Goal: Information Seeking & Learning: Learn about a topic

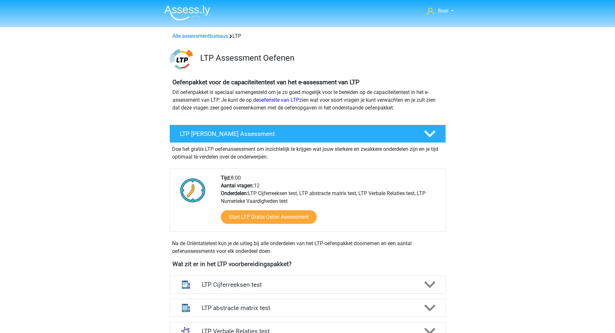
drag, startPoint x: 614, startPoint y: 106, endPoint x: 619, endPoint y: 141, distance: 36.3
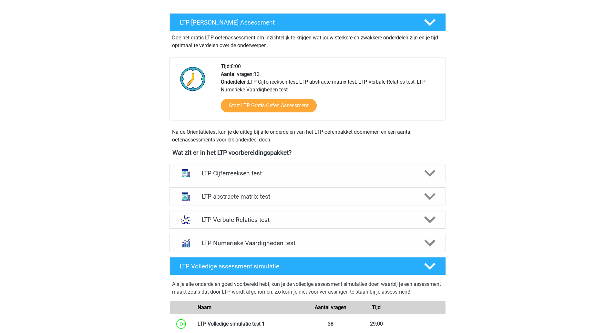
scroll to position [120, 0]
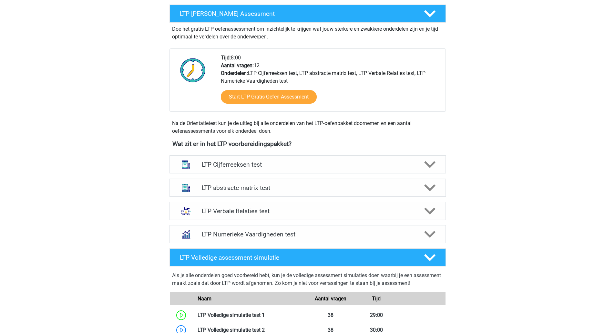
click at [432, 165] on polygon at bounding box center [429, 164] width 11 height 7
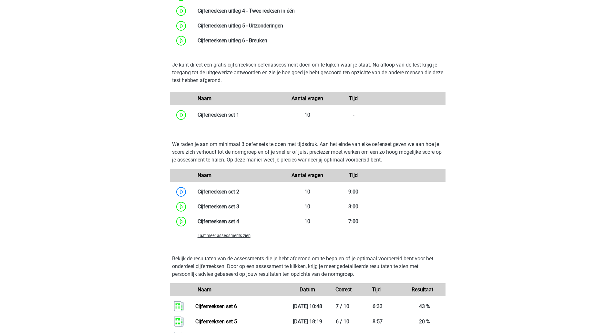
scroll to position [387, 0]
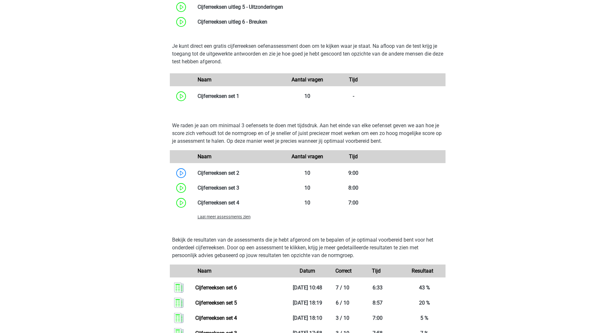
click at [231, 216] on span "Laat meer assessments zien" at bounding box center [224, 217] width 53 height 5
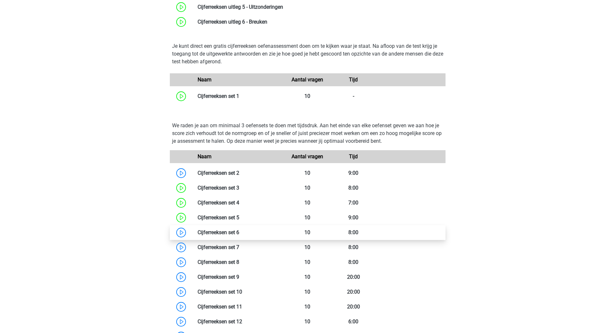
click at [239, 230] on link at bounding box center [239, 232] width 0 height 6
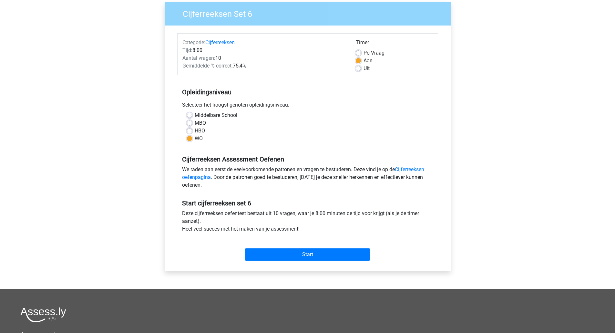
scroll to position [84, 0]
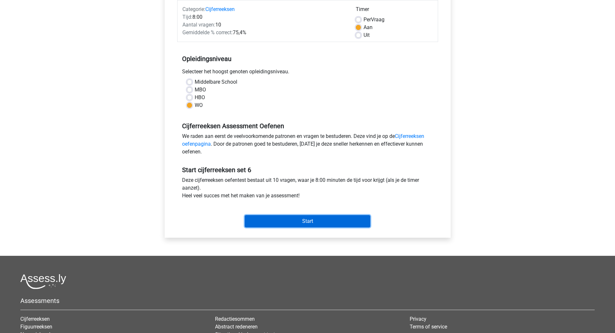
click at [318, 224] on input "Start" at bounding box center [308, 221] width 126 height 12
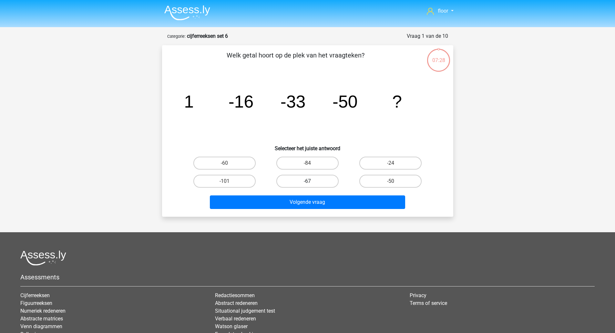
click at [313, 181] on label "-67" at bounding box center [308, 181] width 62 height 13
click at [312, 181] on input "-67" at bounding box center [310, 183] width 4 height 4
radio input "true"
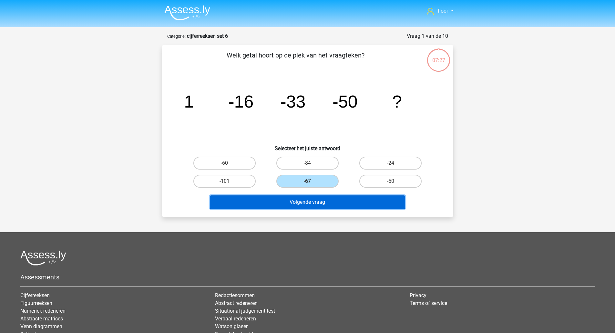
click at [309, 203] on button "Volgende vraag" at bounding box center [307, 202] width 195 height 14
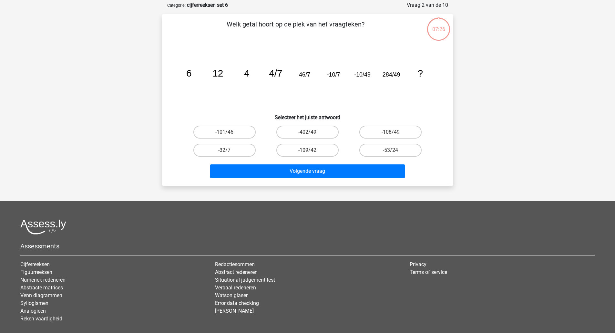
scroll to position [32, 0]
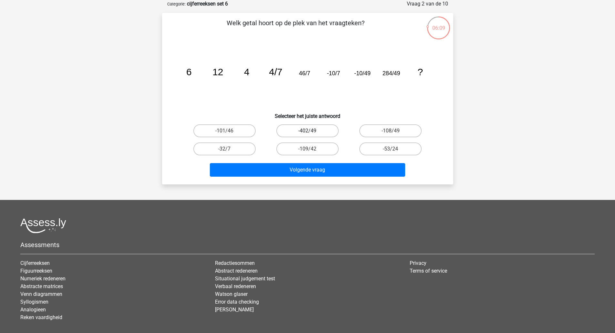
click at [308, 128] on label "-402/49" at bounding box center [308, 130] width 62 height 13
click at [308, 131] on input "-402/49" at bounding box center [310, 133] width 4 height 4
radio input "true"
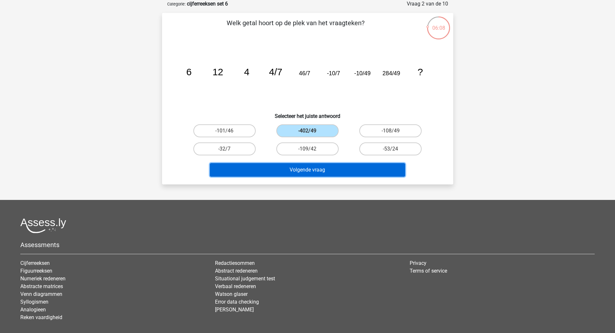
click at [308, 169] on button "Volgende vraag" at bounding box center [307, 170] width 195 height 14
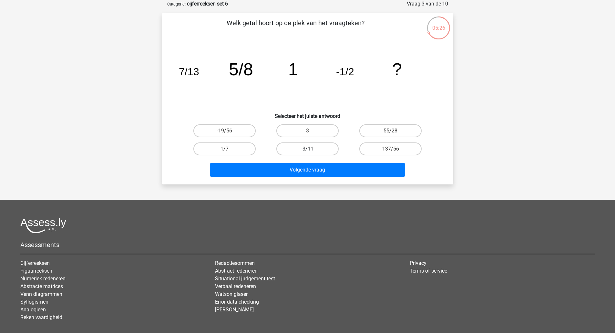
click at [318, 148] on label "-3/11" at bounding box center [308, 148] width 62 height 13
click at [312, 149] on input "-3/11" at bounding box center [310, 151] width 4 height 4
radio input "true"
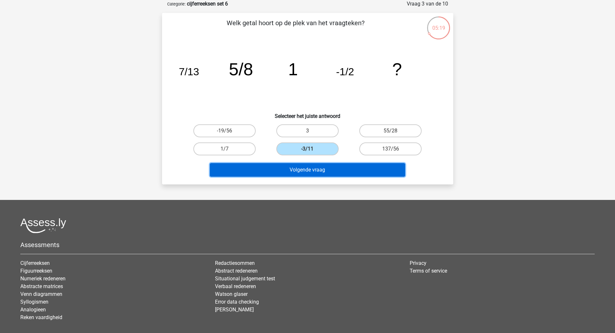
click at [314, 171] on button "Volgende vraag" at bounding box center [307, 170] width 195 height 14
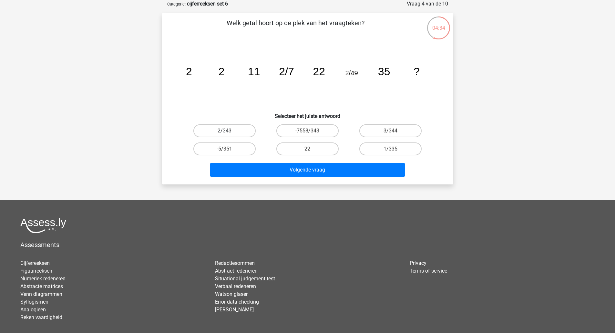
click at [228, 129] on label "2/343" at bounding box center [225, 130] width 62 height 13
click at [228, 131] on input "2/343" at bounding box center [227, 133] width 4 height 4
radio input "true"
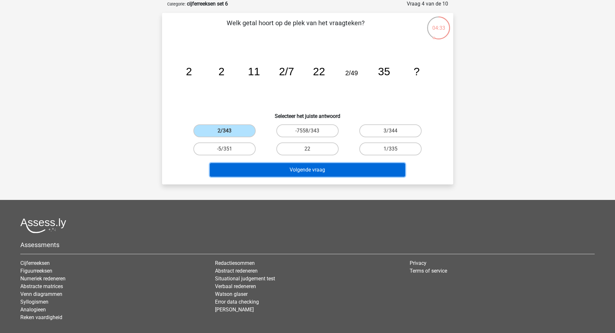
click at [282, 169] on button "Volgende vraag" at bounding box center [307, 170] width 195 height 14
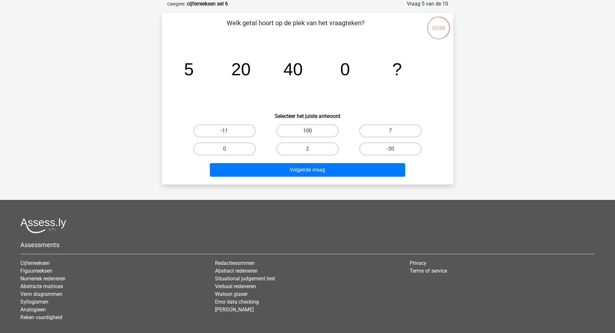
click at [302, 131] on label "100" at bounding box center [308, 130] width 62 height 13
click at [308, 131] on input "100" at bounding box center [310, 133] width 4 height 4
radio input "true"
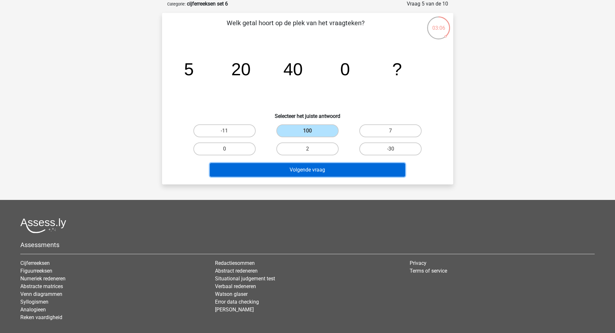
click at [298, 170] on button "Volgende vraag" at bounding box center [307, 170] width 195 height 14
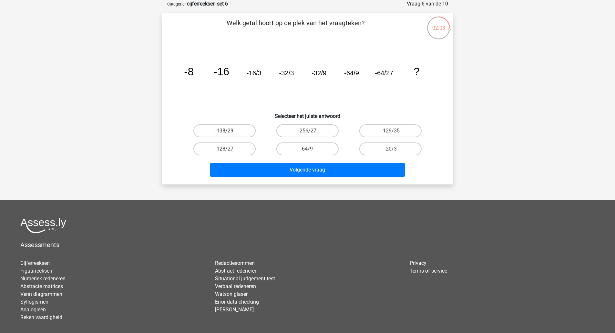
click at [244, 131] on label "-138/29" at bounding box center [225, 130] width 62 height 13
click at [229, 131] on input "-138/29" at bounding box center [227, 133] width 4 height 4
radio input "true"
click at [238, 151] on label "-128/27" at bounding box center [225, 148] width 62 height 13
click at [229, 151] on input "-128/27" at bounding box center [227, 151] width 4 height 4
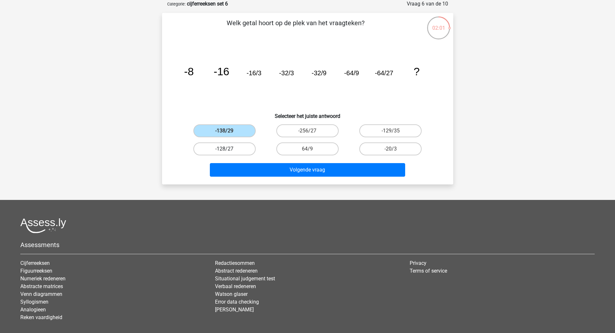
radio input "true"
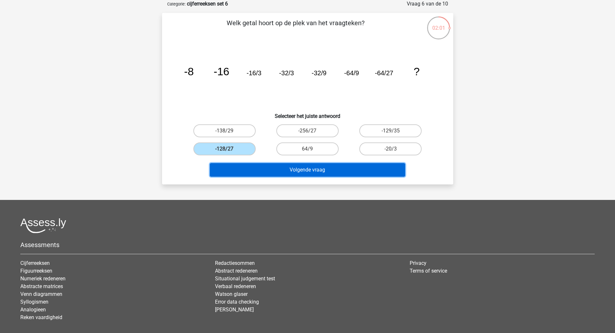
click at [251, 169] on button "Volgende vraag" at bounding box center [307, 170] width 195 height 14
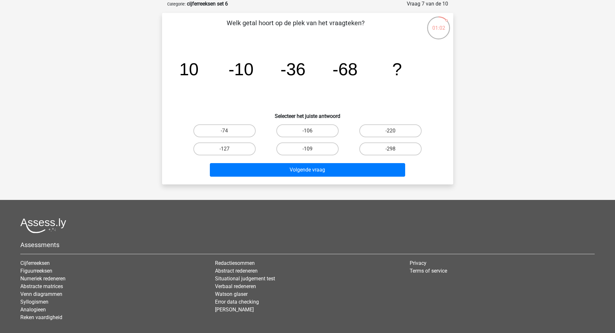
click at [310, 132] on input "-106" at bounding box center [310, 133] width 4 height 4
radio input "true"
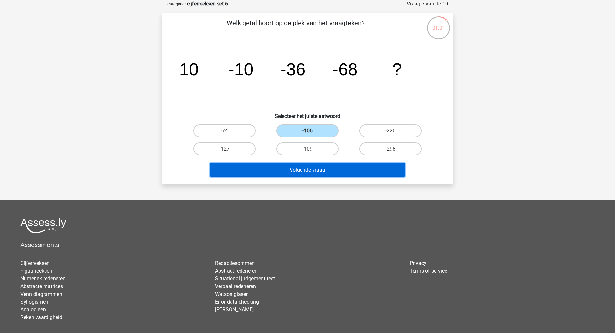
click at [309, 172] on button "Volgende vraag" at bounding box center [307, 170] width 195 height 14
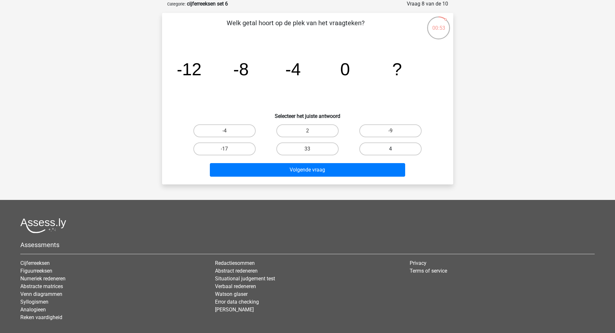
click at [384, 146] on label "4" at bounding box center [391, 148] width 62 height 13
click at [391, 149] on input "4" at bounding box center [393, 151] width 4 height 4
radio input "true"
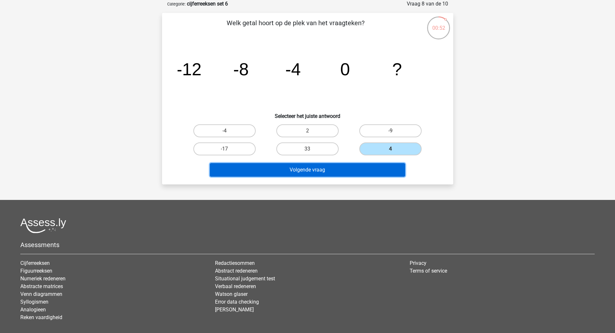
click at [350, 168] on button "Volgende vraag" at bounding box center [307, 170] width 195 height 14
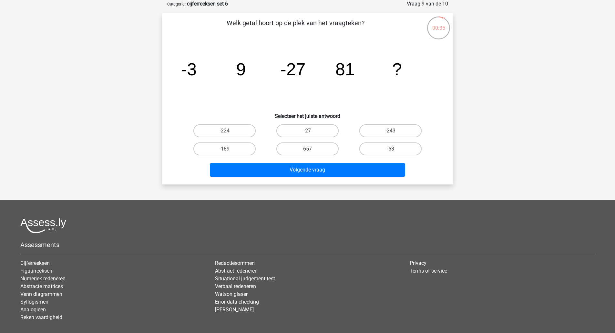
click at [382, 131] on label "-243" at bounding box center [391, 130] width 62 height 13
click at [391, 131] on input "-243" at bounding box center [393, 133] width 4 height 4
radio input "true"
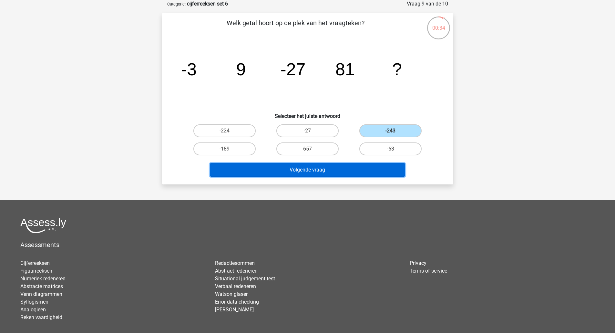
click at [347, 170] on button "Volgende vraag" at bounding box center [307, 170] width 195 height 14
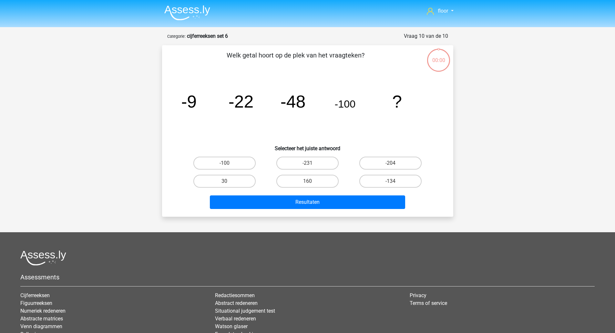
scroll to position [32, 0]
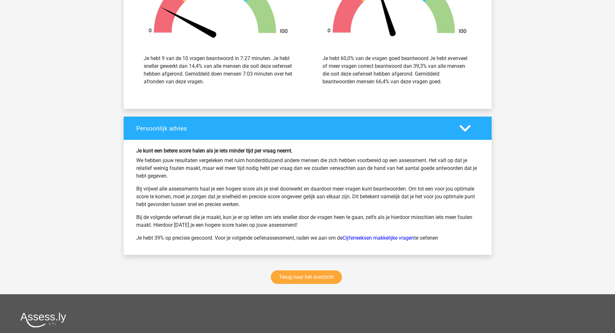
scroll to position [728, 0]
click at [315, 280] on link "Terug naar het overzicht" at bounding box center [306, 277] width 71 height 14
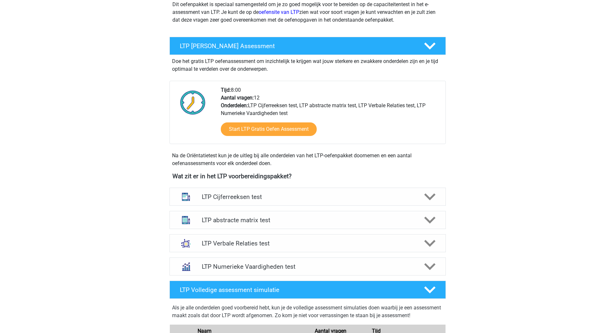
scroll to position [89, 0]
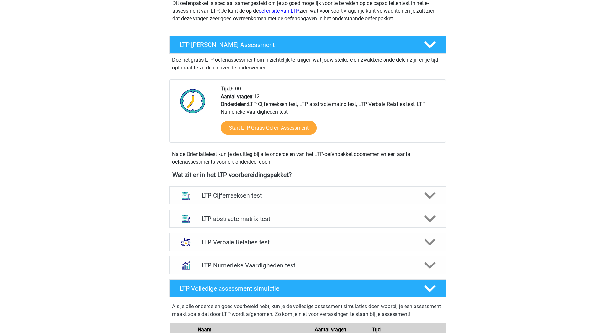
click at [433, 198] on icon at bounding box center [429, 195] width 11 height 11
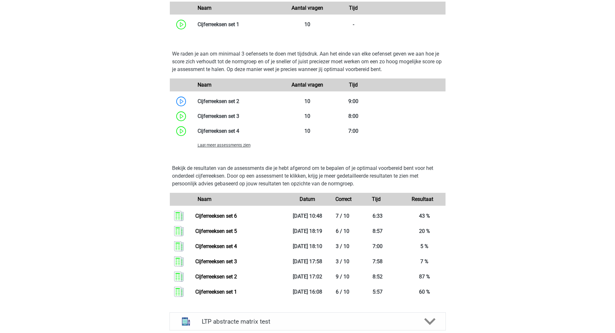
scroll to position [460, 0]
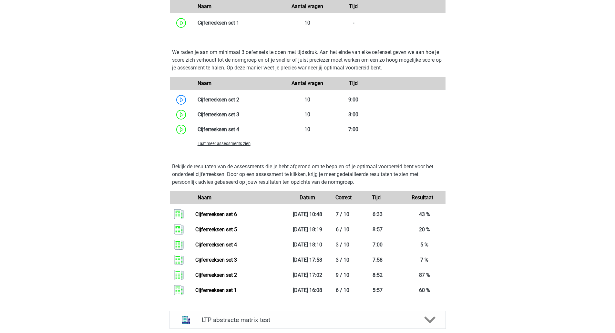
click at [225, 146] on span "Laat meer assessments zien" at bounding box center [224, 143] width 53 height 5
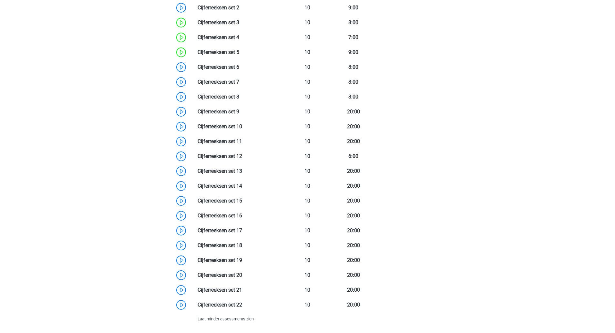
scroll to position [553, 0]
click at [239, 66] on link at bounding box center [239, 67] width 0 height 6
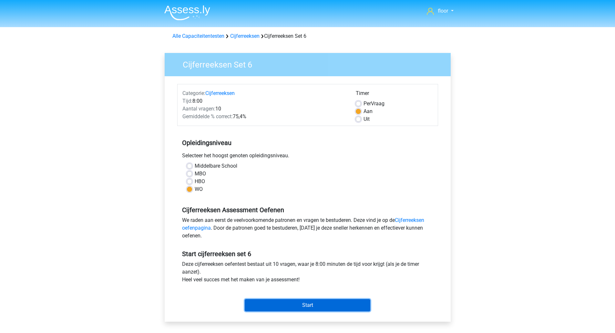
click at [307, 306] on input "Start" at bounding box center [308, 305] width 126 height 12
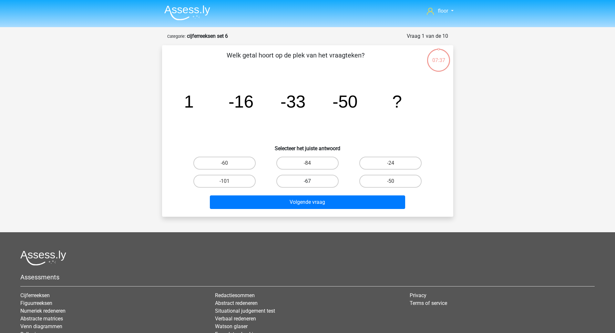
click at [315, 181] on label "-67" at bounding box center [308, 181] width 62 height 13
click at [312, 181] on input "-67" at bounding box center [310, 183] width 4 height 4
radio input "true"
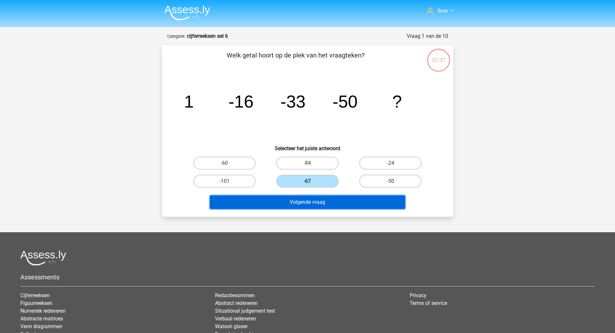
click at [310, 200] on button "Volgende vraag" at bounding box center [307, 202] width 195 height 14
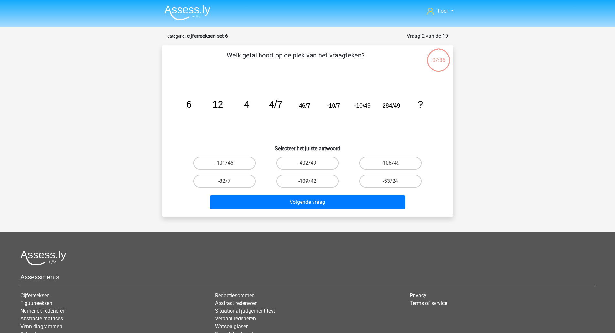
scroll to position [32, 0]
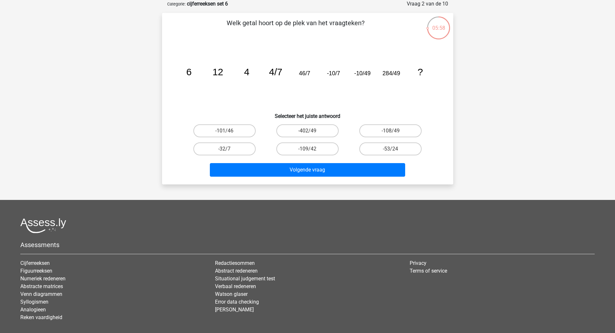
click at [396, 132] on label "-108/49" at bounding box center [391, 130] width 62 height 13
click at [395, 132] on input "-108/49" at bounding box center [393, 133] width 4 height 4
radio input "true"
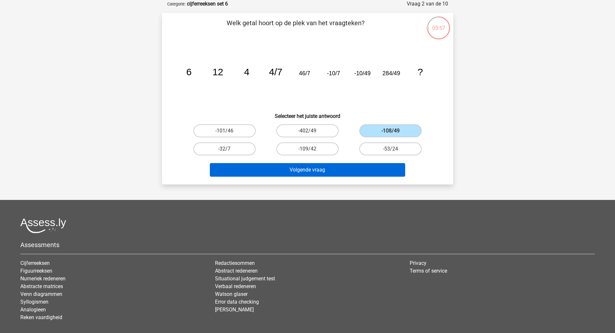
click at [339, 173] on button "Volgende vraag" at bounding box center [307, 170] width 195 height 14
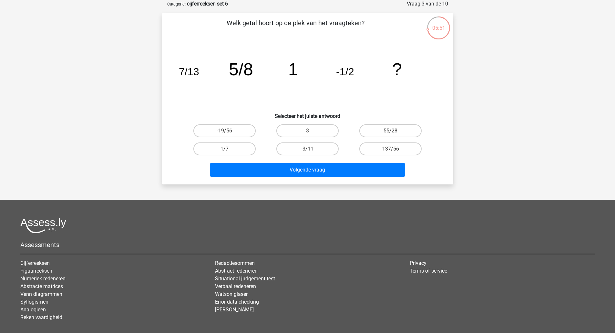
click at [324, 132] on label "3" at bounding box center [308, 130] width 62 height 13
click at [312, 132] on input "3" at bounding box center [310, 133] width 4 height 4
radio input "true"
click at [337, 167] on button "Volgende vraag" at bounding box center [307, 170] width 195 height 14
click at [231, 130] on label "2/343" at bounding box center [225, 130] width 62 height 13
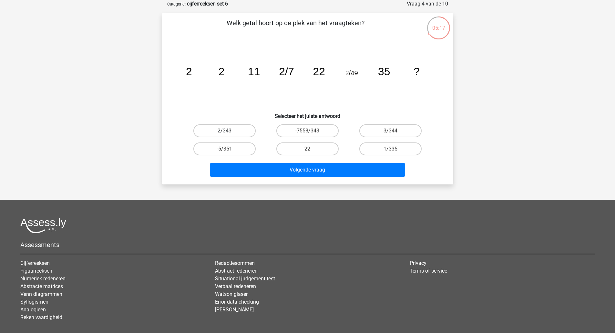
click at [229, 131] on input "2/343" at bounding box center [227, 133] width 4 height 4
radio input "true"
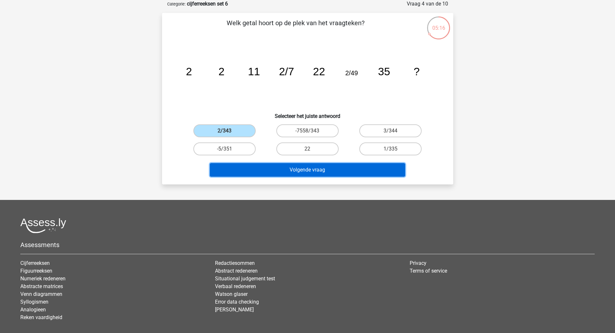
click at [254, 167] on button "Volgende vraag" at bounding box center [307, 170] width 195 height 14
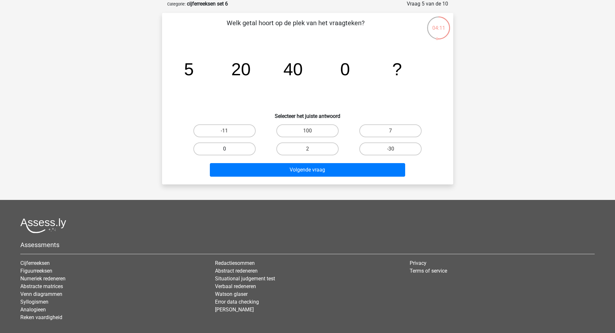
click at [238, 150] on label "0" at bounding box center [225, 148] width 62 height 13
click at [229, 150] on input "0" at bounding box center [227, 151] width 4 height 4
radio input "true"
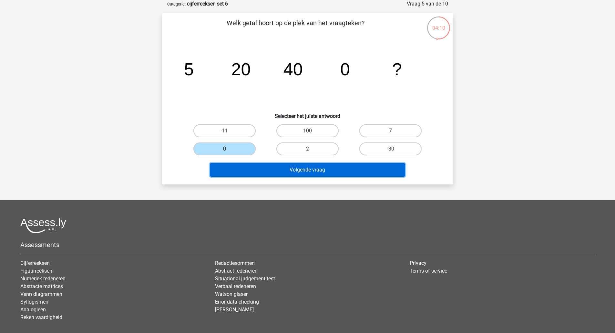
click at [248, 170] on button "Volgende vraag" at bounding box center [307, 170] width 195 height 14
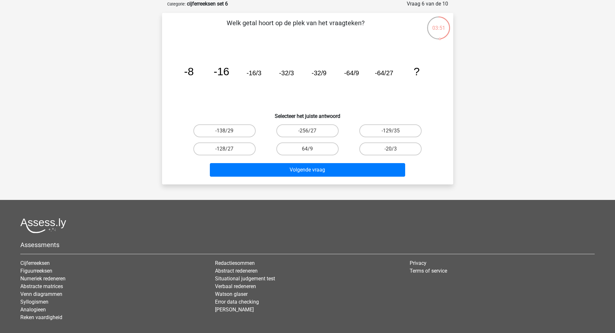
click at [243, 156] on div "-128/27" at bounding box center [224, 149] width 83 height 18
click at [243, 149] on label "-128/27" at bounding box center [225, 148] width 62 height 13
click at [229, 149] on input "-128/27" at bounding box center [227, 151] width 4 height 4
radio input "true"
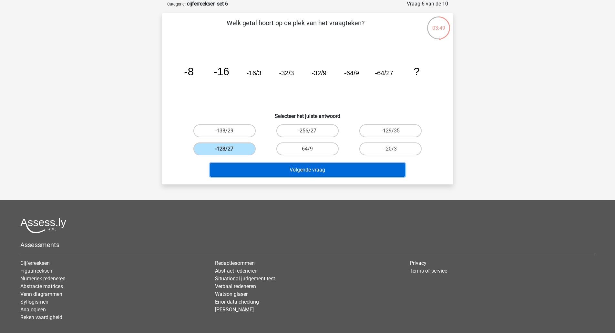
click at [254, 170] on button "Volgende vraag" at bounding box center [307, 170] width 195 height 14
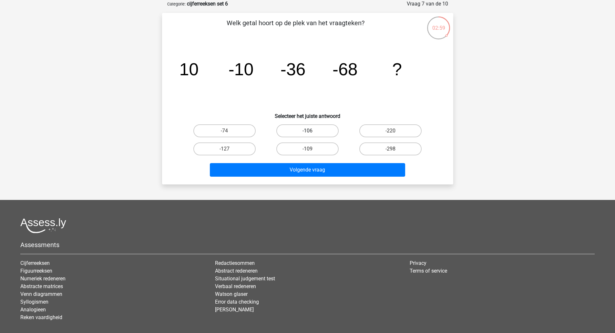
click at [304, 133] on label "-106" at bounding box center [308, 130] width 62 height 13
click at [308, 133] on input "-106" at bounding box center [310, 133] width 4 height 4
radio input "true"
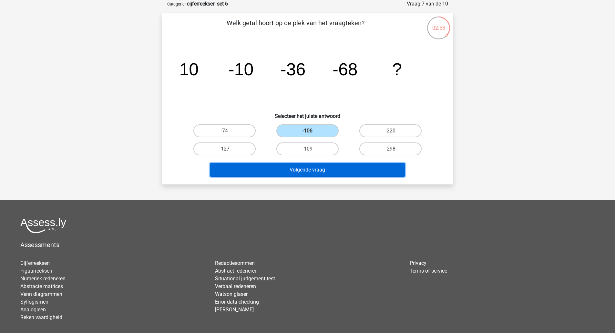
click at [299, 171] on button "Volgende vraag" at bounding box center [307, 170] width 195 height 14
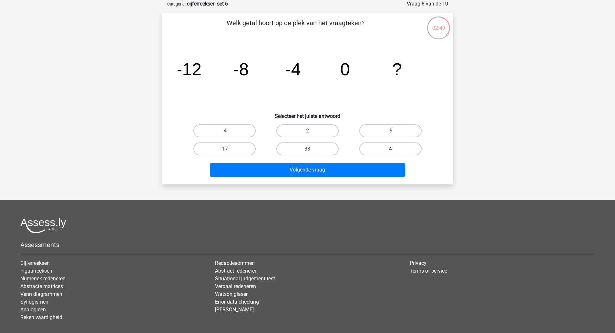
click at [396, 145] on label "4" at bounding box center [391, 148] width 62 height 13
click at [395, 149] on input "4" at bounding box center [393, 151] width 4 height 4
radio input "true"
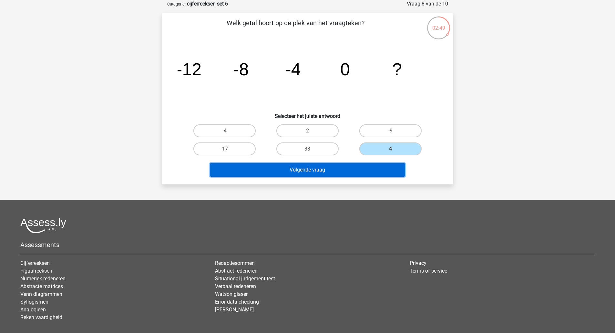
click at [374, 172] on button "Volgende vraag" at bounding box center [307, 170] width 195 height 14
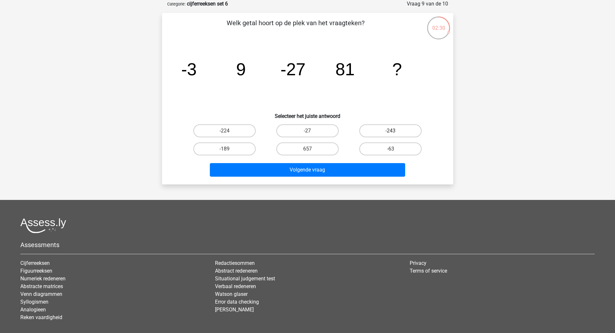
click at [393, 129] on label "-243" at bounding box center [391, 130] width 62 height 13
click at [393, 131] on input "-243" at bounding box center [393, 133] width 4 height 4
radio input "true"
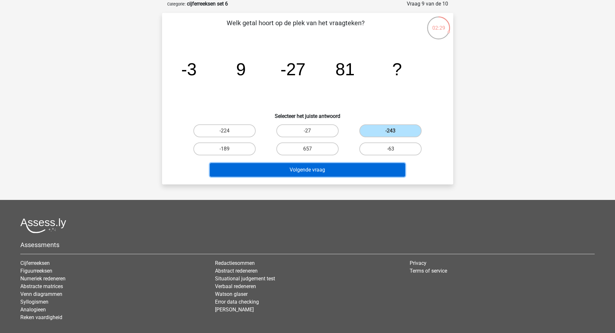
click at [359, 167] on button "Volgende vraag" at bounding box center [307, 170] width 195 height 14
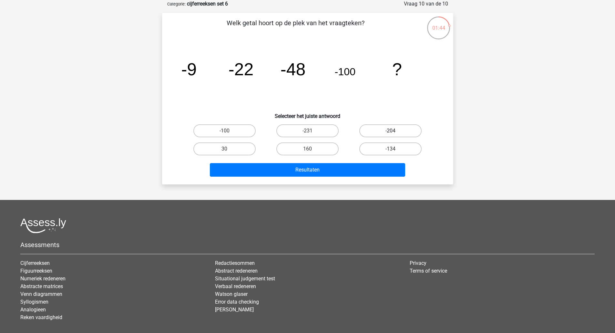
click at [377, 126] on label "-204" at bounding box center [391, 130] width 62 height 13
click at [391, 131] on input "-204" at bounding box center [393, 133] width 4 height 4
radio input "true"
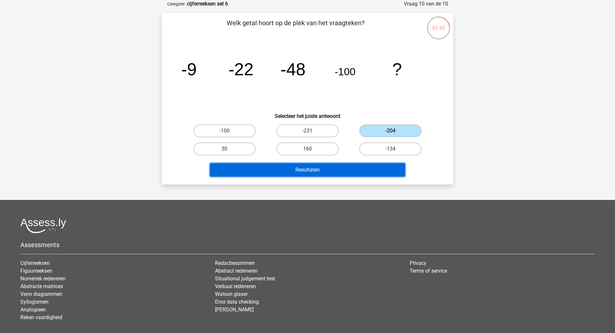
click at [351, 171] on button "Resultaten" at bounding box center [307, 170] width 195 height 14
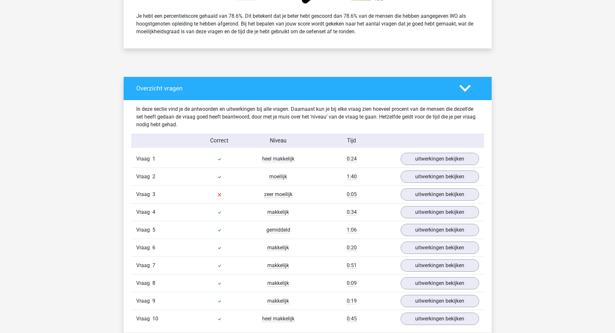
scroll to position [280, 0]
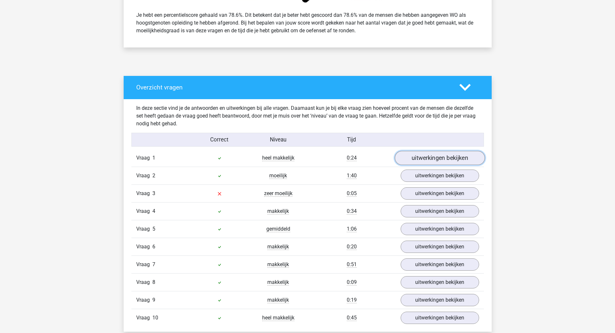
click at [459, 162] on link "uitwerkingen bekijken" at bounding box center [440, 158] width 90 height 14
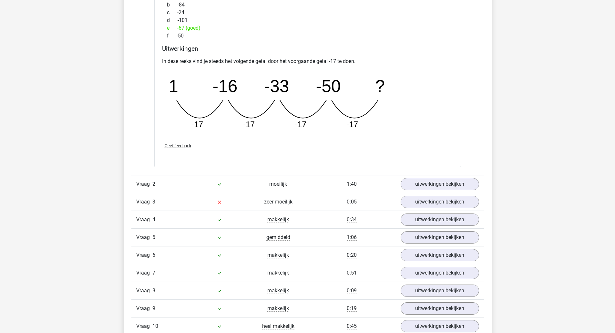
scroll to position [555, 0]
click at [457, 181] on link "uitwerkingen bekijken" at bounding box center [440, 183] width 90 height 14
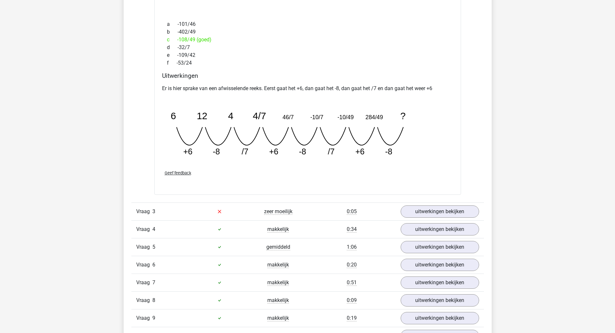
scroll to position [833, 0]
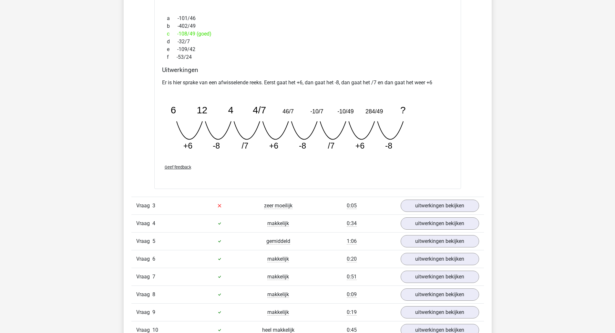
click at [453, 211] on link "uitwerkingen bekijken" at bounding box center [440, 206] width 79 height 12
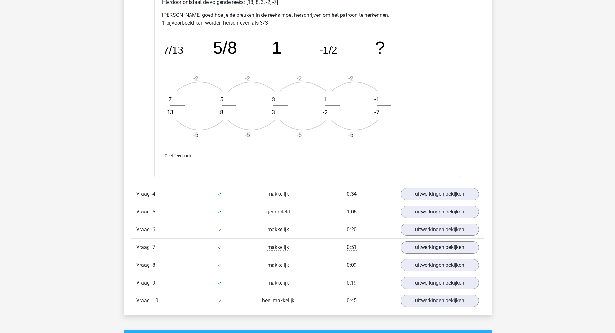
scroll to position [1250, 0]
click at [460, 196] on link "uitwerkingen bekijken" at bounding box center [440, 194] width 79 height 12
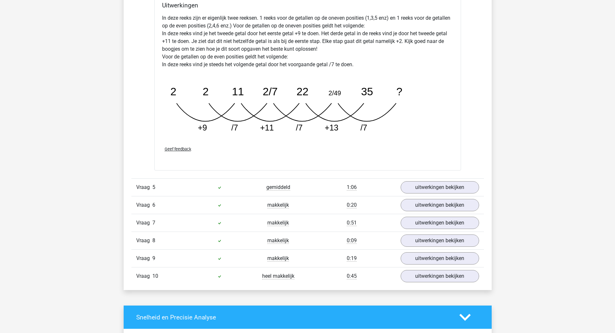
scroll to position [1606, 0]
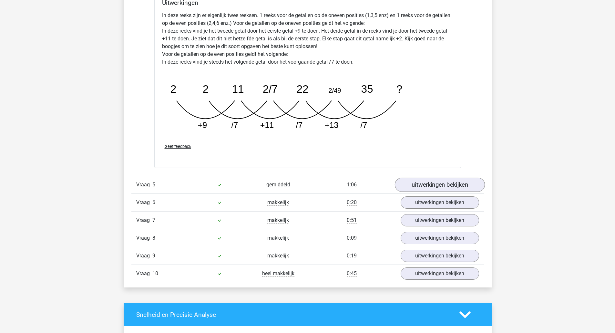
click at [464, 187] on link "uitwerkingen bekijken" at bounding box center [440, 185] width 90 height 14
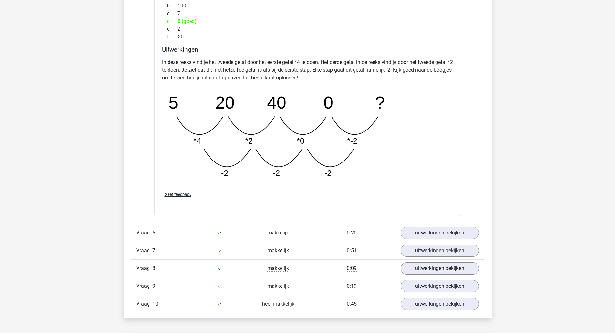
scroll to position [1906, 0]
click at [465, 235] on link "uitwerkingen bekijken" at bounding box center [440, 232] width 79 height 12
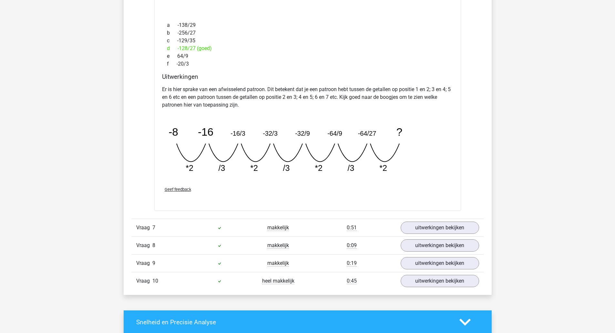
scroll to position [2227, 0]
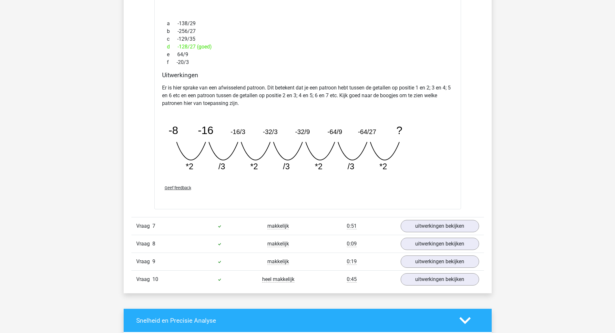
click at [430, 226] on link "uitwerkingen bekijken" at bounding box center [440, 226] width 79 height 12
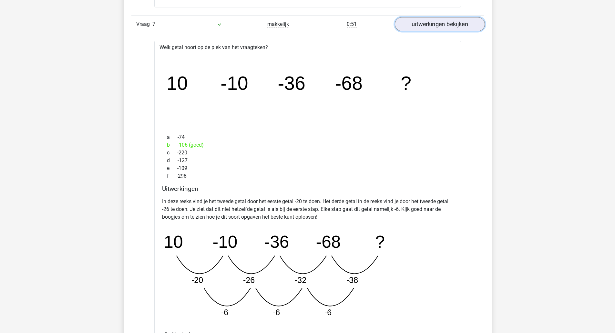
scroll to position [2430, 0]
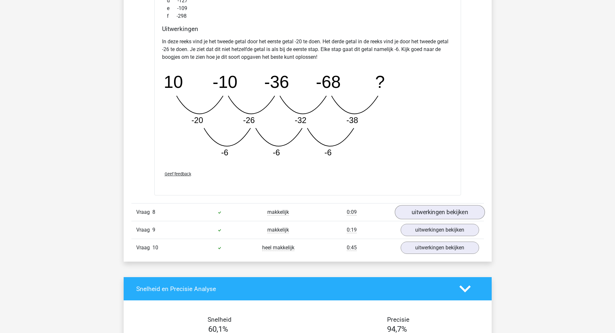
click at [437, 215] on link "uitwerkingen bekijken" at bounding box center [440, 212] width 90 height 14
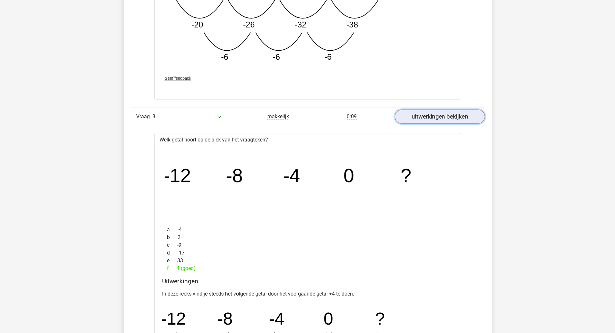
scroll to position [2685, 0]
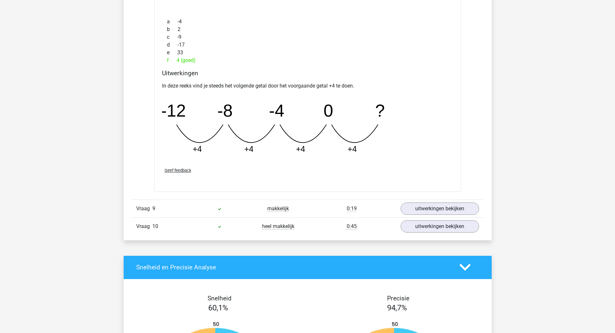
click at [441, 213] on link "uitwerkingen bekijken" at bounding box center [440, 209] width 79 height 12
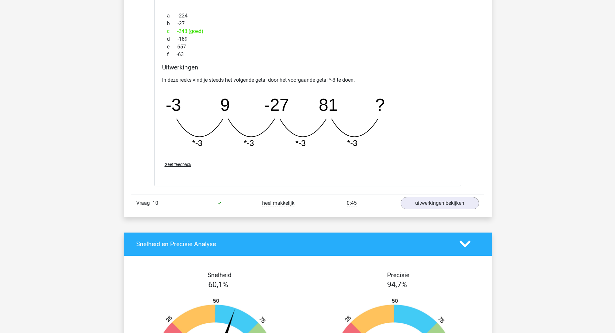
scroll to position [3200, 0]
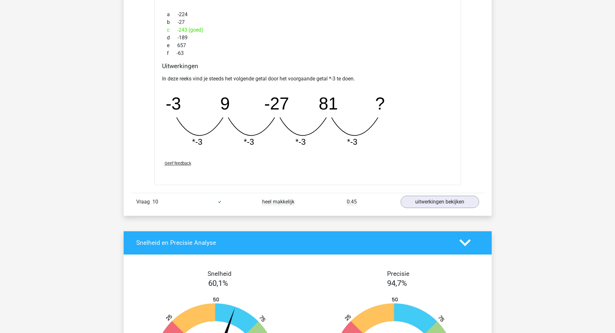
click at [448, 204] on link "uitwerkingen bekijken" at bounding box center [440, 202] width 79 height 12
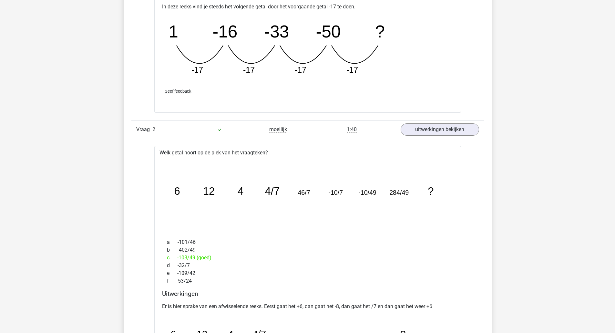
scroll to position [592, 0]
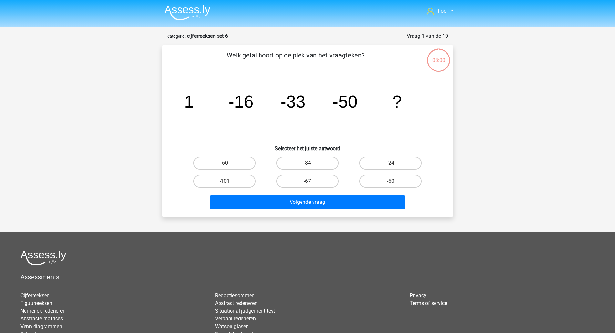
scroll to position [32, 0]
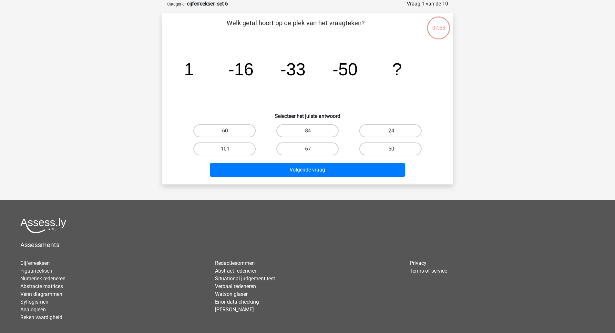
click at [298, 162] on div "Volgende vraag" at bounding box center [308, 168] width 271 height 21
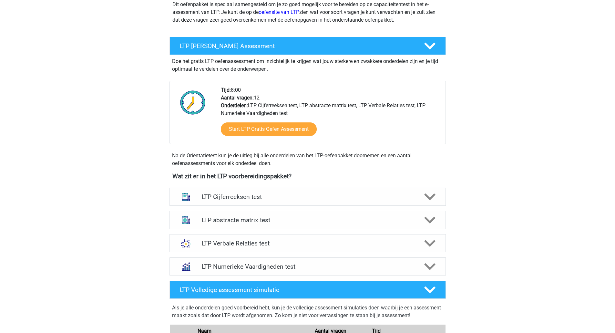
scroll to position [88, 0]
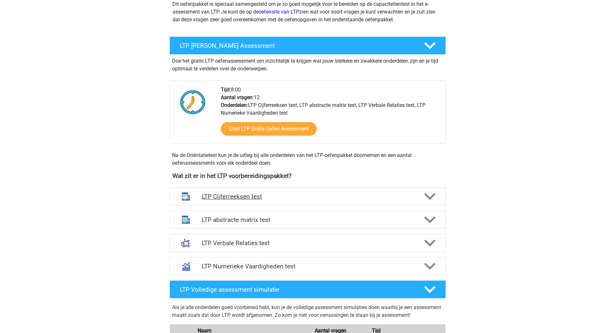
click at [431, 200] on icon at bounding box center [429, 196] width 11 height 11
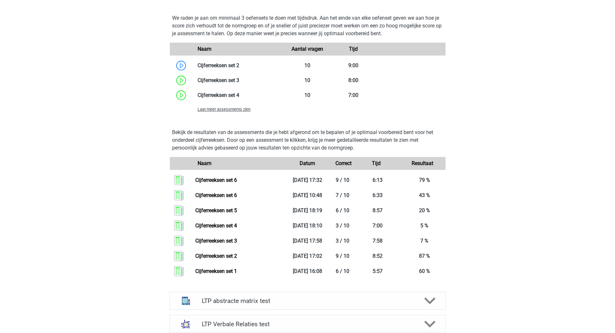
scroll to position [495, 0]
click at [133, 162] on div "floor flooroosterwechel@gmail.com Nederlands" at bounding box center [307, 136] width 615 height 1262
click at [238, 108] on span "Laat meer assessments zien" at bounding box center [224, 108] width 53 height 5
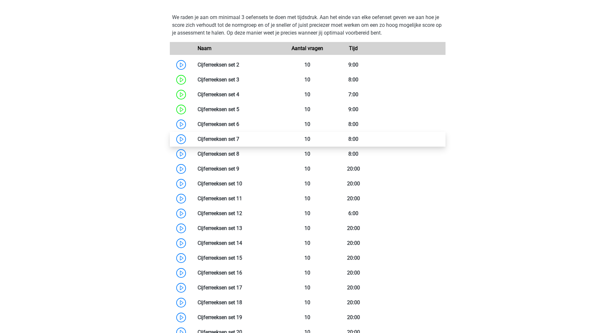
click at [239, 138] on link at bounding box center [239, 139] width 0 height 6
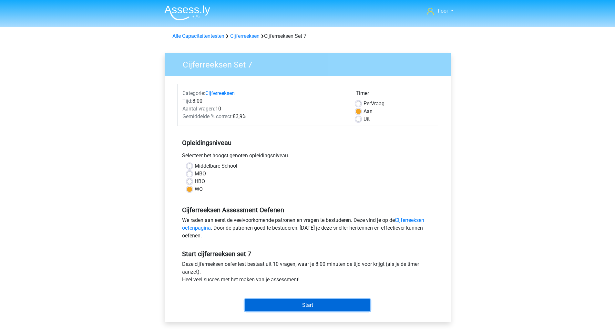
click at [316, 306] on input "Start" at bounding box center [308, 305] width 126 height 12
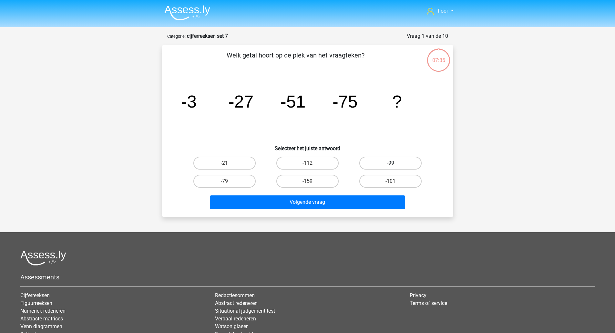
click at [386, 160] on label "-99" at bounding box center [391, 163] width 62 height 13
click at [391, 163] on input "-99" at bounding box center [393, 165] width 4 height 4
radio input "true"
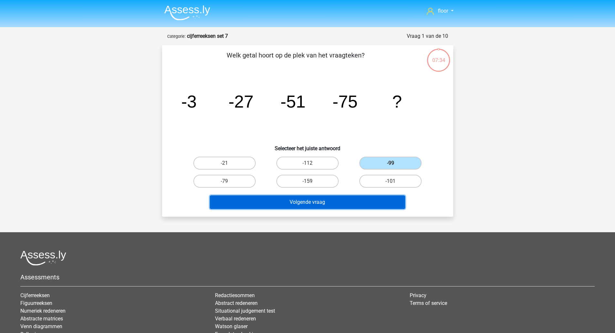
click at [333, 206] on button "Volgende vraag" at bounding box center [307, 202] width 195 height 14
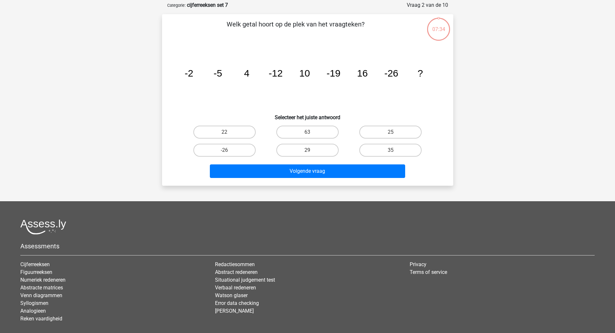
scroll to position [32, 0]
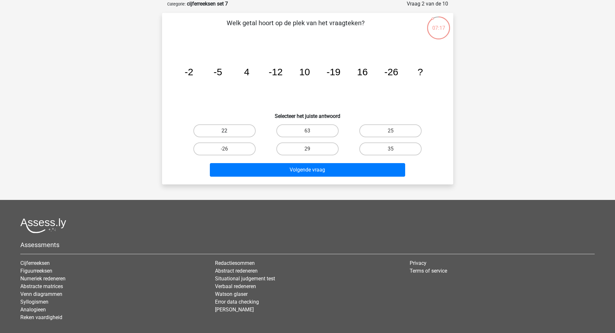
click at [238, 131] on label "22" at bounding box center [225, 130] width 62 height 13
click at [229, 131] on input "22" at bounding box center [227, 133] width 4 height 4
radio input "true"
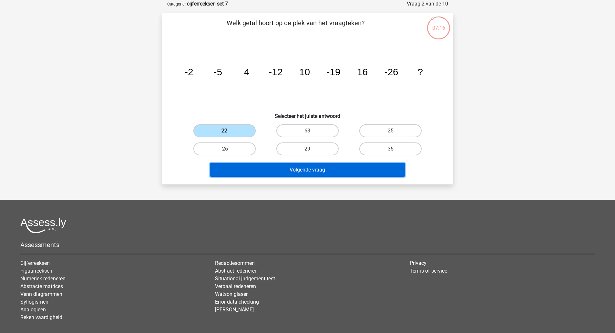
click at [243, 169] on button "Volgende vraag" at bounding box center [307, 170] width 195 height 14
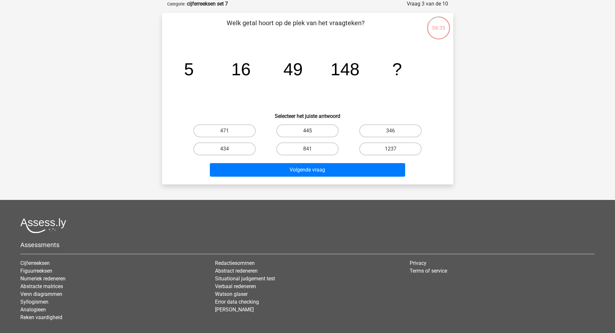
click at [303, 130] on label "445" at bounding box center [308, 130] width 62 height 13
click at [308, 131] on input "445" at bounding box center [310, 133] width 4 height 4
radio input "true"
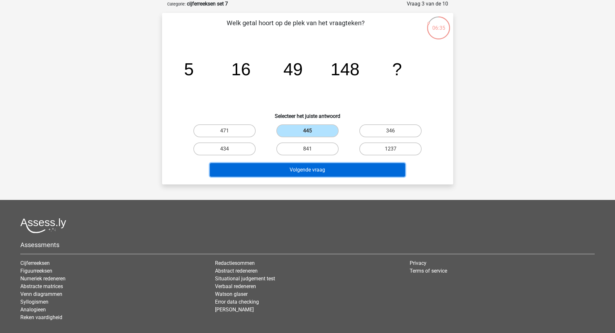
click at [288, 174] on button "Volgende vraag" at bounding box center [307, 170] width 195 height 14
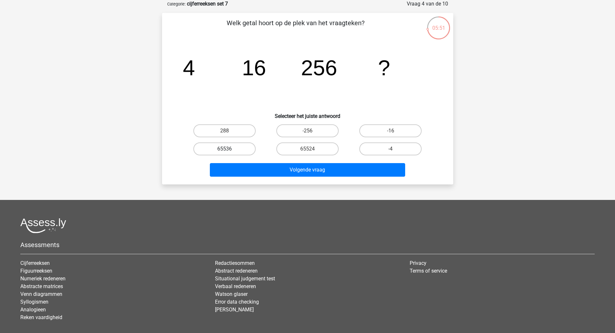
click at [237, 150] on label "65536" at bounding box center [225, 148] width 62 height 13
click at [229, 150] on input "65536" at bounding box center [227, 151] width 4 height 4
radio input "true"
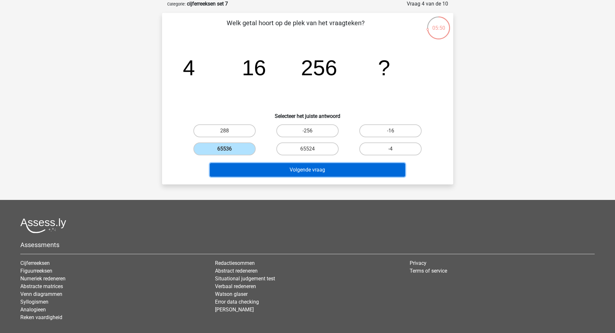
click at [249, 171] on button "Volgende vraag" at bounding box center [307, 170] width 195 height 14
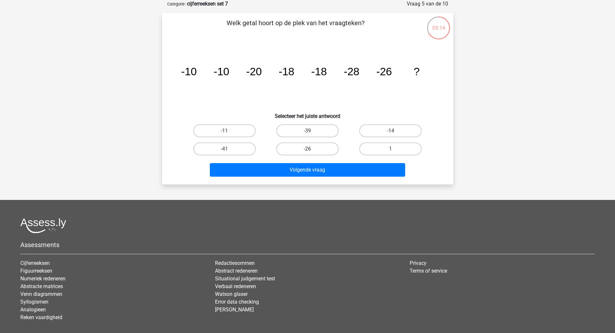
click at [318, 154] on label "-26" at bounding box center [308, 148] width 62 height 13
click at [312, 153] on input "-26" at bounding box center [310, 151] width 4 height 4
radio input "true"
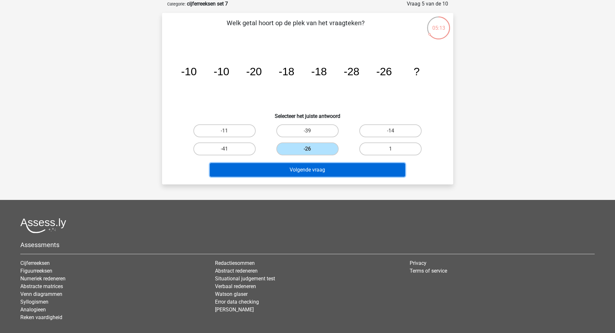
click at [319, 175] on button "Volgende vraag" at bounding box center [307, 170] width 195 height 14
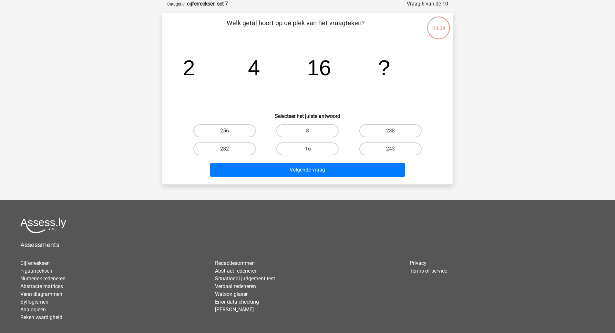
click at [242, 132] on label "256" at bounding box center [225, 130] width 62 height 13
click at [229, 132] on input "256" at bounding box center [227, 133] width 4 height 4
radio input "true"
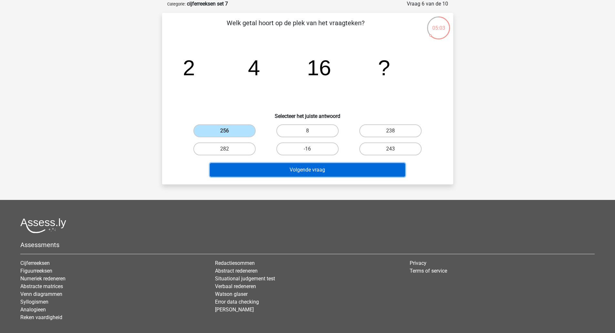
click at [266, 169] on button "Volgende vraag" at bounding box center [307, 170] width 195 height 14
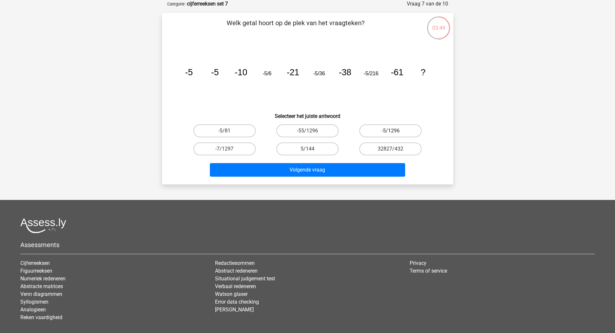
click at [373, 132] on label "-5/1296" at bounding box center [391, 130] width 62 height 13
click at [391, 132] on input "-5/1296" at bounding box center [393, 133] width 4 height 4
radio input "true"
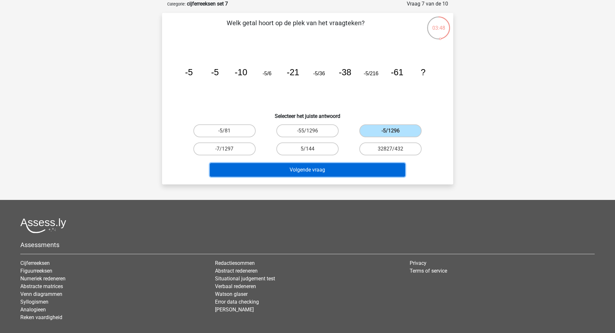
click at [336, 167] on button "Volgende vraag" at bounding box center [307, 170] width 195 height 14
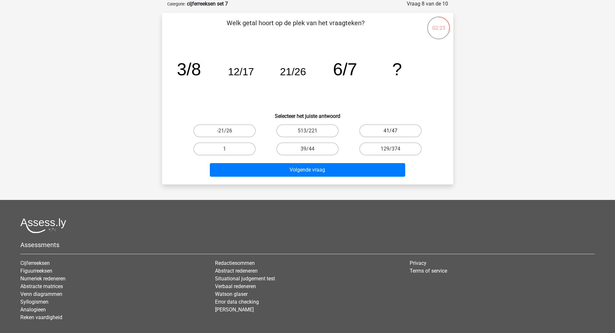
click at [382, 131] on label "41/47" at bounding box center [391, 130] width 62 height 13
click at [391, 131] on input "41/47" at bounding box center [393, 133] width 4 height 4
radio input "true"
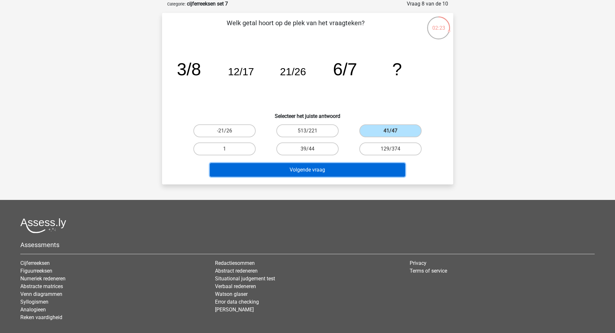
click at [342, 174] on button "Volgende vraag" at bounding box center [307, 170] width 195 height 14
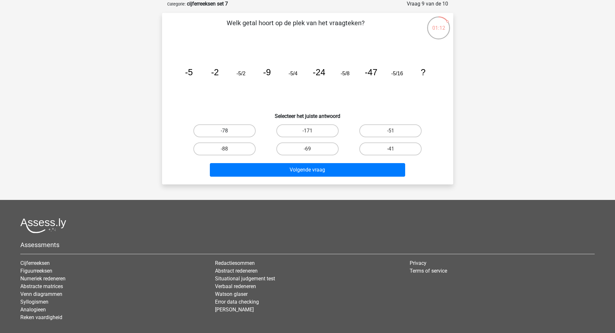
click at [242, 133] on label "-78" at bounding box center [225, 130] width 62 height 13
click at [229, 133] on input "-78" at bounding box center [227, 133] width 4 height 4
radio input "true"
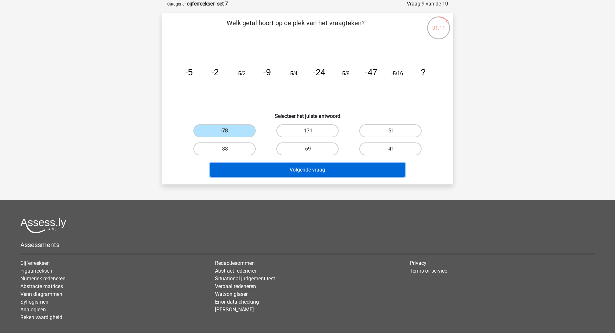
click at [258, 169] on button "Volgende vraag" at bounding box center [307, 170] width 195 height 14
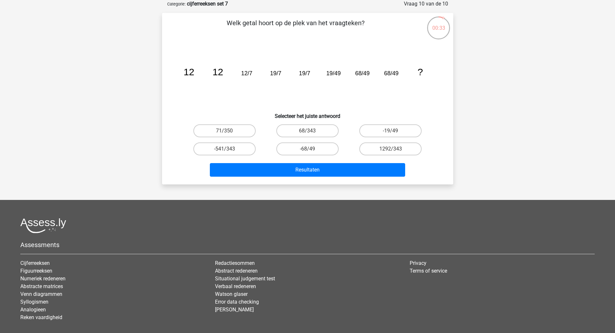
click at [320, 136] on label "68/343" at bounding box center [308, 130] width 62 height 13
click at [312, 135] on input "68/343" at bounding box center [310, 133] width 4 height 4
radio input "true"
click at [317, 173] on button "Resultaten" at bounding box center [307, 170] width 195 height 14
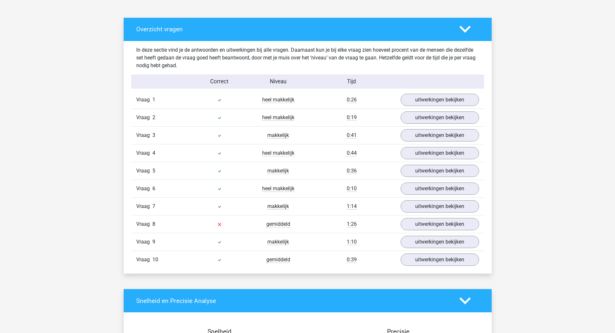
scroll to position [339, 0]
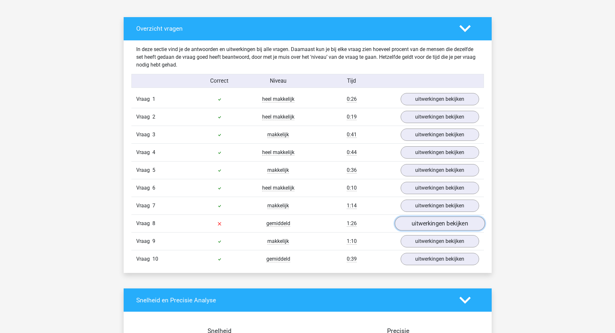
click at [461, 229] on link "uitwerkingen bekijken" at bounding box center [440, 223] width 90 height 14
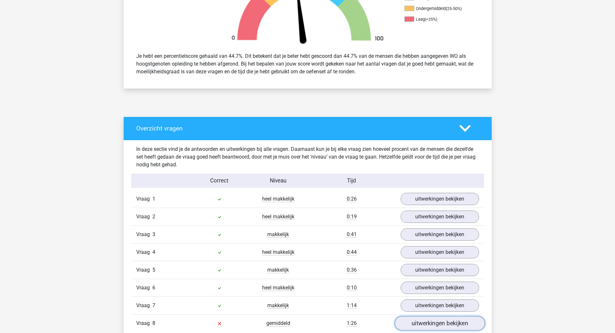
scroll to position [239, 0]
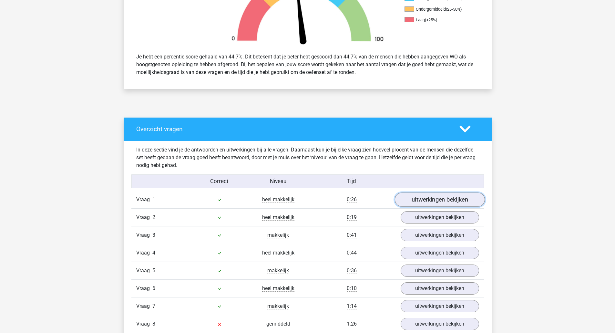
click at [465, 205] on link "uitwerkingen bekijken" at bounding box center [440, 200] width 90 height 14
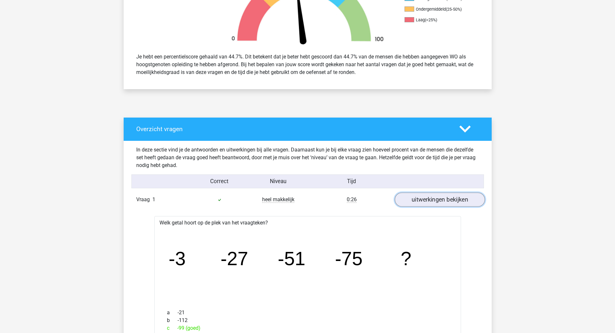
click at [475, 203] on link "uitwerkingen bekijken" at bounding box center [440, 200] width 90 height 14
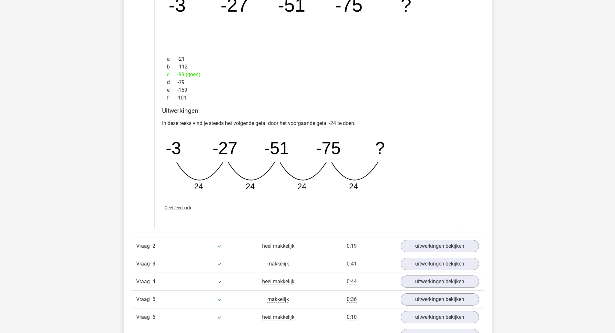
scroll to position [494, 0]
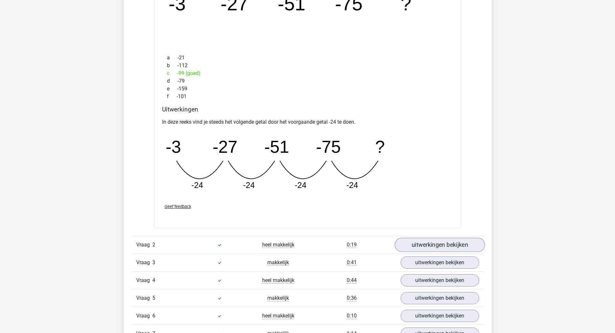
click at [455, 246] on link "uitwerkingen bekijken" at bounding box center [440, 245] width 90 height 14
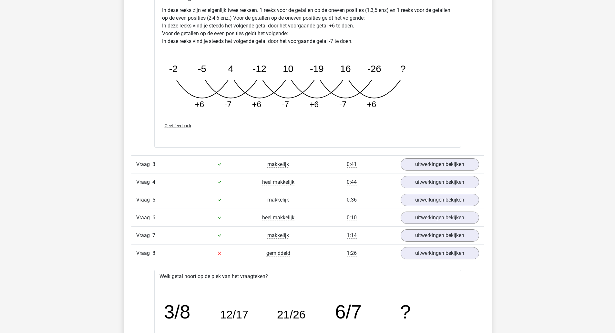
scroll to position [926, 0]
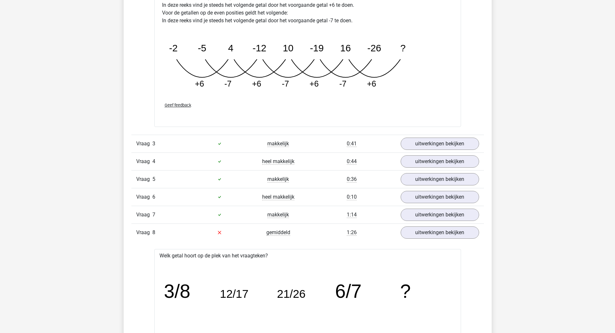
click at [450, 143] on link "uitwerkingen bekijken" at bounding box center [440, 144] width 79 height 12
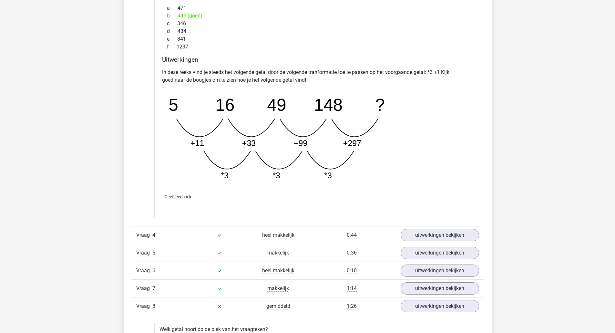
scroll to position [1189, 0]
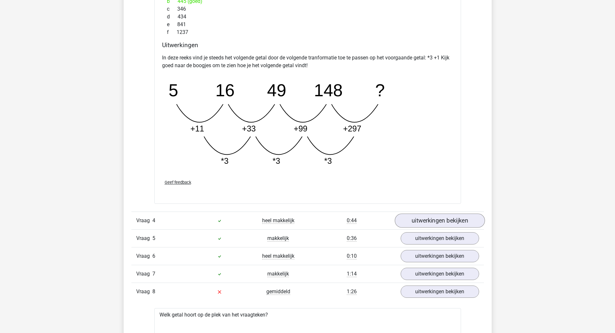
click at [468, 215] on link "uitwerkingen bekijken" at bounding box center [440, 221] width 90 height 14
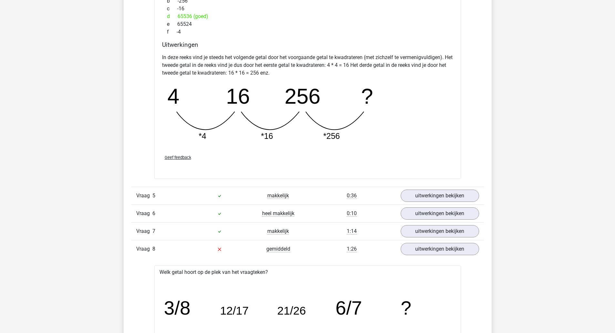
scroll to position [1530, 0]
click at [476, 197] on link "uitwerkingen bekijken" at bounding box center [440, 195] width 79 height 12
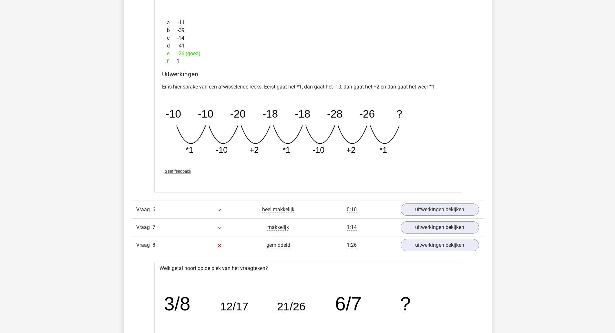
scroll to position [1816, 0]
click at [464, 207] on link "uitwerkingen bekijken" at bounding box center [440, 209] width 79 height 12
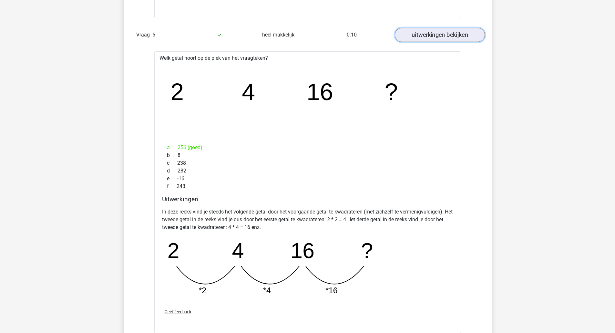
scroll to position [1991, 0]
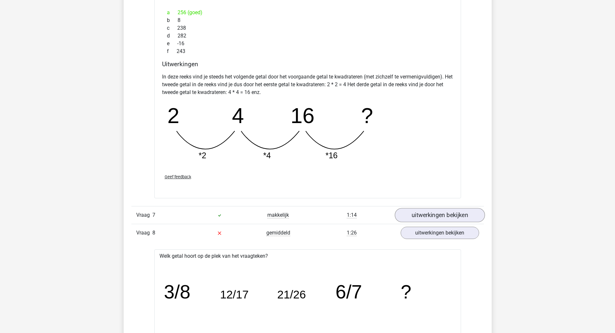
click at [461, 217] on link "uitwerkingen bekijken" at bounding box center [440, 215] width 90 height 14
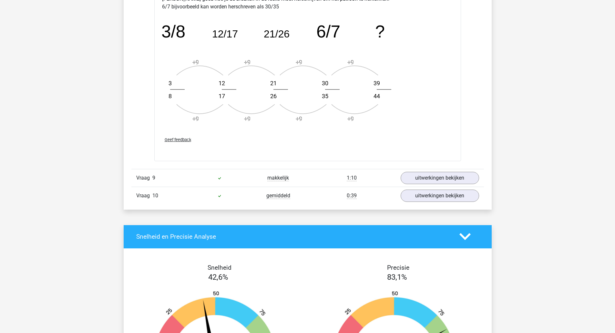
scroll to position [2915, 0]
click at [450, 178] on link "uitwerkingen bekijken" at bounding box center [440, 178] width 90 height 14
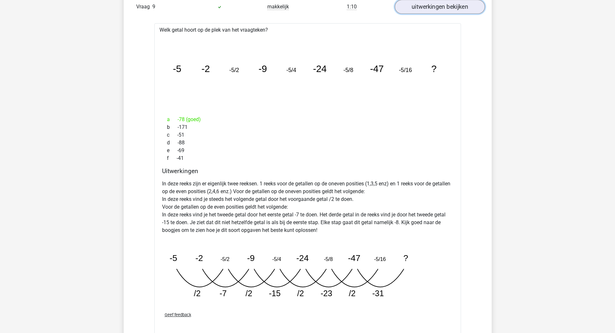
scroll to position [3086, 0]
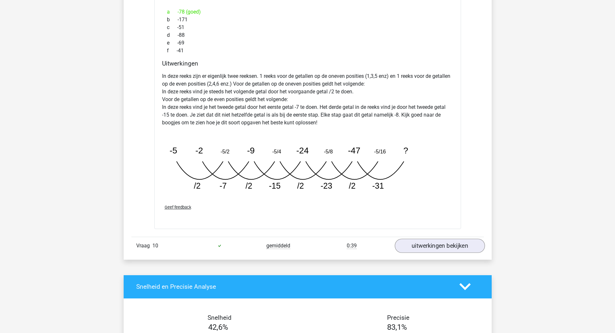
click at [460, 245] on link "uitwerkingen bekijken" at bounding box center [440, 246] width 90 height 14
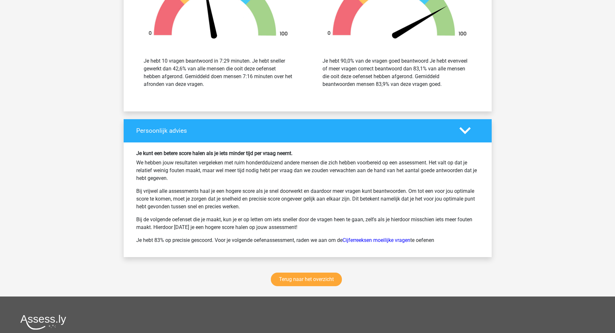
scroll to position [3850, 0]
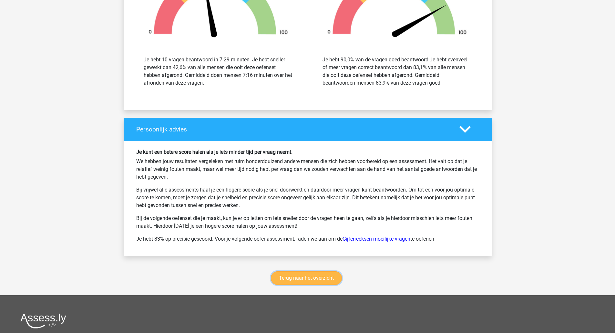
click at [309, 276] on link "Terug naar het overzicht" at bounding box center [306, 278] width 71 height 14
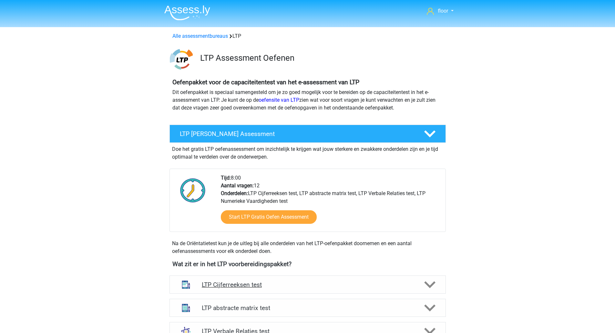
click at [427, 280] on icon at bounding box center [429, 284] width 11 height 11
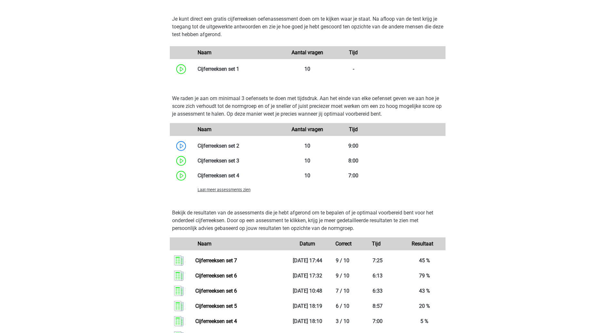
scroll to position [415, 0]
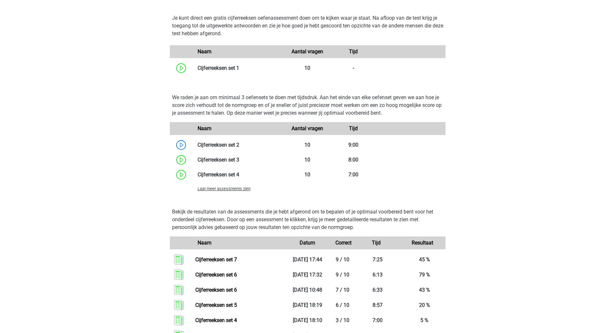
click at [233, 192] on div "Laat meer assessments zien" at bounding box center [239, 189] width 92 height 8
click at [234, 191] on span "Laat meer assessments zien" at bounding box center [224, 188] width 53 height 5
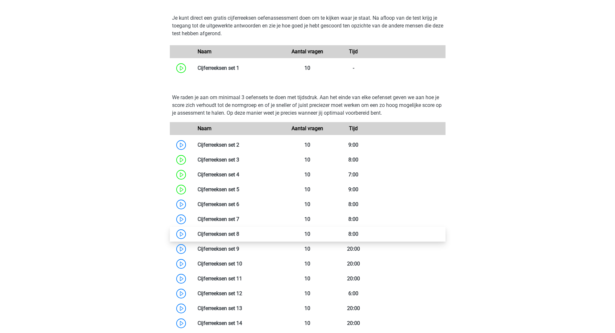
click at [239, 236] on link at bounding box center [239, 234] width 0 height 6
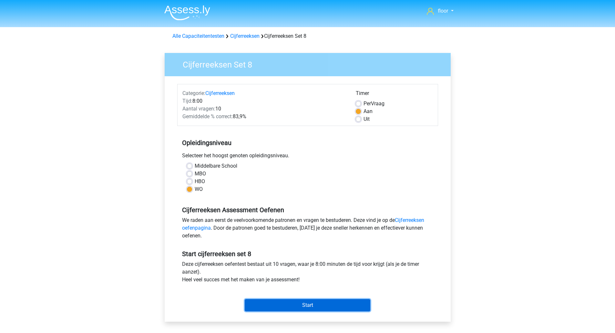
click at [275, 304] on input "Start" at bounding box center [308, 305] width 126 height 12
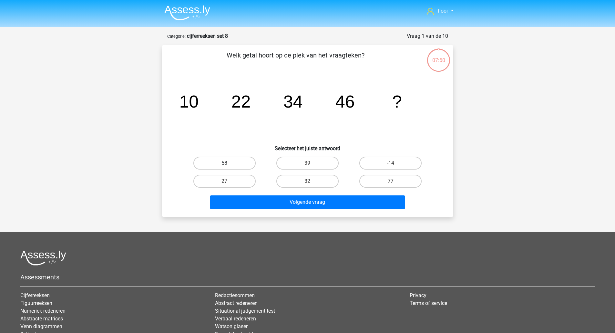
click at [239, 163] on label "58" at bounding box center [225, 163] width 62 height 13
click at [229, 163] on input "58" at bounding box center [227, 165] width 4 height 4
radio input "true"
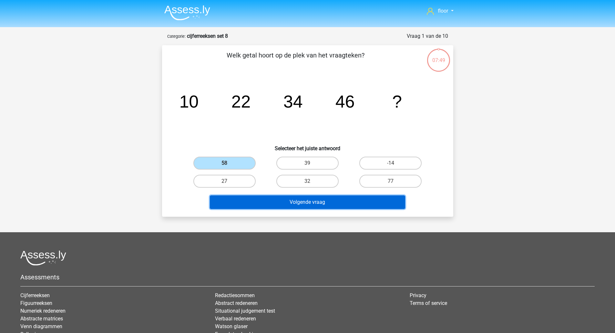
click at [245, 200] on button "Volgende vraag" at bounding box center [307, 202] width 195 height 14
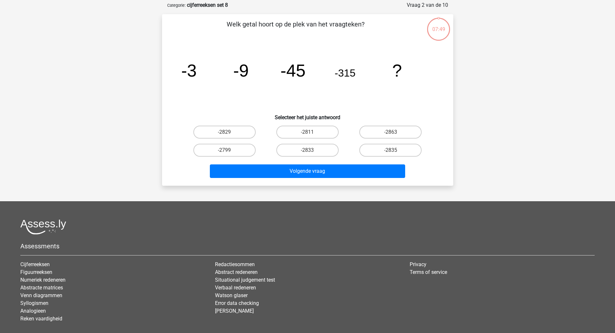
scroll to position [32, 0]
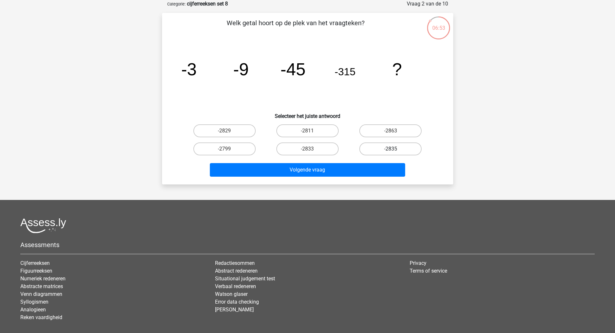
click at [377, 148] on label "-2835" at bounding box center [391, 148] width 62 height 13
click at [391, 149] on input "-2835" at bounding box center [393, 151] width 4 height 4
radio input "true"
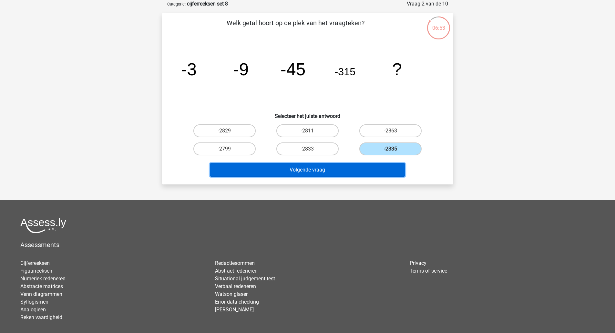
click at [346, 173] on button "Volgende vraag" at bounding box center [307, 170] width 195 height 14
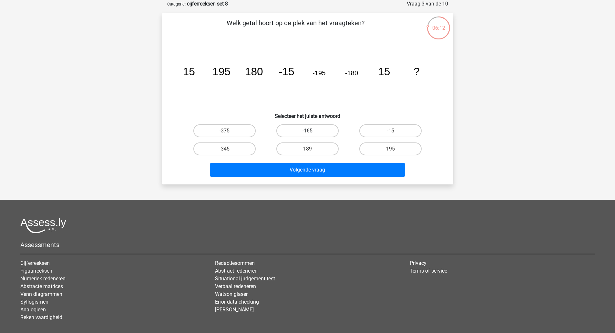
click at [315, 128] on label "-165" at bounding box center [308, 130] width 62 height 13
click at [312, 131] on input "-165" at bounding box center [310, 133] width 4 height 4
radio input "true"
click at [341, 173] on button "Volgende vraag" at bounding box center [307, 170] width 195 height 14
click at [405, 131] on label "-2/625" at bounding box center [391, 130] width 62 height 13
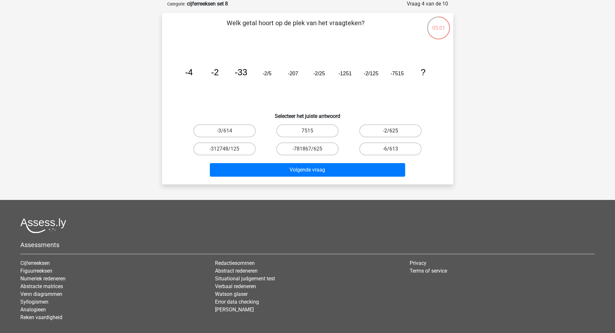
click at [395, 131] on input "-2/625" at bounding box center [393, 133] width 4 height 4
radio input "true"
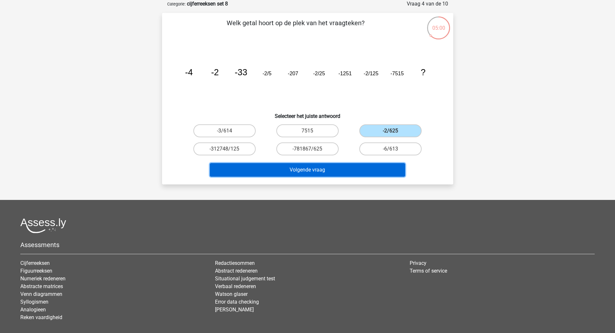
click at [327, 170] on button "Volgende vraag" at bounding box center [307, 170] width 195 height 14
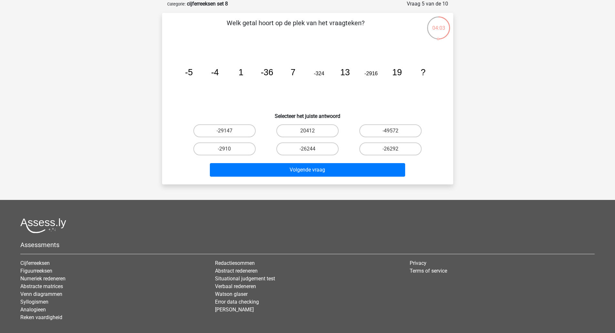
click at [315, 153] on label "-26244" at bounding box center [308, 148] width 62 height 13
click at [312, 153] on input "-26244" at bounding box center [310, 151] width 4 height 4
radio input "true"
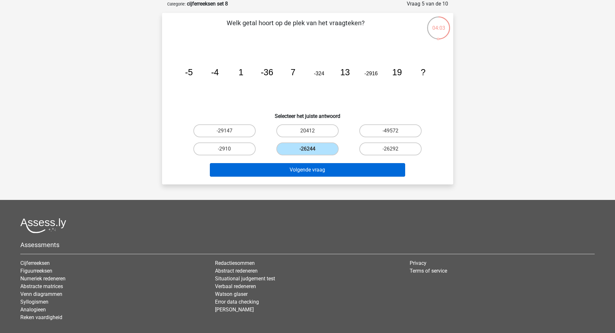
click at [342, 172] on button "Volgende vraag" at bounding box center [307, 170] width 195 height 14
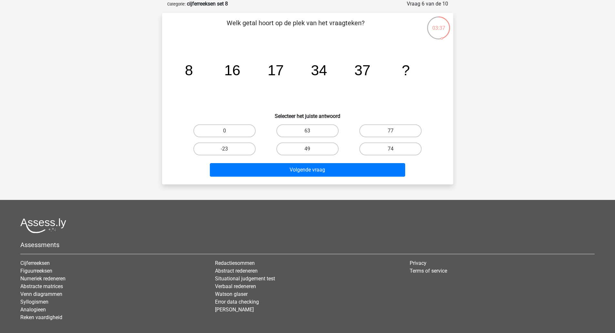
click at [409, 149] on label "74" at bounding box center [391, 148] width 62 height 13
click at [395, 149] on input "74" at bounding box center [393, 151] width 4 height 4
radio input "true"
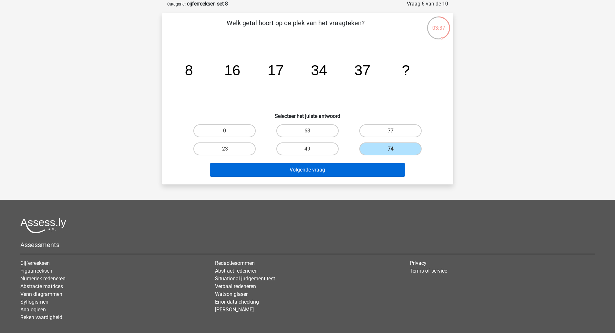
click at [381, 169] on button "Volgende vraag" at bounding box center [307, 170] width 195 height 14
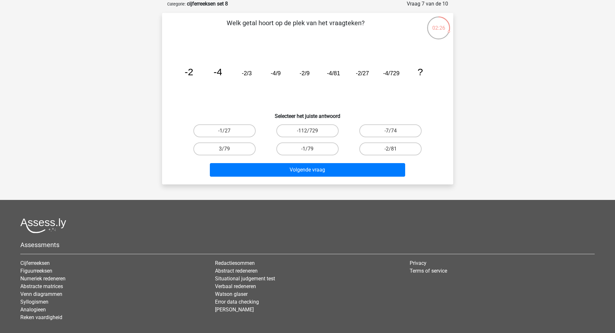
click at [396, 150] on label "-2/81" at bounding box center [391, 148] width 62 height 13
click at [395, 150] on input "-2/81" at bounding box center [393, 151] width 4 height 4
radio input "true"
click at [357, 173] on button "Volgende vraag" at bounding box center [307, 170] width 195 height 14
click at [310, 128] on label "-34/5" at bounding box center [308, 130] width 62 height 13
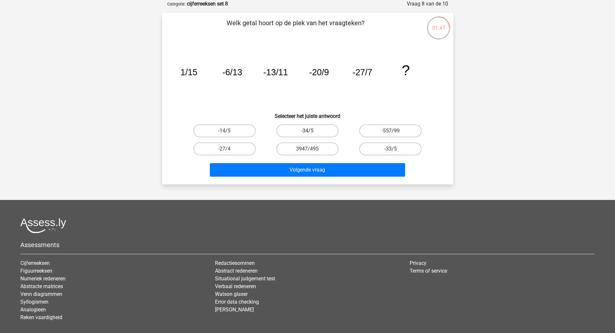
click at [310, 131] on input "-34/5" at bounding box center [310, 133] width 4 height 4
radio input "true"
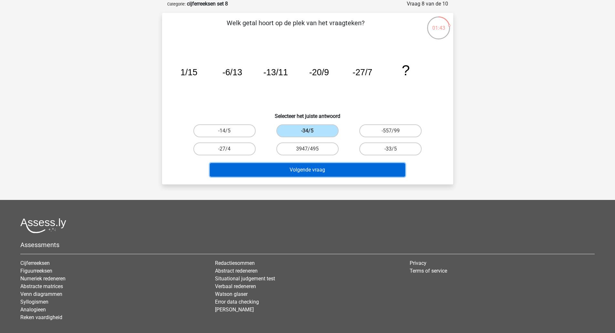
click at [320, 171] on button "Volgende vraag" at bounding box center [307, 170] width 195 height 14
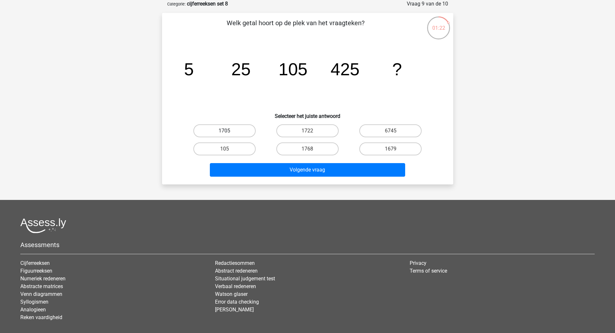
click at [234, 127] on label "1705" at bounding box center [225, 130] width 62 height 13
click at [229, 131] on input "1705" at bounding box center [227, 133] width 4 height 4
radio input "true"
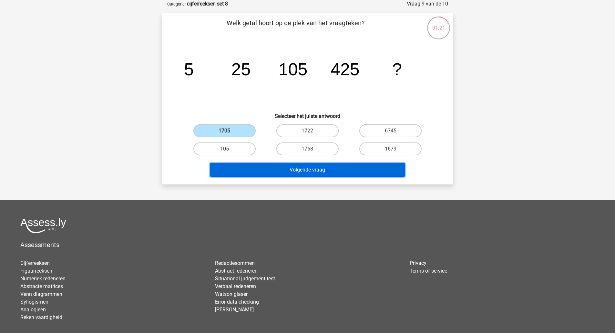
click at [248, 166] on button "Volgende vraag" at bounding box center [307, 170] width 195 height 14
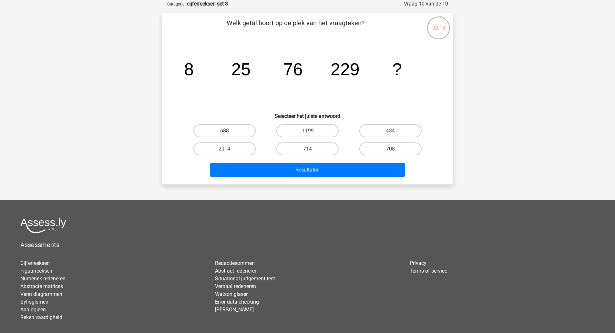
click at [236, 128] on label "688" at bounding box center [225, 130] width 62 height 13
click at [229, 131] on input "688" at bounding box center [227, 133] width 4 height 4
radio input "true"
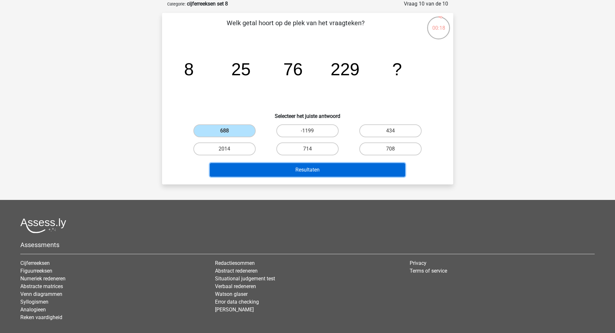
click at [256, 170] on button "Resultaten" at bounding box center [307, 170] width 195 height 14
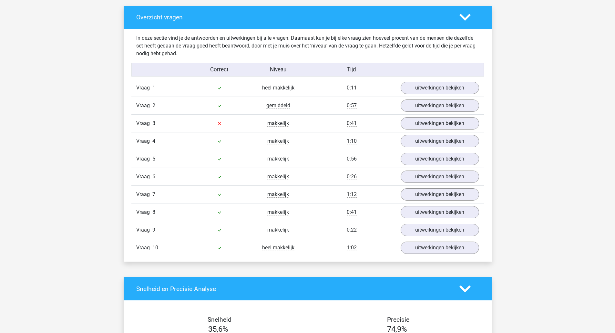
scroll to position [351, 0]
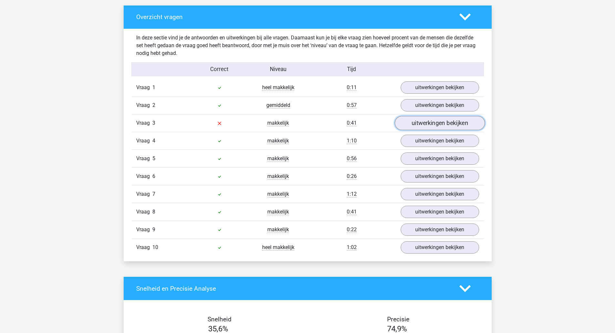
click at [470, 128] on link "uitwerkingen bekijken" at bounding box center [440, 123] width 90 height 14
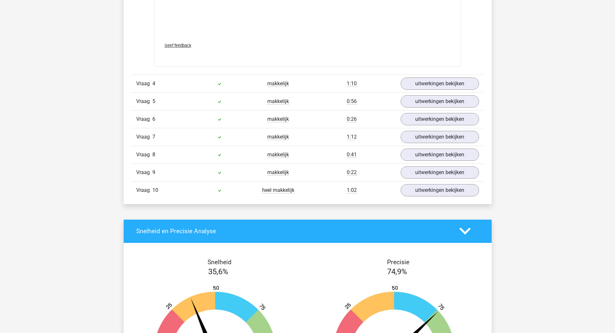
scroll to position [734, 0]
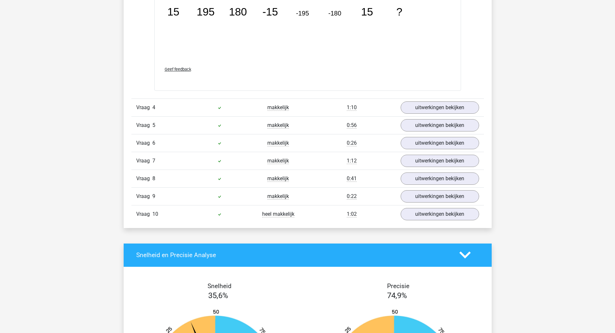
click at [522, 210] on div "floor [EMAIL_ADDRESS][DOMAIN_NAME]" at bounding box center [307, 30] width 615 height 1529
click at [451, 113] on link "uitwerkingen bekijken" at bounding box center [440, 107] width 79 height 12
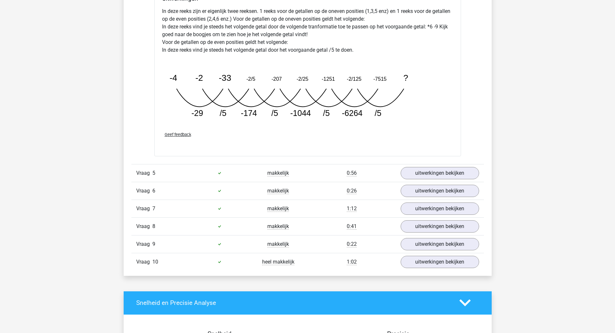
scroll to position [1008, 0]
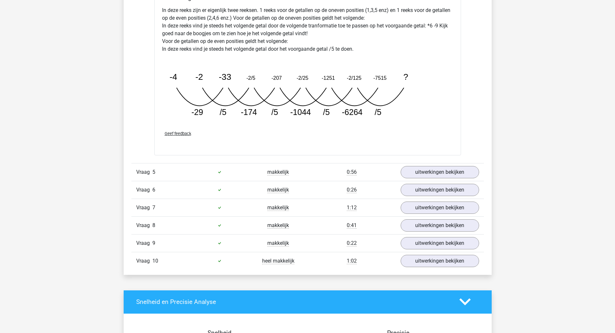
click at [464, 173] on link "uitwerkingen bekijken" at bounding box center [440, 172] width 79 height 12
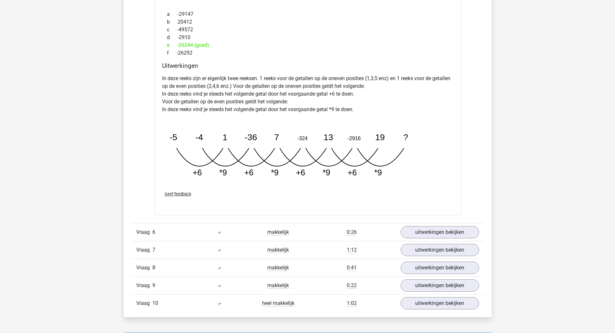
scroll to position [1281, 0]
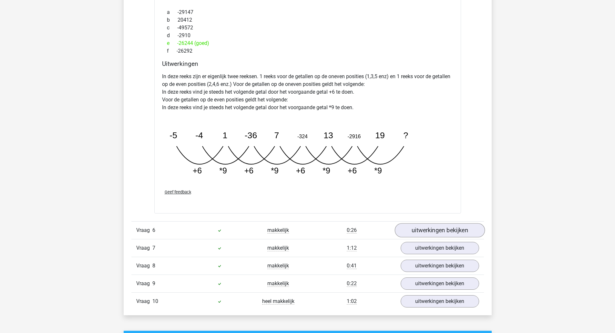
click at [469, 228] on link "uitwerkingen bekijken" at bounding box center [440, 230] width 90 height 14
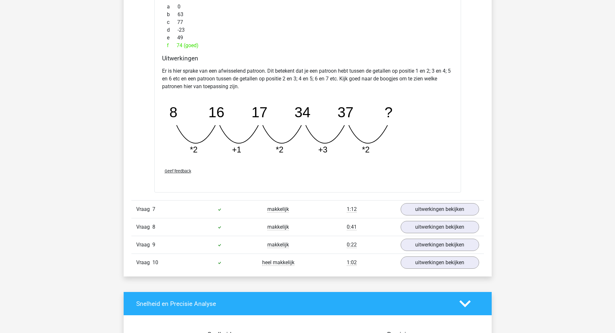
scroll to position [1617, 0]
click at [478, 206] on link "uitwerkingen bekijken" at bounding box center [440, 210] width 90 height 14
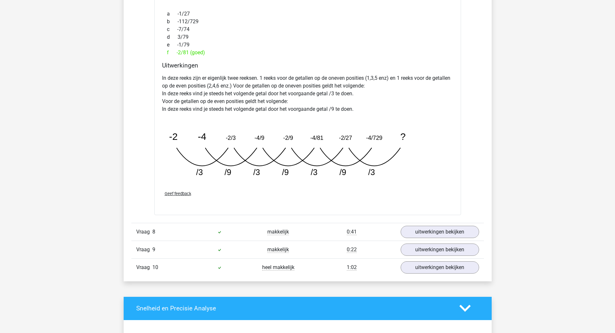
scroll to position [1931, 0]
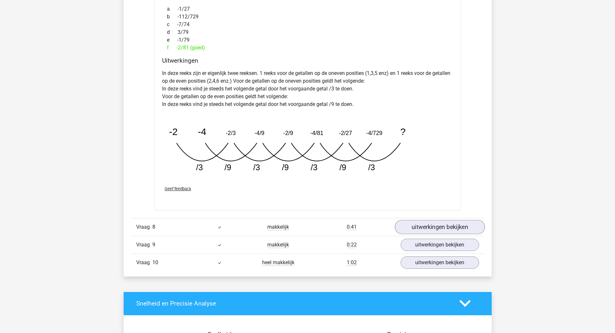
click at [461, 227] on link "uitwerkingen bekijken" at bounding box center [440, 227] width 90 height 14
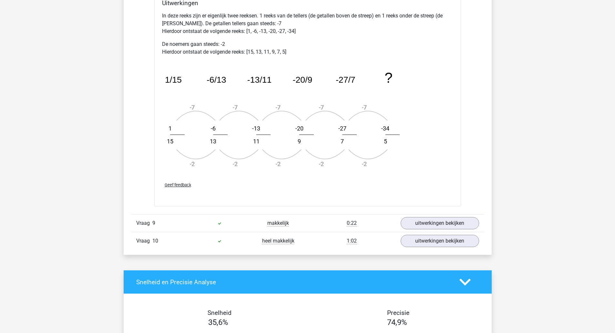
scroll to position [2319, 0]
click at [460, 225] on link "uitwerkingen bekijken" at bounding box center [440, 223] width 90 height 14
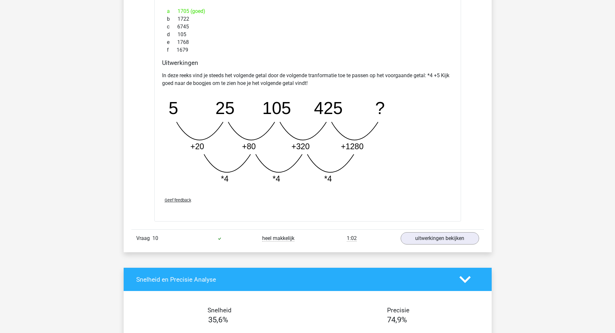
scroll to position [2644, 0]
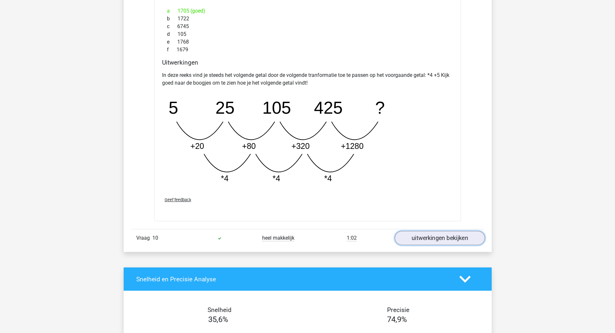
click at [462, 237] on link "uitwerkingen bekijken" at bounding box center [440, 238] width 90 height 14
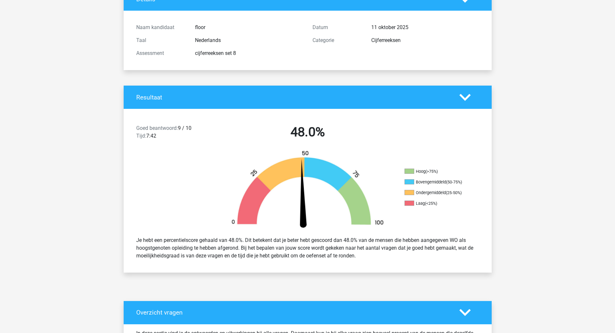
scroll to position [0, 0]
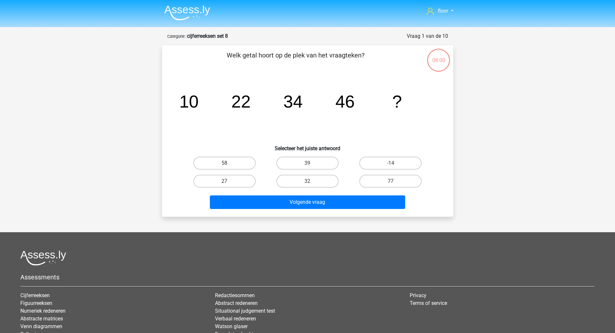
scroll to position [32, 0]
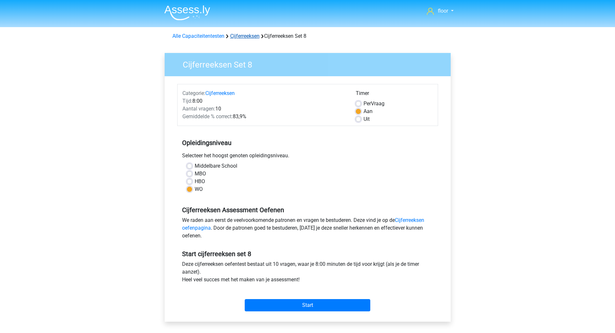
click at [244, 33] on link "Cijferreeksen" at bounding box center [244, 36] width 29 height 6
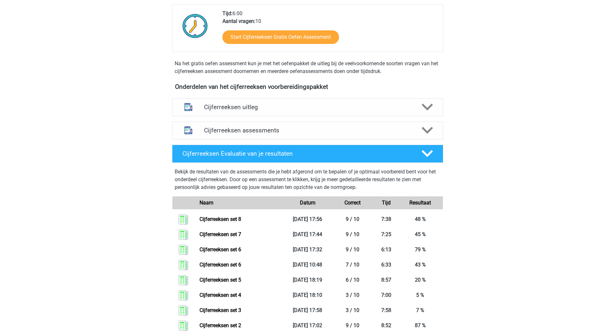
scroll to position [299, 0]
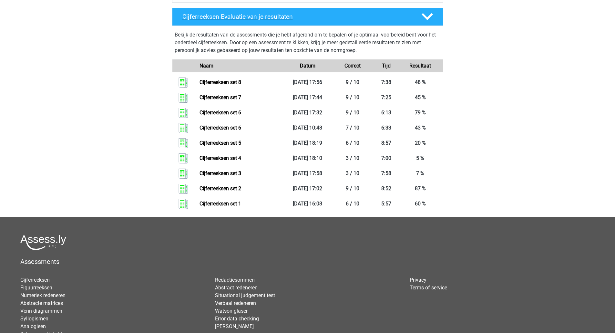
click at [427, 20] on polygon at bounding box center [427, 16] width 11 height 7
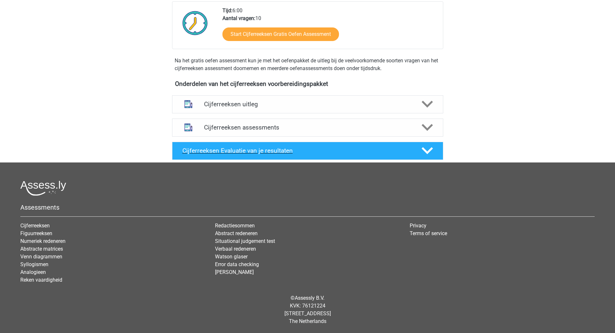
scroll to position [173, 0]
click at [430, 123] on icon at bounding box center [427, 127] width 11 height 11
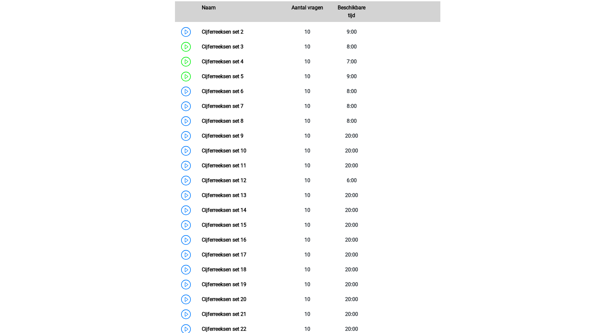
scroll to position [352, 0]
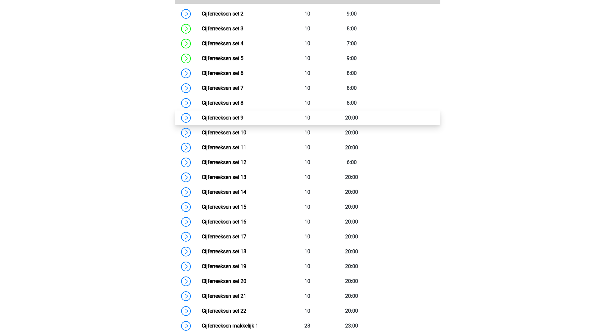
click at [237, 121] on link "Cijferreeksen set 9" at bounding box center [223, 118] width 42 height 6
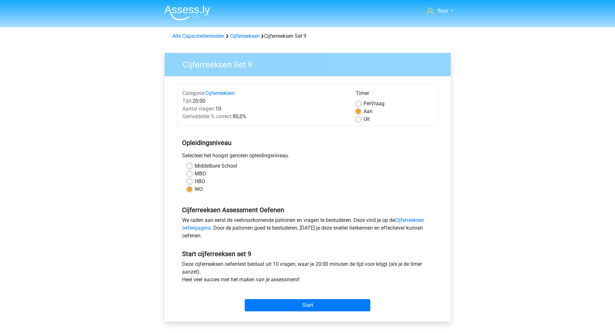
click at [264, 269] on div "Deze cijferreeksen oefentest bestaat uit 10 vragen, waar je 20:00 minuten de ti…" at bounding box center [307, 273] width 261 height 26
click at [284, 302] on input "Start" at bounding box center [308, 305] width 126 height 12
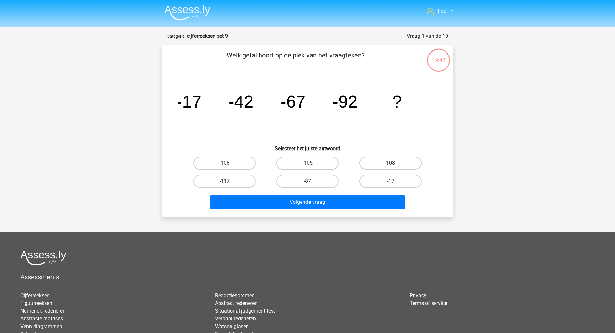
click at [226, 181] on label "-117" at bounding box center [225, 181] width 62 height 13
click at [226, 181] on input "-117" at bounding box center [227, 183] width 4 height 4
radio input "true"
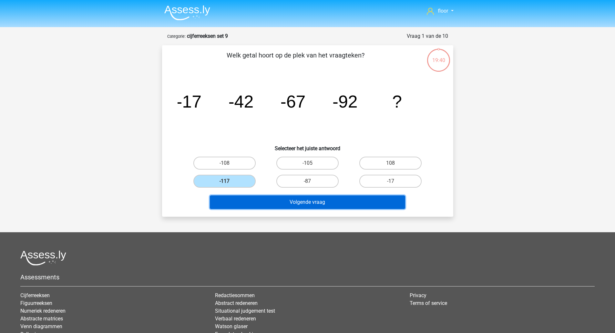
click at [291, 204] on button "Volgende vraag" at bounding box center [307, 202] width 195 height 14
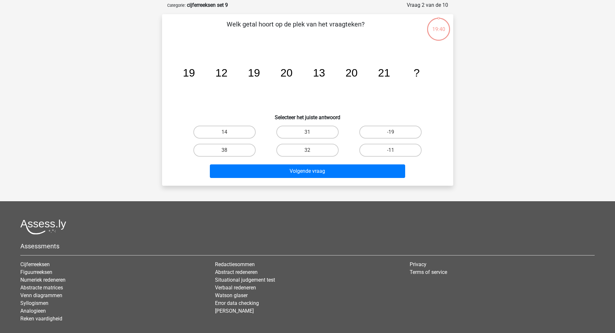
scroll to position [32, 0]
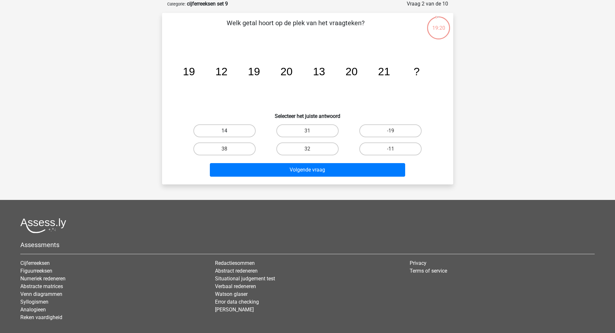
click at [228, 128] on label "14" at bounding box center [225, 130] width 62 height 13
click at [228, 131] on input "14" at bounding box center [227, 133] width 4 height 4
radio input "true"
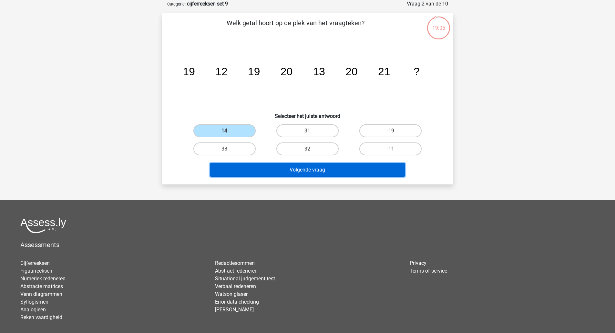
click at [345, 170] on button "Volgende vraag" at bounding box center [307, 170] width 195 height 14
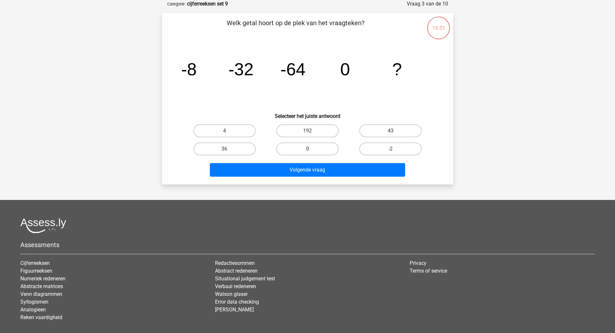
click at [324, 145] on label "0" at bounding box center [308, 148] width 62 height 13
click at [312, 149] on input "0" at bounding box center [310, 151] width 4 height 4
radio input "true"
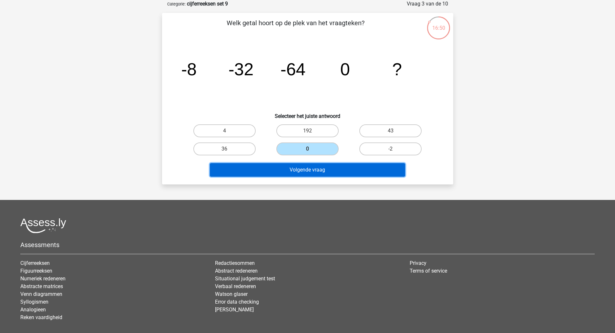
click at [320, 174] on button "Volgende vraag" at bounding box center [307, 170] width 195 height 14
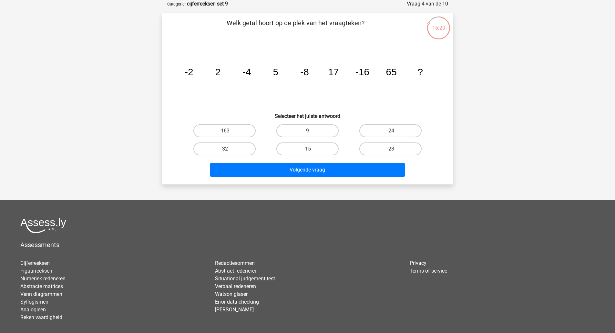
click at [235, 151] on label "-32" at bounding box center [225, 148] width 62 height 13
click at [229, 151] on input "-32" at bounding box center [227, 151] width 4 height 4
radio input "true"
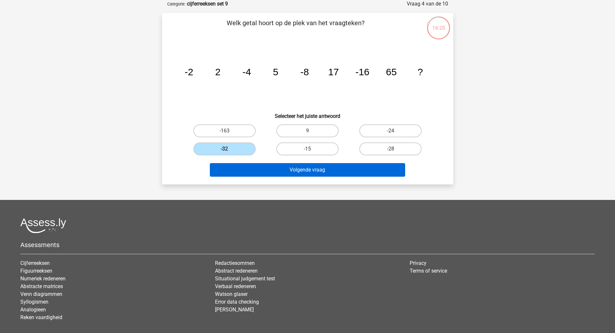
click at [307, 172] on button "Volgende vraag" at bounding box center [307, 170] width 195 height 14
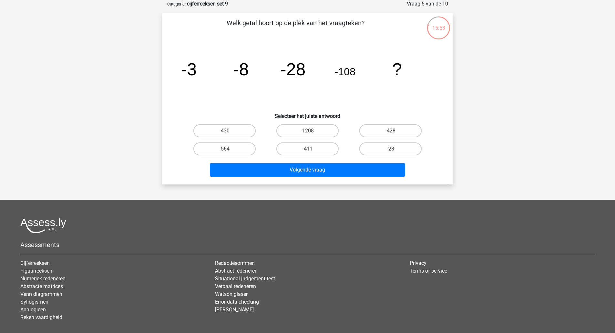
click at [408, 135] on label "-428" at bounding box center [391, 130] width 62 height 13
click at [395, 135] on input "-428" at bounding box center [393, 133] width 4 height 4
radio input "true"
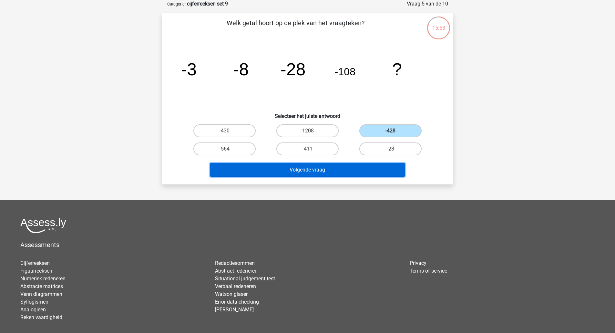
click at [387, 173] on button "Volgende vraag" at bounding box center [307, 170] width 195 height 14
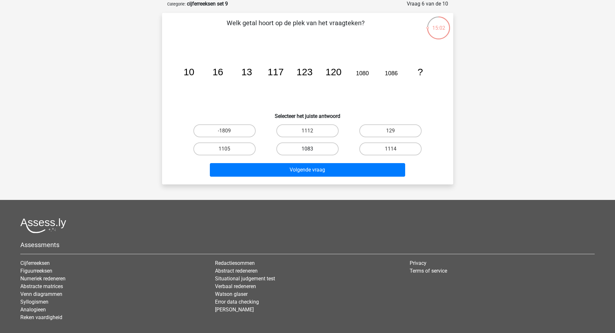
click at [314, 146] on label "1083" at bounding box center [308, 148] width 62 height 13
click at [312, 149] on input "1083" at bounding box center [310, 151] width 4 height 4
radio input "true"
click at [314, 161] on div "Volgende vraag" at bounding box center [308, 168] width 271 height 21
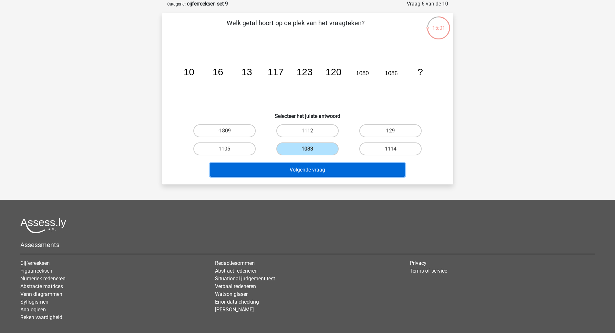
click at [309, 170] on button "Volgende vraag" at bounding box center [307, 170] width 195 height 14
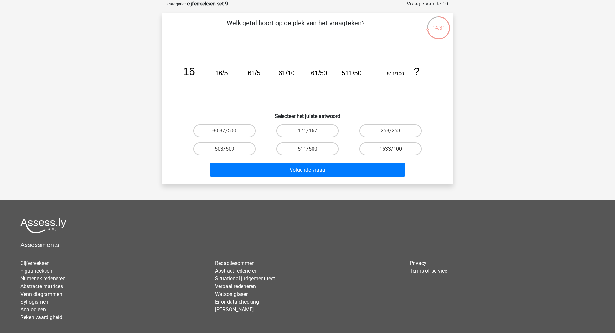
click at [324, 146] on label "511/500" at bounding box center [308, 148] width 62 height 13
click at [312, 149] on input "511/500" at bounding box center [310, 151] width 4 height 4
radio input "true"
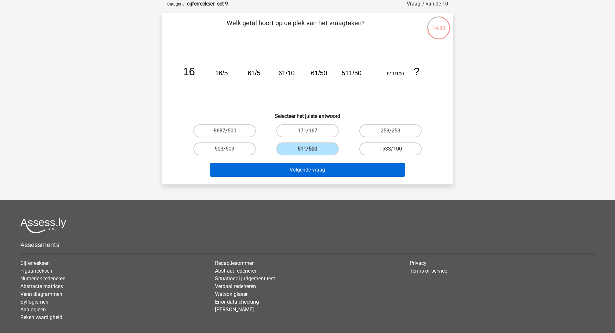
click at [340, 169] on button "Volgende vraag" at bounding box center [307, 170] width 195 height 14
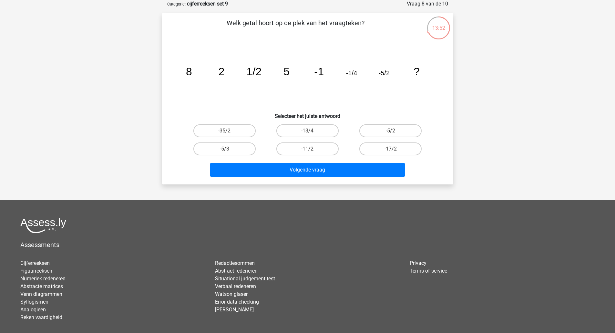
click at [324, 151] on label "-11/2" at bounding box center [308, 148] width 62 height 13
click at [312, 151] on input "-11/2" at bounding box center [310, 151] width 4 height 4
radio input "true"
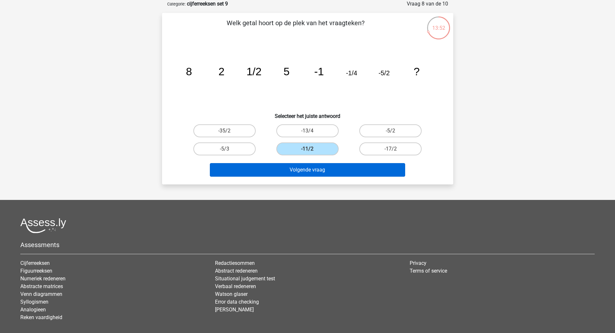
click at [343, 170] on button "Volgende vraag" at bounding box center [307, 170] width 195 height 14
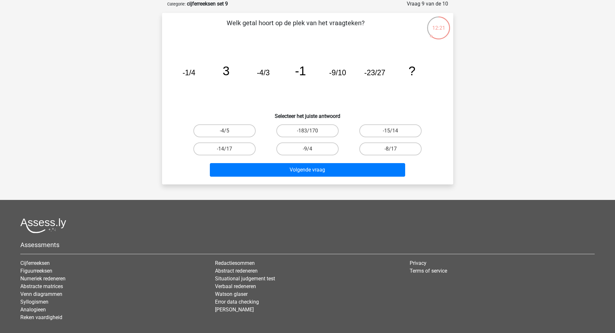
click at [412, 129] on label "-15/14" at bounding box center [391, 130] width 62 height 13
click at [395, 131] on input "-15/14" at bounding box center [393, 133] width 4 height 4
radio input "true"
click at [381, 169] on button "Volgende vraag" at bounding box center [307, 170] width 195 height 14
click at [319, 147] on label "-42" at bounding box center [308, 148] width 62 height 13
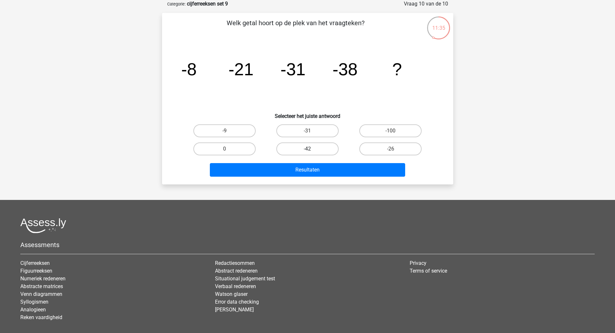
click at [312, 149] on input "-42" at bounding box center [310, 151] width 4 height 4
radio input "true"
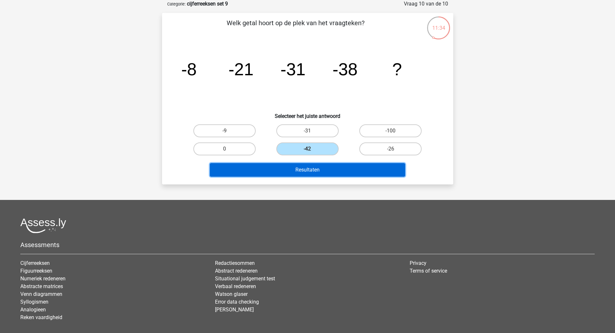
click at [306, 173] on button "Resultaten" at bounding box center [307, 170] width 195 height 14
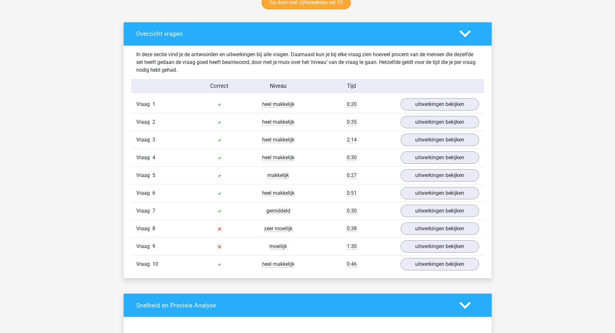
scroll to position [352, 0]
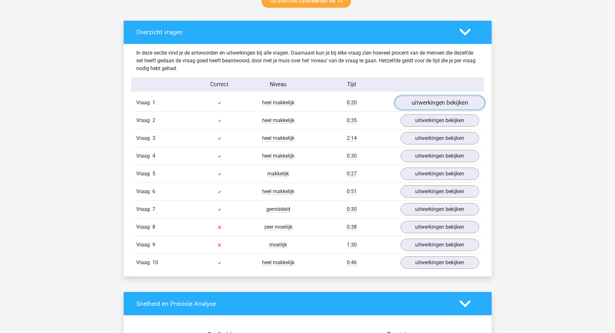
click at [454, 102] on link "uitwerkingen bekijken" at bounding box center [440, 103] width 90 height 14
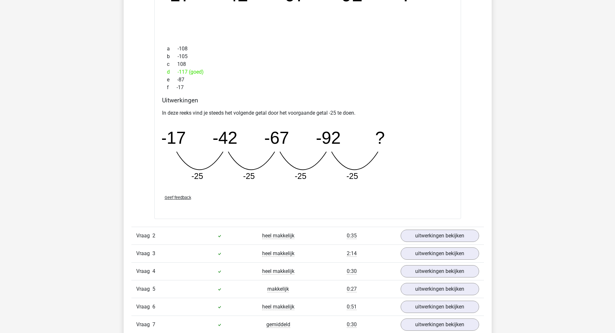
scroll to position [521, 0]
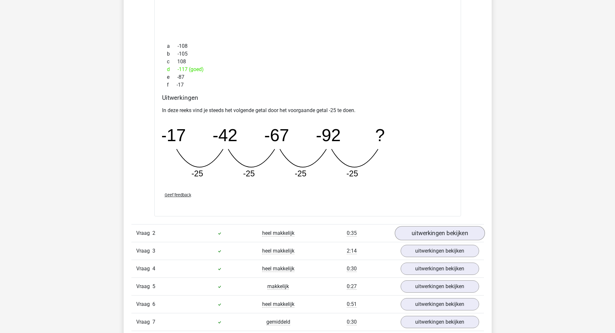
click at [411, 235] on link "uitwerkingen bekijken" at bounding box center [440, 233] width 90 height 14
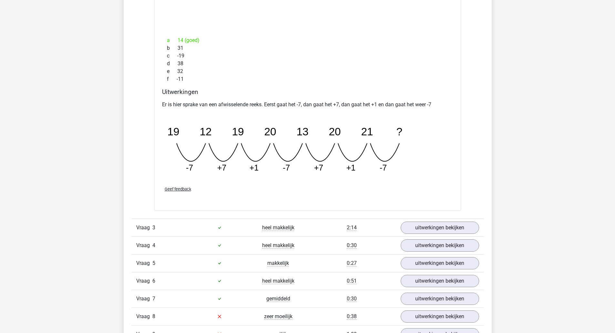
scroll to position [832, 0]
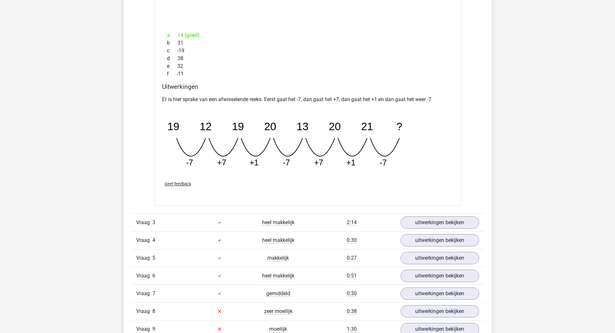
click at [424, 221] on link "uitwerkingen bekijken" at bounding box center [440, 222] width 79 height 12
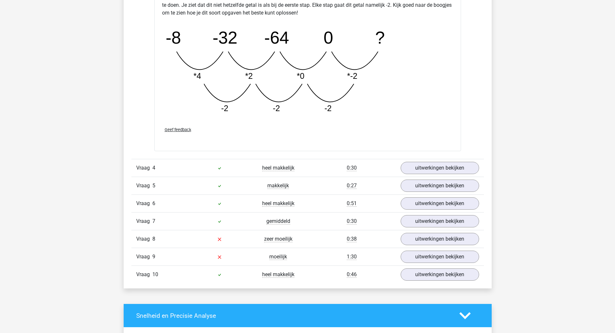
scroll to position [1238, 0]
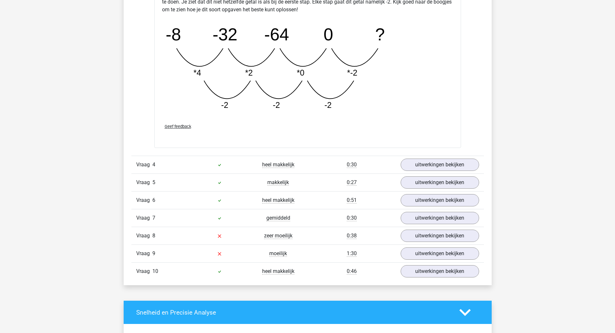
click at [420, 164] on link "uitwerkingen bekijken" at bounding box center [440, 165] width 79 height 12
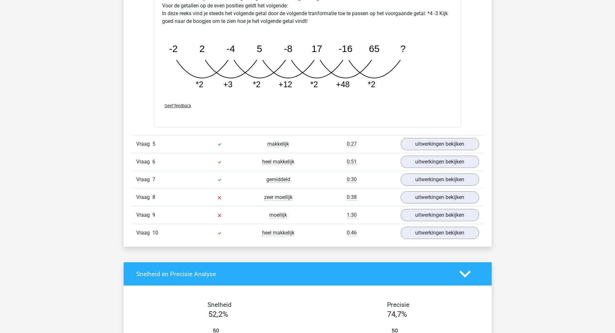
scroll to position [1597, 0]
click at [417, 141] on link "uitwerkingen bekijken" at bounding box center [440, 144] width 79 height 12
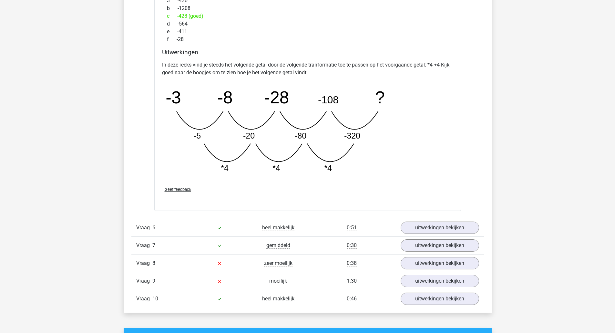
scroll to position [1858, 0]
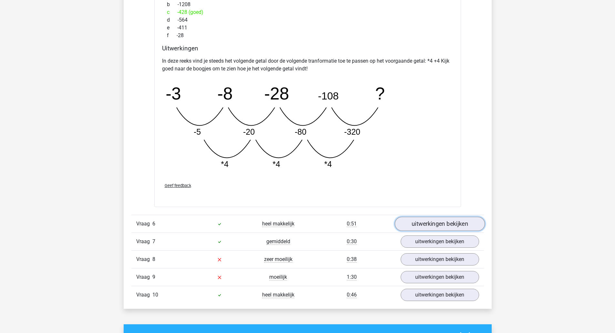
click at [413, 218] on link "uitwerkingen bekijken" at bounding box center [440, 224] width 90 height 14
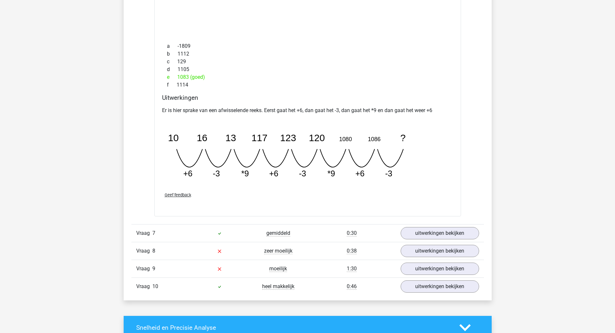
scroll to position [2151, 0]
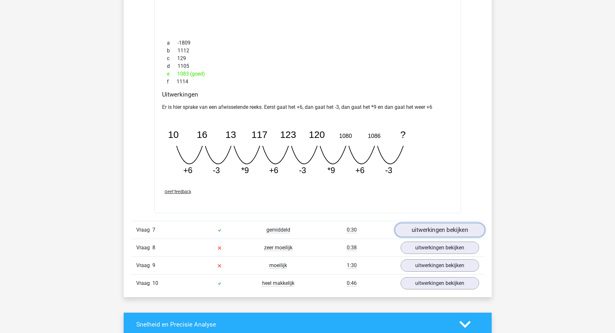
click at [433, 231] on link "uitwerkingen bekijken" at bounding box center [440, 230] width 90 height 14
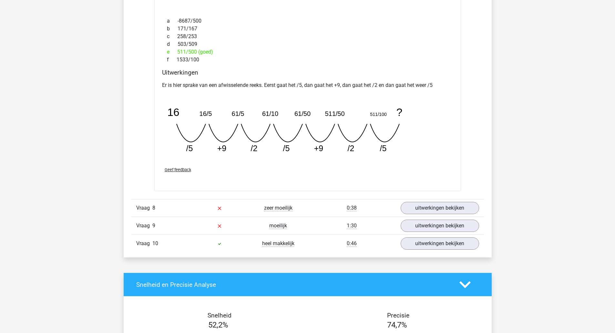
scroll to position [2474, 0]
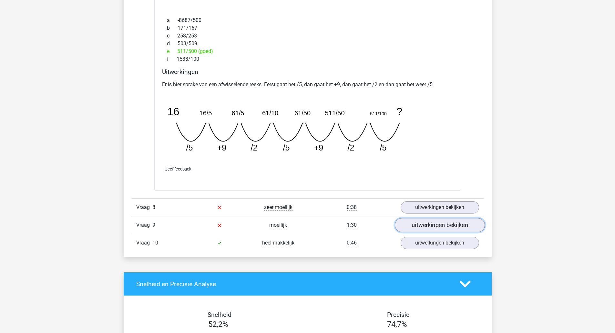
click at [415, 220] on link "uitwerkingen bekijken" at bounding box center [440, 225] width 90 height 14
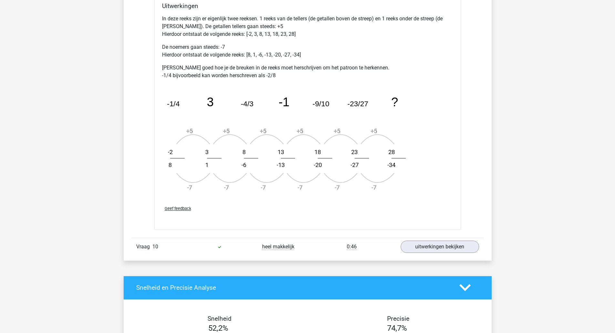
scroll to position [2858, 0]
click at [460, 244] on link "uitwerkingen bekijken" at bounding box center [440, 246] width 79 height 12
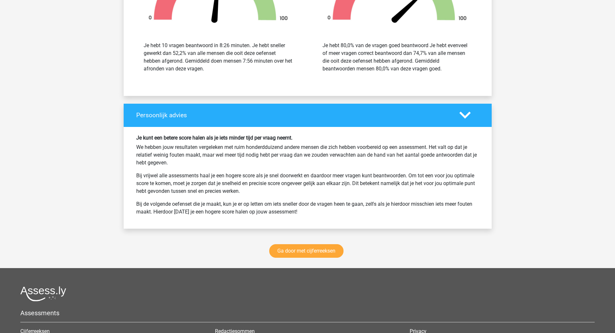
scroll to position [3577, 0]
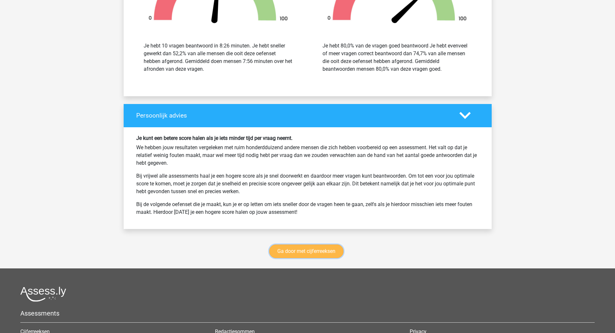
click at [325, 252] on link "Ga door met cijferreeksen" at bounding box center [306, 252] width 74 height 14
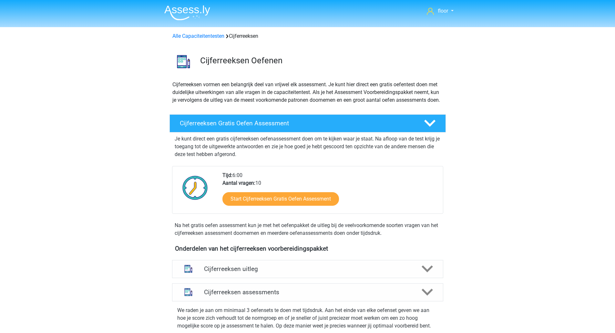
scroll to position [288, 0]
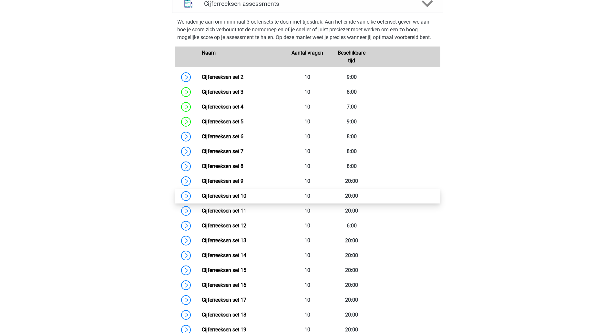
click at [224, 199] on link "Cijferreeksen set 10" at bounding box center [224, 196] width 45 height 6
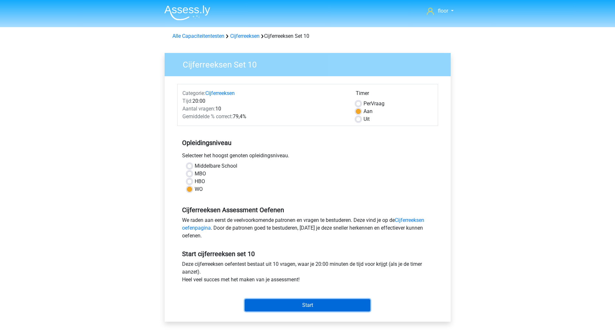
click at [317, 302] on input "Start" at bounding box center [308, 305] width 126 height 12
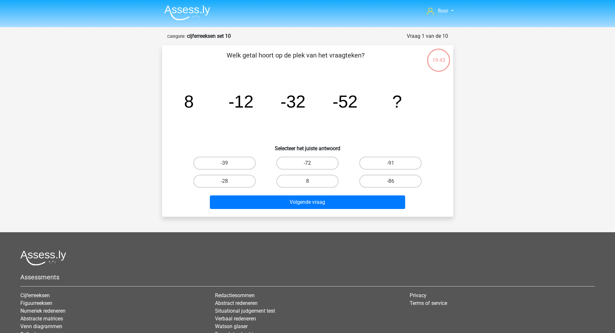
click at [298, 163] on label "-72" at bounding box center [308, 163] width 62 height 13
click at [308, 163] on input "-72" at bounding box center [310, 165] width 4 height 4
radio input "true"
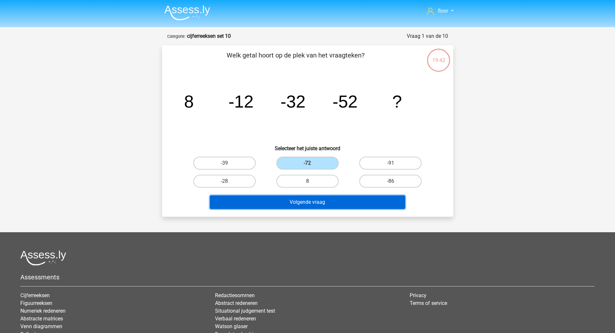
click at [286, 204] on button "Volgende vraag" at bounding box center [307, 202] width 195 height 14
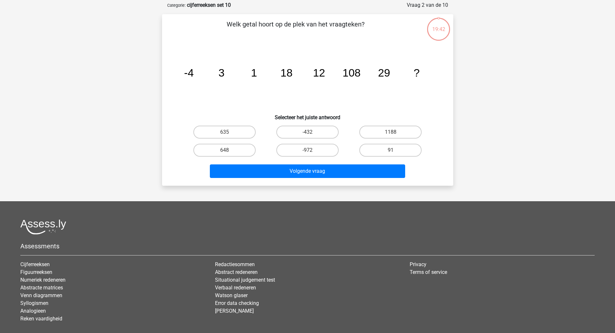
scroll to position [32, 0]
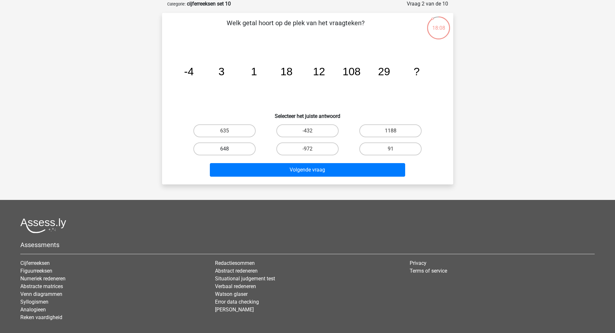
click at [245, 152] on label "648" at bounding box center [225, 148] width 62 height 13
click at [229, 152] on input "648" at bounding box center [227, 151] width 4 height 4
radio input "true"
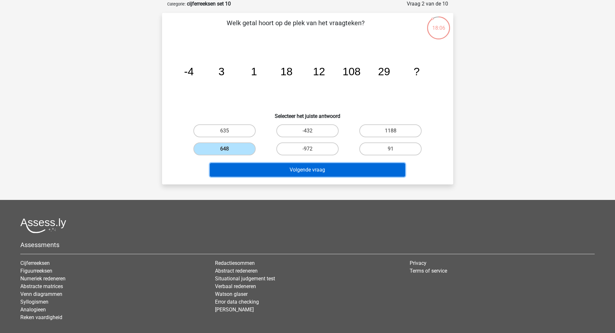
click at [256, 173] on button "Volgende vraag" at bounding box center [307, 170] width 195 height 14
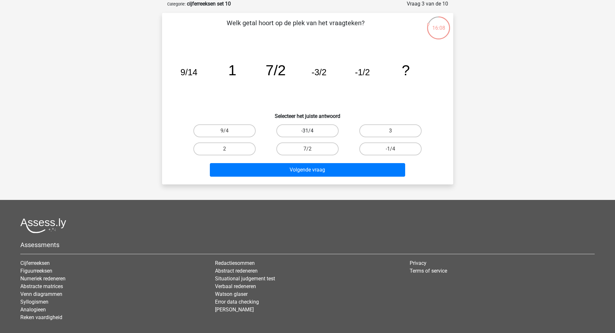
click at [298, 131] on label "-31/4" at bounding box center [308, 130] width 62 height 13
click at [308, 131] on input "-31/4" at bounding box center [310, 133] width 4 height 4
radio input "true"
click at [298, 131] on label "-31/4" at bounding box center [308, 130] width 62 height 13
click at [308, 131] on input "-31/4" at bounding box center [310, 133] width 4 height 4
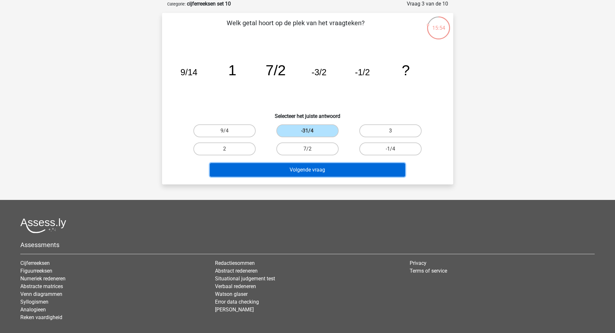
click at [291, 173] on button "Volgende vraag" at bounding box center [307, 170] width 195 height 14
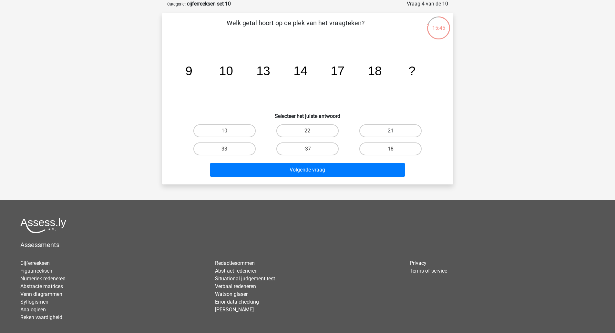
click at [376, 130] on label "21" at bounding box center [391, 130] width 62 height 13
click at [391, 131] on input "21" at bounding box center [393, 133] width 4 height 4
radio input "true"
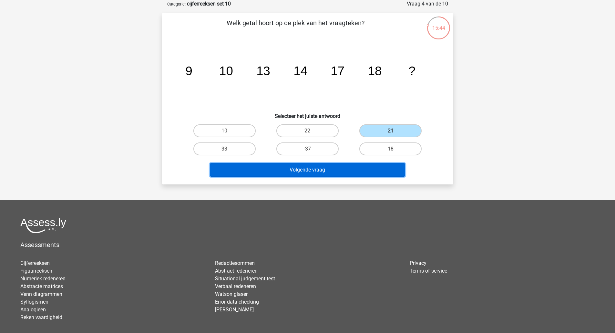
click at [335, 168] on button "Volgende vraag" at bounding box center [307, 170] width 195 height 14
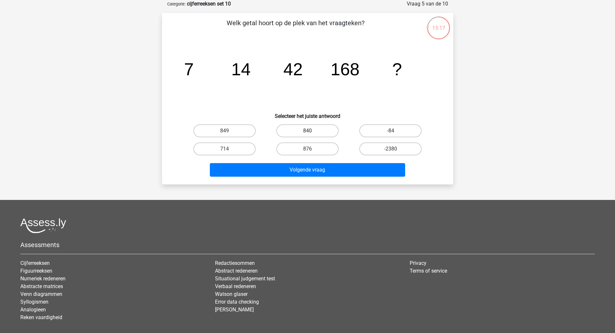
click at [319, 131] on label "840" at bounding box center [308, 130] width 62 height 13
click at [312, 131] on input "840" at bounding box center [310, 133] width 4 height 4
radio input "true"
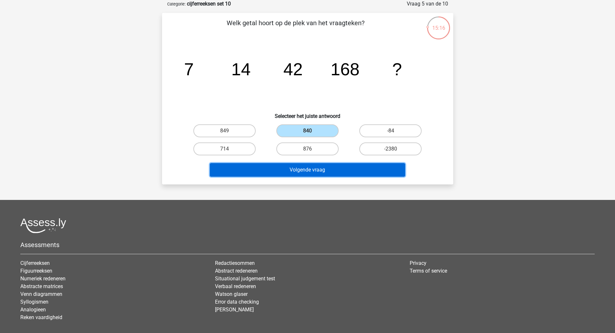
click at [309, 170] on button "Volgende vraag" at bounding box center [307, 170] width 195 height 14
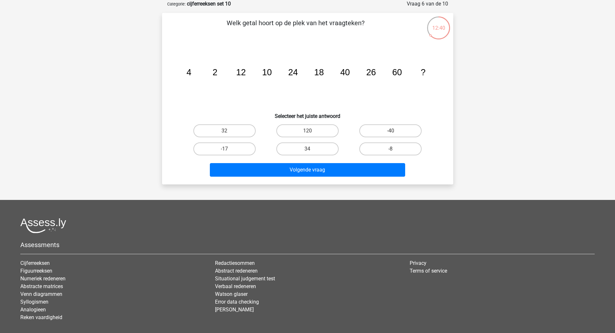
click at [328, 135] on label "120" at bounding box center [308, 130] width 62 height 13
click at [312, 135] on input "120" at bounding box center [310, 133] width 4 height 4
radio input "true"
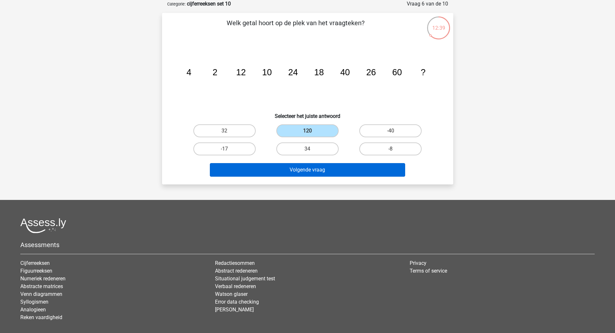
click at [337, 169] on button "Volgende vraag" at bounding box center [307, 170] width 195 height 14
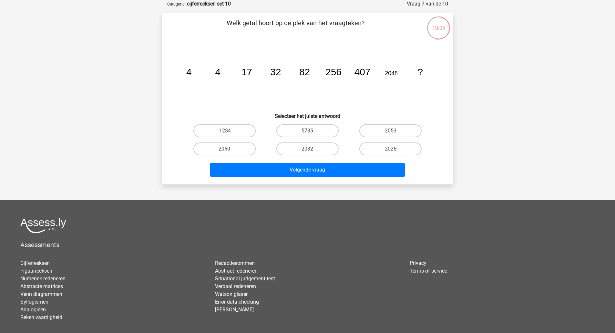
click at [315, 145] on label "2032" at bounding box center [308, 148] width 62 height 13
click at [312, 149] on input "2032" at bounding box center [310, 151] width 4 height 4
radio input "true"
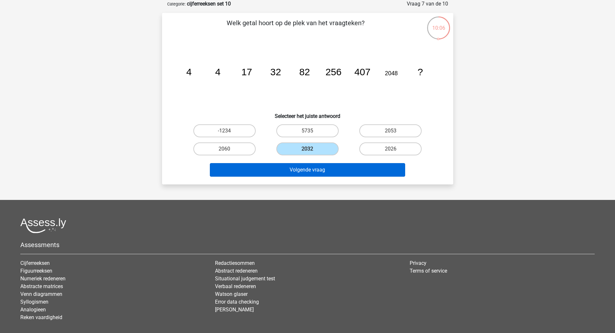
click at [329, 171] on button "Volgende vraag" at bounding box center [307, 170] width 195 height 14
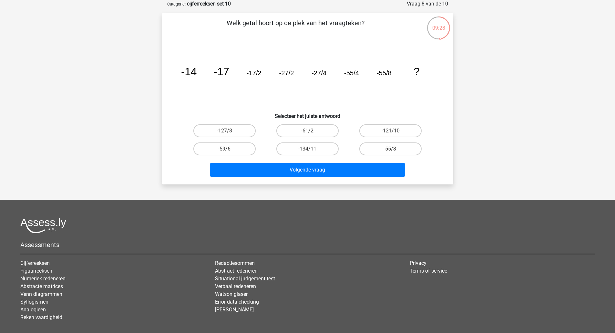
click at [405, 146] on label "55/8" at bounding box center [391, 148] width 62 height 13
click at [395, 149] on input "55/8" at bounding box center [393, 151] width 4 height 4
radio input "true"
click at [376, 173] on button "Volgende vraag" at bounding box center [307, 170] width 195 height 14
click at [236, 130] on label "-610" at bounding box center [225, 130] width 62 height 13
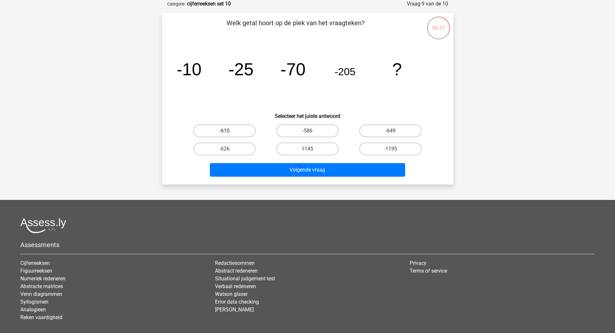
click at [229, 131] on input "-610" at bounding box center [227, 133] width 4 height 4
radio input "true"
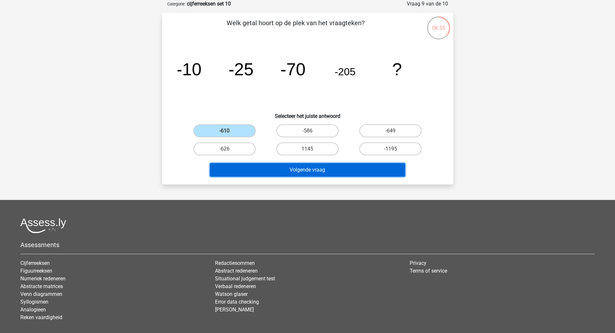
click at [272, 167] on button "Volgende vraag" at bounding box center [307, 170] width 195 height 14
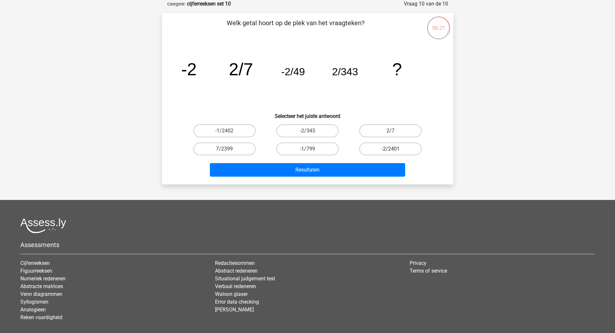
click at [377, 144] on label "-2/2401" at bounding box center [391, 148] width 62 height 13
click at [391, 149] on input "-2/2401" at bounding box center [393, 151] width 4 height 4
radio input "true"
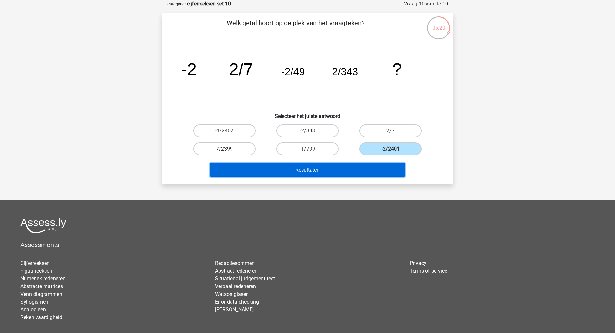
click at [351, 174] on button "Resultaten" at bounding box center [307, 170] width 195 height 14
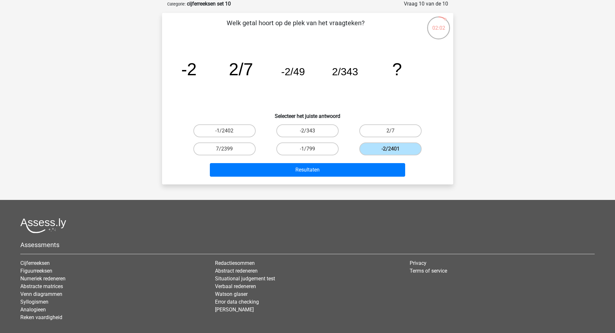
scroll to position [0, 0]
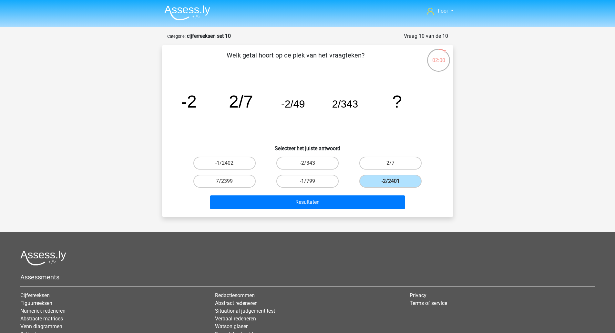
click at [219, 39] on strong "cijferreeksen set 10" at bounding box center [209, 36] width 44 height 6
click at [193, 14] on img at bounding box center [187, 12] width 46 height 15
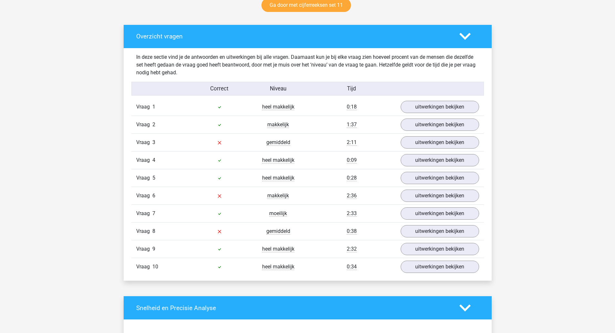
scroll to position [391, 0]
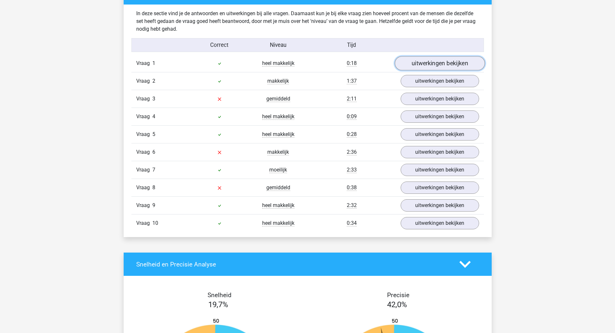
click at [426, 63] on link "uitwerkingen bekijken" at bounding box center [440, 63] width 90 height 14
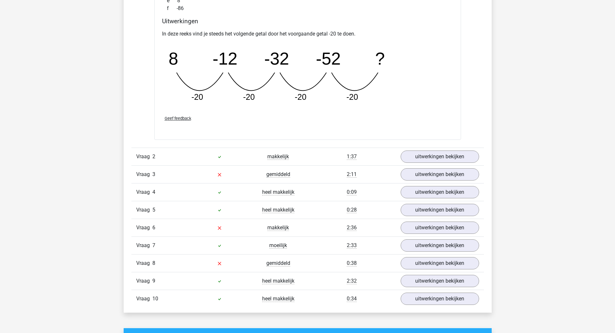
scroll to position [601, 0]
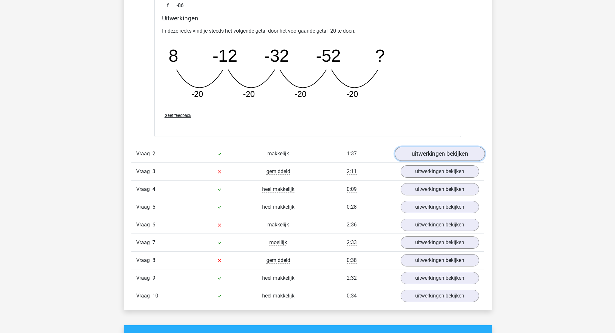
click at [447, 154] on link "uitwerkingen bekijken" at bounding box center [440, 154] width 90 height 14
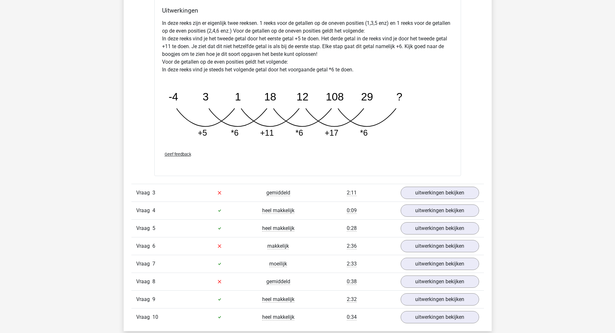
scroll to position [924, 0]
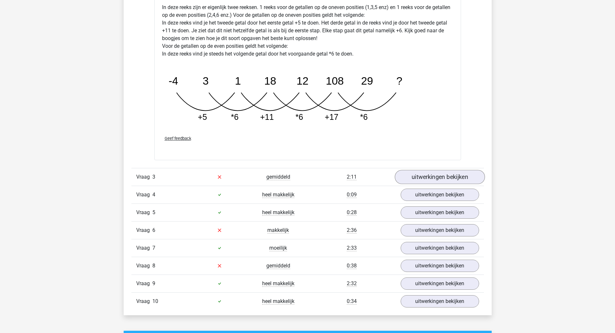
click at [448, 180] on link "uitwerkingen bekijken" at bounding box center [440, 177] width 90 height 14
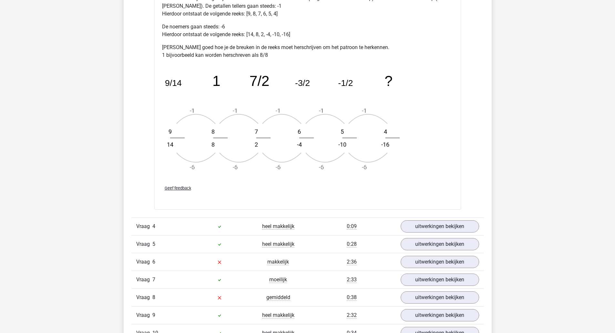
scroll to position [1291, 0]
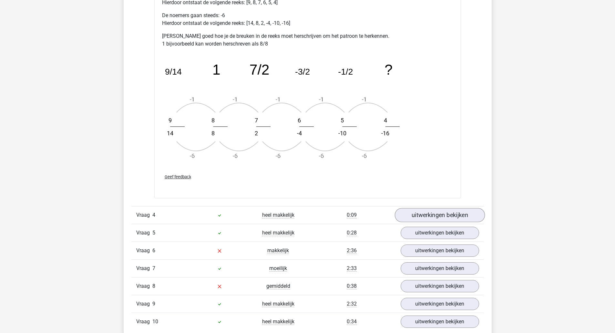
click at [462, 218] on link "uitwerkingen bekijken" at bounding box center [440, 215] width 90 height 14
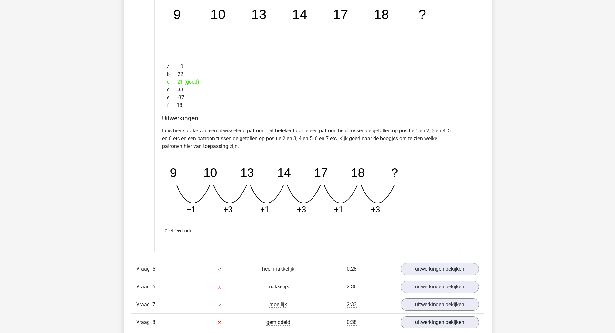
scroll to position [1555, 0]
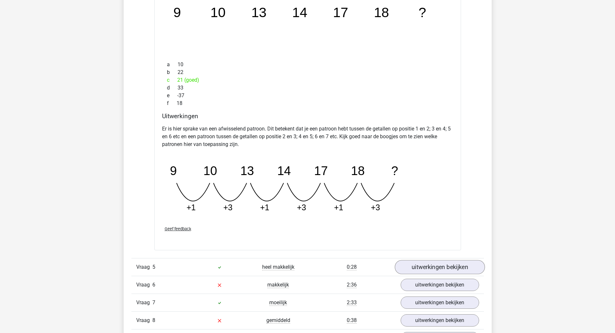
click at [460, 267] on link "uitwerkingen bekijken" at bounding box center [440, 267] width 90 height 14
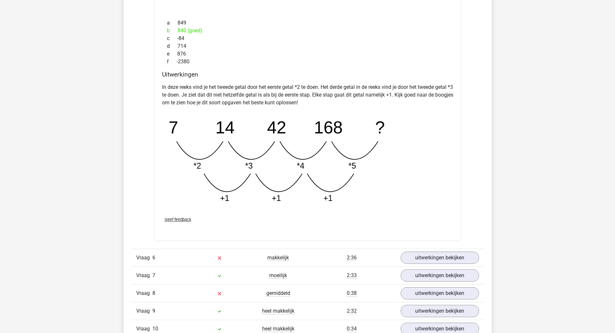
scroll to position [1913, 0]
click at [459, 261] on link "uitwerkingen bekijken" at bounding box center [440, 257] width 79 height 12
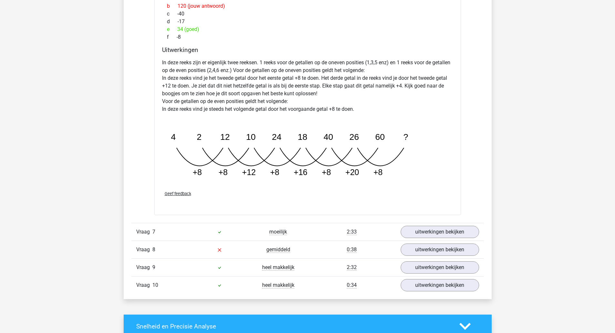
scroll to position [2285, 0]
click at [457, 235] on link "uitwerkingen bekijken" at bounding box center [440, 231] width 79 height 12
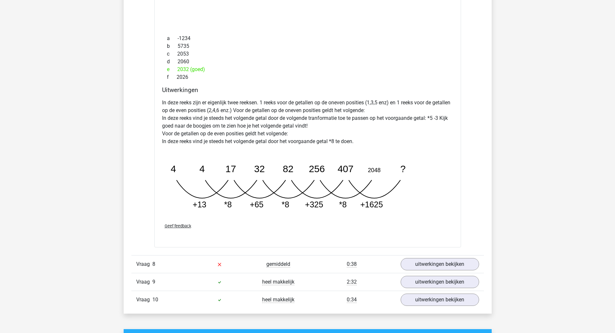
scroll to position [2610, 0]
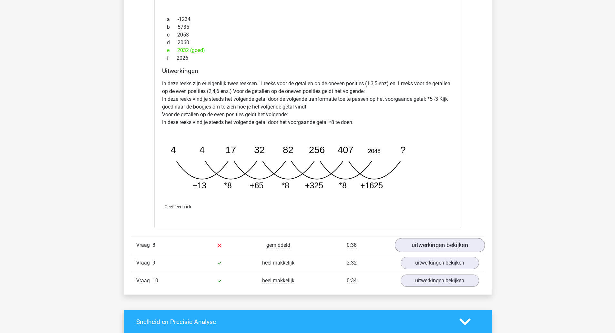
click at [458, 244] on link "uitwerkingen bekijken" at bounding box center [440, 245] width 90 height 14
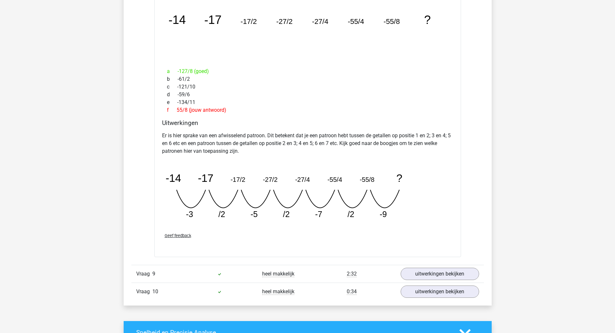
scroll to position [2897, 0]
click at [456, 271] on link "uitwerkingen bekijken" at bounding box center [440, 273] width 90 height 14
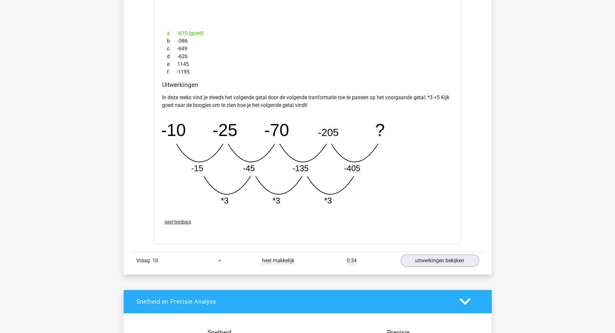
scroll to position [3252, 0]
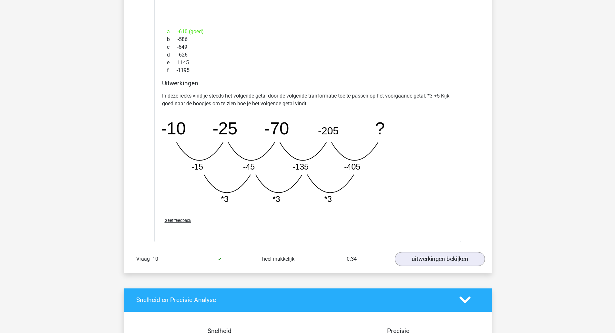
click at [458, 259] on link "uitwerkingen bekijken" at bounding box center [440, 259] width 90 height 14
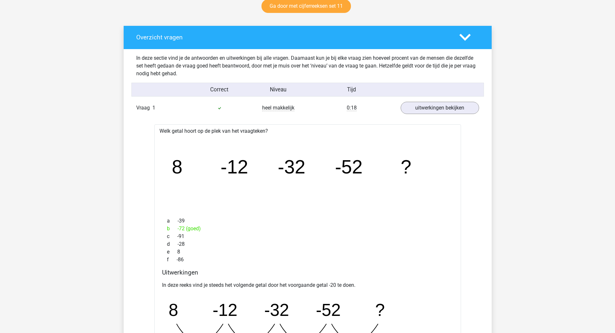
scroll to position [0, 0]
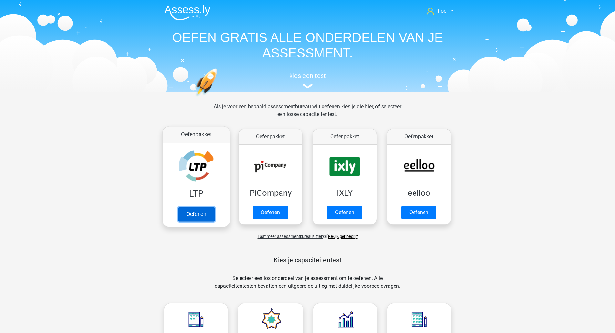
click at [200, 207] on link "Oefenen" at bounding box center [196, 214] width 37 height 14
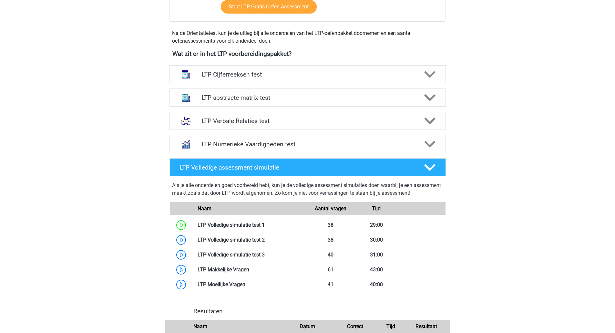
scroll to position [206, 0]
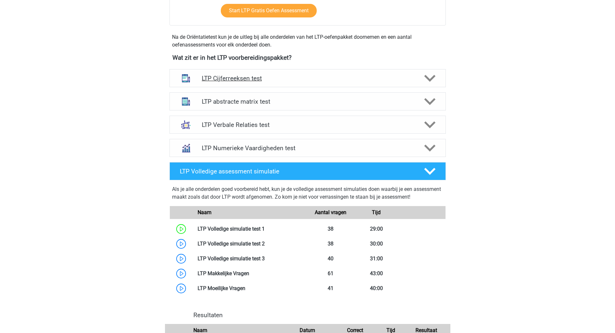
click at [298, 75] on h4 "LTP Cijferreeksen test" at bounding box center [308, 78] width 212 height 7
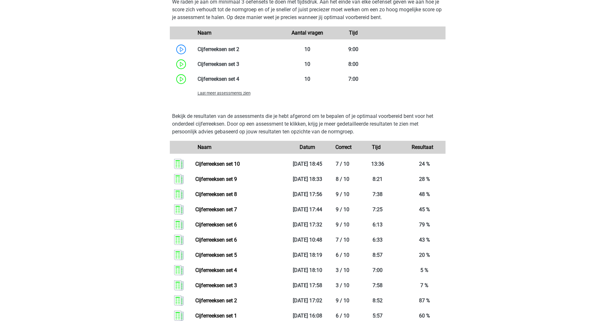
scroll to position [509, 0]
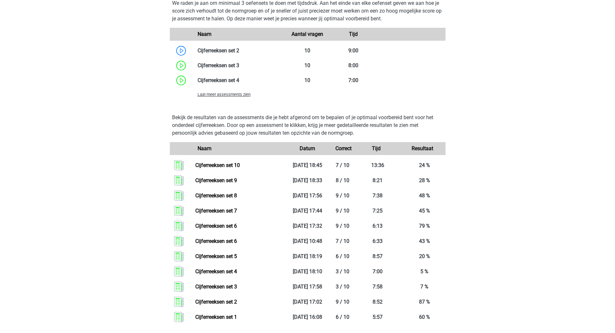
click at [243, 94] on span "Laat meer assessments zien" at bounding box center [224, 94] width 53 height 5
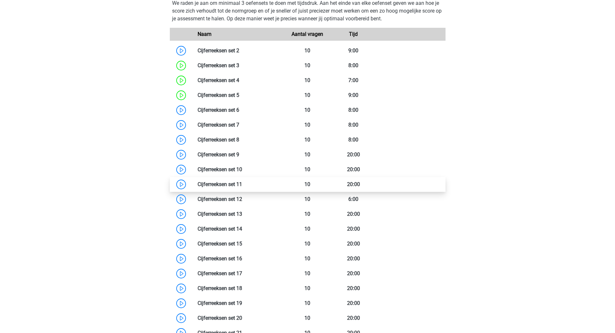
click at [242, 184] on link at bounding box center [242, 184] width 0 height 6
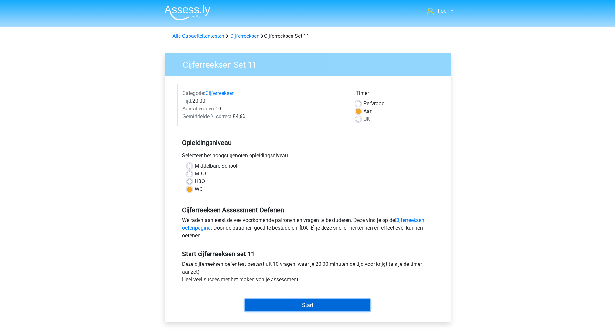
click at [311, 302] on input "Start" at bounding box center [308, 305] width 126 height 12
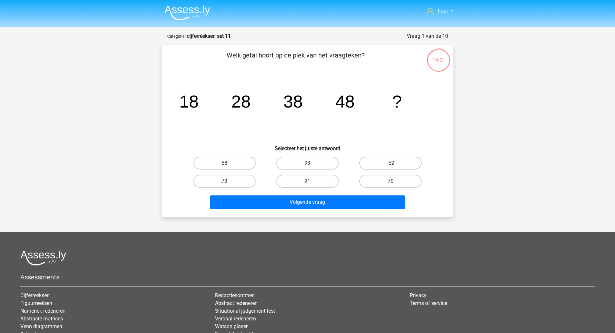
click at [244, 165] on label "58" at bounding box center [225, 163] width 62 height 13
click at [229, 165] on input "58" at bounding box center [227, 165] width 4 height 4
radio input "true"
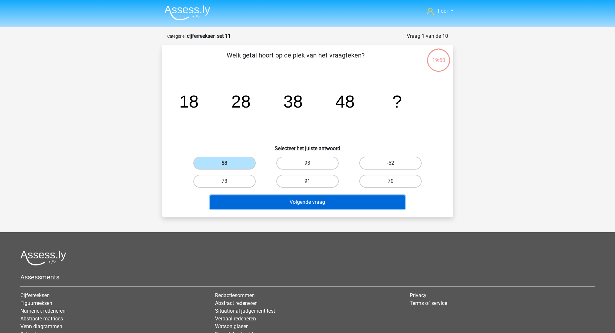
click at [260, 201] on button "Volgende vraag" at bounding box center [307, 202] width 195 height 14
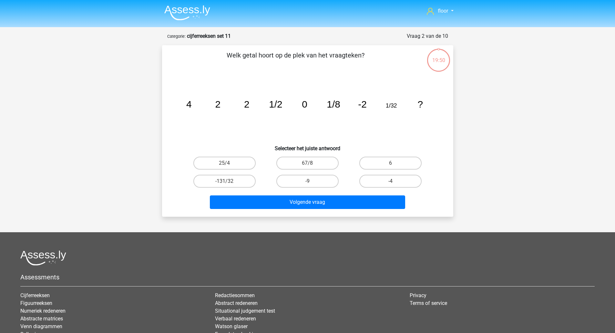
scroll to position [32, 0]
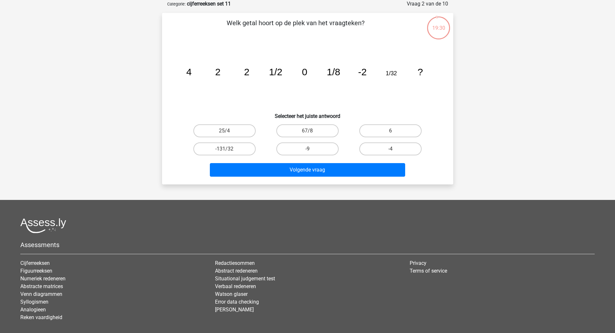
click at [407, 150] on label "-4" at bounding box center [391, 148] width 62 height 13
click at [395, 150] on input "-4" at bounding box center [393, 151] width 4 height 4
radio input "true"
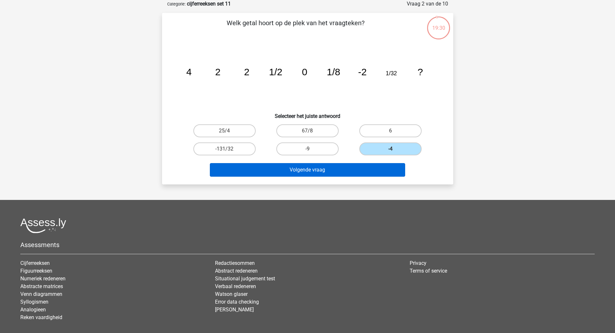
click at [378, 174] on button "Volgende vraag" at bounding box center [307, 170] width 195 height 14
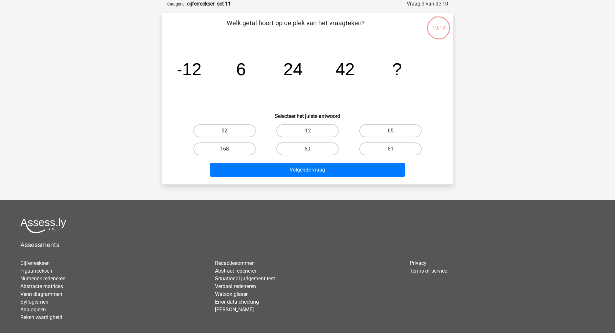
click at [306, 149] on label "60" at bounding box center [308, 148] width 62 height 13
click at [308, 149] on input "60" at bounding box center [310, 151] width 4 height 4
radio input "true"
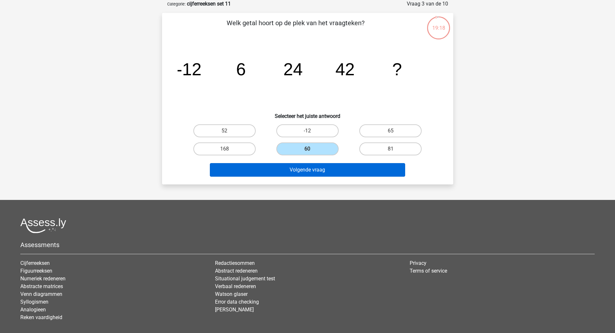
click at [300, 164] on button "Volgende vraag" at bounding box center [307, 170] width 195 height 14
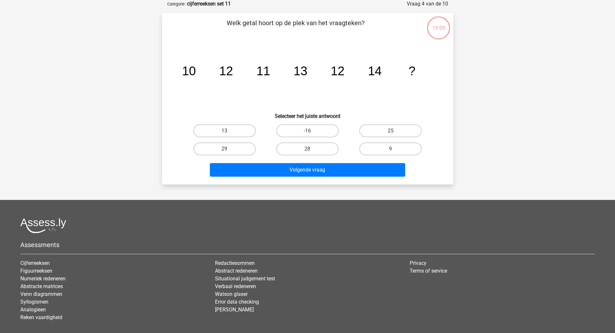
click at [245, 128] on label "13" at bounding box center [225, 130] width 62 height 13
click at [229, 131] on input "13" at bounding box center [227, 133] width 4 height 4
radio input "true"
click at [278, 172] on button "Volgende vraag" at bounding box center [307, 170] width 195 height 14
click at [322, 147] on label "-522" at bounding box center [308, 148] width 62 height 13
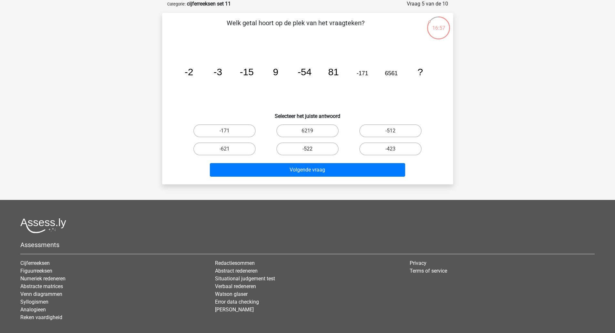
click at [312, 149] on input "-522" at bounding box center [310, 151] width 4 height 4
radio input "true"
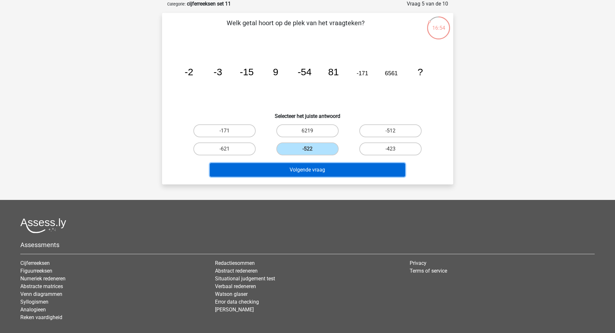
click at [316, 170] on button "Volgende vraag" at bounding box center [307, 170] width 195 height 14
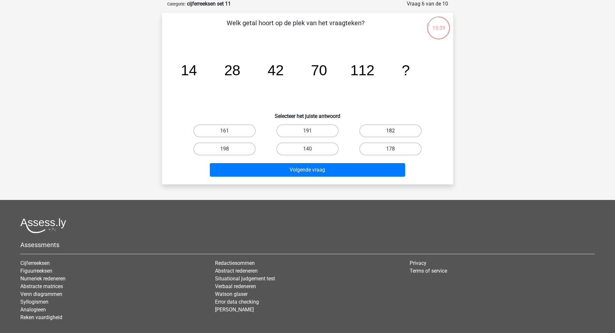
click at [382, 132] on label "182" at bounding box center [391, 130] width 62 height 13
click at [391, 132] on input "182" at bounding box center [393, 133] width 4 height 4
radio input "true"
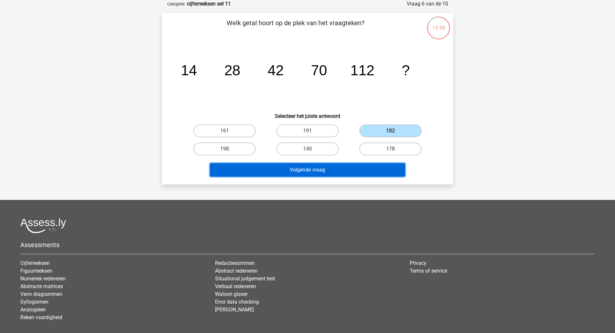
click at [337, 169] on button "Volgende vraag" at bounding box center [307, 170] width 195 height 14
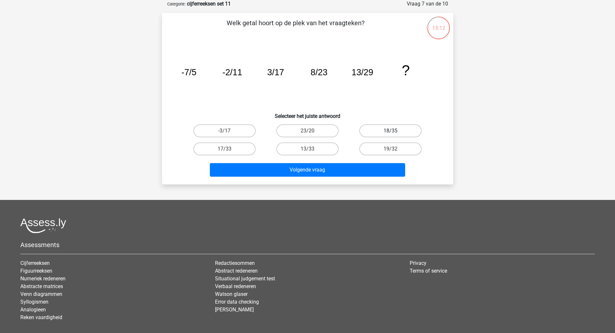
click at [393, 129] on label "18/35" at bounding box center [391, 130] width 62 height 13
click at [393, 131] on input "18/35" at bounding box center [393, 133] width 4 height 4
radio input "true"
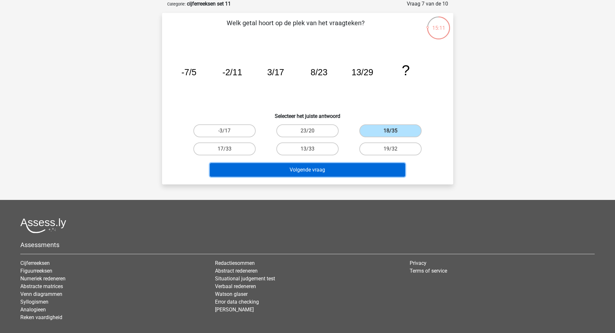
click at [353, 166] on button "Volgende vraag" at bounding box center [307, 170] width 195 height 14
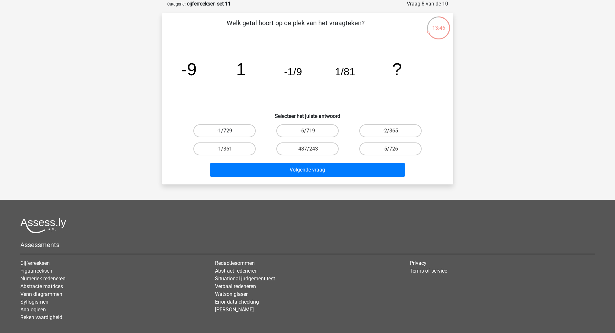
click at [236, 133] on label "-1/729" at bounding box center [225, 130] width 62 height 13
click at [229, 133] on input "-1/729" at bounding box center [227, 133] width 4 height 4
radio input "true"
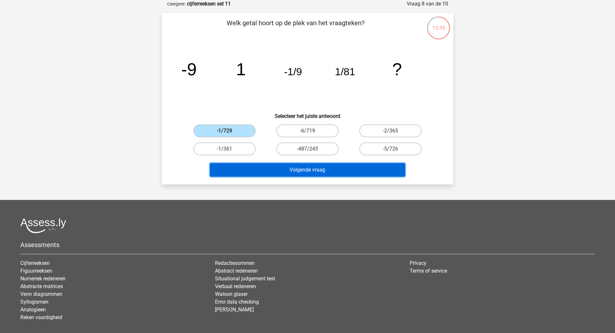
click at [272, 169] on button "Volgende vraag" at bounding box center [307, 170] width 195 height 14
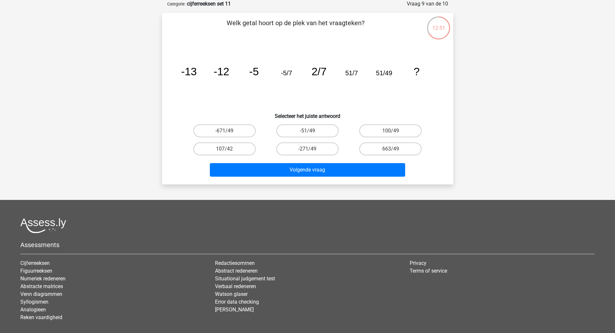
click at [408, 126] on label "100/49" at bounding box center [391, 130] width 62 height 13
click at [395, 131] on input "100/49" at bounding box center [393, 133] width 4 height 4
radio input "true"
click at [369, 167] on button "Volgende vraag" at bounding box center [307, 170] width 195 height 14
click at [296, 126] on label "32" at bounding box center [308, 130] width 62 height 13
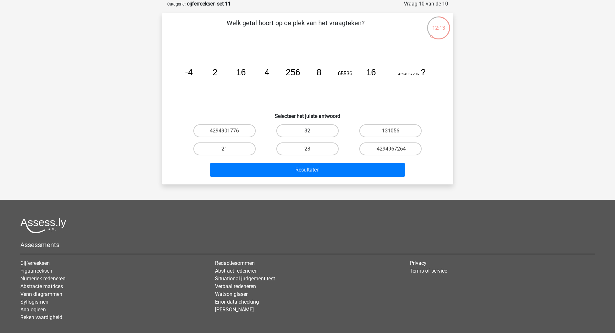
click at [308, 131] on input "32" at bounding box center [310, 133] width 4 height 4
radio input "true"
click at [297, 174] on button "Resultaten" at bounding box center [307, 170] width 195 height 14
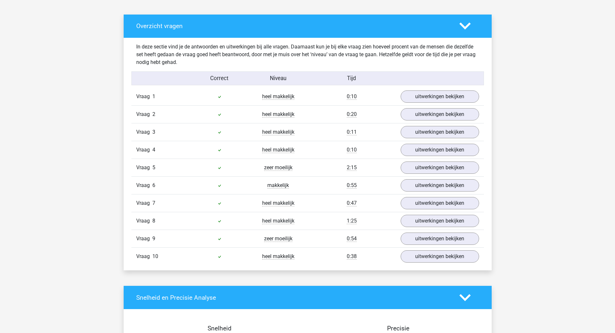
scroll to position [343, 0]
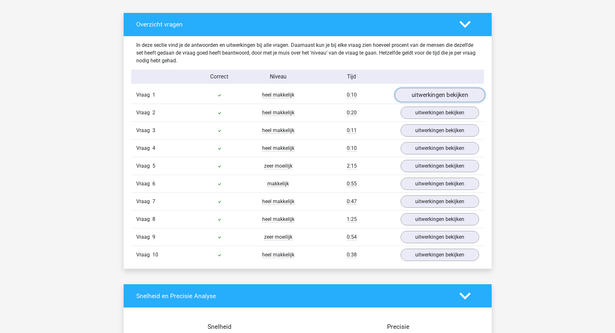
click at [478, 99] on link "uitwerkingen bekijken" at bounding box center [440, 95] width 90 height 14
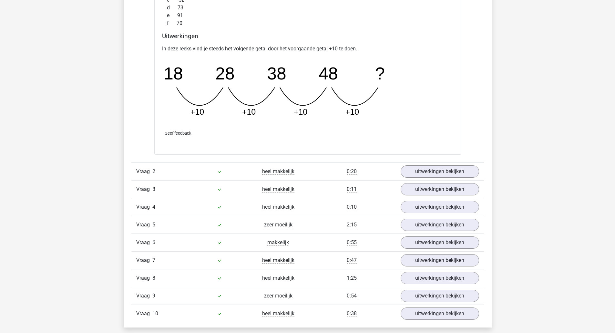
scroll to position [572, 0]
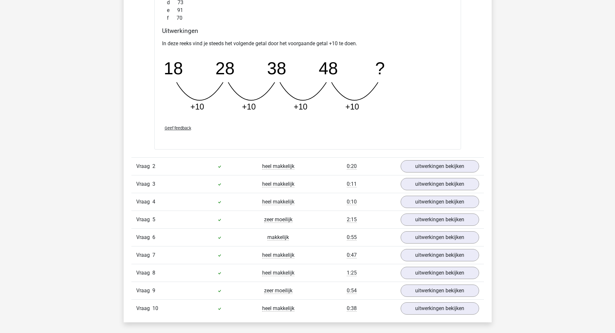
click at [427, 169] on link "uitwerkingen bekijken" at bounding box center [440, 166] width 79 height 12
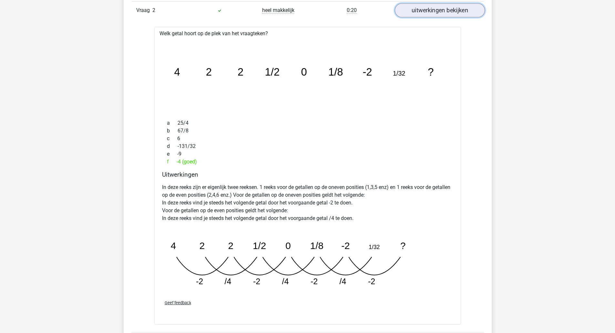
scroll to position [730, 0]
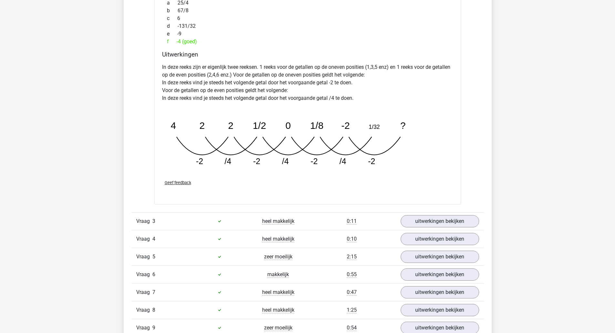
click at [451, 226] on link "uitwerkingen bekijken" at bounding box center [440, 221] width 79 height 12
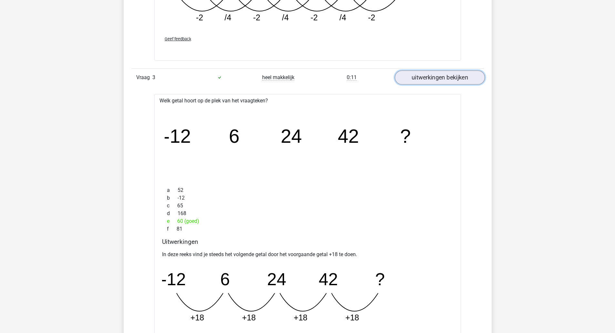
scroll to position [1019, 0]
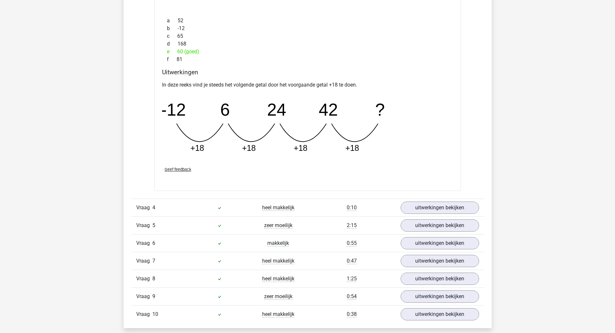
click at [464, 209] on link "uitwerkingen bekijken" at bounding box center [440, 208] width 79 height 12
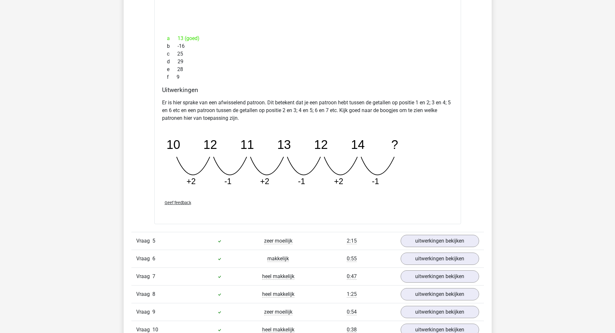
scroll to position [1472, 0]
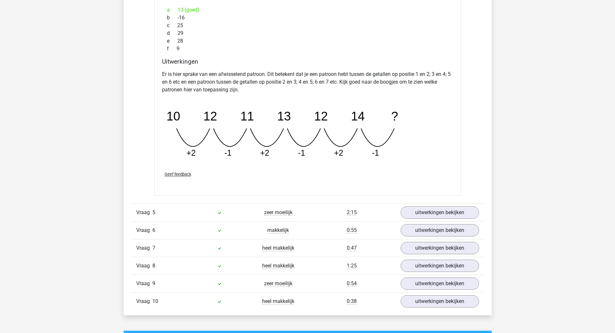
click at [455, 216] on link "uitwerkingen bekijken" at bounding box center [440, 212] width 79 height 12
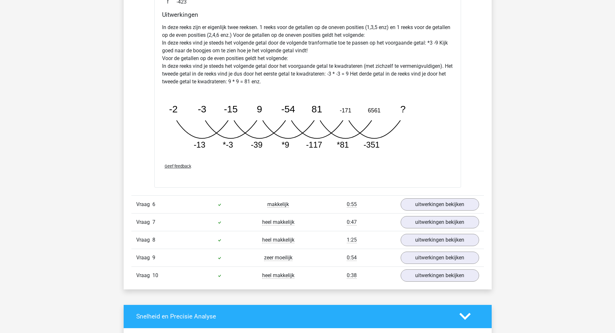
scroll to position [1845, 0]
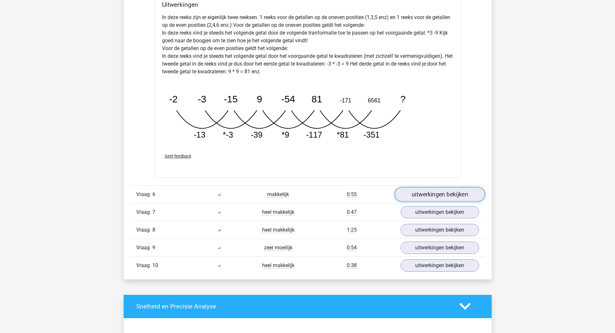
click at [441, 197] on link "uitwerkingen bekijken" at bounding box center [440, 194] width 90 height 14
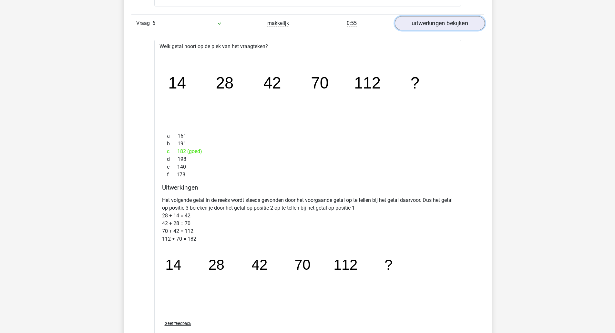
scroll to position [2017, 0]
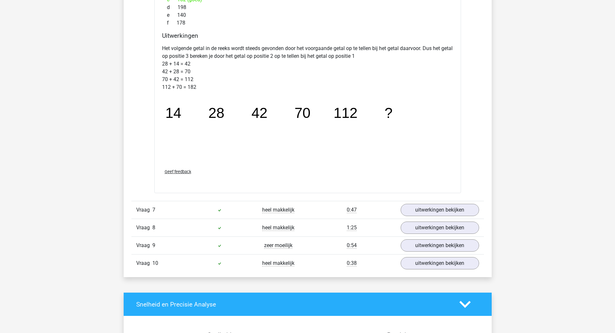
click at [460, 212] on link "uitwerkingen bekijken" at bounding box center [440, 210] width 79 height 12
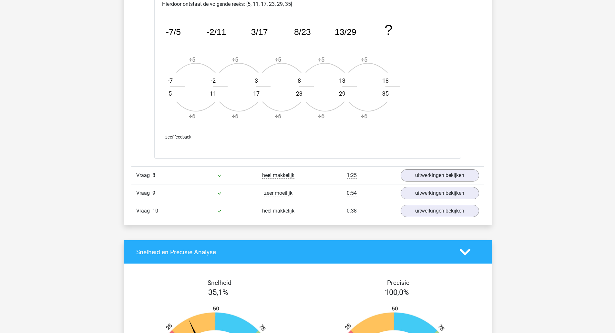
scroll to position [2589, 0]
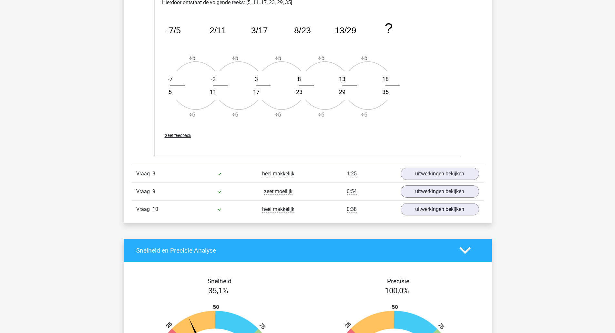
click at [456, 175] on link "uitwerkingen bekijken" at bounding box center [440, 174] width 79 height 12
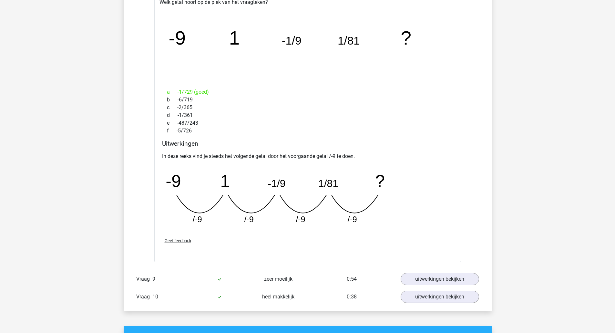
scroll to position [2786, 0]
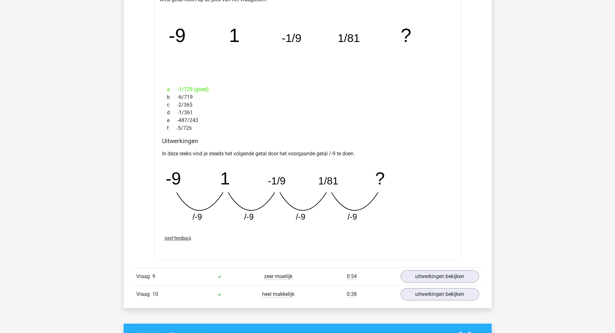
click at [465, 275] on link "uitwerkingen bekijken" at bounding box center [440, 276] width 79 height 12
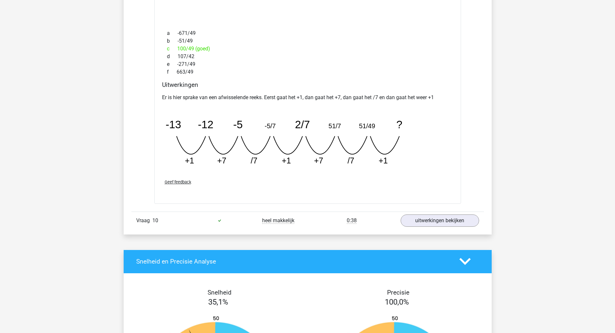
scroll to position [3144, 0]
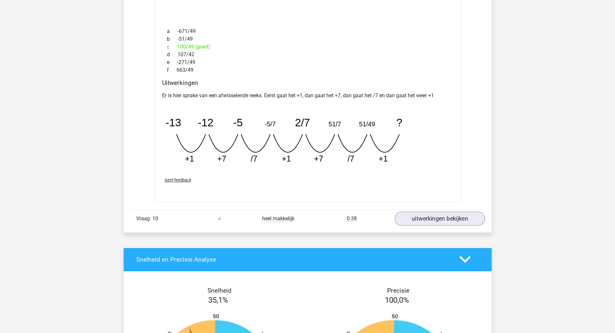
click at [456, 223] on link "uitwerkingen bekijken" at bounding box center [440, 219] width 90 height 14
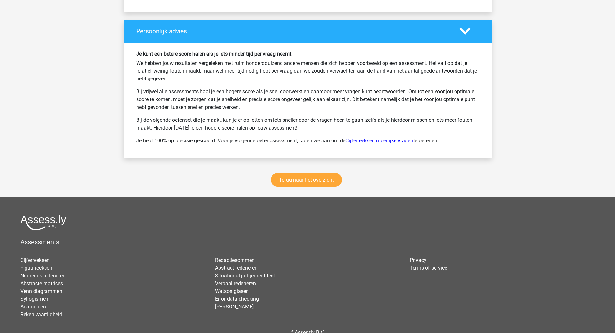
scroll to position [3931, 0]
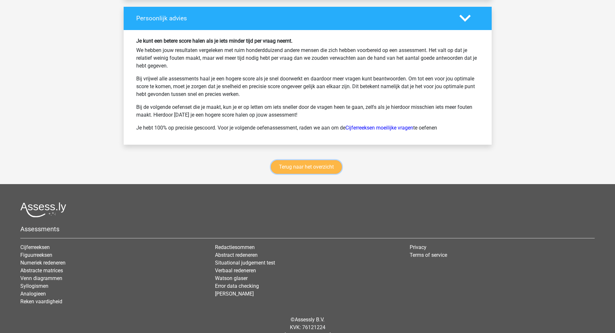
click at [318, 170] on link "Terug naar het overzicht" at bounding box center [306, 167] width 71 height 14
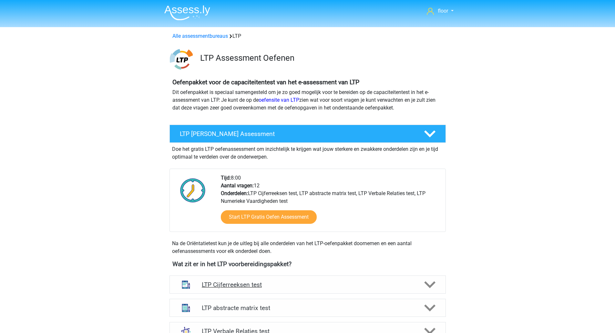
click at [430, 282] on icon at bounding box center [429, 284] width 11 height 11
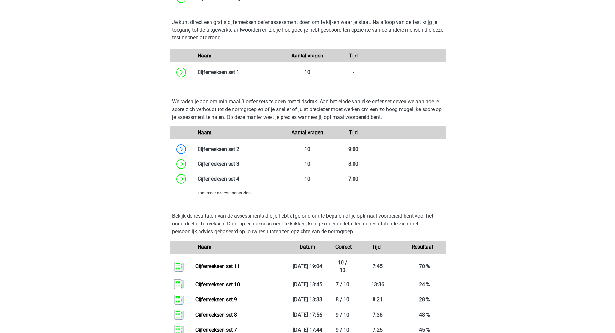
scroll to position [431, 0]
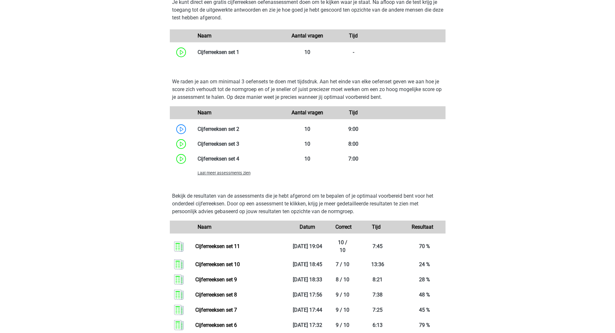
click at [230, 172] on span "Laat meer assessments zien" at bounding box center [224, 173] width 53 height 5
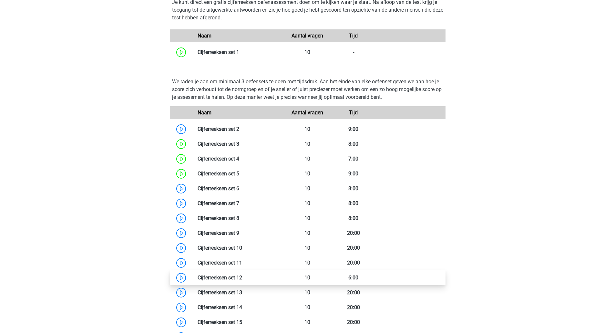
click at [242, 276] on link at bounding box center [242, 278] width 0 height 6
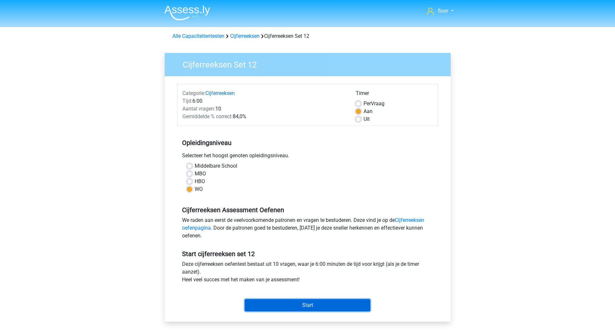
click at [271, 304] on input "Start" at bounding box center [308, 305] width 126 height 12
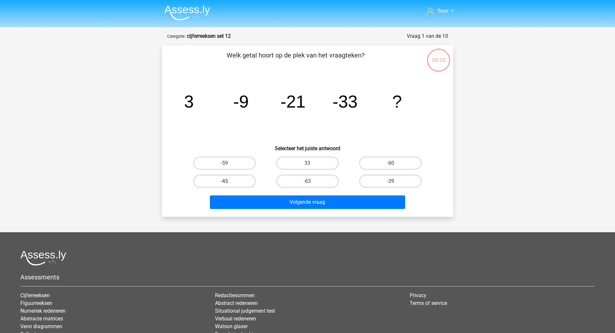
click at [237, 180] on label "-45" at bounding box center [225, 181] width 62 height 13
click at [229, 181] on input "-45" at bounding box center [227, 183] width 4 height 4
radio input "true"
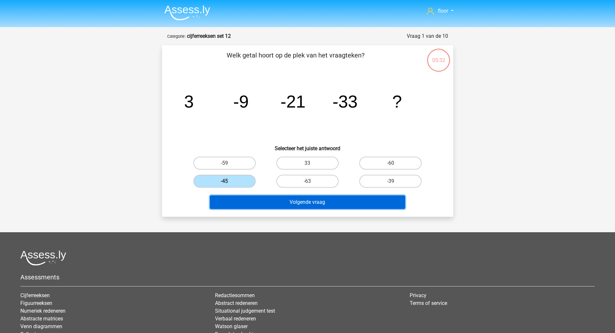
click at [247, 200] on button "Volgende vraag" at bounding box center [307, 202] width 195 height 14
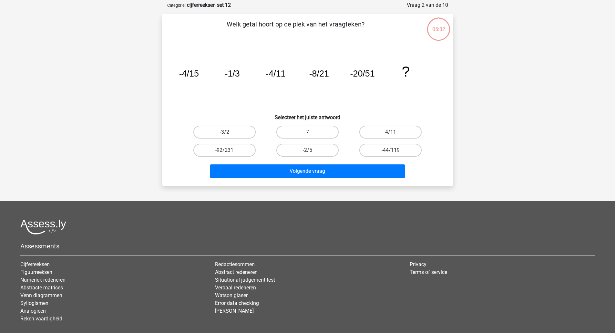
scroll to position [32, 0]
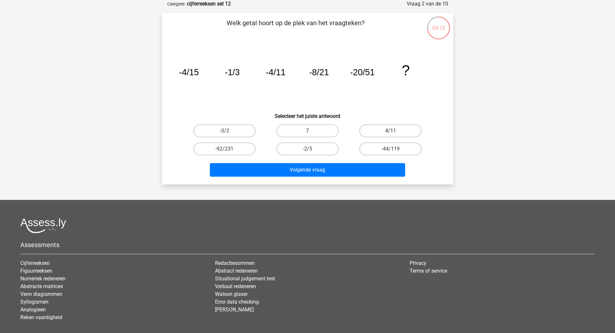
click at [399, 133] on label "4/11" at bounding box center [391, 130] width 62 height 13
click at [395, 133] on input "4/11" at bounding box center [393, 133] width 4 height 4
radio input "true"
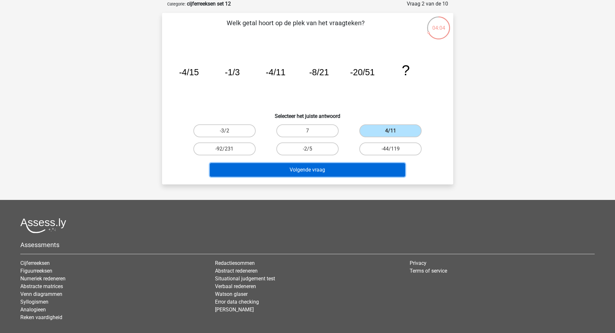
click at [332, 169] on button "Volgende vraag" at bounding box center [307, 170] width 195 height 14
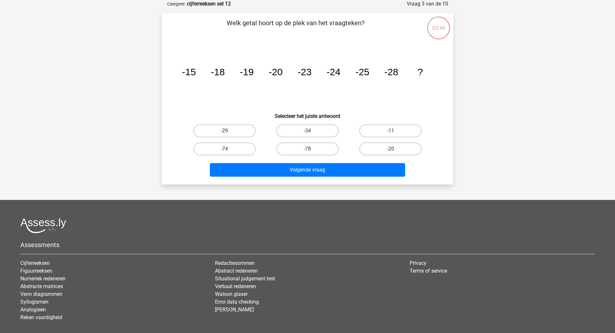
click at [232, 134] on label "-29" at bounding box center [225, 130] width 62 height 13
click at [229, 134] on input "-29" at bounding box center [227, 133] width 4 height 4
radio input "true"
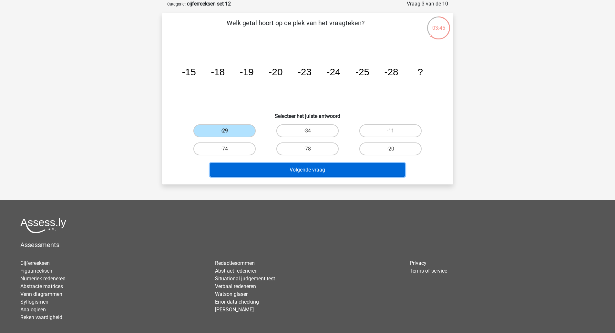
click at [256, 174] on button "Volgende vraag" at bounding box center [307, 170] width 195 height 14
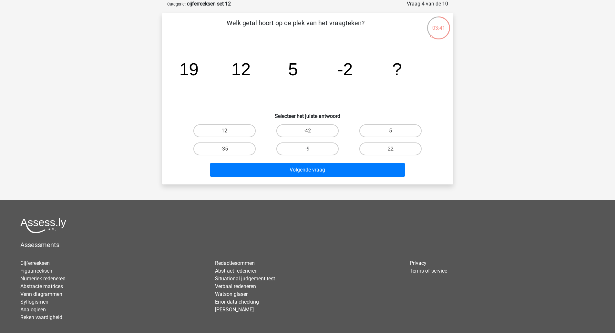
click at [302, 148] on label "-9" at bounding box center [308, 148] width 62 height 13
click at [308, 149] on input "-9" at bounding box center [310, 151] width 4 height 4
radio input "true"
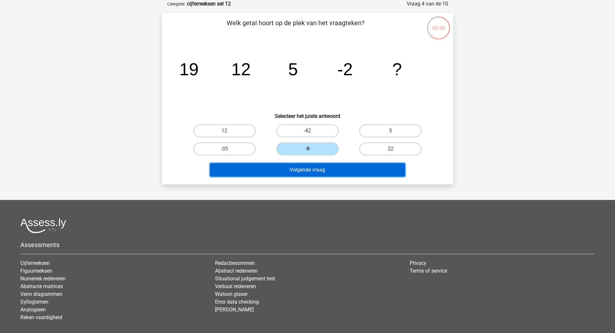
click at [291, 168] on button "Volgende vraag" at bounding box center [307, 170] width 195 height 14
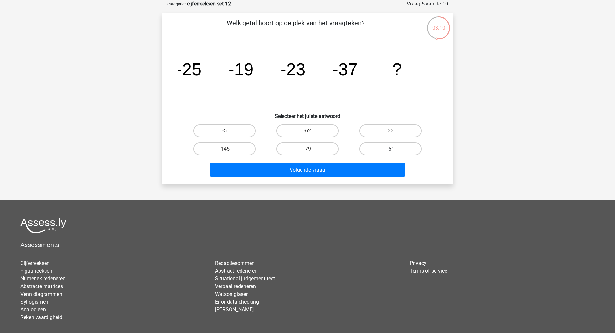
click at [377, 151] on label "-61" at bounding box center [391, 148] width 62 height 13
click at [391, 151] on input "-61" at bounding box center [393, 151] width 4 height 4
radio input "true"
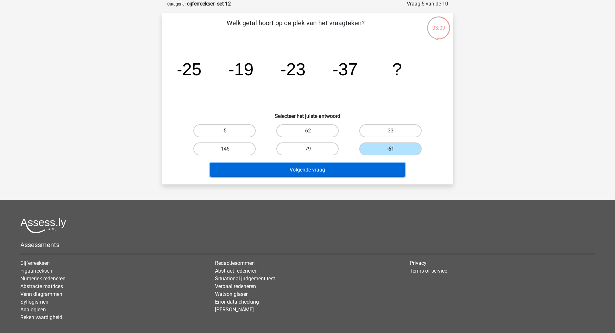
click at [354, 168] on button "Volgende vraag" at bounding box center [307, 170] width 195 height 14
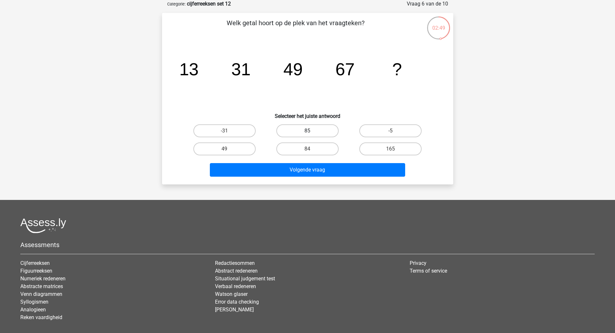
click at [317, 133] on label "85" at bounding box center [308, 130] width 62 height 13
click at [312, 133] on input "85" at bounding box center [310, 133] width 4 height 4
radio input "true"
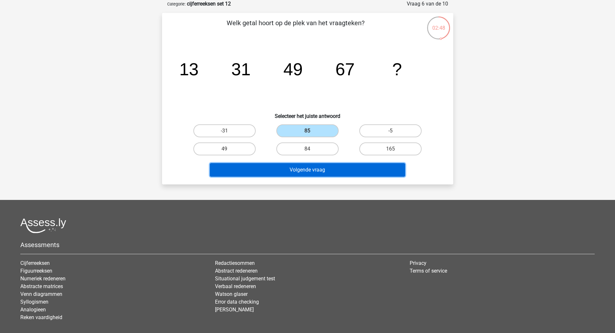
click at [301, 170] on button "Volgende vraag" at bounding box center [307, 170] width 195 height 14
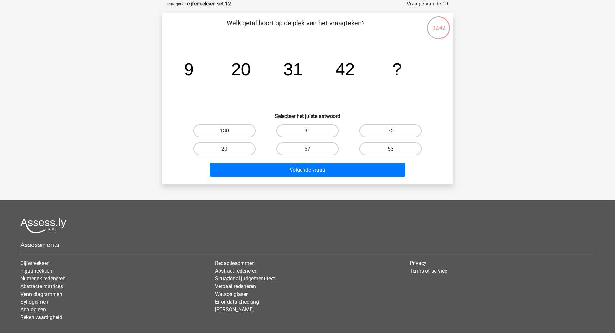
click at [379, 143] on label "53" at bounding box center [391, 148] width 62 height 13
click at [391, 149] on input "53" at bounding box center [393, 151] width 4 height 4
radio input "true"
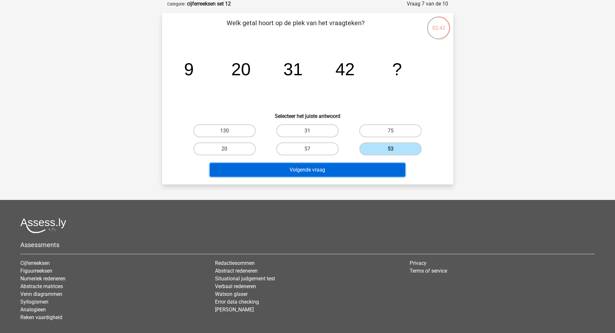
click at [356, 170] on button "Volgende vraag" at bounding box center [307, 170] width 195 height 14
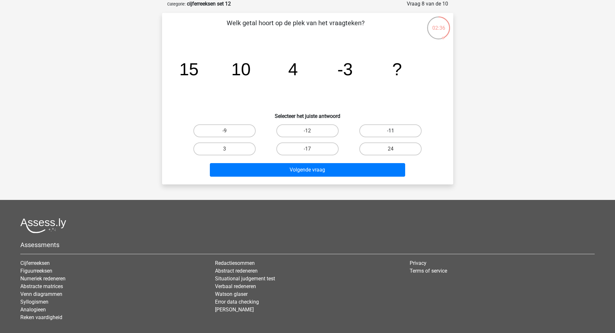
click at [377, 130] on label "-11" at bounding box center [391, 130] width 62 height 13
click at [391, 131] on input "-11" at bounding box center [393, 133] width 4 height 4
radio input "true"
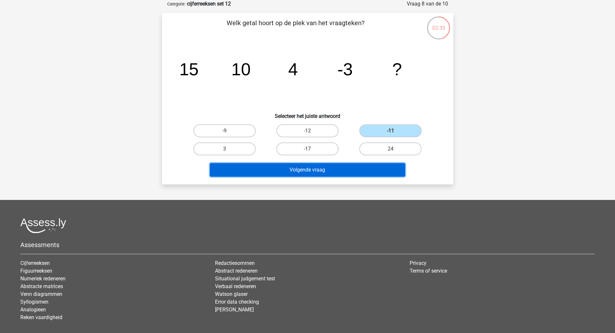
click at [349, 168] on button "Volgende vraag" at bounding box center [307, 170] width 195 height 14
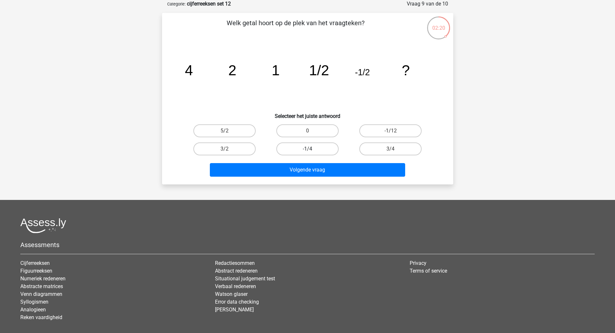
click at [309, 148] on label "-1/4" at bounding box center [308, 148] width 62 height 13
click at [309, 149] on input "-1/4" at bounding box center [310, 151] width 4 height 4
radio input "true"
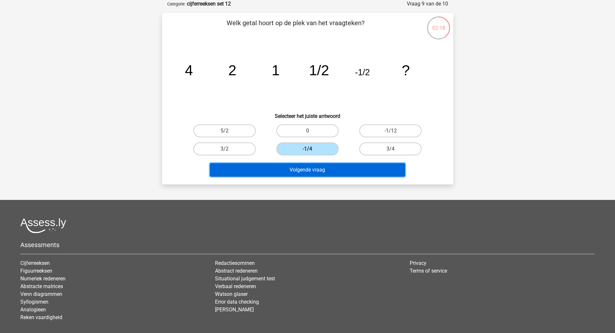
click at [302, 173] on button "Volgende vraag" at bounding box center [307, 170] width 195 height 14
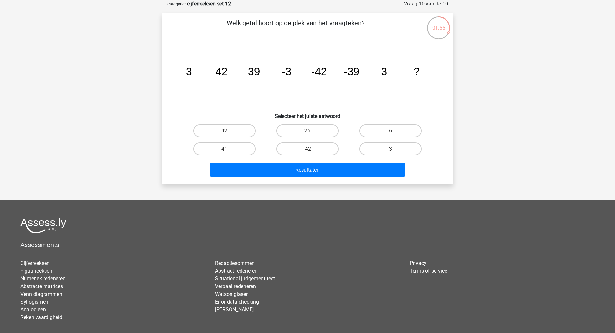
click at [227, 133] on input "42" at bounding box center [227, 133] width 4 height 4
radio input "true"
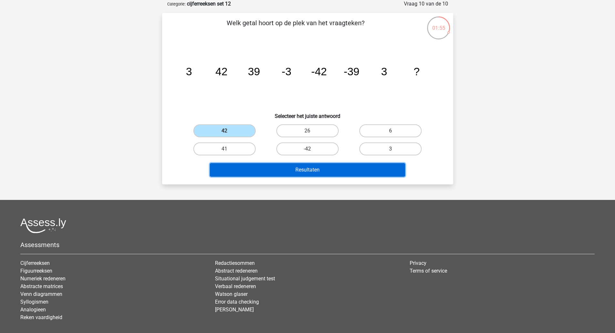
click at [273, 174] on button "Resultaten" at bounding box center [307, 170] width 195 height 14
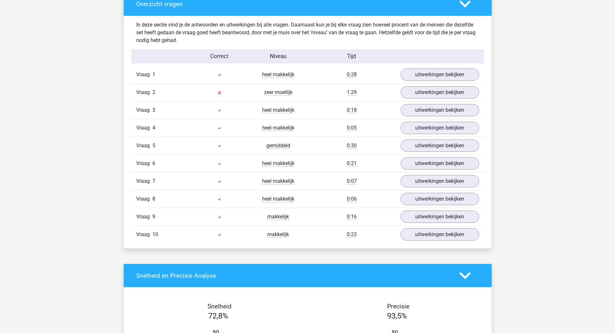
scroll to position [364, 0]
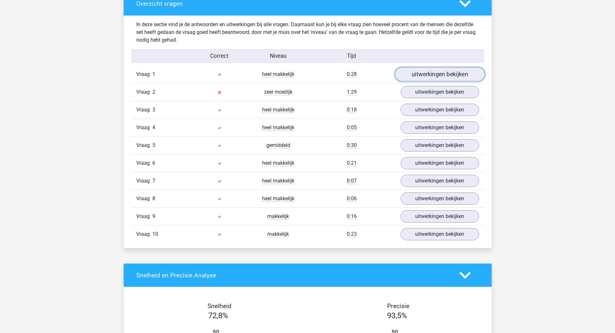
click at [441, 78] on link "uitwerkingen bekijken" at bounding box center [440, 74] width 90 height 14
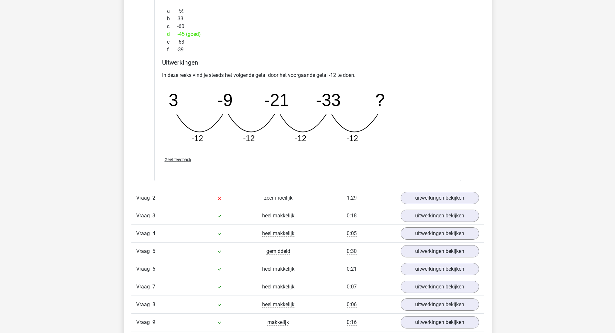
scroll to position [547, 0]
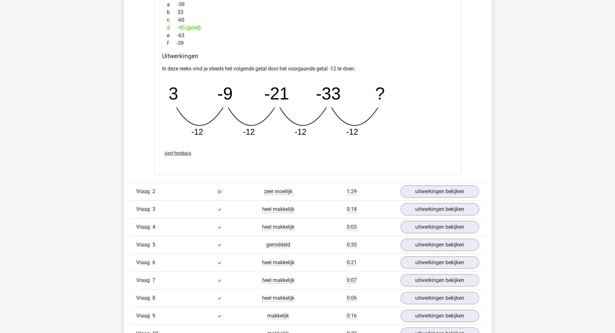
click at [460, 195] on link "uitwerkingen bekijken" at bounding box center [440, 191] width 79 height 12
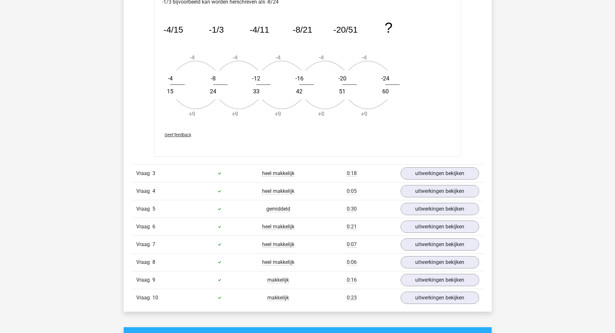
scroll to position [972, 0]
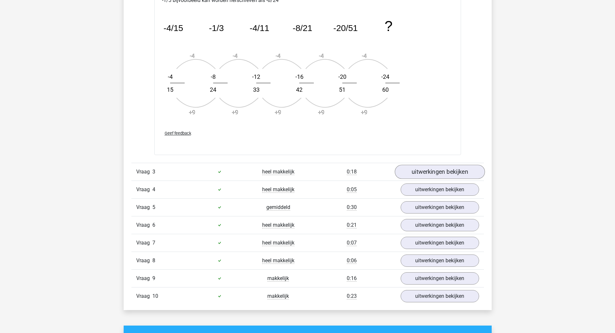
click at [458, 175] on link "uitwerkingen bekijken" at bounding box center [440, 172] width 90 height 14
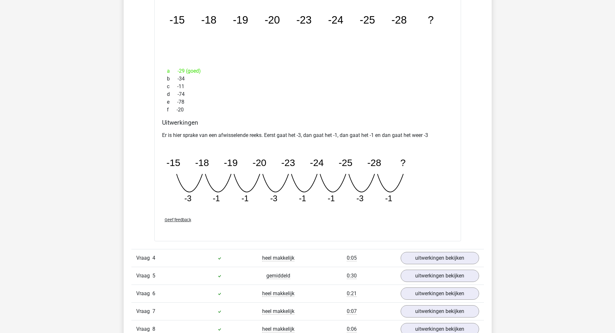
scroll to position [1194, 0]
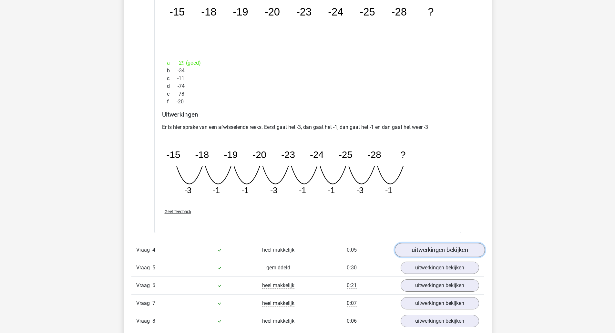
click at [469, 246] on link "uitwerkingen bekijken" at bounding box center [440, 250] width 90 height 14
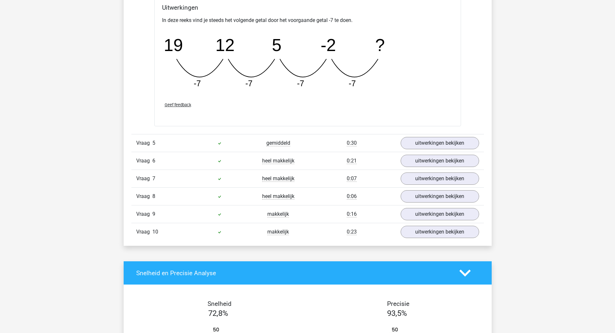
scroll to position [1601, 0]
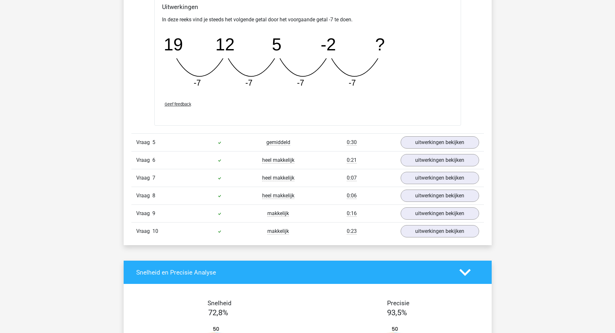
click at [458, 146] on link "uitwerkingen bekijken" at bounding box center [440, 142] width 79 height 12
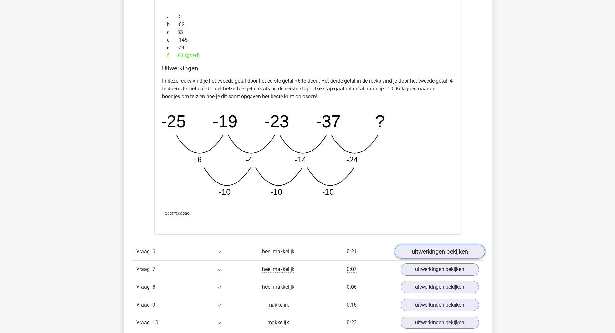
click at [467, 246] on link "uitwerkingen bekijken" at bounding box center [440, 252] width 90 height 14
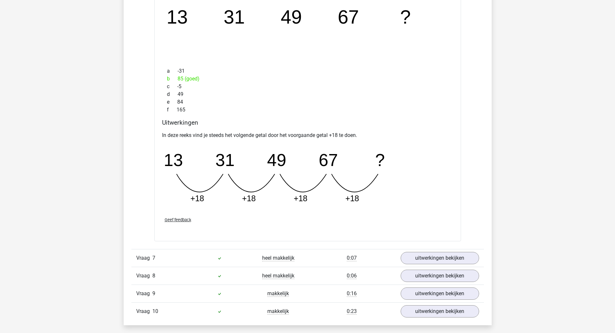
click at [469, 257] on link "uitwerkingen bekijken" at bounding box center [440, 258] width 79 height 12
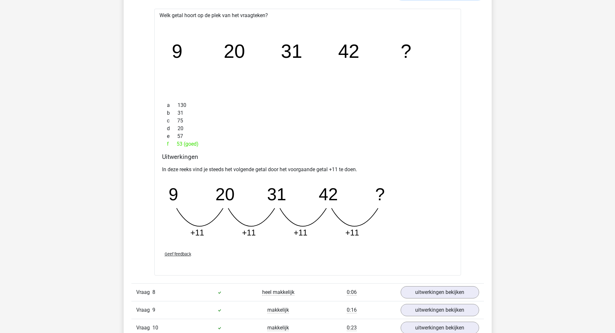
scroll to position [2448, 0]
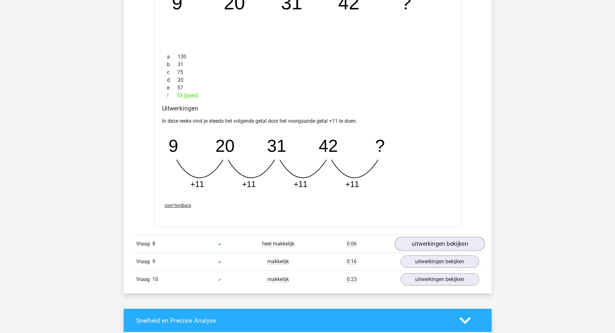
click at [460, 245] on link "uitwerkingen bekijken" at bounding box center [440, 244] width 90 height 14
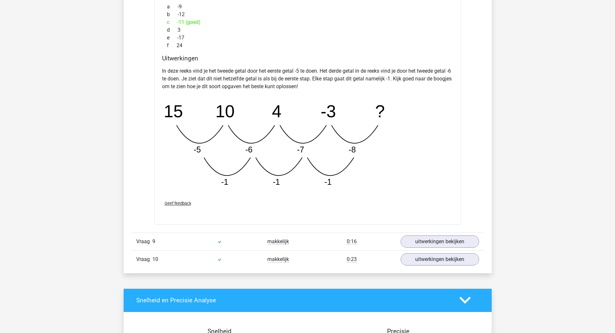
scroll to position [2801, 0]
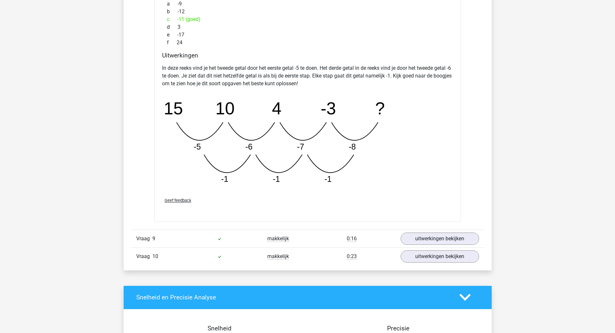
click at [468, 241] on link "uitwerkingen bekijken" at bounding box center [440, 239] width 79 height 12
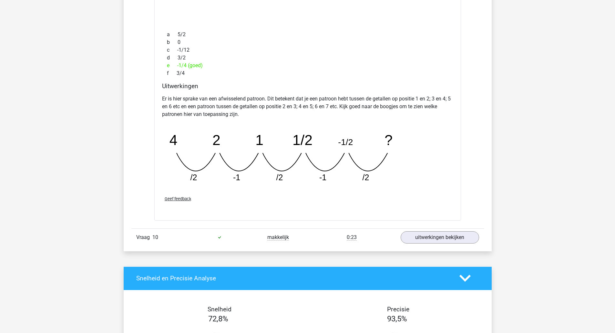
scroll to position [3119, 0]
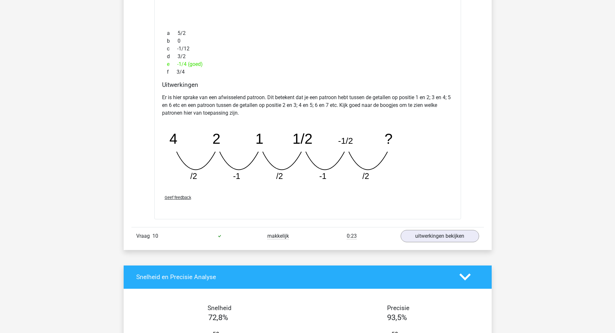
click at [451, 235] on link "uitwerkingen bekijken" at bounding box center [440, 236] width 79 height 12
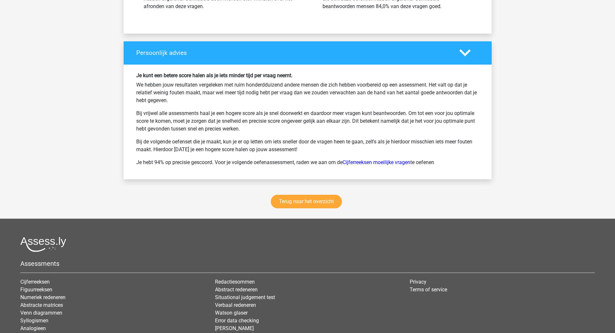
scroll to position [3901, 0]
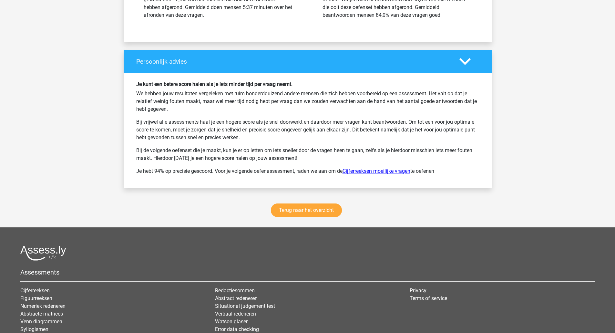
click at [385, 169] on link "Cijferreeksen moeilijke vragen" at bounding box center [377, 171] width 68 height 6
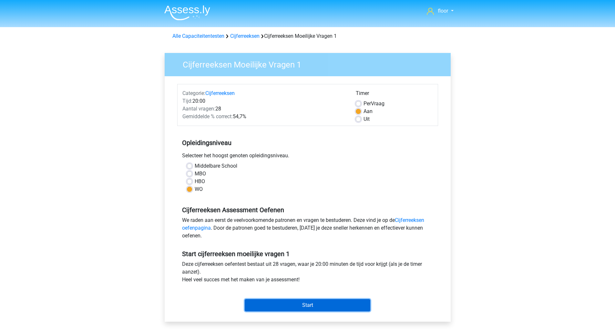
click at [330, 305] on input "Start" at bounding box center [308, 305] width 126 height 12
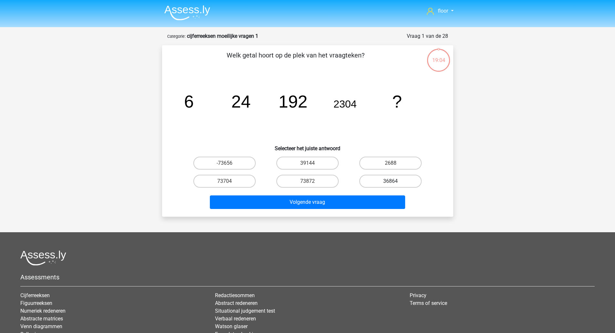
click at [397, 181] on label "36864" at bounding box center [391, 181] width 62 height 13
click at [395, 181] on input "36864" at bounding box center [393, 183] width 4 height 4
radio input "true"
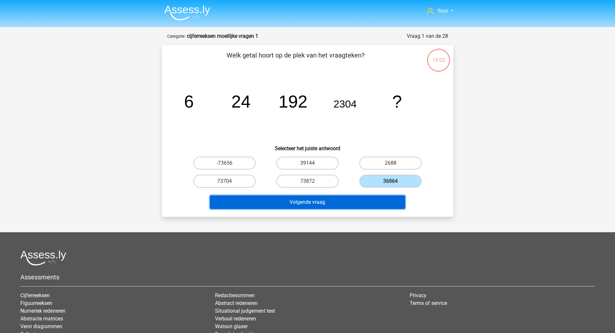
click at [346, 205] on button "Volgende vraag" at bounding box center [307, 202] width 195 height 14
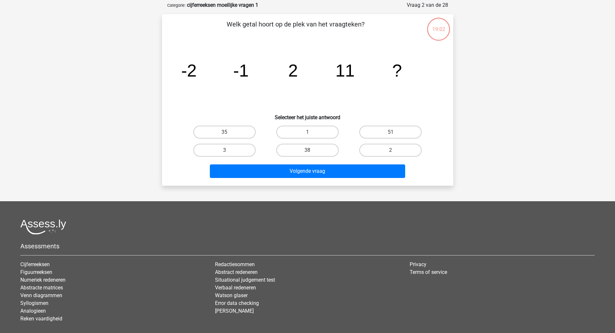
scroll to position [32, 0]
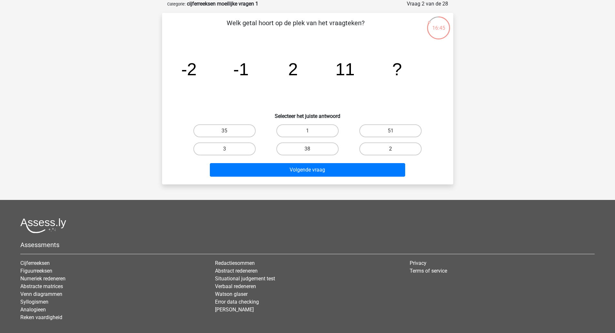
click at [379, 149] on label "2" at bounding box center [391, 148] width 62 height 13
click at [391, 149] on input "2" at bounding box center [393, 151] width 4 height 4
radio input "true"
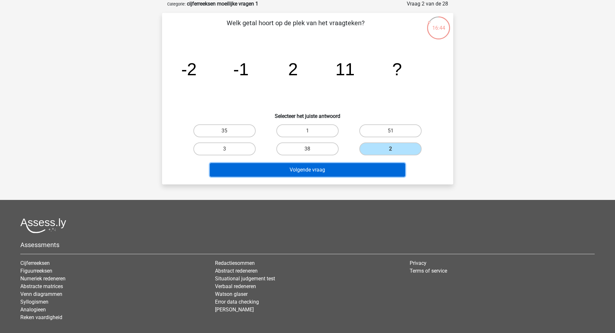
click at [340, 171] on button "Volgende vraag" at bounding box center [307, 170] width 195 height 14
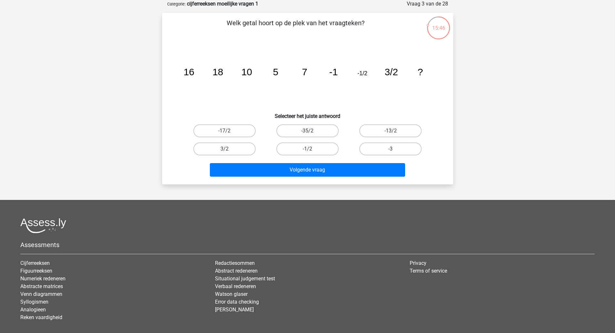
click at [391, 133] on input "-13/2" at bounding box center [393, 133] width 4 height 4
radio input "true"
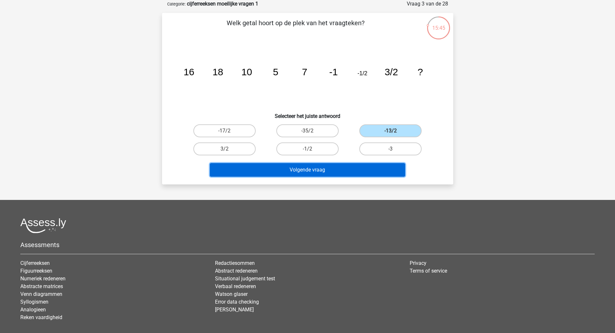
click at [337, 173] on button "Volgende vraag" at bounding box center [307, 170] width 195 height 14
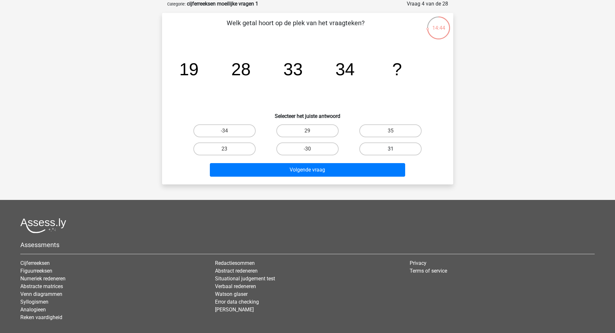
click at [372, 142] on label "31" at bounding box center [391, 148] width 62 height 13
click at [391, 149] on input "31" at bounding box center [393, 151] width 4 height 4
radio input "true"
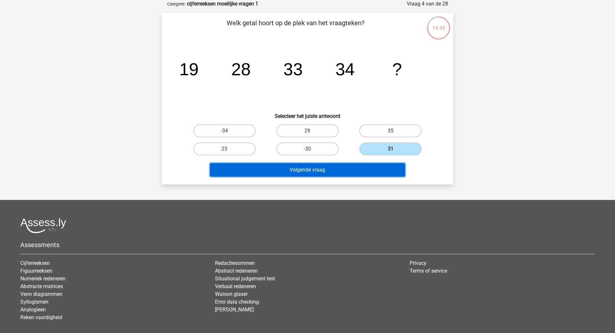
click at [341, 174] on button "Volgende vraag" at bounding box center [307, 170] width 195 height 14
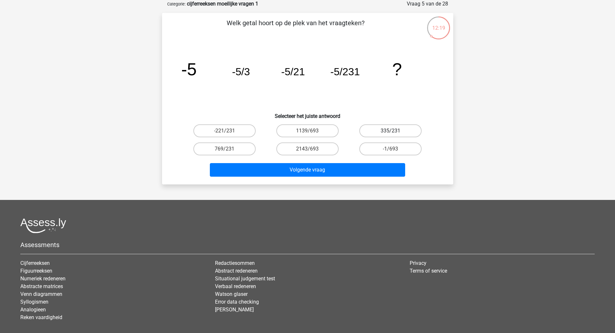
click at [383, 129] on label "335/231" at bounding box center [391, 130] width 62 height 13
click at [391, 131] on input "335/231" at bounding box center [393, 133] width 4 height 4
radio input "true"
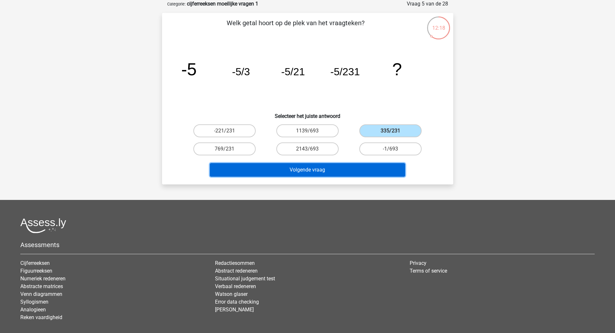
click at [314, 168] on button "Volgende vraag" at bounding box center [307, 170] width 195 height 14
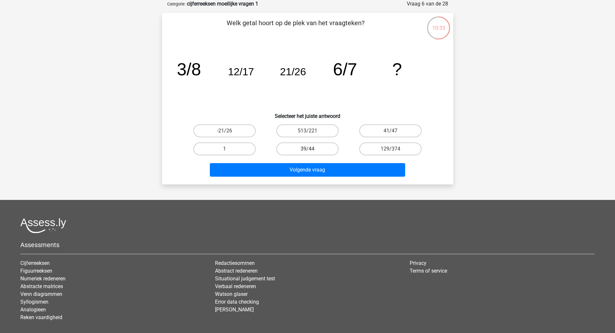
click at [304, 145] on label "39/44" at bounding box center [308, 148] width 62 height 13
click at [308, 149] on input "39/44" at bounding box center [310, 151] width 4 height 4
radio input "true"
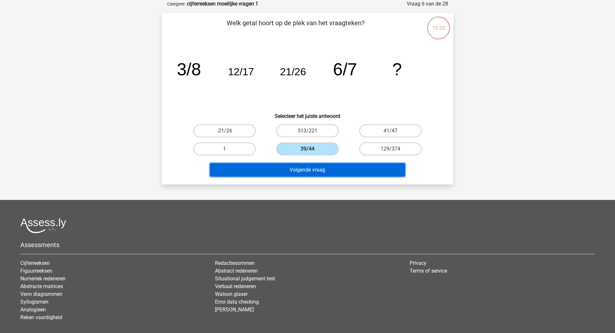
click at [304, 171] on button "Volgende vraag" at bounding box center [307, 170] width 195 height 14
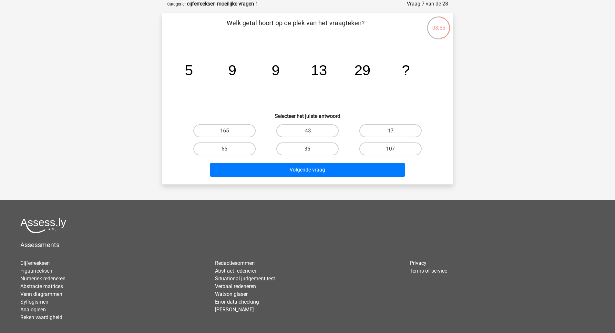
click at [316, 152] on label "35" at bounding box center [308, 148] width 62 height 13
click at [312, 152] on input "35" at bounding box center [310, 151] width 4 height 4
radio input "true"
click at [310, 177] on div "Volgende vraag" at bounding box center [307, 171] width 249 height 16
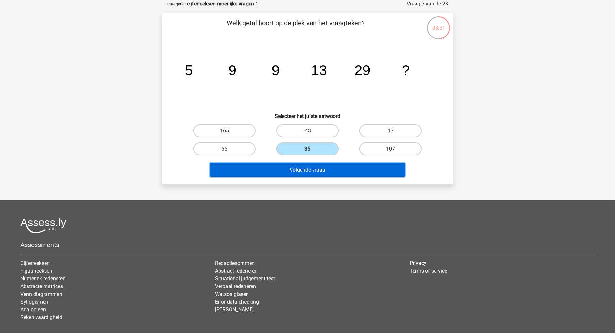
click at [310, 167] on button "Volgende vraag" at bounding box center [307, 170] width 195 height 14
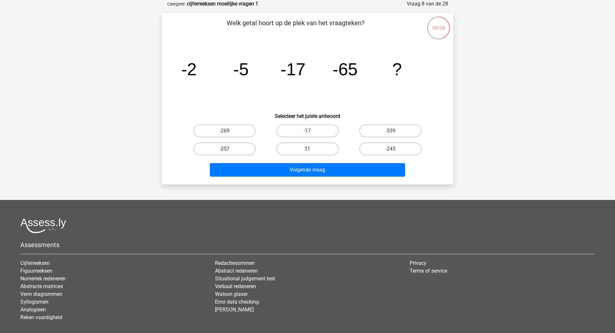
click at [216, 154] on label "-257" at bounding box center [225, 148] width 62 height 13
click at [225, 153] on input "-257" at bounding box center [227, 151] width 4 height 4
radio input "true"
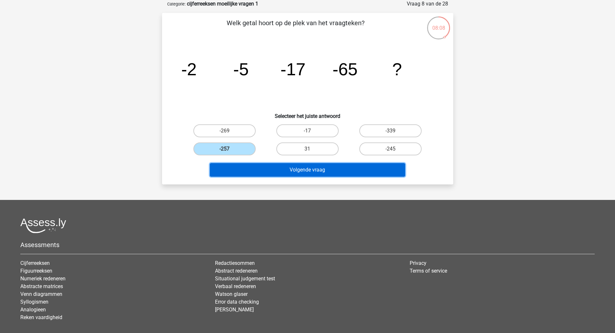
click at [241, 170] on button "Volgende vraag" at bounding box center [307, 170] width 195 height 14
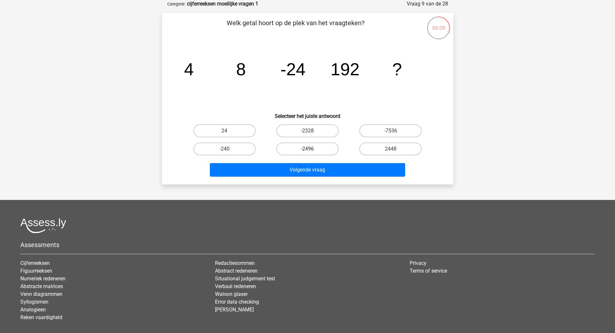
click at [293, 153] on label "-2496" at bounding box center [308, 148] width 62 height 13
click at [308, 153] on input "-2496" at bounding box center [310, 151] width 4 height 4
radio input "true"
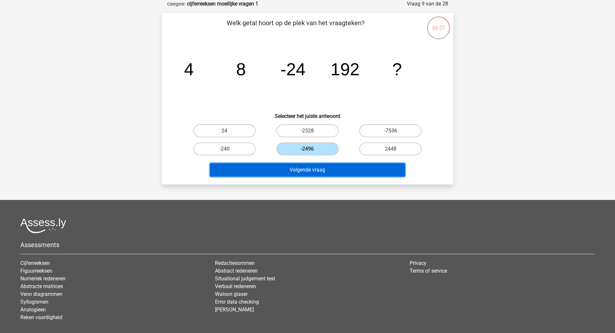
click at [286, 172] on button "Volgende vraag" at bounding box center [307, 170] width 195 height 14
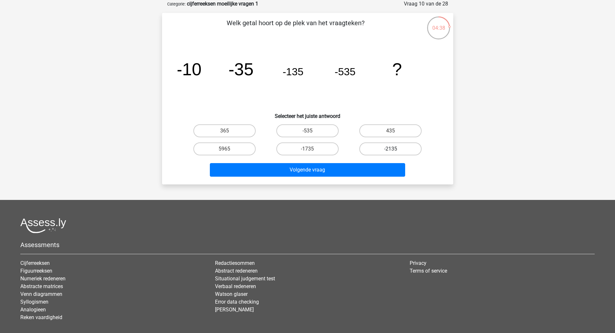
click at [382, 152] on label "-2135" at bounding box center [391, 148] width 62 height 13
click at [391, 152] on input "-2135" at bounding box center [393, 151] width 4 height 4
radio input "true"
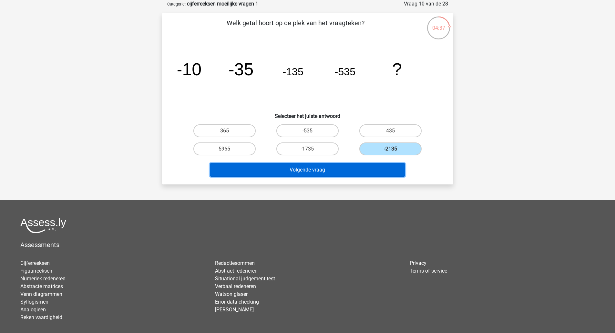
click at [340, 171] on button "Volgende vraag" at bounding box center [307, 170] width 195 height 14
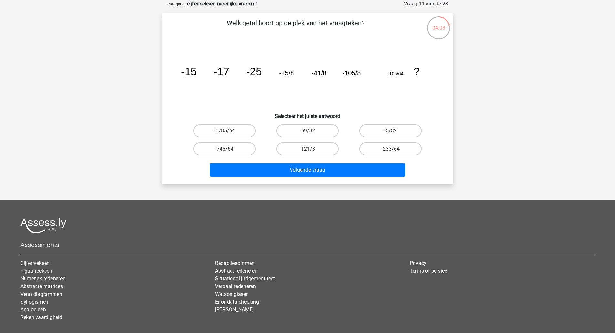
click at [379, 147] on label "-233/64" at bounding box center [391, 148] width 62 height 13
click at [391, 149] on input "-233/64" at bounding box center [393, 151] width 4 height 4
radio input "true"
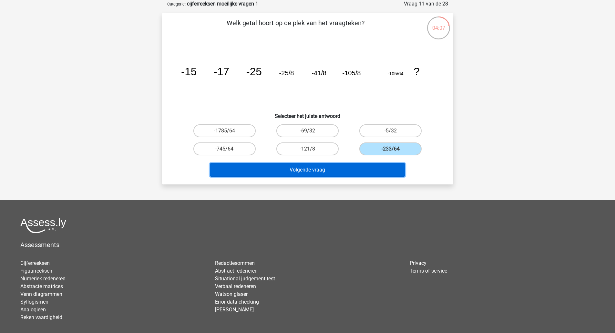
click at [344, 173] on button "Volgende vraag" at bounding box center [307, 170] width 195 height 14
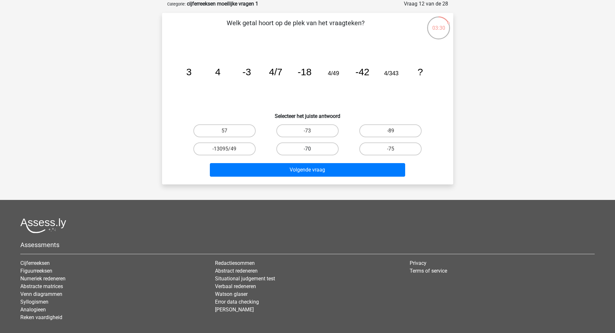
click at [314, 149] on label "-70" at bounding box center [308, 148] width 62 height 13
click at [312, 149] on input "-70" at bounding box center [310, 151] width 4 height 4
radio input "true"
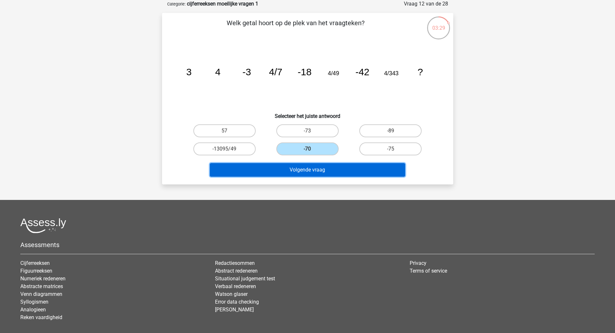
click at [308, 171] on button "Volgende vraag" at bounding box center [307, 170] width 195 height 14
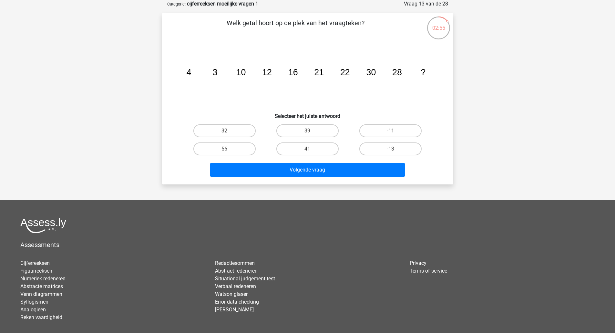
click at [236, 132] on label "32" at bounding box center [225, 130] width 62 height 13
click at [229, 132] on input "32" at bounding box center [227, 133] width 4 height 4
radio input "true"
click at [267, 173] on button "Volgende vraag" at bounding box center [307, 170] width 195 height 14
click at [380, 152] on label "412" at bounding box center [391, 148] width 62 height 13
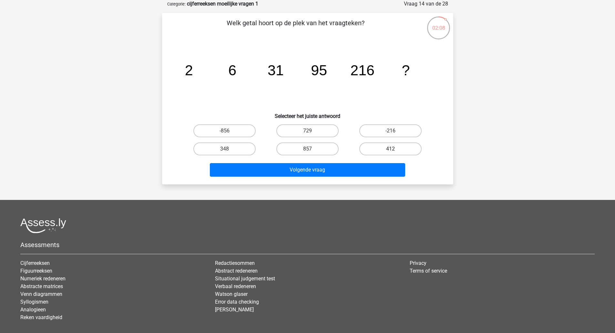
click at [391, 152] on input "412" at bounding box center [393, 151] width 4 height 4
radio input "true"
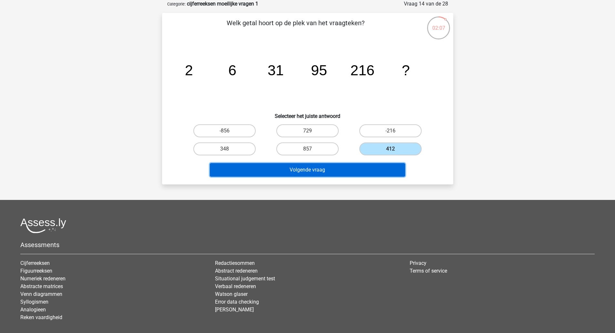
click at [342, 171] on button "Volgende vraag" at bounding box center [307, 170] width 195 height 14
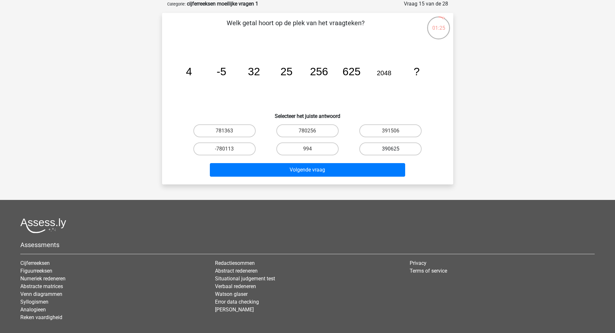
click at [380, 152] on label "390625" at bounding box center [391, 148] width 62 height 13
click at [391, 152] on input "390625" at bounding box center [393, 151] width 4 height 4
radio input "true"
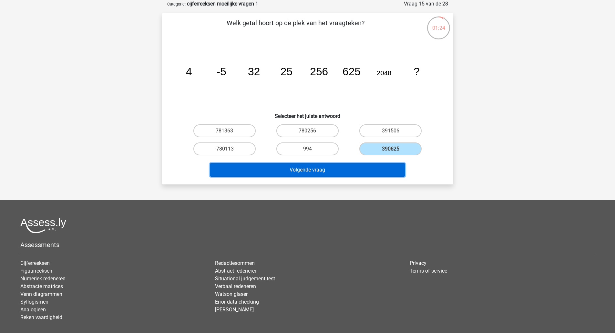
click at [369, 165] on button "Volgende vraag" at bounding box center [307, 170] width 195 height 14
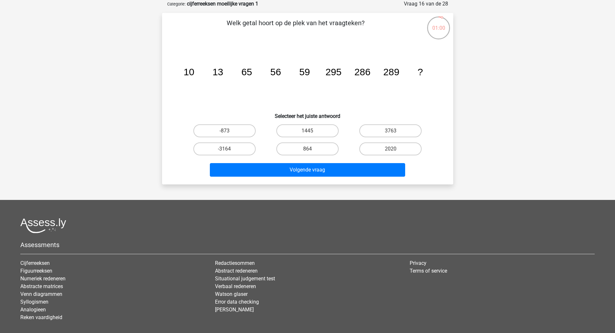
click at [396, 128] on label "3763" at bounding box center [391, 130] width 62 height 13
click at [395, 131] on input "3763" at bounding box center [393, 133] width 4 height 4
radio input "true"
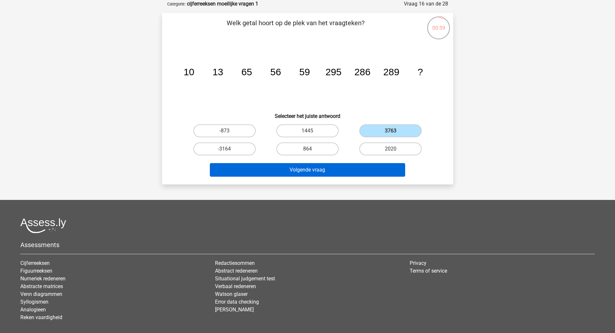
click at [378, 170] on button "Volgende vraag" at bounding box center [307, 170] width 195 height 14
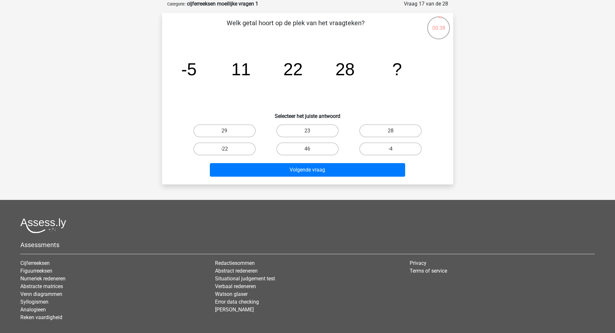
click at [234, 129] on label "29" at bounding box center [225, 130] width 62 height 13
click at [229, 131] on input "29" at bounding box center [227, 133] width 4 height 4
radio input "true"
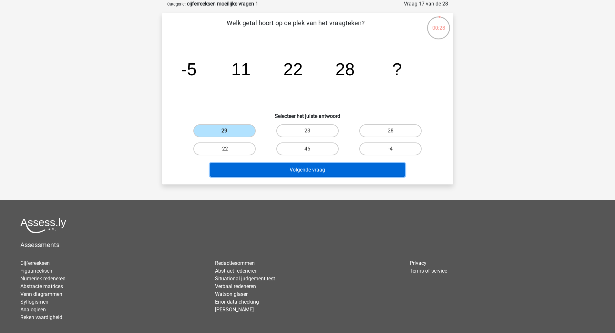
click at [328, 169] on button "Volgende vraag" at bounding box center [307, 170] width 195 height 14
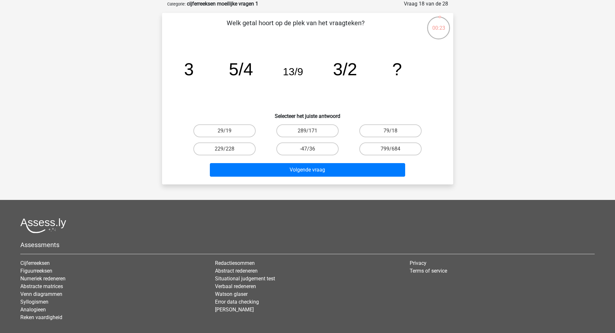
click at [392, 135] on input "79/18" at bounding box center [393, 133] width 4 height 4
radio input "true"
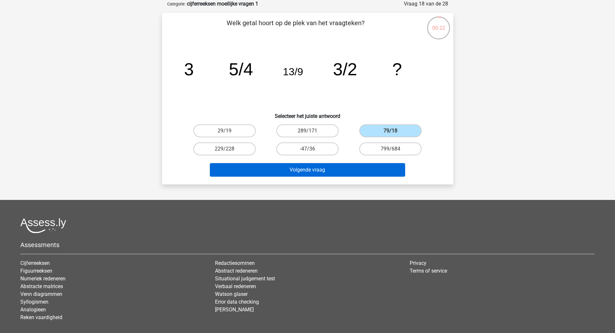
click at [324, 166] on button "Volgende vraag" at bounding box center [307, 170] width 195 height 14
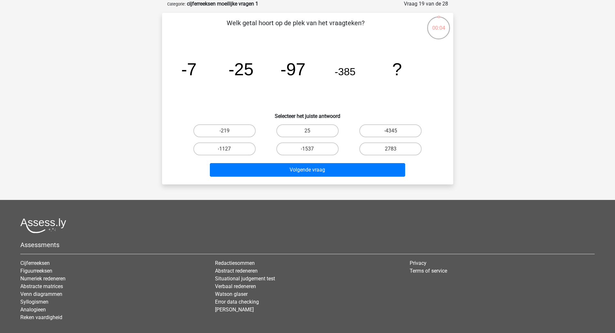
click at [315, 154] on label "-1537" at bounding box center [308, 148] width 62 height 13
click at [312, 153] on input "-1537" at bounding box center [310, 151] width 4 height 4
radio input "true"
click at [315, 170] on button "Volgende vraag" at bounding box center [307, 170] width 195 height 14
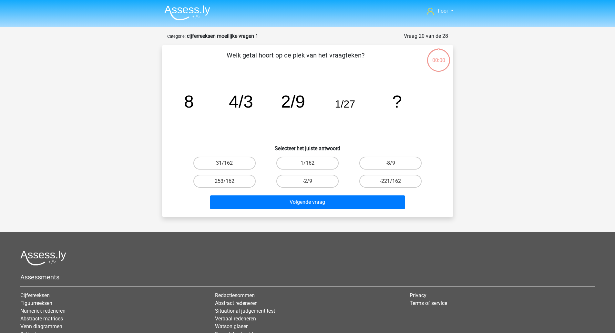
scroll to position [32, 0]
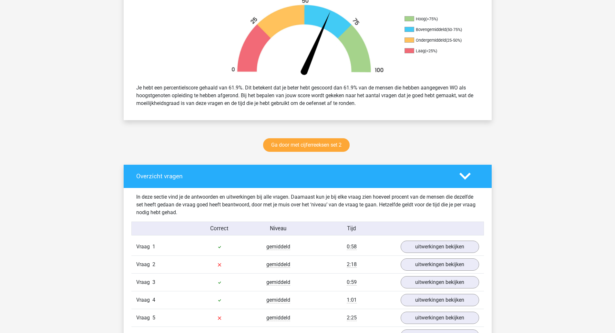
scroll to position [210, 0]
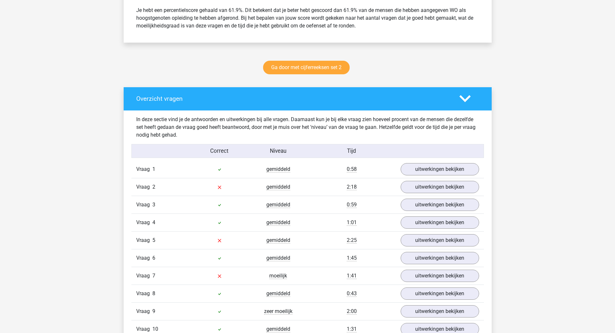
scroll to position [286, 0]
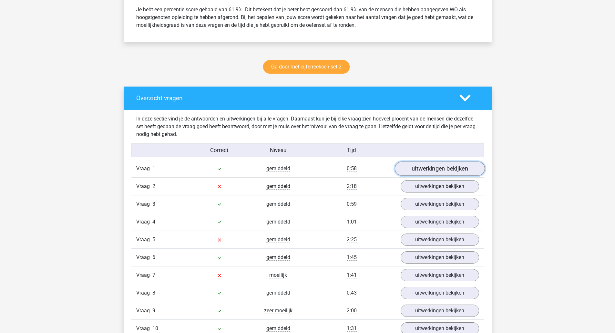
click at [460, 173] on link "uitwerkingen bekijken" at bounding box center [440, 169] width 90 height 14
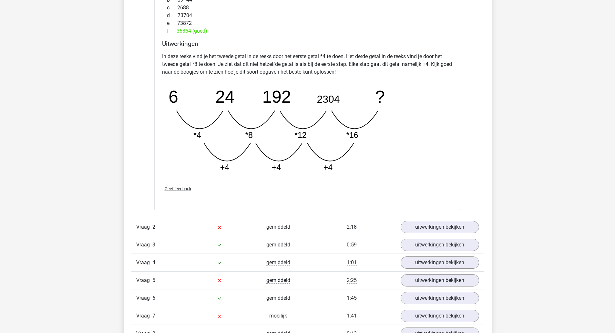
scroll to position [578, 0]
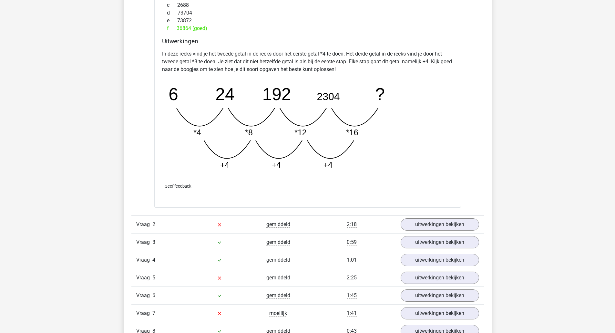
click at [468, 230] on link "uitwerkingen bekijken" at bounding box center [440, 224] width 79 height 12
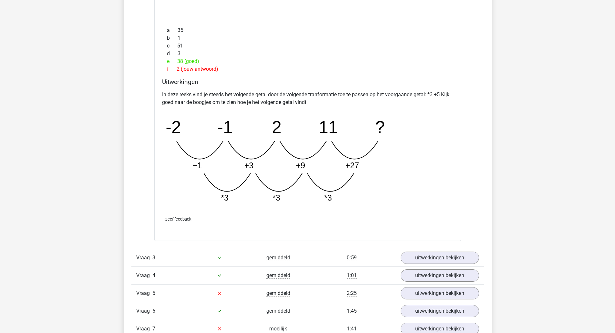
scroll to position [885, 0]
click at [472, 263] on link "uitwerkingen bekijken" at bounding box center [440, 257] width 79 height 12
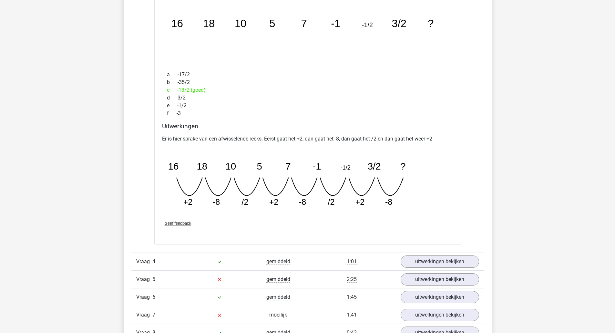
scroll to position [1180, 0]
click at [469, 262] on link "uitwerkingen bekijken" at bounding box center [440, 262] width 79 height 12
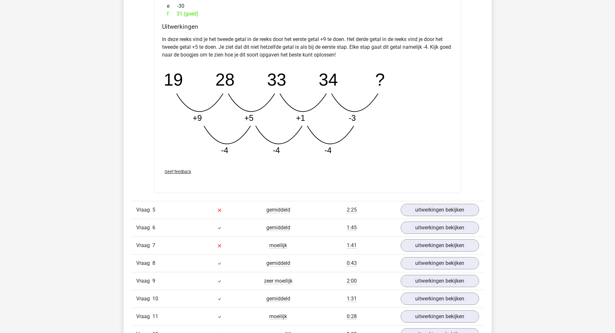
scroll to position [1588, 0]
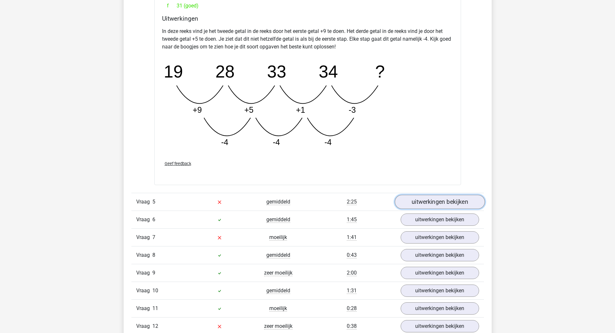
click at [465, 206] on link "uitwerkingen bekijken" at bounding box center [440, 202] width 90 height 14
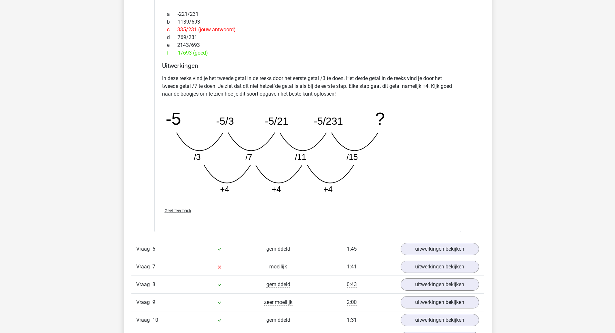
scroll to position [1890, 0]
click at [469, 252] on link "uitwerkingen bekijken" at bounding box center [440, 249] width 90 height 14
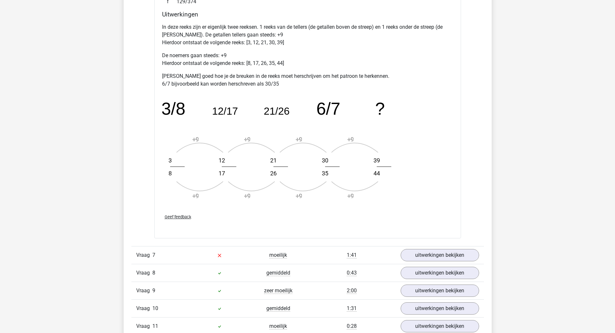
scroll to position [2293, 0]
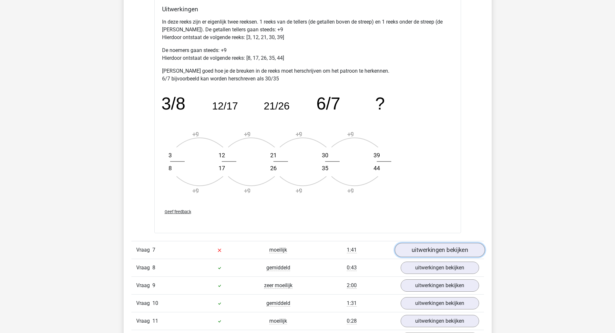
click at [466, 253] on link "uitwerkingen bekijken" at bounding box center [440, 250] width 90 height 14
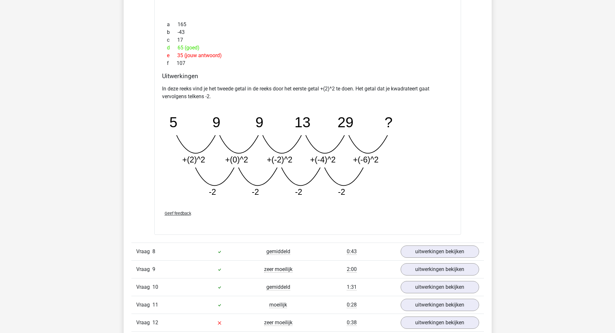
scroll to position [2633, 0]
click at [468, 256] on link "uitwerkingen bekijken" at bounding box center [440, 251] width 90 height 14
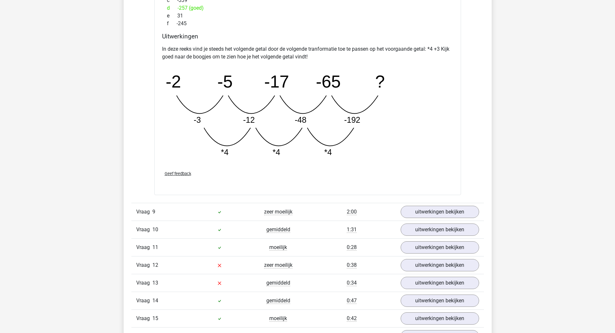
scroll to position [3013, 0]
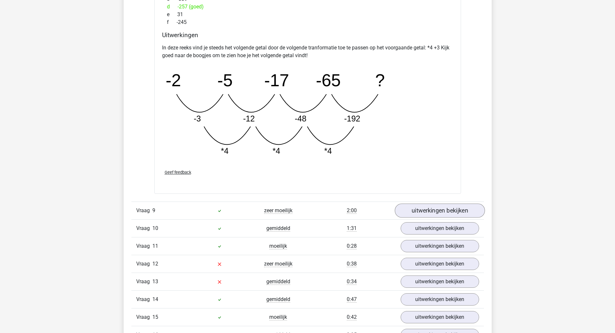
click at [464, 208] on link "uitwerkingen bekijken" at bounding box center [440, 211] width 90 height 14
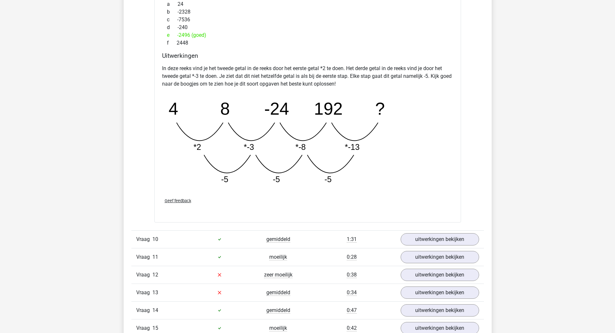
scroll to position [3333, 0]
click at [462, 242] on link "uitwerkingen bekijken" at bounding box center [440, 239] width 90 height 14
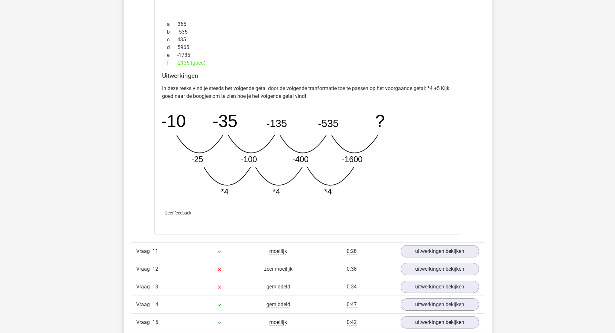
scroll to position [3663, 0]
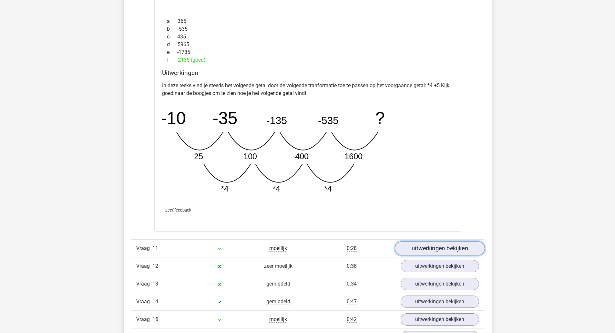
click at [468, 253] on link "uitwerkingen bekijken" at bounding box center [440, 248] width 90 height 14
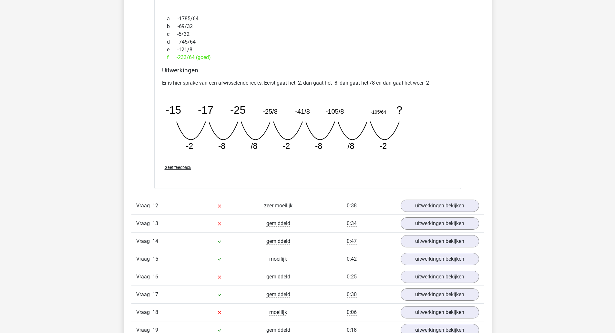
scroll to position [4006, 0]
click at [468, 209] on link "uitwerkingen bekijken" at bounding box center [440, 205] width 90 height 14
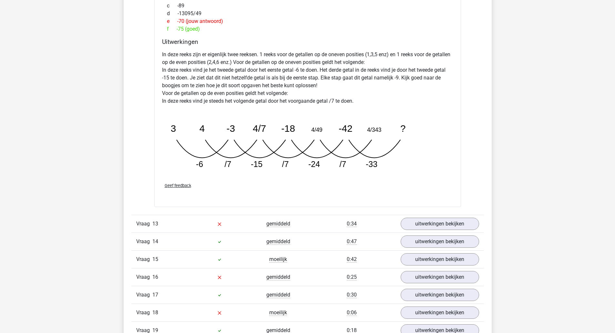
scroll to position [4336, 0]
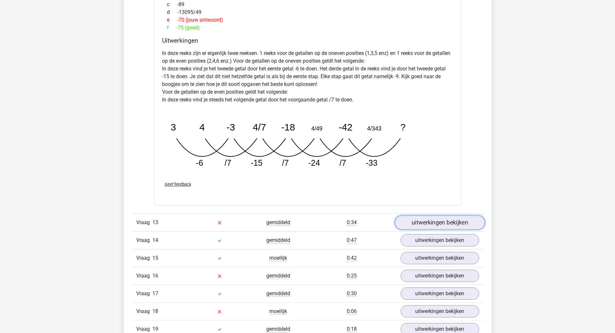
click at [468, 225] on link "uitwerkingen bekijken" at bounding box center [440, 222] width 90 height 14
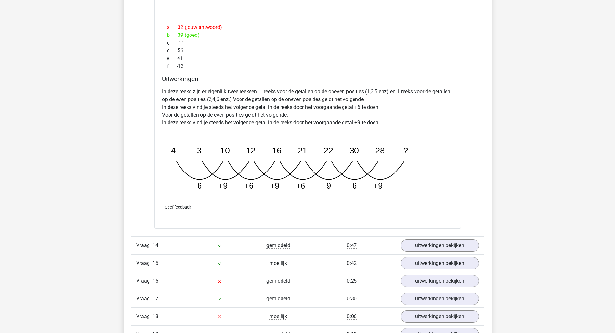
scroll to position [4645, 0]
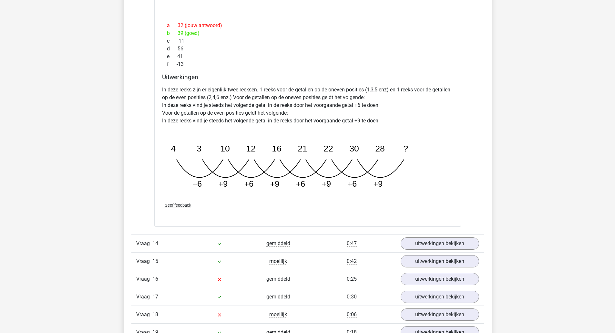
click at [469, 249] on link "uitwerkingen bekijken" at bounding box center [440, 243] width 79 height 12
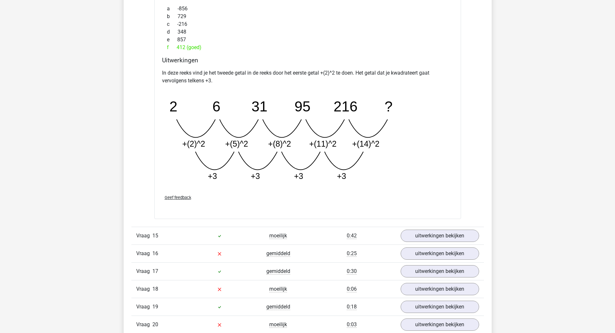
scroll to position [4994, 0]
click at [469, 240] on link "uitwerkingen bekijken" at bounding box center [440, 235] width 90 height 14
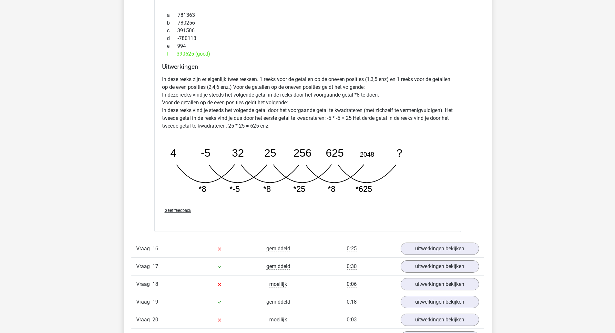
scroll to position [5329, 0]
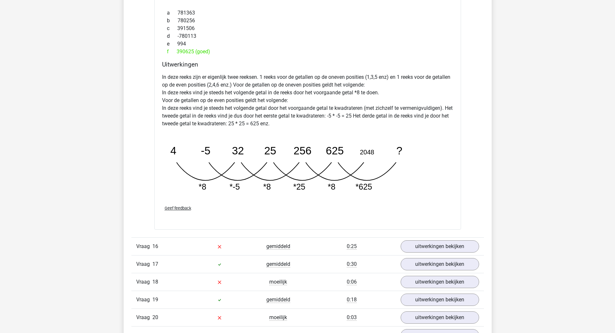
click at [469, 252] on link "uitwerkingen bekijken" at bounding box center [440, 246] width 79 height 12
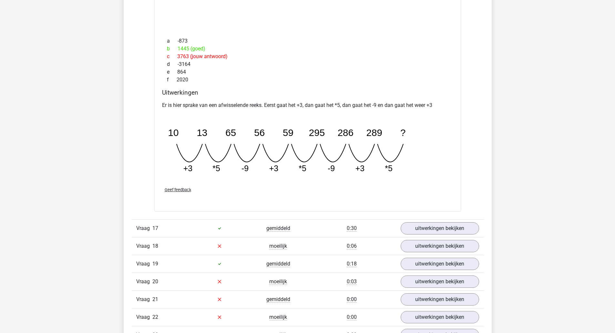
scroll to position [5648, 0]
click at [460, 233] on link "uitwerkingen bekijken" at bounding box center [440, 228] width 90 height 14
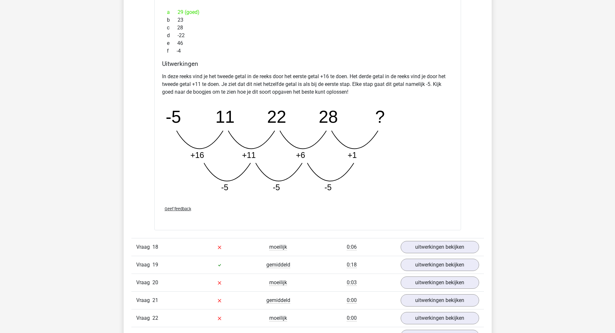
scroll to position [5978, 0]
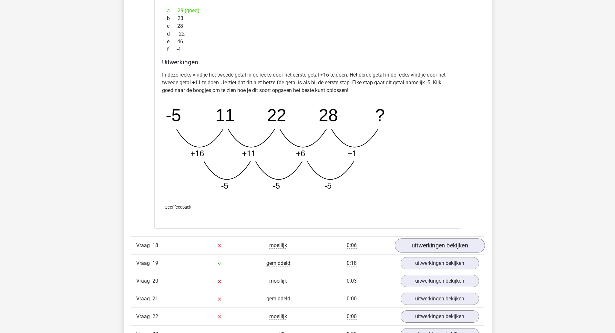
click at [472, 249] on link "uitwerkingen bekijken" at bounding box center [440, 246] width 90 height 14
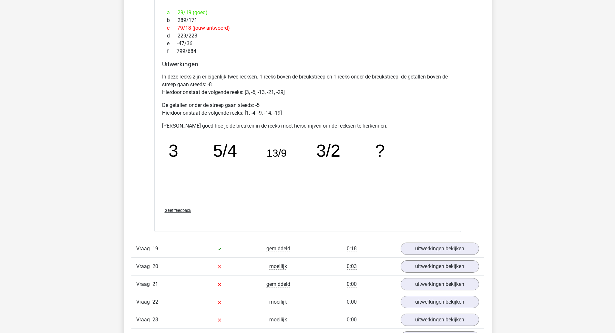
scroll to position [6325, 0]
click at [463, 253] on link "uitwerkingen bekijken" at bounding box center [440, 248] width 90 height 14
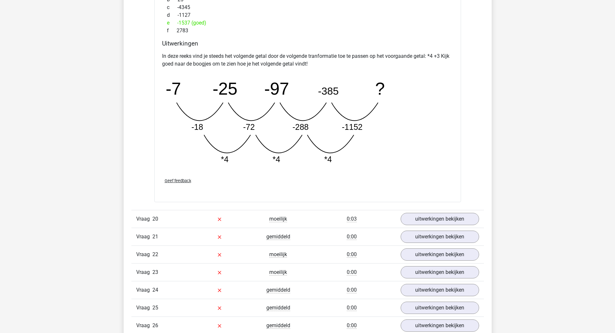
scroll to position [6698, 0]
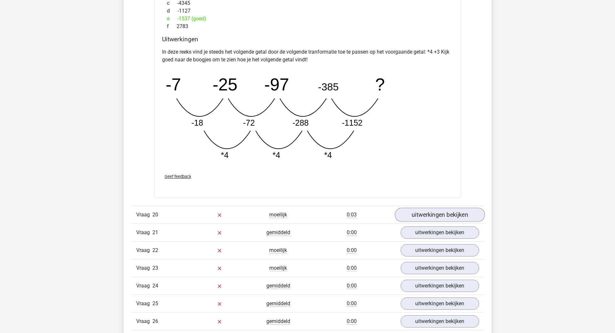
click at [469, 218] on link "uitwerkingen bekijken" at bounding box center [440, 215] width 90 height 14
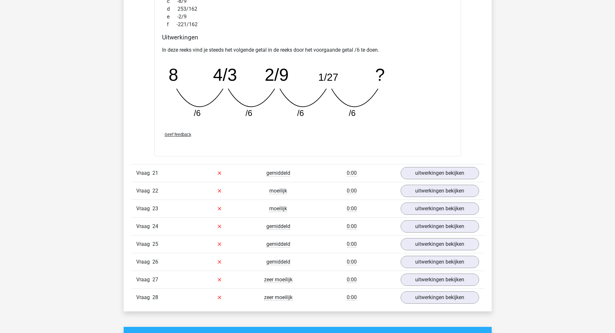
scroll to position [7044, 0]
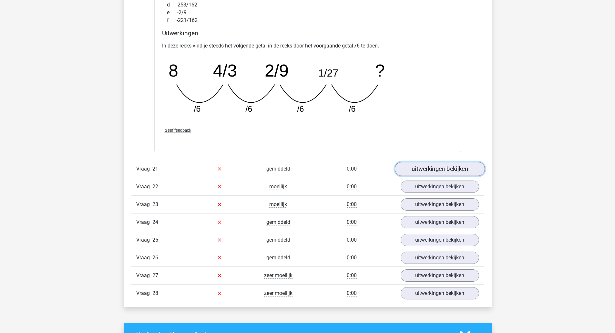
click at [442, 169] on link "uitwerkingen bekijken" at bounding box center [440, 169] width 90 height 14
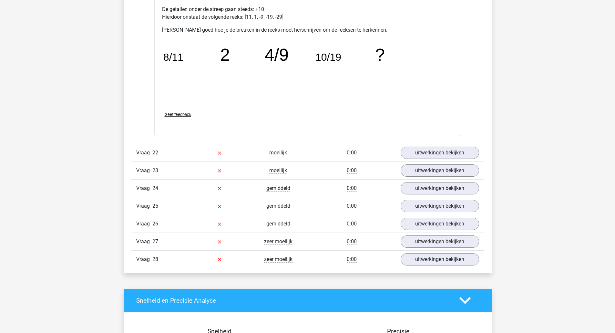
scroll to position [7433, 0]
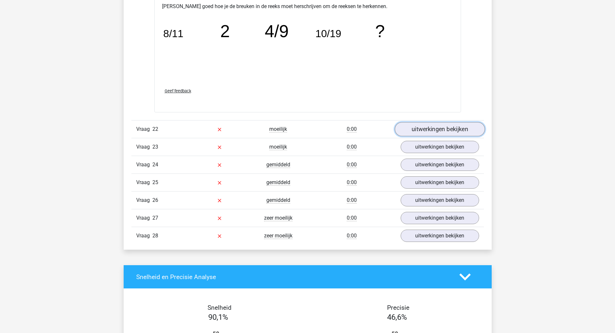
click at [448, 127] on link "uitwerkingen bekijken" at bounding box center [440, 129] width 90 height 14
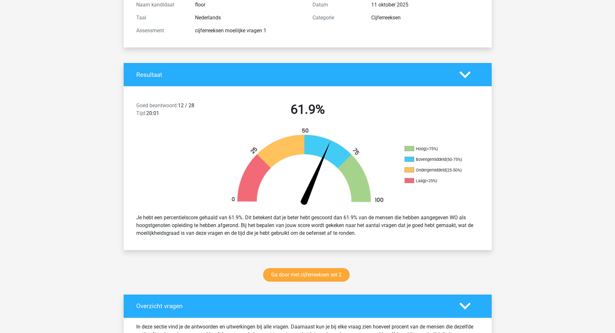
scroll to position [0, 0]
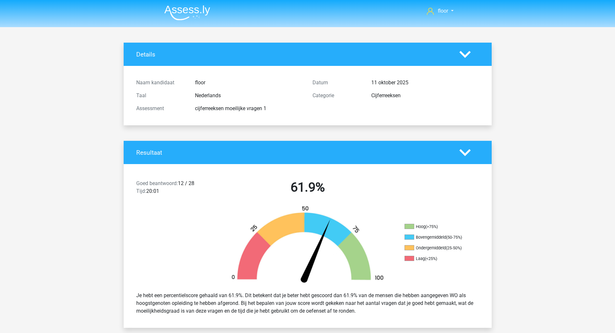
drag, startPoint x: 377, startPoint y: 61, endPoint x: 297, endPoint y: 41, distance: 82.9
click at [170, 12] on img at bounding box center [187, 12] width 46 height 15
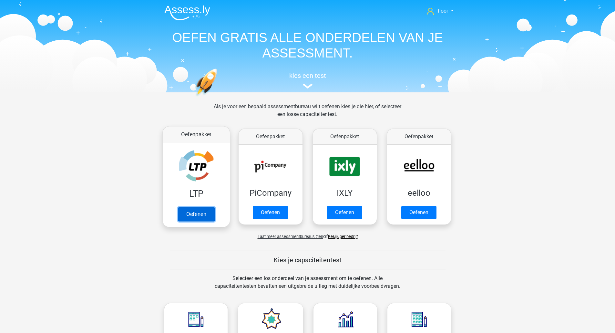
click at [193, 207] on link "Oefenen" at bounding box center [196, 214] width 37 height 14
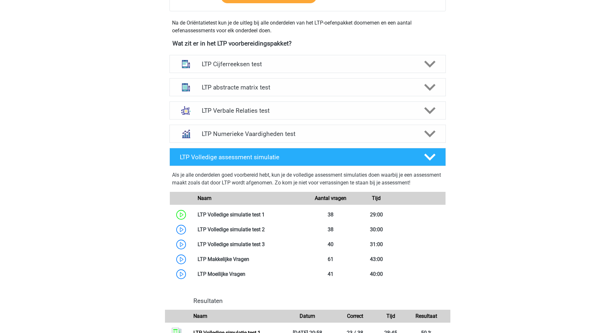
scroll to position [291, 0]
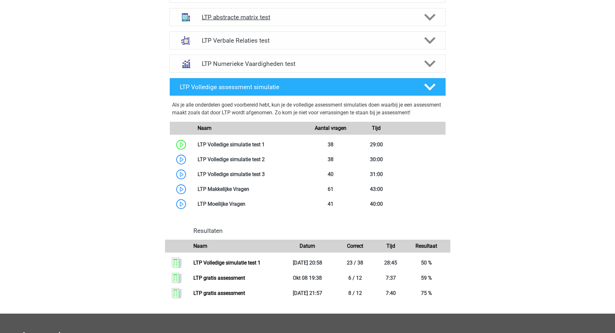
click at [431, 20] on polygon at bounding box center [429, 17] width 11 height 7
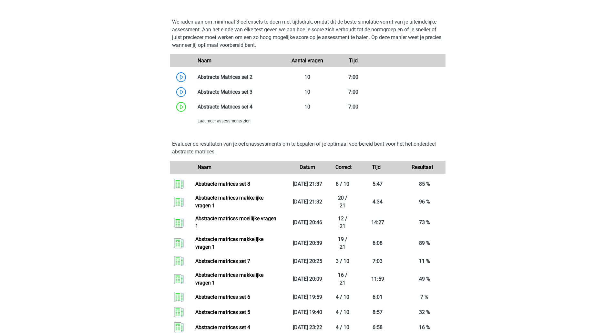
scroll to position [495, 0]
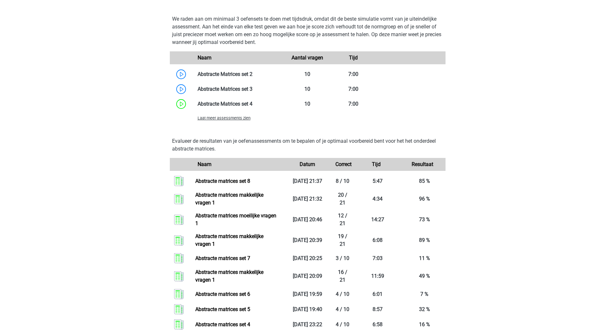
click at [233, 117] on span "Laat meer assessments zien" at bounding box center [224, 118] width 53 height 5
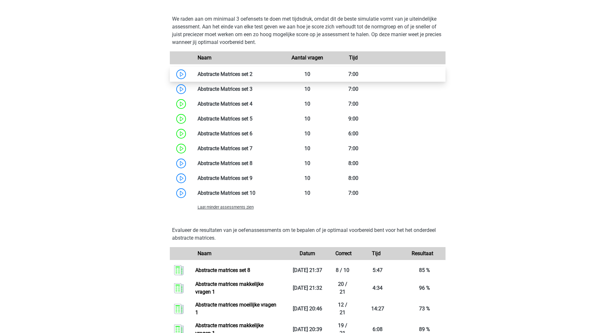
click at [253, 76] on link at bounding box center [253, 74] width 0 height 6
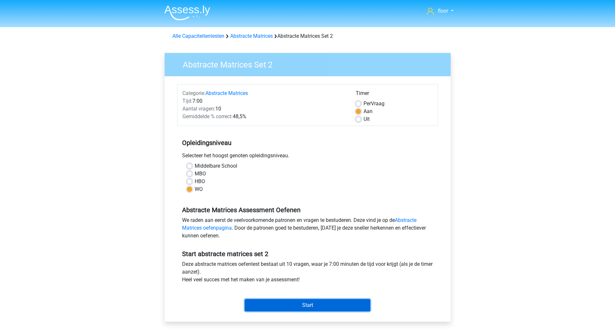
click at [302, 309] on input "Start" at bounding box center [308, 305] width 126 height 12
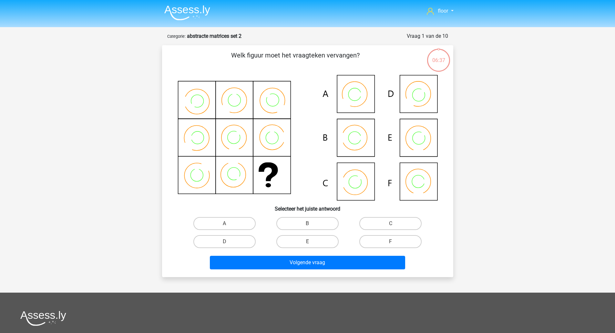
click at [310, 224] on input "B" at bounding box center [310, 226] width 4 height 4
radio input "true"
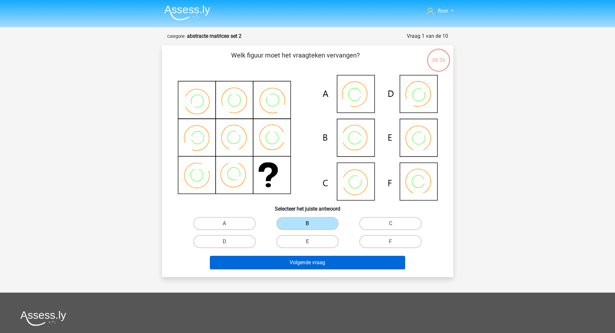
click at [330, 267] on button "Volgende vraag" at bounding box center [307, 263] width 195 height 14
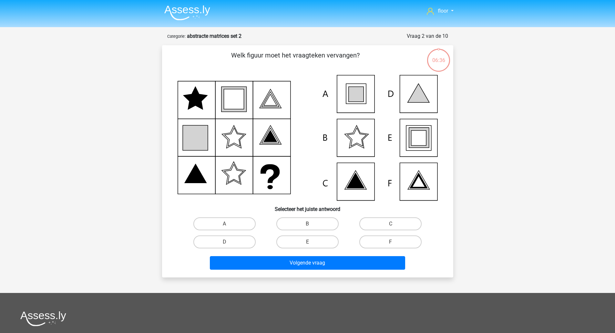
scroll to position [32, 0]
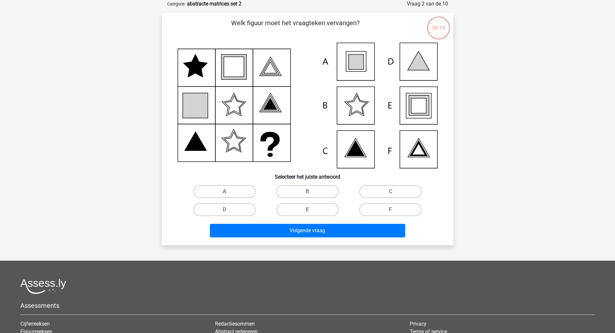
click at [306, 207] on label "E" at bounding box center [308, 209] width 62 height 13
click at [308, 210] on input "E" at bounding box center [310, 212] width 4 height 4
radio input "true"
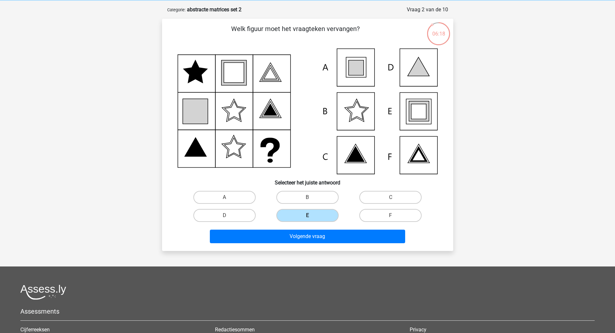
scroll to position [26, 0]
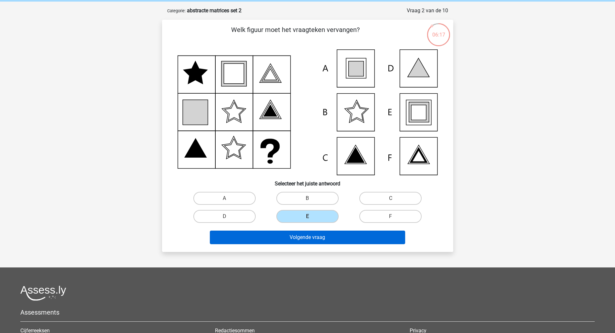
click at [306, 240] on button "Volgende vraag" at bounding box center [307, 238] width 195 height 14
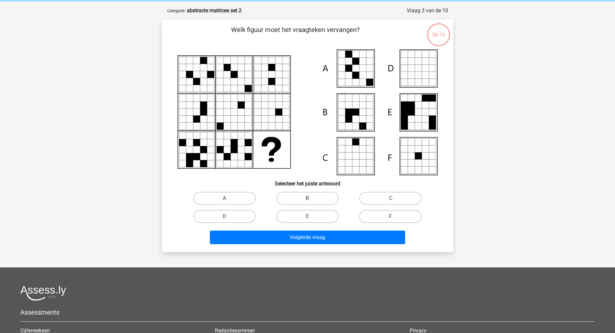
scroll to position [32, 0]
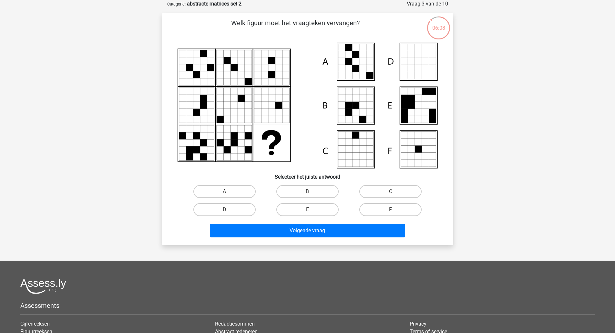
click at [241, 194] on label "A" at bounding box center [225, 191] width 62 height 13
click at [229, 194] on input "A" at bounding box center [227, 194] width 4 height 4
radio input "true"
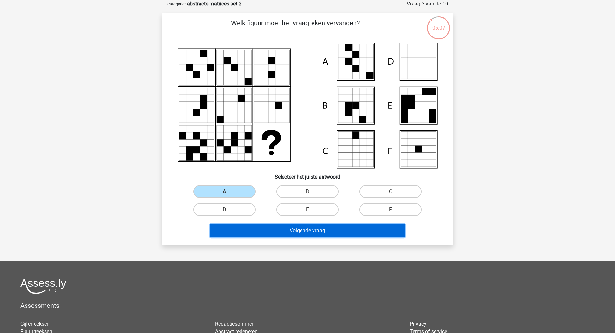
click at [251, 228] on button "Volgende vraag" at bounding box center [307, 231] width 195 height 14
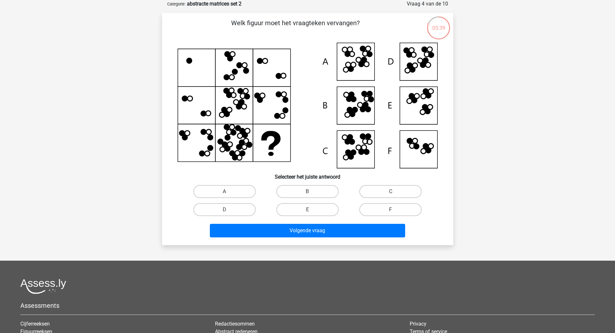
click at [319, 187] on label "B" at bounding box center [308, 191] width 62 height 13
click at [312, 192] on input "B" at bounding box center [310, 194] width 4 height 4
radio input "true"
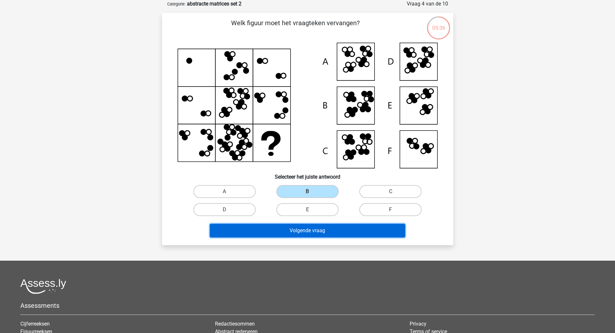
click at [329, 235] on button "Volgende vraag" at bounding box center [307, 231] width 195 height 14
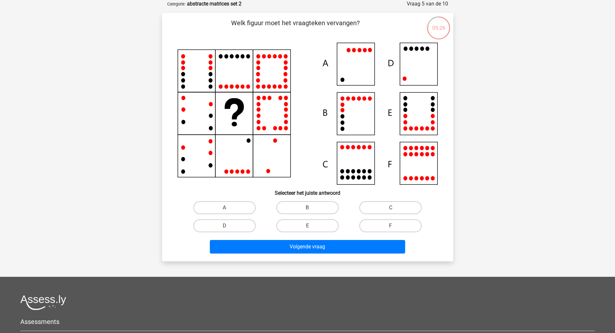
click at [233, 228] on label "D" at bounding box center [225, 225] width 62 height 13
click at [229, 228] on input "D" at bounding box center [227, 228] width 4 height 4
radio input "true"
click at [258, 251] on button "Volgende vraag" at bounding box center [307, 247] width 195 height 14
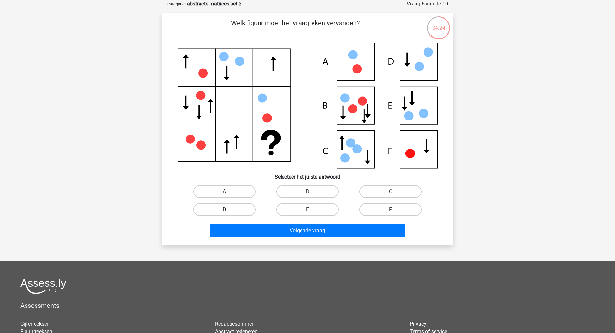
click at [226, 214] on label "D" at bounding box center [225, 209] width 62 height 13
click at [226, 214] on input "D" at bounding box center [227, 212] width 4 height 4
radio input "true"
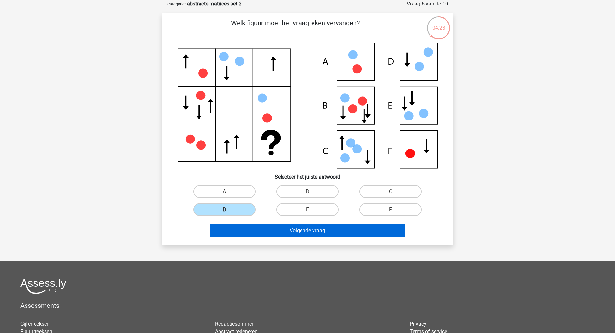
click at [260, 227] on button "Volgende vraag" at bounding box center [307, 231] width 195 height 14
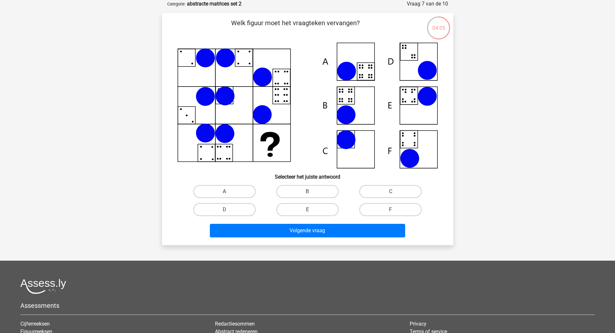
click at [297, 191] on label "B" at bounding box center [308, 191] width 62 height 13
click at [308, 192] on input "B" at bounding box center [310, 194] width 4 height 4
radio input "true"
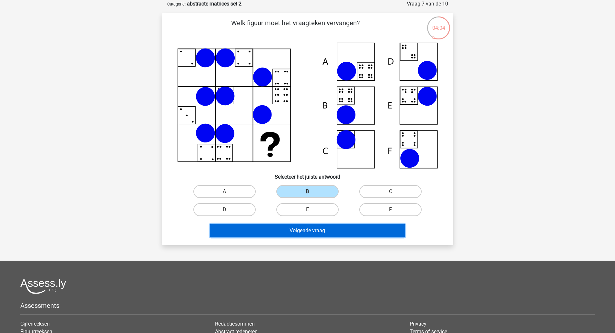
click at [303, 230] on button "Volgende vraag" at bounding box center [307, 231] width 195 height 14
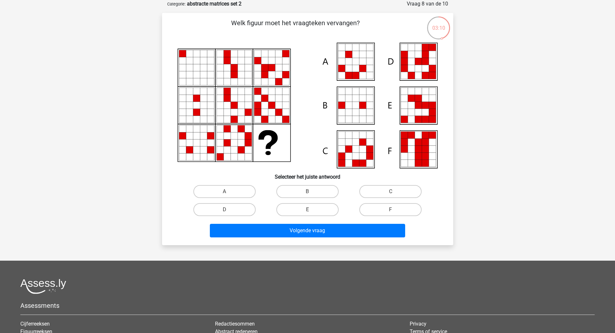
click at [311, 214] on input "E" at bounding box center [310, 212] width 4 height 4
radio input "true"
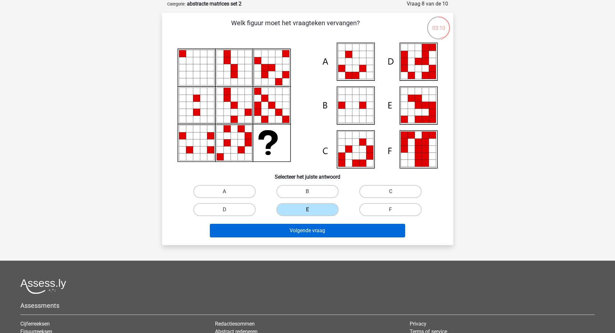
click at [317, 235] on button "Volgende vraag" at bounding box center [307, 231] width 195 height 14
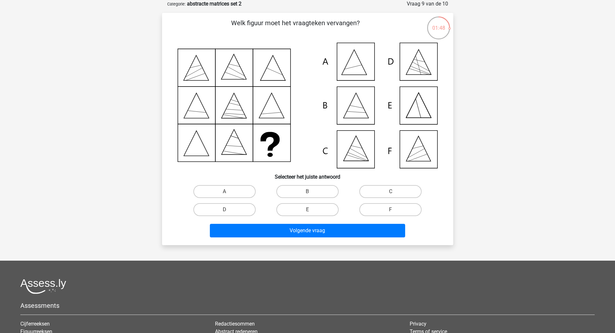
click at [413, 153] on icon at bounding box center [308, 106] width 260 height 126
click at [383, 206] on label "F" at bounding box center [391, 209] width 62 height 13
click at [391, 210] on input "F" at bounding box center [393, 212] width 4 height 4
radio input "true"
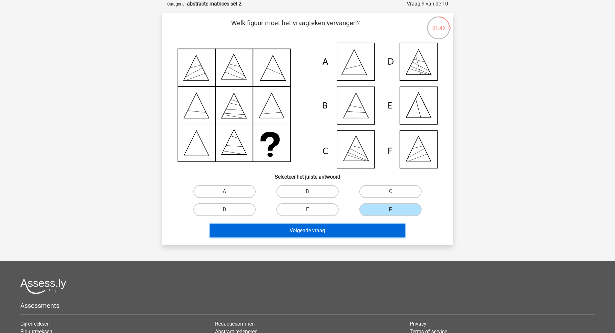
click at [355, 227] on button "Volgende vraag" at bounding box center [307, 231] width 195 height 14
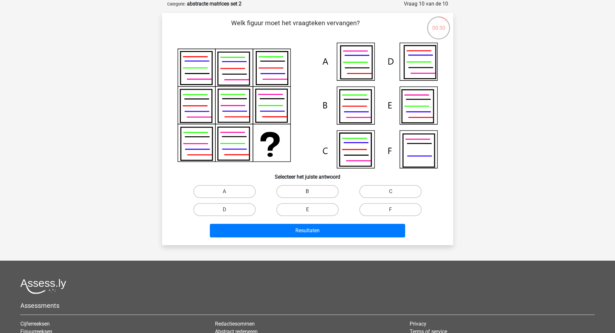
click at [317, 191] on label "B" at bounding box center [308, 191] width 62 height 13
click at [312, 192] on input "B" at bounding box center [310, 194] width 4 height 4
radio input "true"
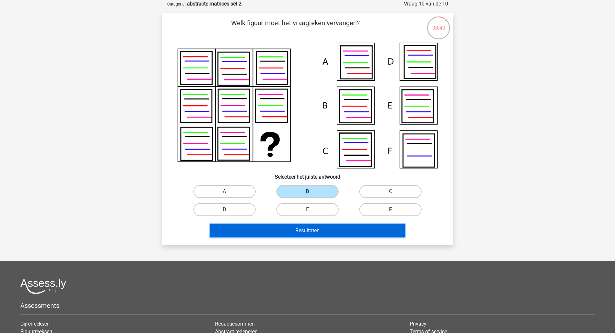
click at [332, 235] on button "Resultaten" at bounding box center [307, 231] width 195 height 14
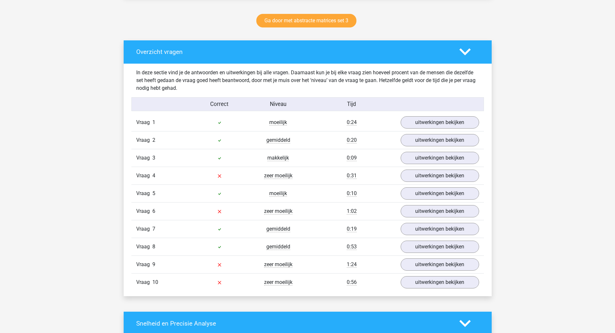
scroll to position [340, 0]
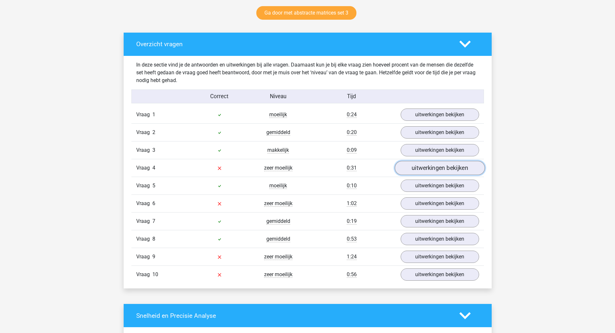
click at [433, 173] on link "uitwerkingen bekijken" at bounding box center [440, 168] width 90 height 14
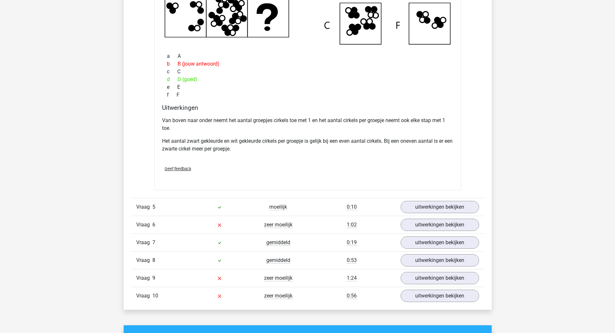
scroll to position [633, 0]
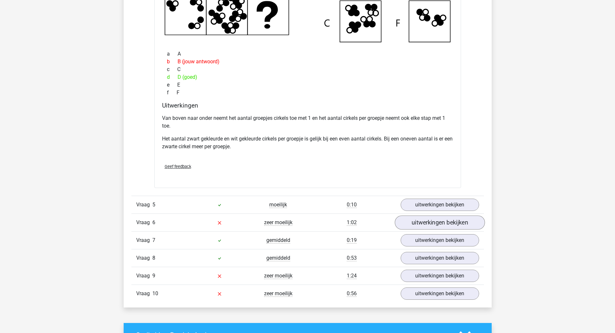
click at [460, 220] on link "uitwerkingen bekijken" at bounding box center [440, 223] width 90 height 14
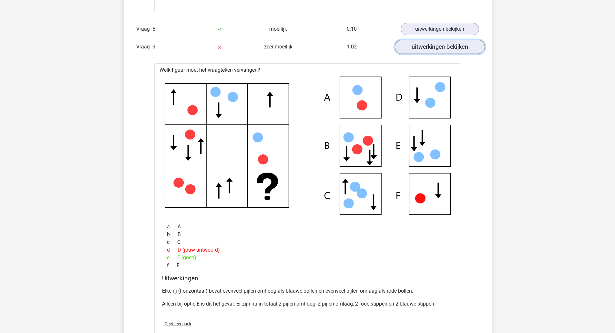
scroll to position [810, 0]
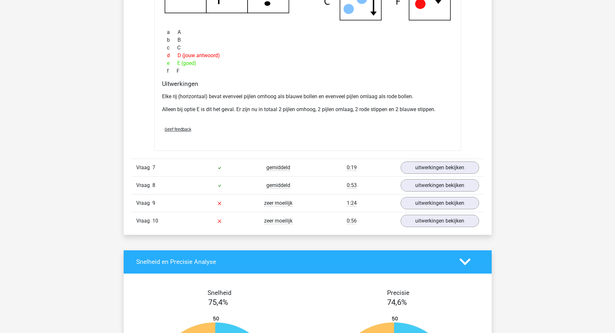
click at [468, 173] on link "uitwerkingen bekijken" at bounding box center [440, 168] width 79 height 12
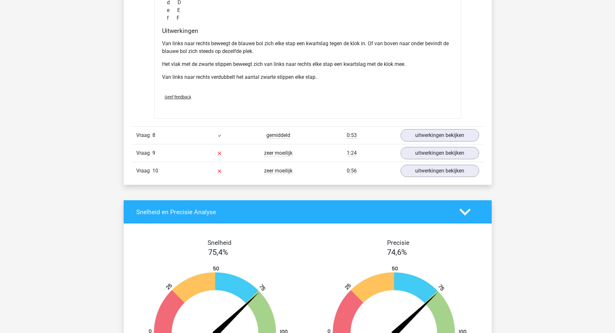
scroll to position [1373, 0]
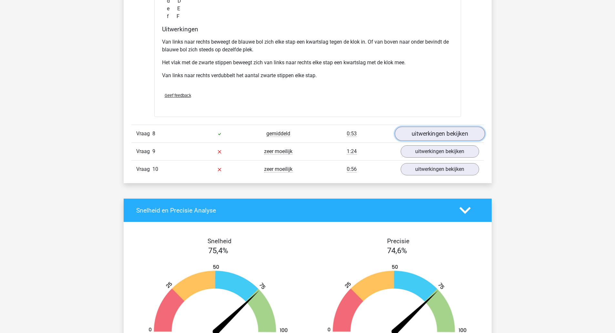
click at [451, 137] on link "uitwerkingen bekijken" at bounding box center [440, 134] width 90 height 14
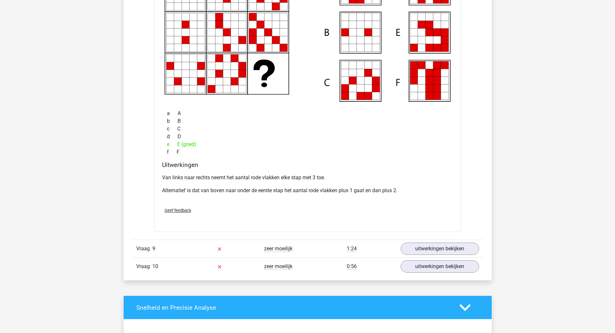
scroll to position [1574, 0]
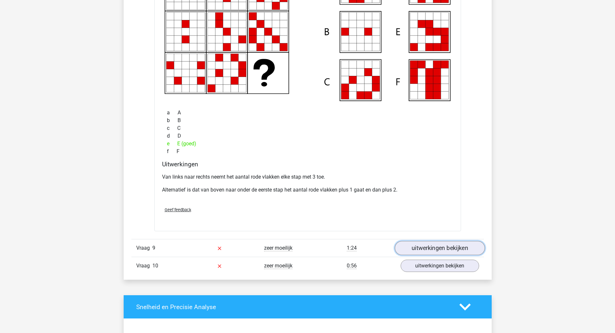
click at [469, 248] on link "uitwerkingen bekijken" at bounding box center [440, 248] width 90 height 14
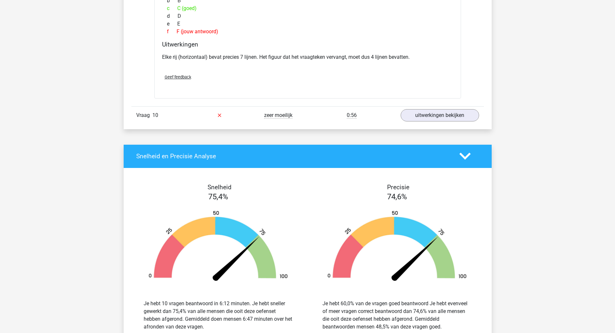
scroll to position [2006, 0]
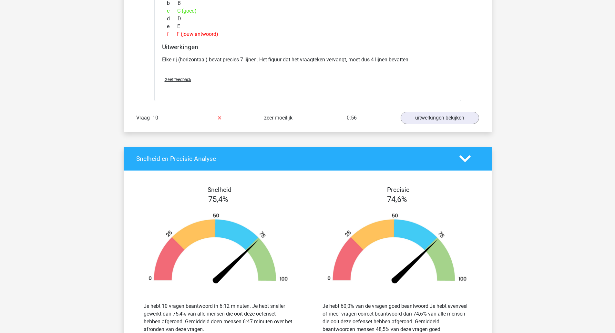
click at [434, 119] on link "uitwerkingen bekijken" at bounding box center [440, 118] width 79 height 12
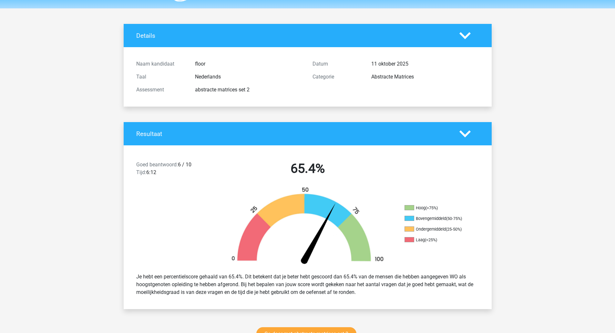
scroll to position [0, 0]
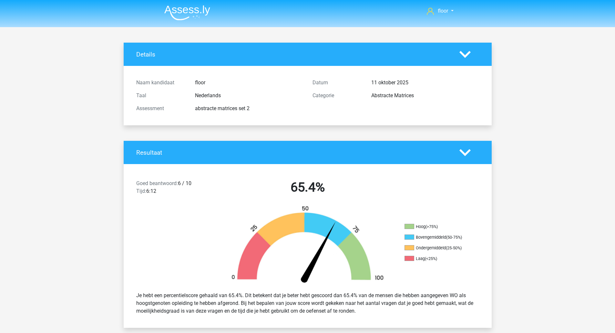
click at [189, 17] on img at bounding box center [187, 12] width 46 height 15
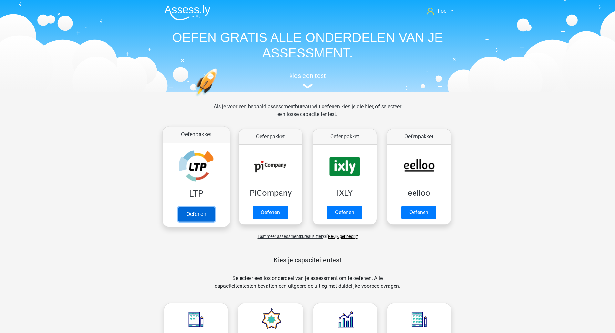
click at [182, 207] on link "Oefenen" at bounding box center [196, 214] width 37 height 14
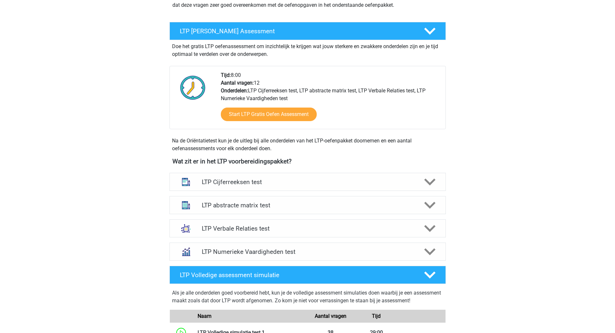
scroll to position [164, 0]
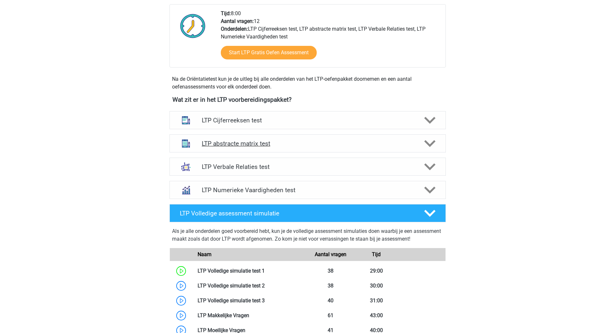
click at [431, 148] on icon at bounding box center [429, 143] width 11 height 11
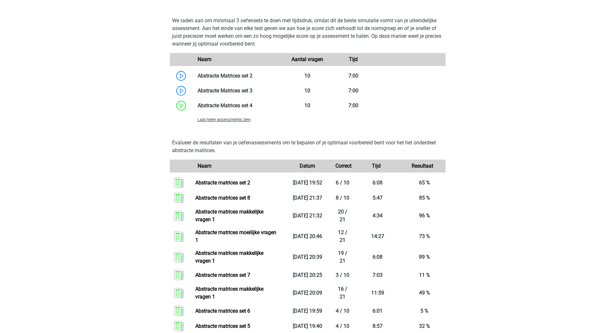
scroll to position [489, 0]
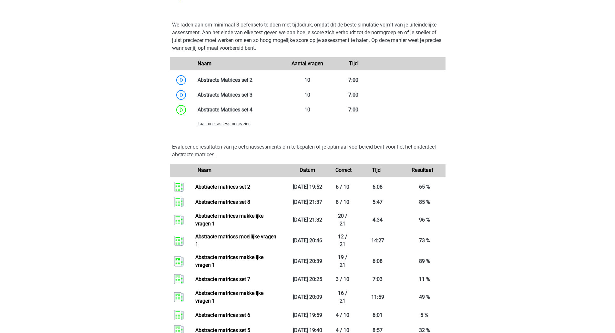
click at [238, 125] on span "Laat meer assessments zien" at bounding box center [224, 123] width 53 height 5
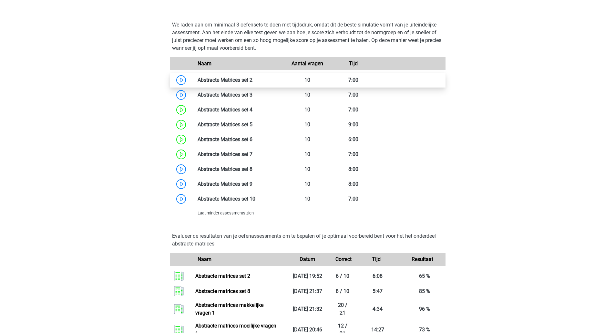
click at [253, 79] on link at bounding box center [253, 80] width 0 height 6
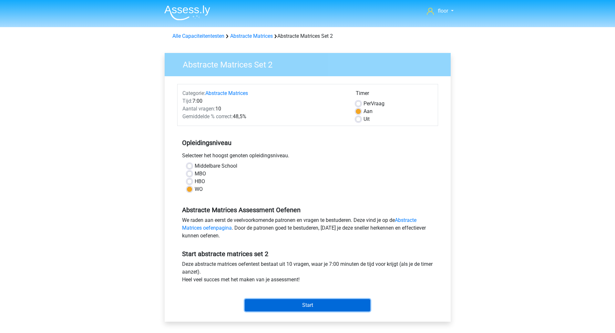
click at [312, 305] on input "Start" at bounding box center [308, 305] width 126 height 12
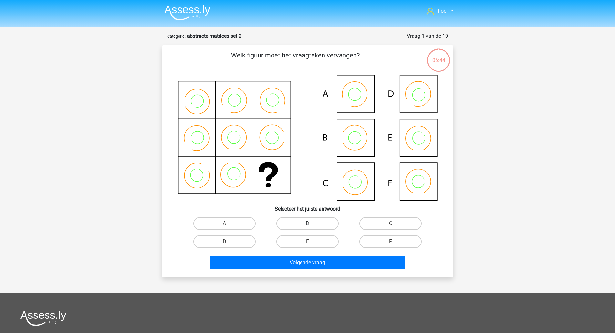
click at [304, 228] on label "B" at bounding box center [308, 223] width 62 height 13
click at [308, 228] on input "B" at bounding box center [310, 226] width 4 height 4
radio input "true"
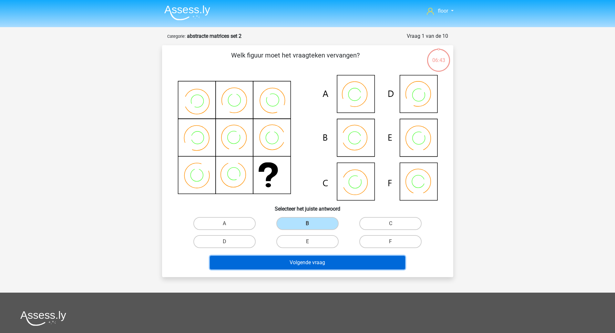
click at [297, 263] on button "Volgende vraag" at bounding box center [307, 263] width 195 height 14
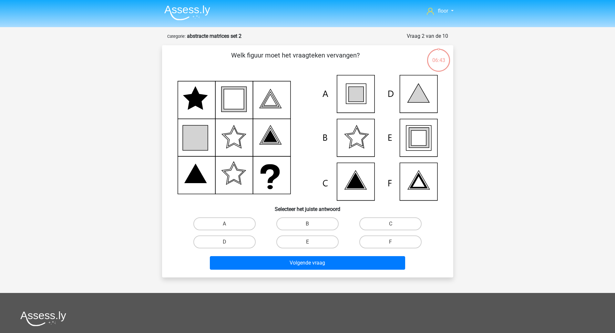
scroll to position [32, 0]
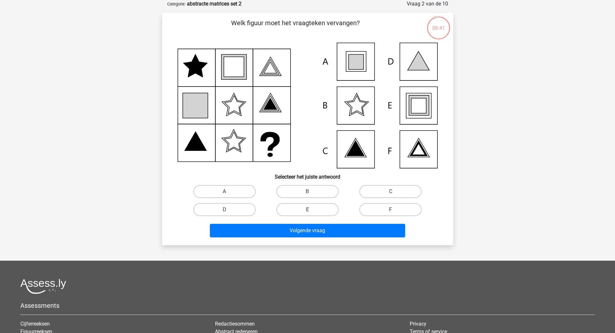
click at [317, 209] on label "E" at bounding box center [308, 209] width 62 height 13
click at [312, 210] on input "E" at bounding box center [310, 212] width 4 height 4
radio input "true"
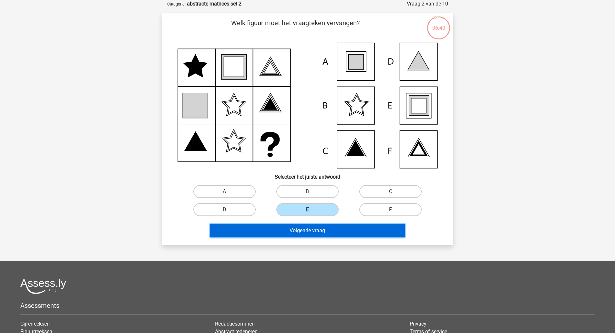
click at [313, 230] on button "Volgende vraag" at bounding box center [307, 231] width 195 height 14
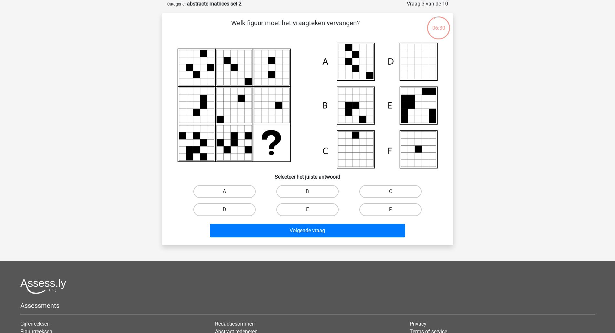
click at [236, 193] on label "A" at bounding box center [225, 191] width 62 height 13
click at [229, 193] on input "A" at bounding box center [227, 194] width 4 height 4
radio input "true"
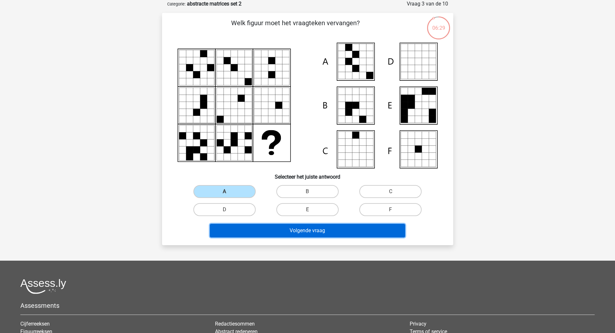
click at [256, 232] on button "Volgende vraag" at bounding box center [307, 231] width 195 height 14
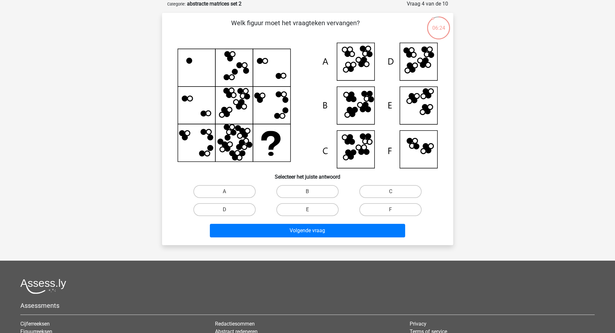
click at [415, 67] on icon at bounding box center [308, 106] width 260 height 126
click at [241, 205] on label "D" at bounding box center [225, 209] width 62 height 13
click at [229, 210] on input "D" at bounding box center [227, 212] width 4 height 4
radio input "true"
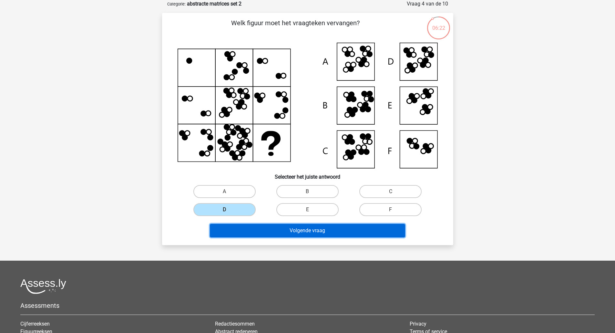
click at [247, 227] on button "Volgende vraag" at bounding box center [307, 231] width 195 height 14
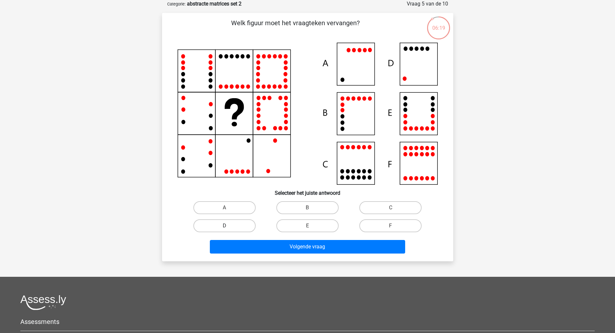
click at [239, 227] on label "D" at bounding box center [225, 225] width 62 height 13
click at [229, 227] on input "D" at bounding box center [227, 228] width 4 height 4
radio input "true"
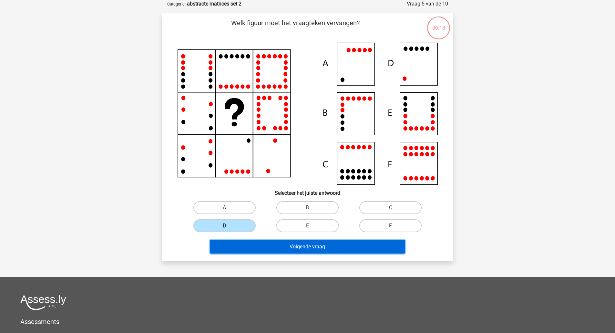
click at [245, 245] on button "Volgende vraag" at bounding box center [307, 247] width 195 height 14
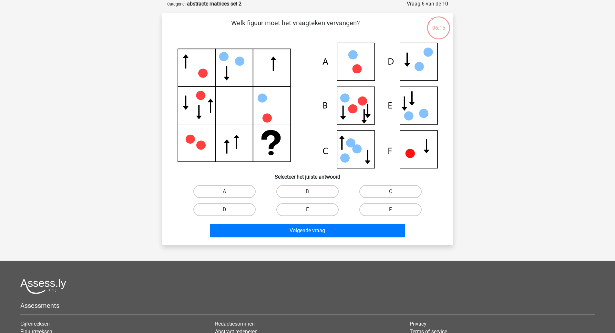
click at [309, 206] on label "E" at bounding box center [308, 209] width 62 height 13
click at [309, 210] on input "E" at bounding box center [310, 212] width 4 height 4
radio input "true"
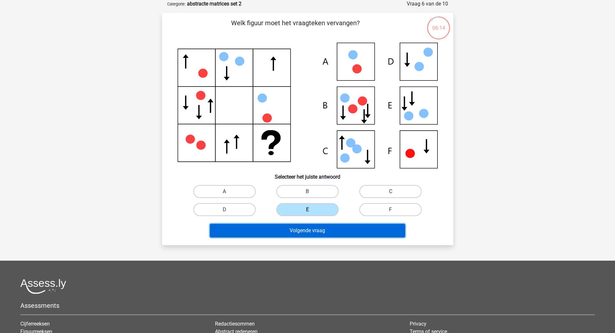
click at [309, 234] on button "Volgende vraag" at bounding box center [307, 231] width 195 height 14
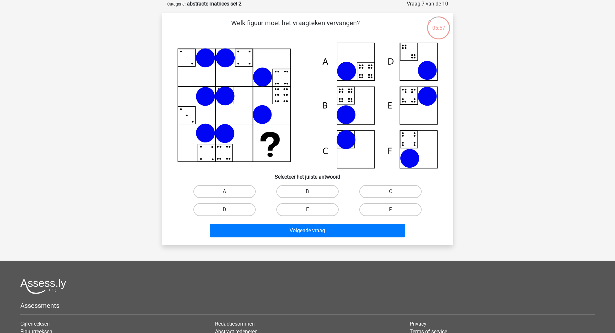
click at [318, 185] on label "B" at bounding box center [308, 191] width 62 height 13
click at [312, 192] on input "B" at bounding box center [310, 194] width 4 height 4
radio input "true"
click at [309, 239] on div "Volgende vraag" at bounding box center [307, 232] width 249 height 16
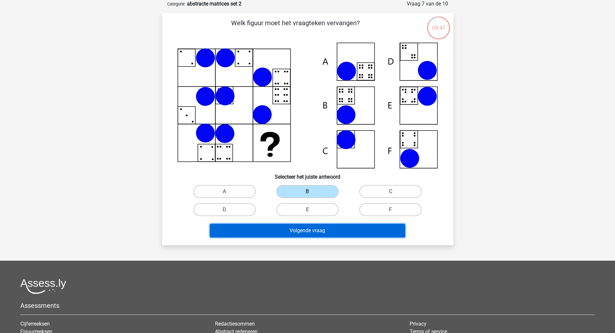
click at [310, 230] on button "Volgende vraag" at bounding box center [307, 231] width 195 height 14
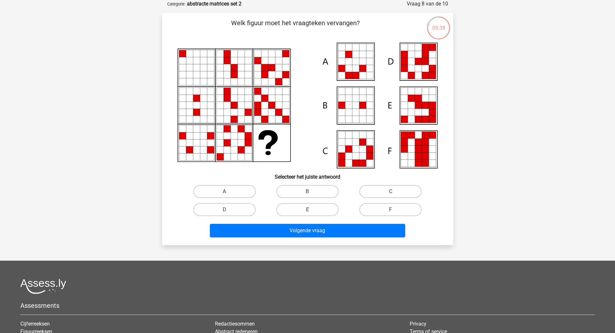
click at [314, 213] on label "E" at bounding box center [308, 209] width 62 height 13
click at [312, 213] on input "E" at bounding box center [310, 212] width 4 height 4
radio input "true"
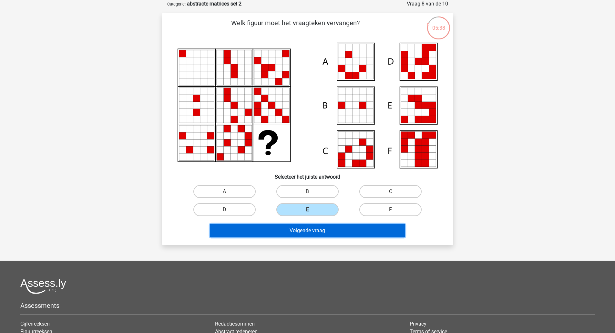
click at [308, 228] on button "Volgende vraag" at bounding box center [307, 231] width 195 height 14
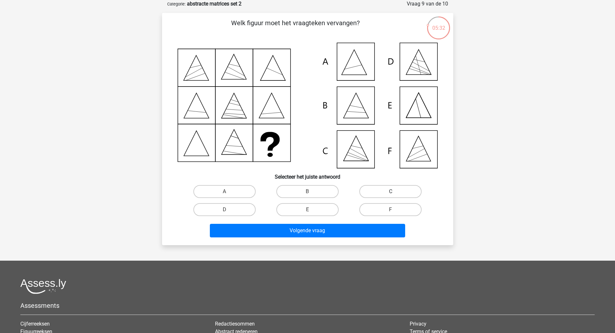
click at [366, 196] on label "C" at bounding box center [391, 191] width 62 height 13
click at [391, 196] on input "C" at bounding box center [393, 194] width 4 height 4
radio input "true"
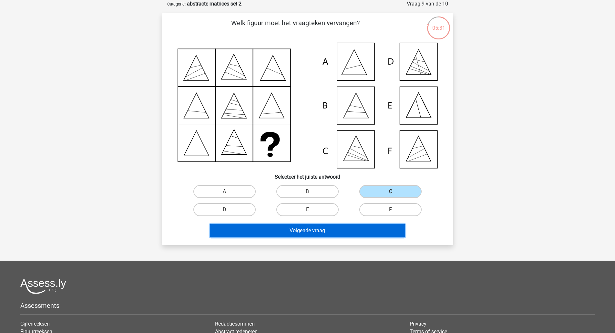
click at [339, 234] on button "Volgende vraag" at bounding box center [307, 231] width 195 height 14
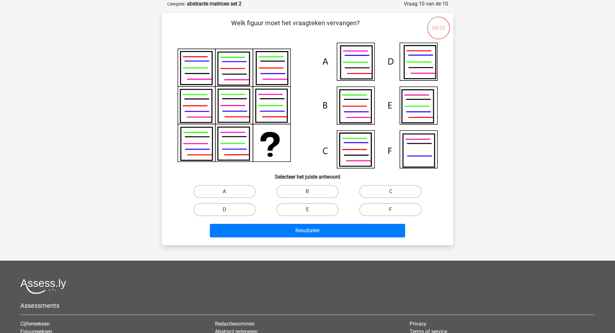
click at [234, 194] on label "A" at bounding box center [225, 191] width 62 height 13
click at [229, 194] on input "A" at bounding box center [227, 194] width 4 height 4
radio input "true"
click at [260, 240] on div "Resultaten" at bounding box center [307, 232] width 249 height 16
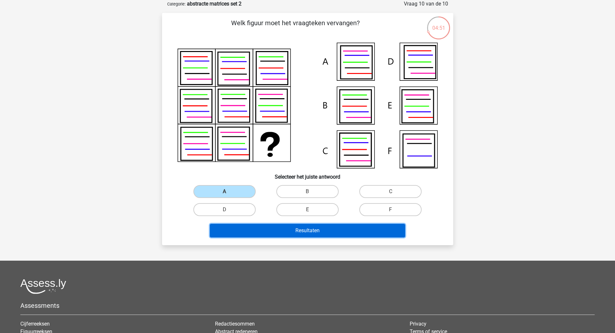
click at [267, 231] on button "Resultaten" at bounding box center [307, 231] width 195 height 14
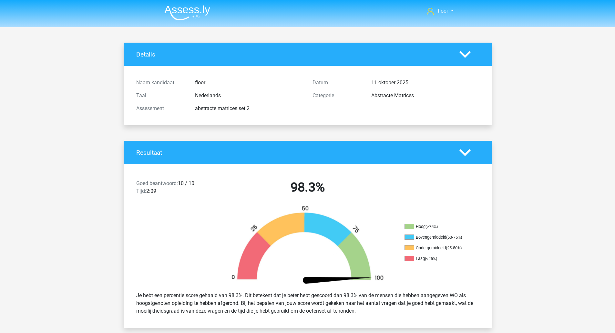
click at [194, 11] on img at bounding box center [187, 12] width 46 height 15
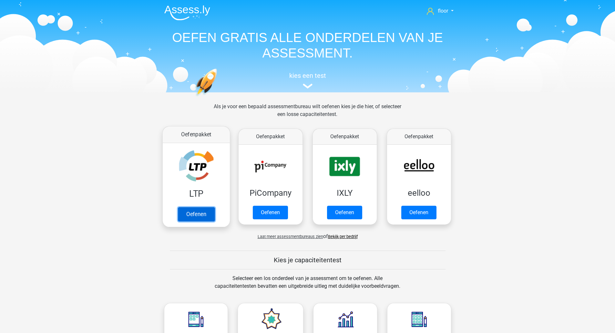
click at [191, 207] on link "Oefenen" at bounding box center [196, 214] width 37 height 14
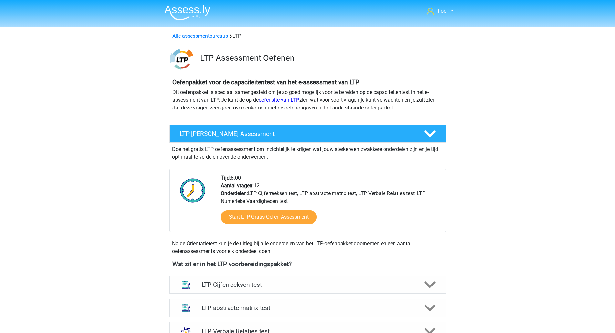
drag, startPoint x: 615, startPoint y: 63, endPoint x: 606, endPoint y: 114, distance: 52.1
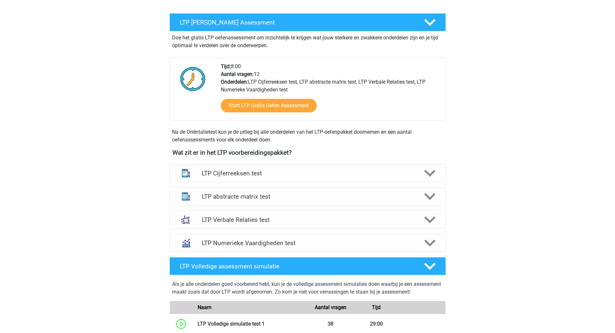
scroll to position [113, 0]
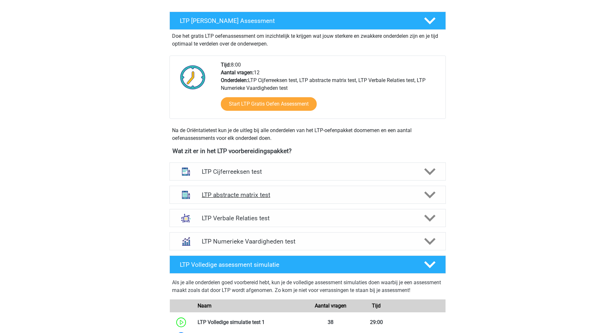
click at [435, 194] on icon at bounding box center [429, 194] width 11 height 11
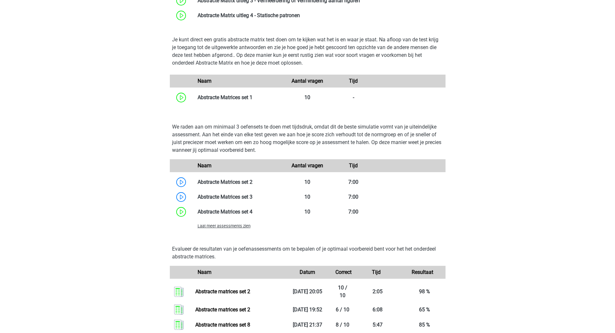
scroll to position [404, 0]
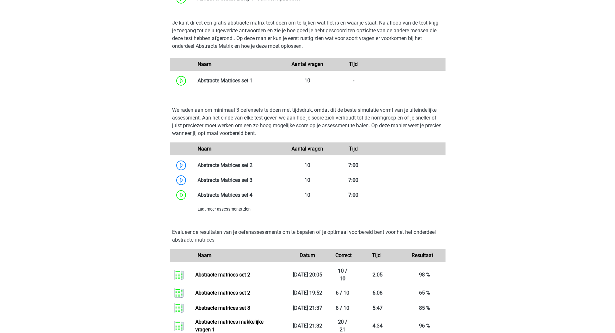
click at [205, 209] on span "Laat meer assessments zien" at bounding box center [224, 209] width 53 height 5
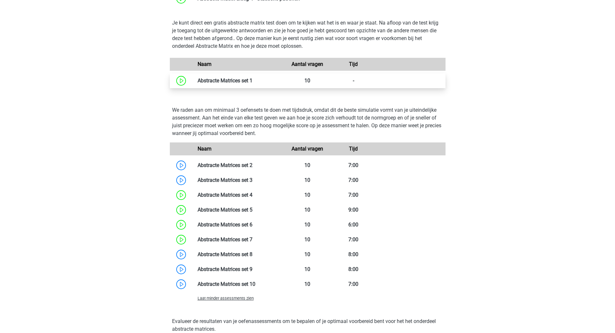
click at [253, 82] on link at bounding box center [253, 81] width 0 height 6
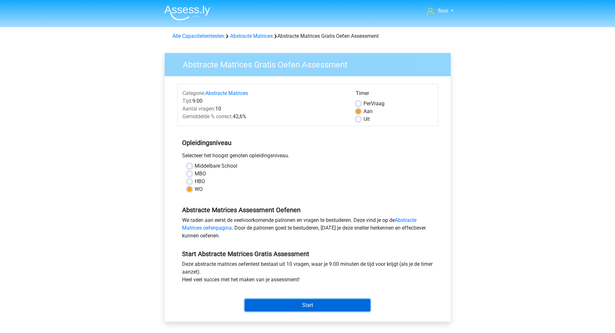
click at [269, 304] on input "Start" at bounding box center [308, 305] width 126 height 12
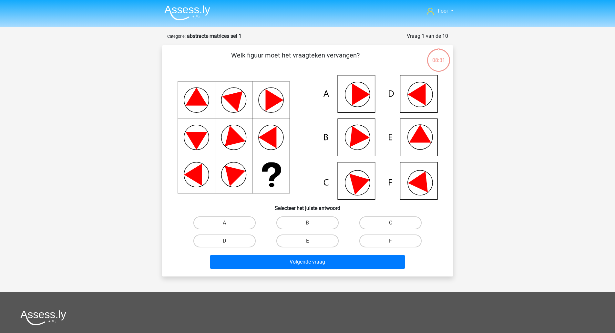
click at [250, 236] on label "D" at bounding box center [225, 241] width 62 height 13
click at [229, 241] on input "D" at bounding box center [227, 243] width 4 height 4
radio input "true"
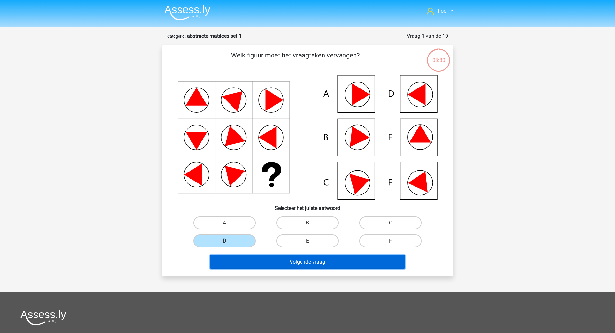
click at [297, 262] on button "Volgende vraag" at bounding box center [307, 262] width 195 height 14
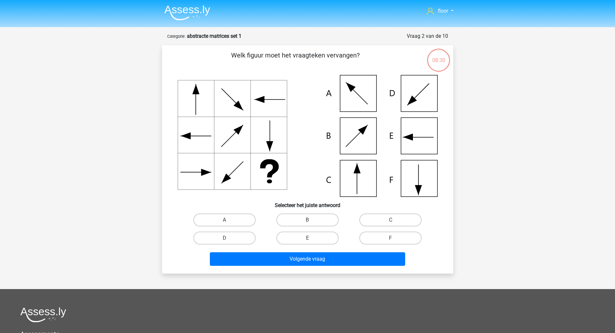
scroll to position [32, 0]
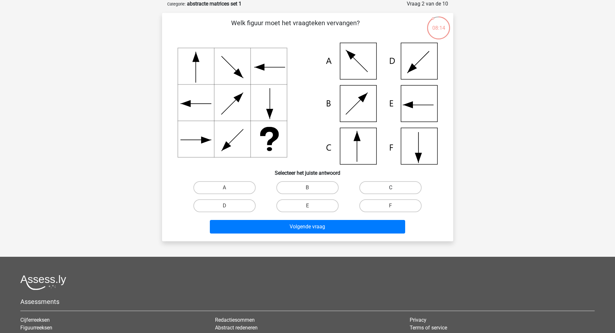
click at [384, 184] on label "C" at bounding box center [391, 187] width 62 height 13
click at [391, 188] on input "C" at bounding box center [393, 190] width 4 height 4
radio input "true"
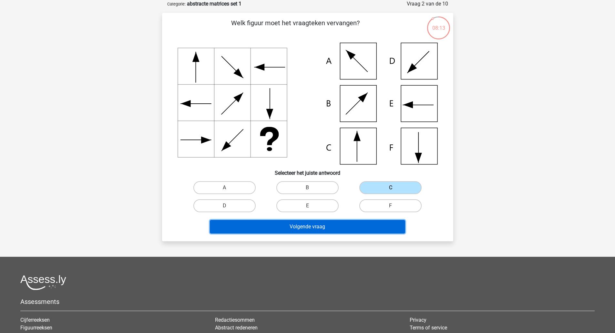
click at [356, 226] on button "Volgende vraag" at bounding box center [307, 227] width 195 height 14
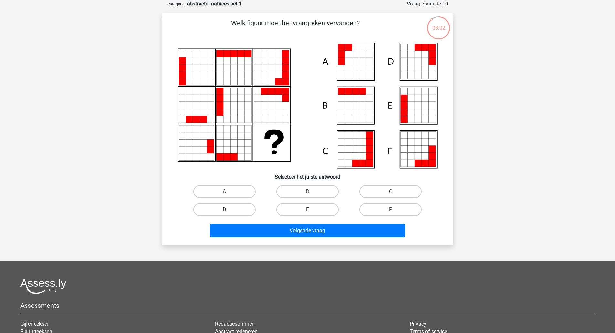
click at [296, 205] on label "E" at bounding box center [308, 209] width 62 height 13
click at [308, 210] on input "E" at bounding box center [310, 212] width 4 height 4
radio input "true"
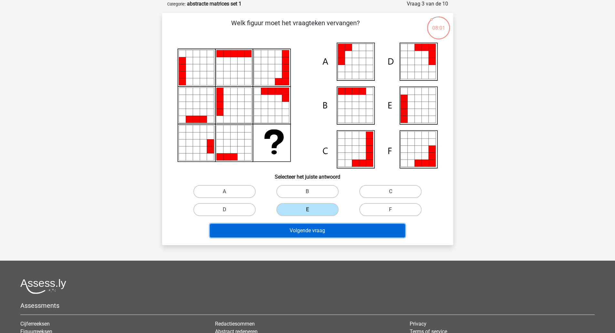
click at [294, 230] on button "Volgende vraag" at bounding box center [307, 231] width 195 height 14
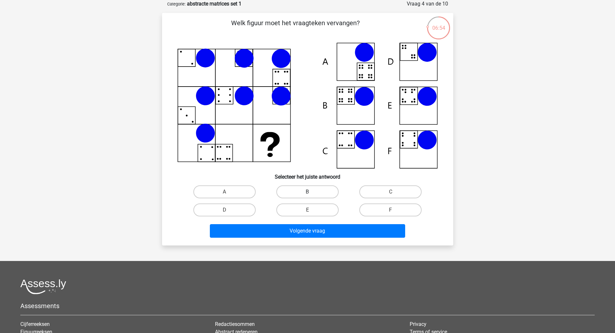
click at [300, 193] on label "B" at bounding box center [308, 191] width 62 height 13
click at [308, 193] on input "B" at bounding box center [310, 194] width 4 height 4
radio input "true"
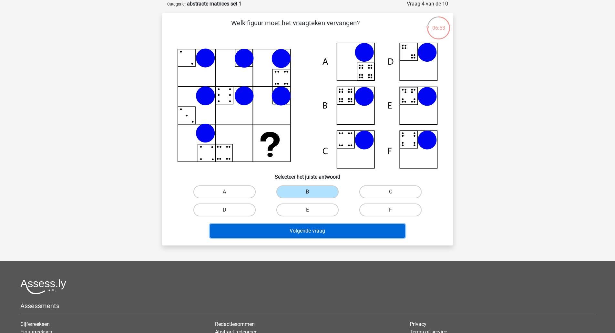
click at [295, 236] on button "Volgende vraag" at bounding box center [307, 231] width 195 height 14
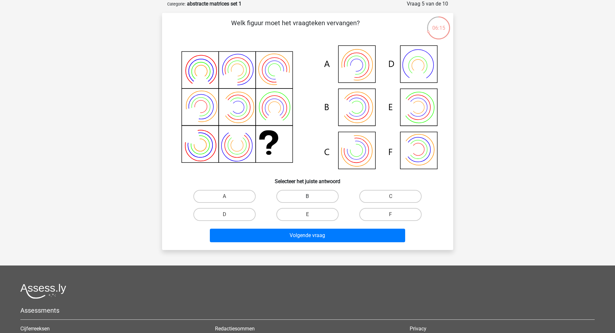
click at [303, 196] on label "B" at bounding box center [308, 196] width 62 height 13
click at [308, 196] on input "B" at bounding box center [310, 198] width 4 height 4
radio input "true"
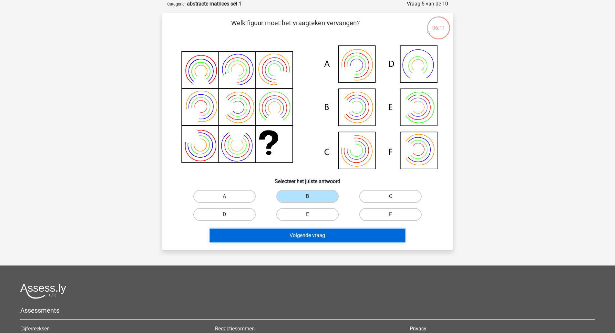
click at [305, 238] on button "Volgende vraag" at bounding box center [307, 236] width 195 height 14
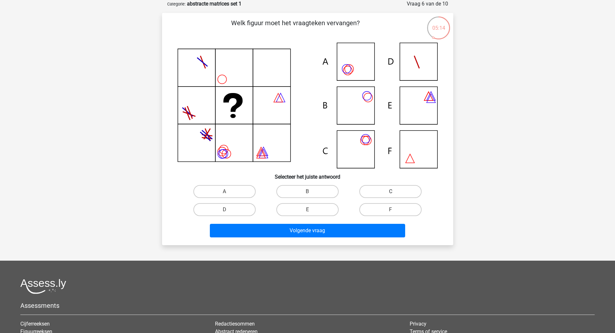
click at [393, 189] on label "C" at bounding box center [391, 191] width 62 height 13
click at [393, 192] on input "C" at bounding box center [393, 194] width 4 height 4
radio input "true"
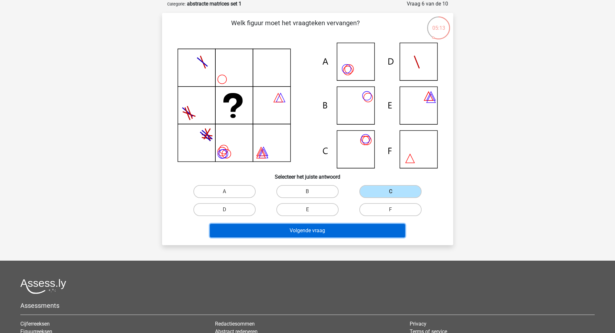
click at [352, 228] on button "Volgende vraag" at bounding box center [307, 231] width 195 height 14
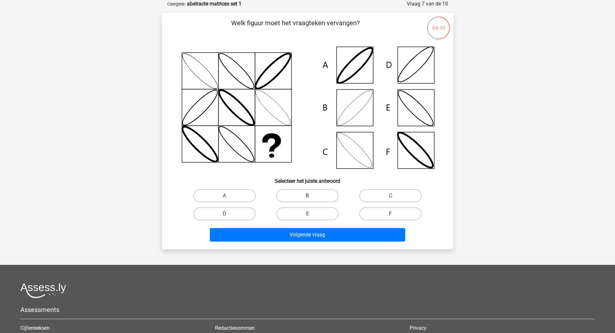
click at [313, 194] on label "B" at bounding box center [308, 195] width 62 height 13
click at [312, 196] on input "B" at bounding box center [310, 198] width 4 height 4
radio input "true"
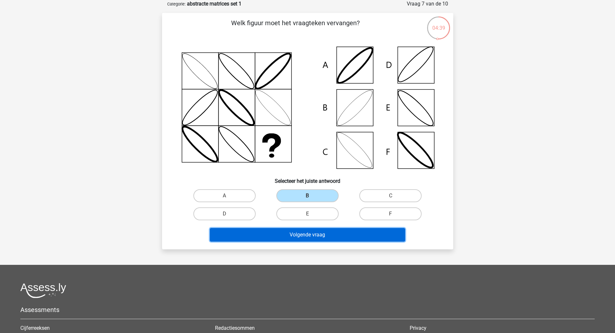
click at [302, 234] on button "Volgende vraag" at bounding box center [307, 235] width 195 height 14
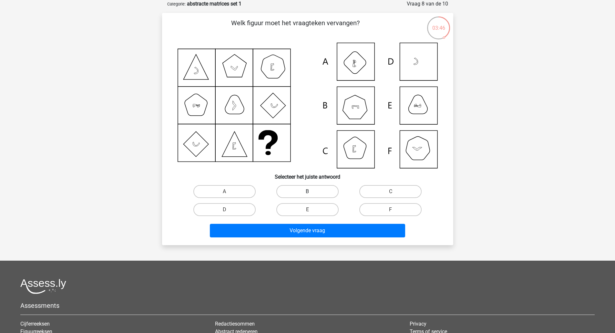
click at [320, 188] on label "B" at bounding box center [308, 191] width 62 height 13
click at [312, 192] on input "B" at bounding box center [310, 194] width 4 height 4
radio input "true"
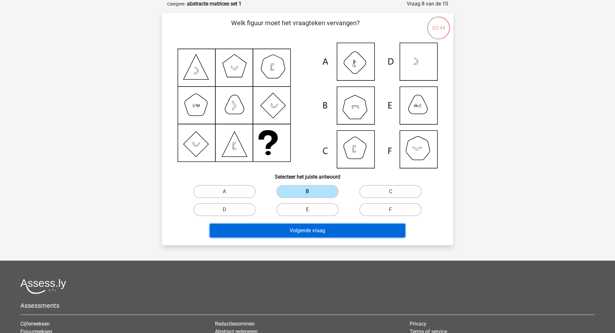
click at [306, 233] on button "Volgende vraag" at bounding box center [307, 231] width 195 height 14
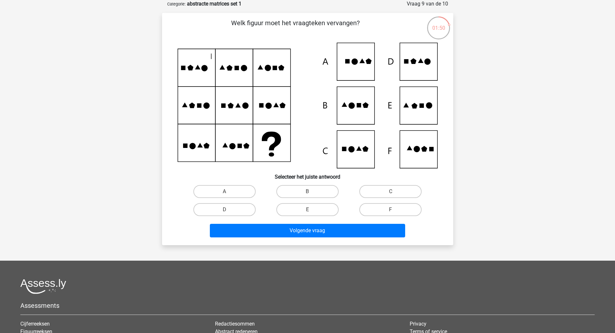
click at [304, 193] on label "B" at bounding box center [308, 191] width 62 height 13
click at [308, 193] on input "B" at bounding box center [310, 194] width 4 height 4
radio input "true"
click at [417, 114] on icon at bounding box center [308, 106] width 260 height 126
click at [298, 208] on label "E" at bounding box center [308, 209] width 62 height 13
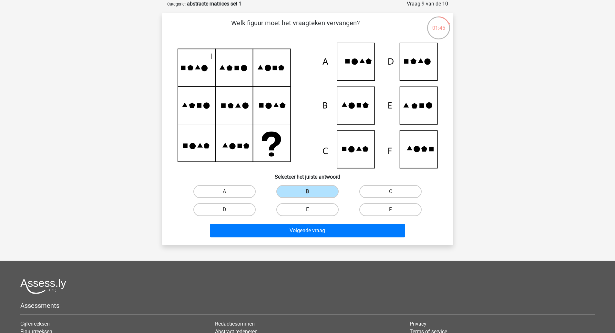
click at [308, 210] on input "E" at bounding box center [310, 212] width 4 height 4
radio input "true"
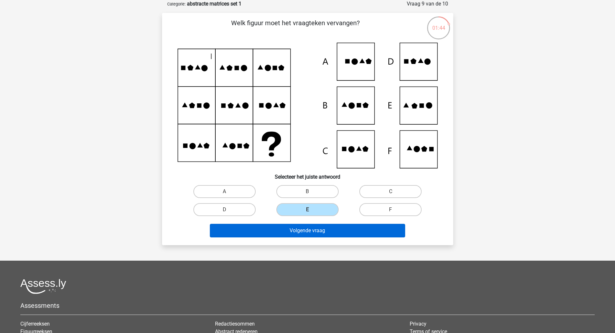
click at [307, 235] on button "Volgende vraag" at bounding box center [307, 231] width 195 height 14
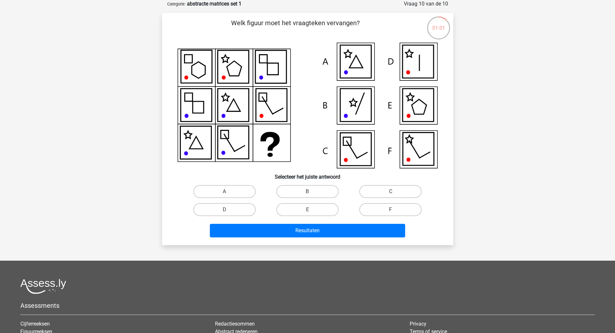
click at [235, 212] on label "D" at bounding box center [225, 209] width 62 height 13
click at [229, 212] on input "D" at bounding box center [227, 212] width 4 height 4
radio input "true"
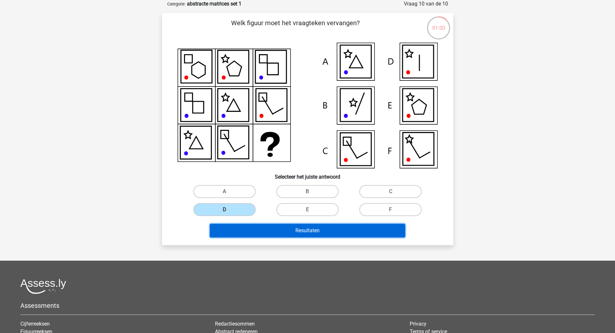
click at [306, 236] on button "Resultaten" at bounding box center [307, 231] width 195 height 14
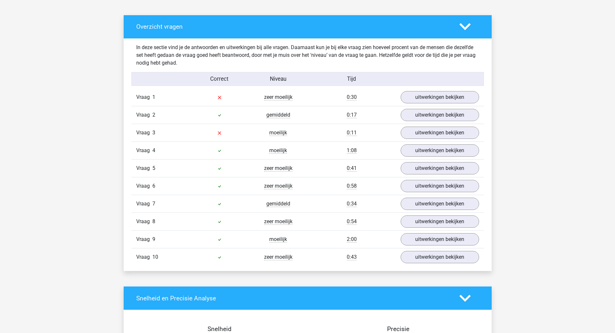
scroll to position [341, 0]
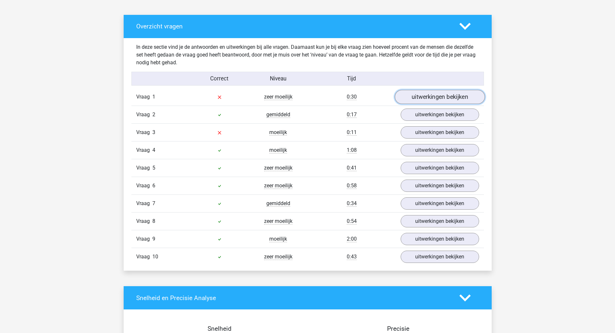
click at [451, 97] on link "uitwerkingen bekijken" at bounding box center [440, 97] width 90 height 14
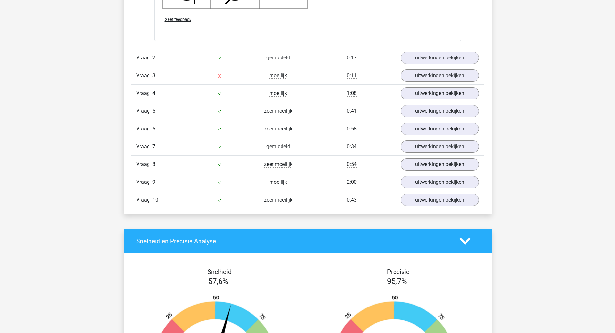
scroll to position [843, 0]
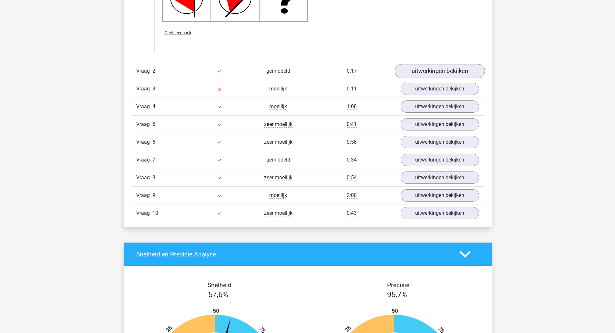
click at [447, 76] on link "uitwerkingen bekijken" at bounding box center [440, 71] width 90 height 14
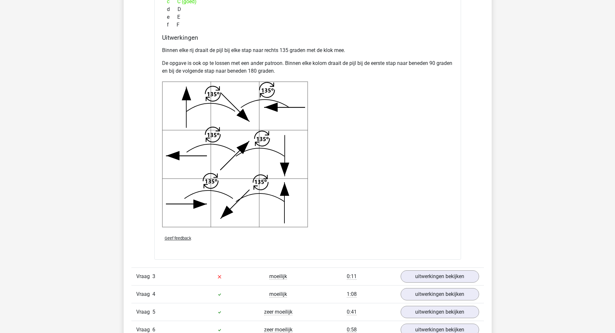
scroll to position [1130, 0]
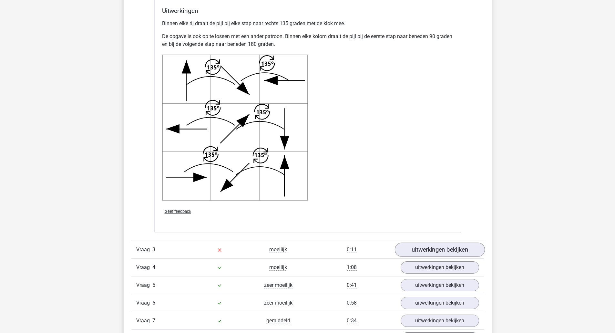
click at [464, 251] on link "uitwerkingen bekijken" at bounding box center [440, 250] width 90 height 14
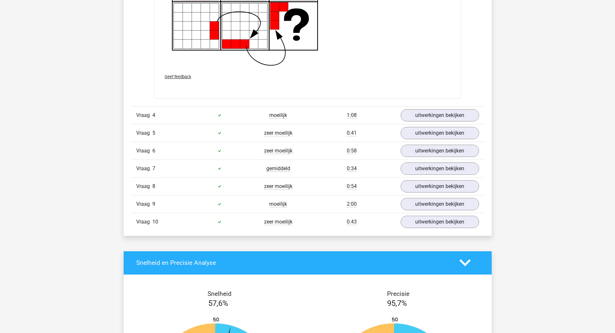
scroll to position [1784, 0]
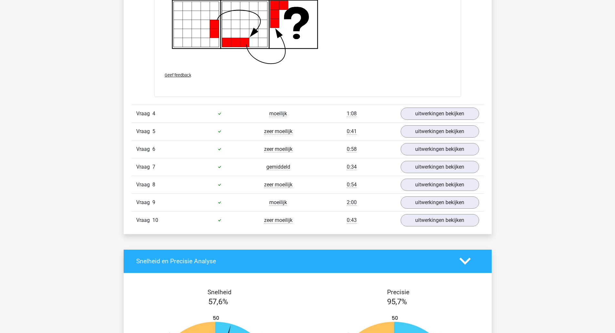
click at [469, 113] on link "uitwerkingen bekijken" at bounding box center [440, 114] width 79 height 12
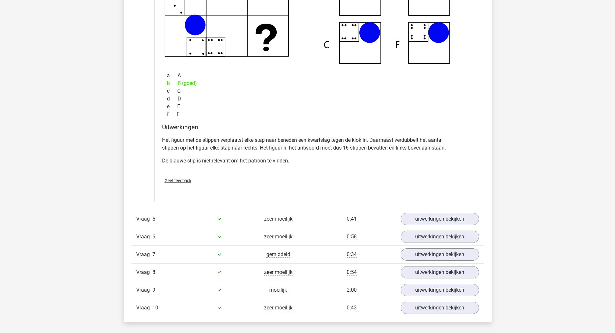
scroll to position [2004, 0]
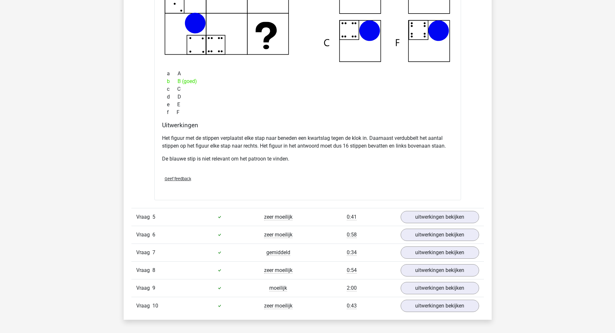
click at [454, 230] on link "uitwerkingen bekijken" at bounding box center [440, 235] width 79 height 12
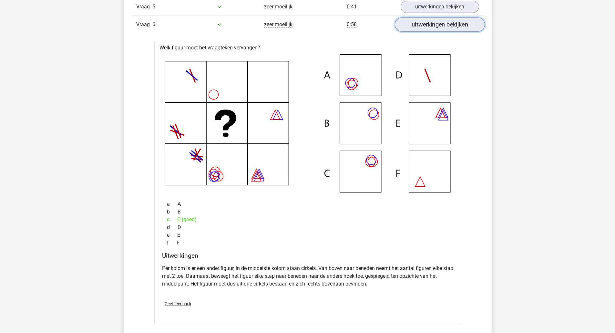
scroll to position [2234, 0]
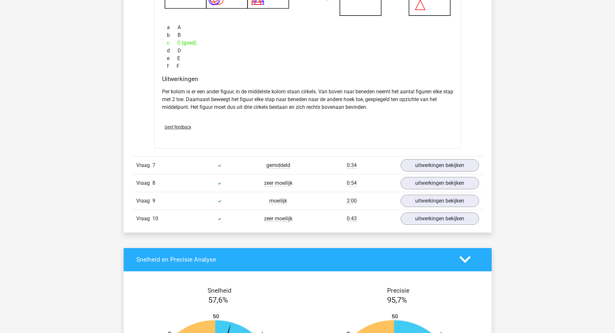
click at [458, 164] on link "uitwerkingen bekijken" at bounding box center [440, 165] width 79 height 12
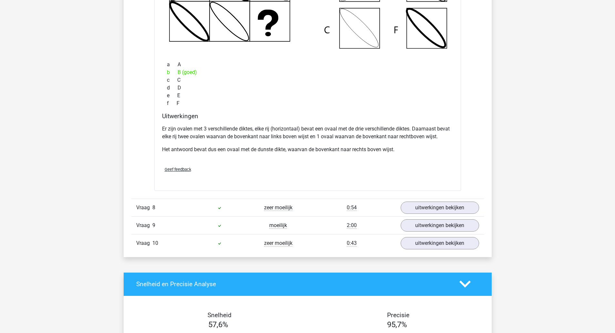
scroll to position [2677, 0]
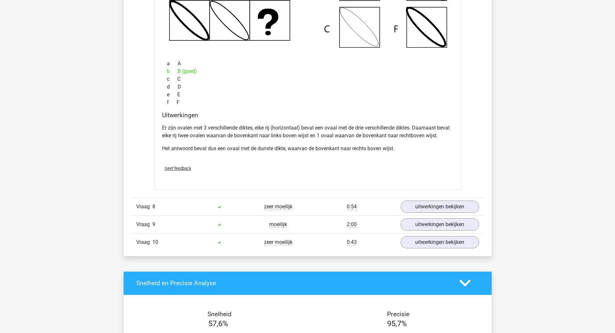
click at [466, 208] on link "uitwerkingen bekijken" at bounding box center [440, 207] width 79 height 12
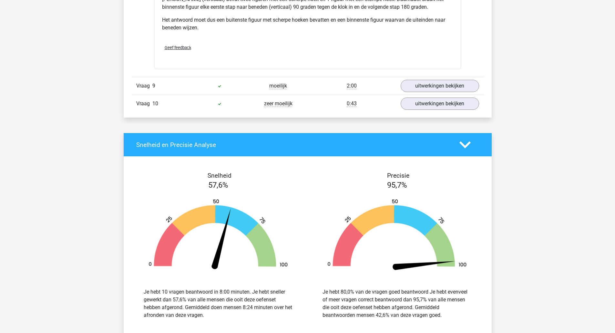
scroll to position [3129, 0]
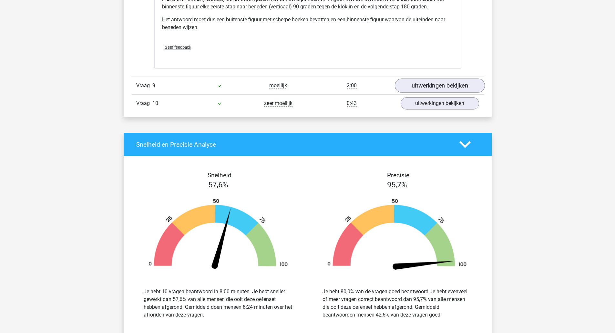
click at [439, 90] on link "uitwerkingen bekijken" at bounding box center [440, 86] width 90 height 14
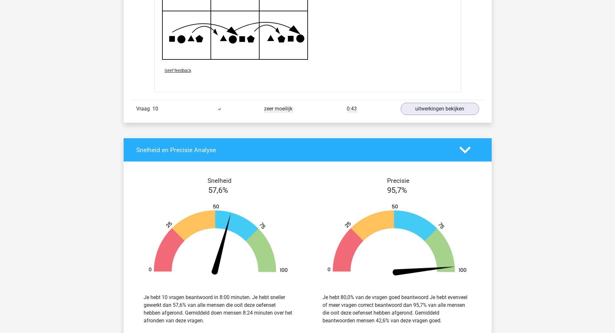
scroll to position [3554, 0]
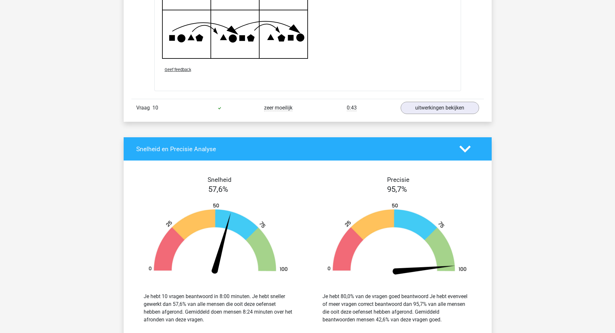
click at [458, 110] on link "uitwerkingen bekijken" at bounding box center [440, 108] width 79 height 12
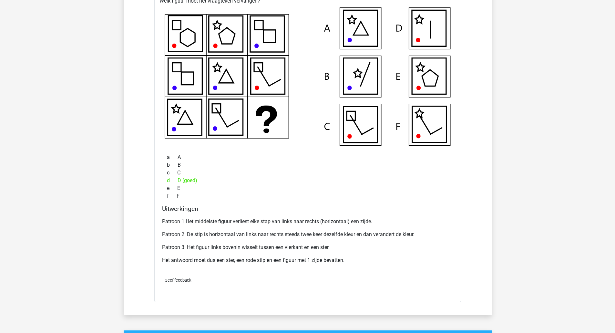
scroll to position [3684, 0]
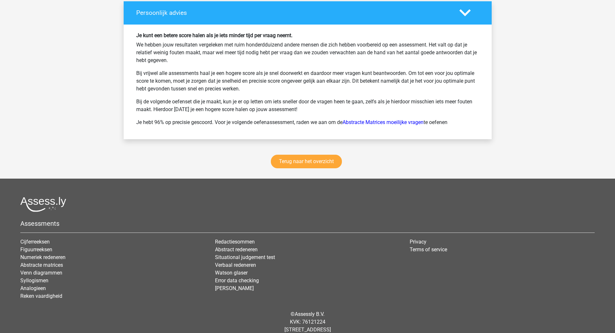
scroll to position [4231, 0]
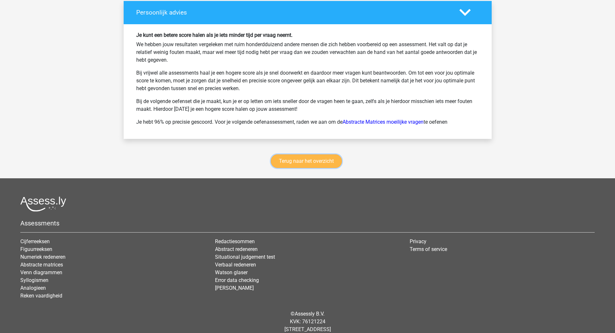
click at [312, 161] on link "Terug naar het overzicht" at bounding box center [306, 161] width 71 height 14
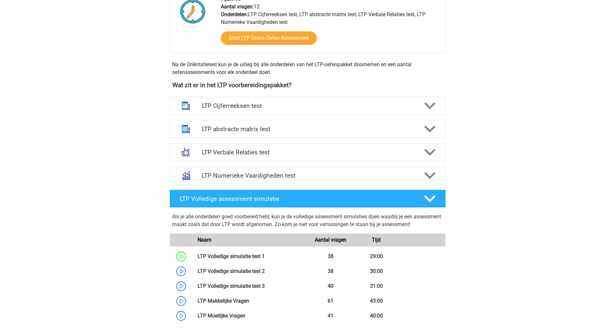
scroll to position [172, 0]
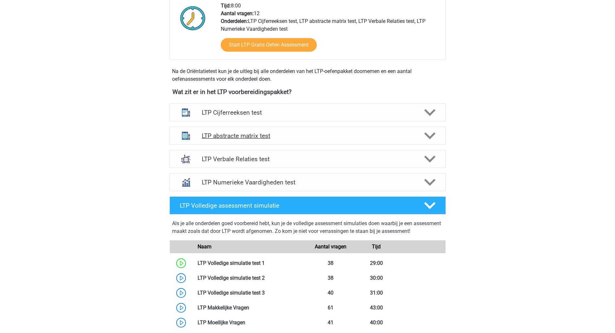
click at [425, 137] on icon at bounding box center [429, 135] width 11 height 11
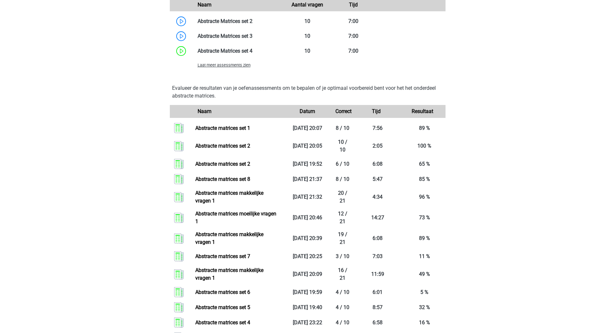
scroll to position [442, 0]
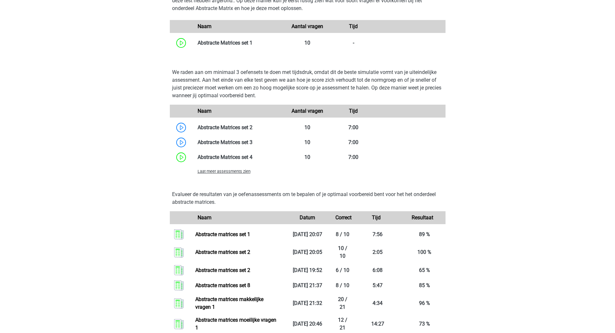
click at [497, 208] on div "floor flooroosterwechel@gmail.com Nederlands" at bounding box center [307, 260] width 615 height 1405
click at [235, 172] on span "Laat meer assessments zien" at bounding box center [224, 171] width 53 height 5
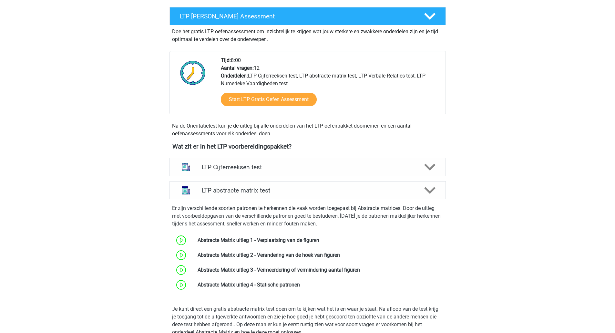
scroll to position [117, 0]
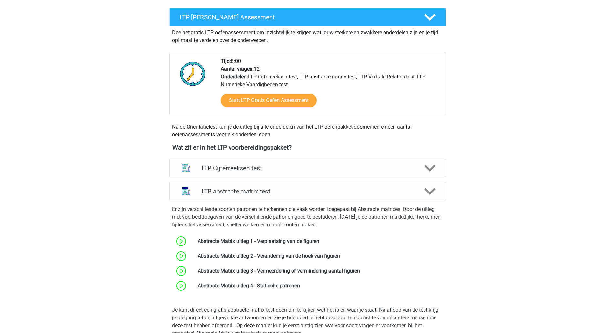
click at [429, 192] on polygon at bounding box center [429, 191] width 11 height 7
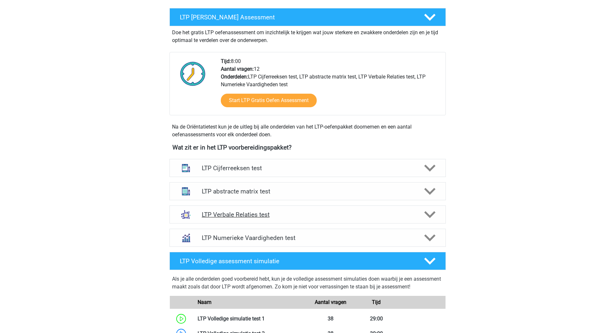
click at [427, 216] on icon at bounding box center [429, 214] width 11 height 11
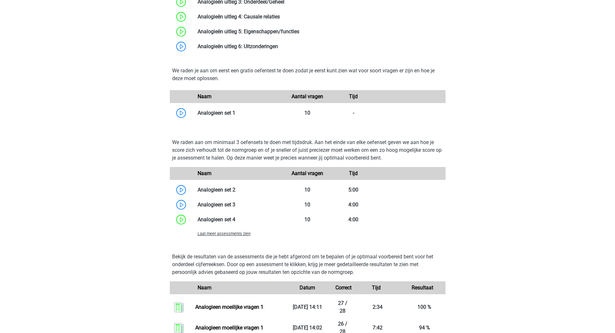
scroll to position [479, 0]
click at [232, 232] on span "Laat meer assessments zien" at bounding box center [224, 233] width 53 height 5
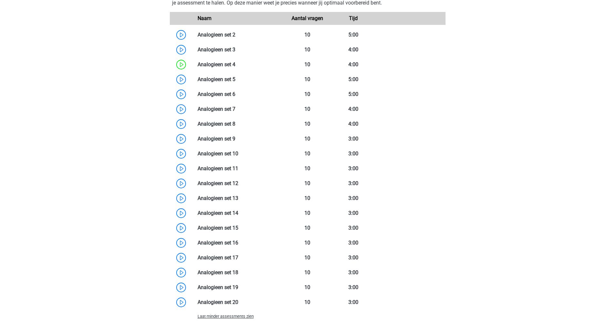
scroll to position [633, 0]
click at [236, 50] on link at bounding box center [236, 50] width 0 height 6
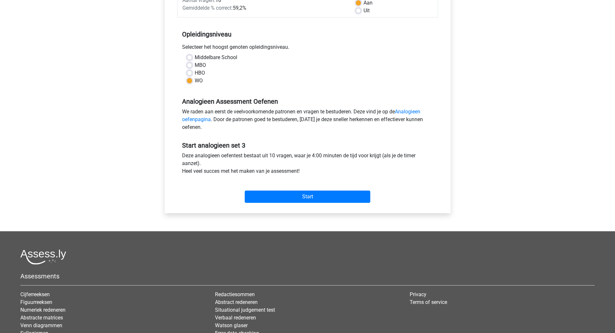
scroll to position [120, 0]
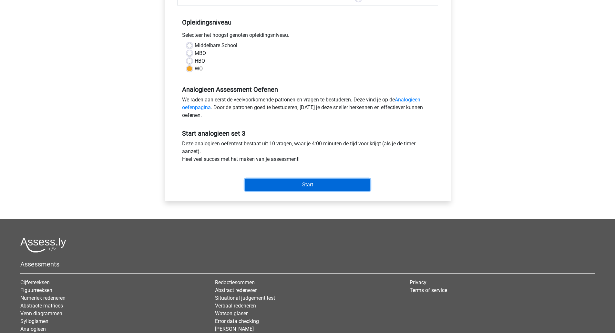
click at [315, 191] on input "Start" at bounding box center [308, 185] width 126 height 12
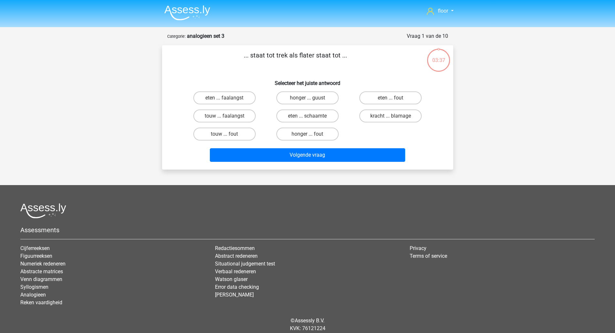
click at [306, 134] on label "honger ... fout" at bounding box center [308, 134] width 62 height 13
click at [308, 134] on input "honger ... fout" at bounding box center [310, 136] width 4 height 4
radio input "true"
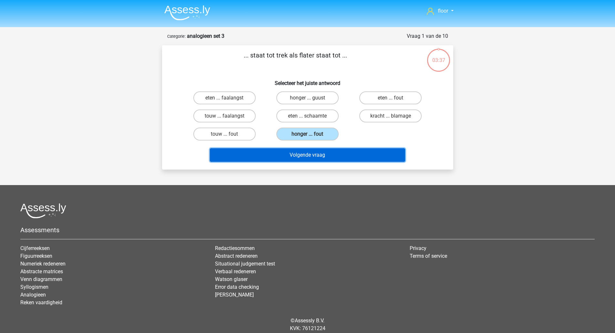
click at [315, 162] on button "Volgende vraag" at bounding box center [307, 155] width 195 height 14
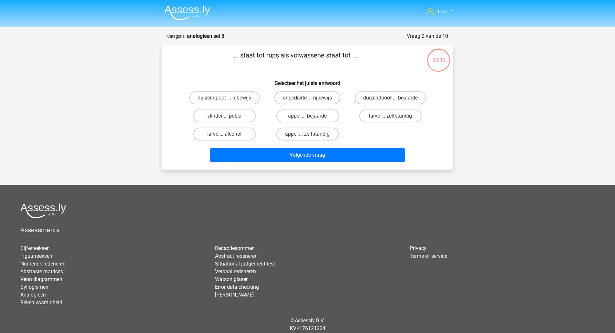
scroll to position [23, 0]
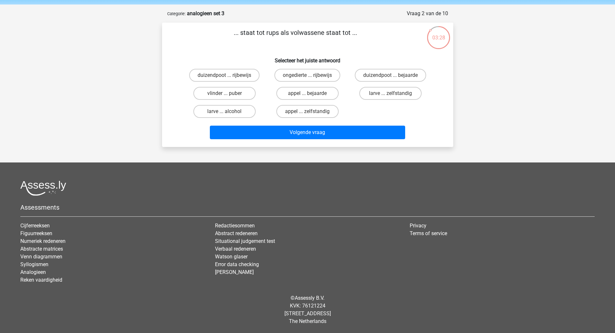
click at [242, 93] on label "vlinder ... puber" at bounding box center [225, 93] width 62 height 13
click at [229, 93] on input "vlinder ... puber" at bounding box center [227, 95] width 4 height 4
radio input "true"
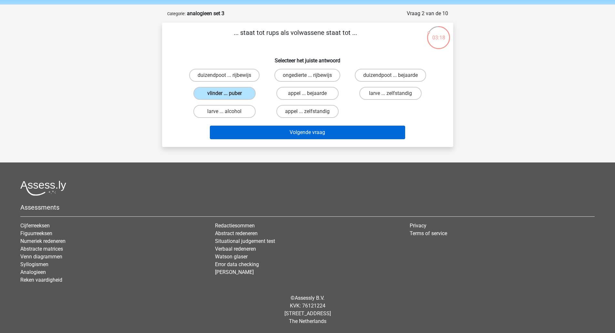
click at [341, 133] on button "Volgende vraag" at bounding box center [307, 133] width 195 height 14
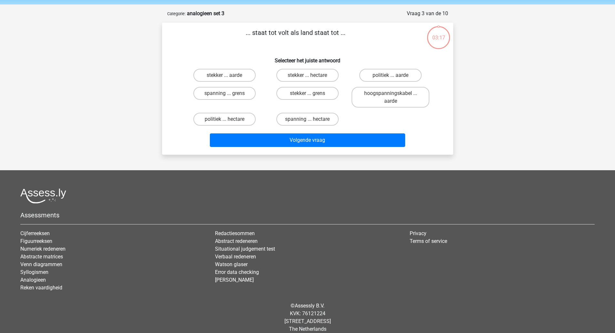
scroll to position [30, 0]
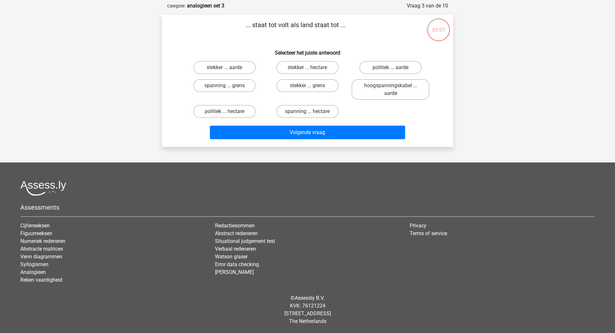
click at [321, 116] on label "spanning ... hectare" at bounding box center [308, 111] width 62 height 13
click at [312, 116] on input "spanning ... hectare" at bounding box center [310, 113] width 4 height 4
radio input "true"
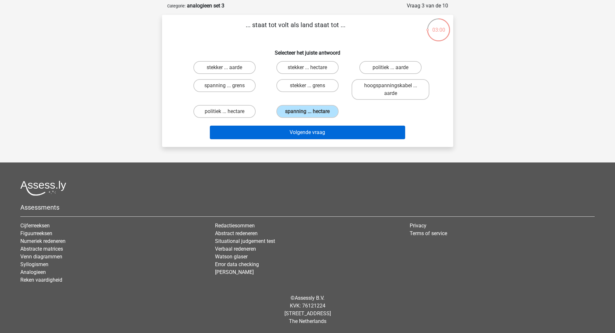
click at [324, 135] on button "Volgende vraag" at bounding box center [307, 133] width 195 height 14
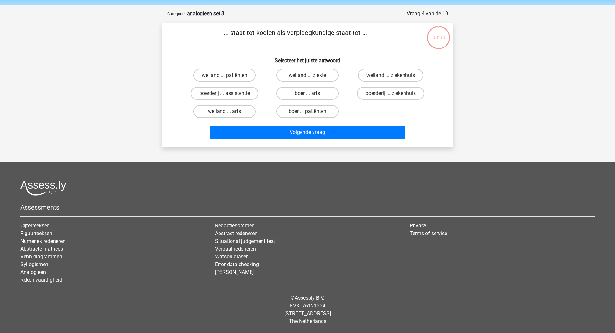
scroll to position [23, 0]
click at [414, 98] on label "boerderij ... ziekenhuis" at bounding box center [390, 93] width 67 height 13
click at [395, 98] on input "boerderij ... ziekenhuis" at bounding box center [393, 95] width 4 height 4
radio input "true"
click at [324, 116] on label "boer ... patiënten" at bounding box center [308, 111] width 62 height 13
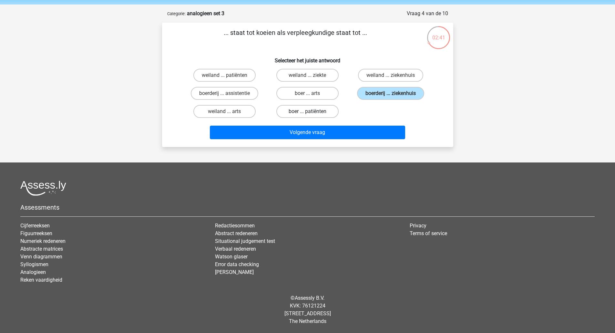
click at [312, 116] on input "boer ... patiënten" at bounding box center [310, 113] width 4 height 4
radio input "true"
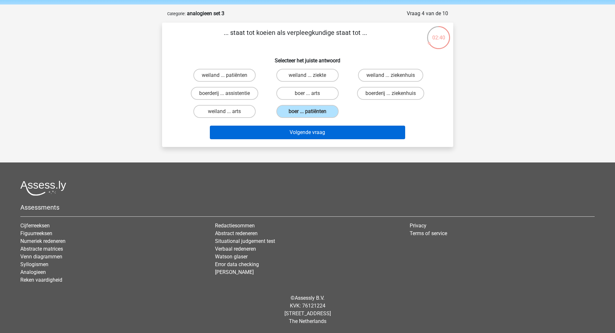
click at [351, 133] on button "Volgende vraag" at bounding box center [307, 133] width 195 height 14
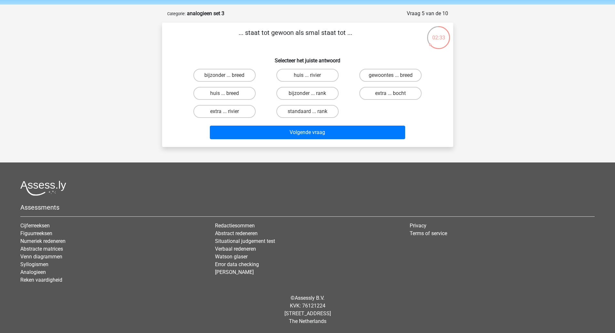
click at [242, 75] on label "bijzonder ... breed" at bounding box center [225, 75] width 62 height 13
click at [229, 75] on input "bijzonder ... breed" at bounding box center [227, 77] width 4 height 4
radio input "true"
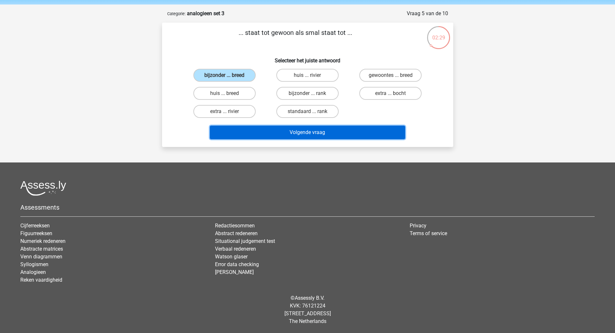
click at [360, 132] on button "Volgende vraag" at bounding box center [307, 133] width 195 height 14
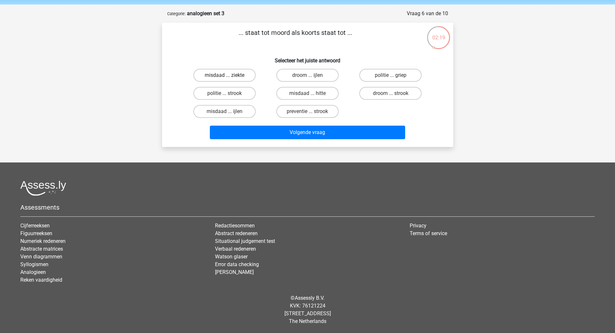
click at [223, 74] on label "misdaad ... ziekte" at bounding box center [225, 75] width 62 height 13
click at [225, 75] on input "misdaad ... ziekte" at bounding box center [227, 77] width 4 height 4
radio input "true"
click at [393, 96] on input "droom ... strook" at bounding box center [393, 95] width 4 height 4
radio input "true"
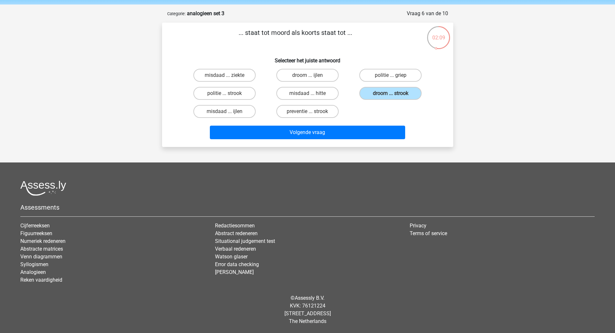
click at [369, 136] on button "Volgende vraag" at bounding box center [307, 133] width 195 height 14
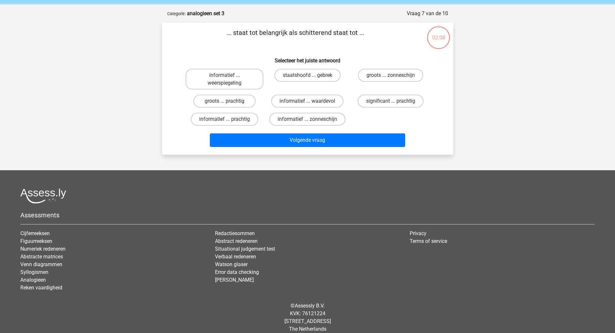
scroll to position [30, 0]
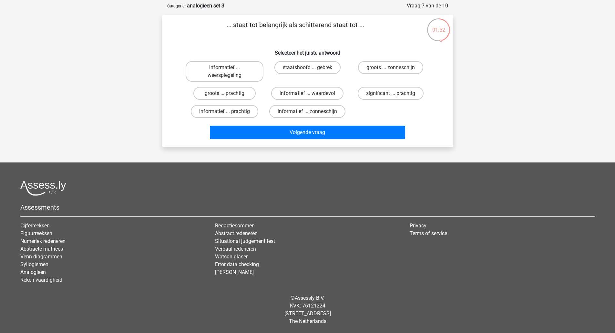
click at [242, 110] on label "informatief ... prachtig" at bounding box center [225, 111] width 68 height 13
click at [229, 111] on input "informatief ... prachtig" at bounding box center [227, 113] width 4 height 4
radio input "true"
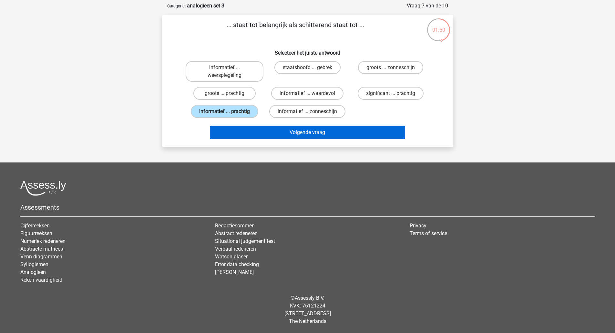
click at [269, 134] on button "Volgende vraag" at bounding box center [307, 133] width 195 height 14
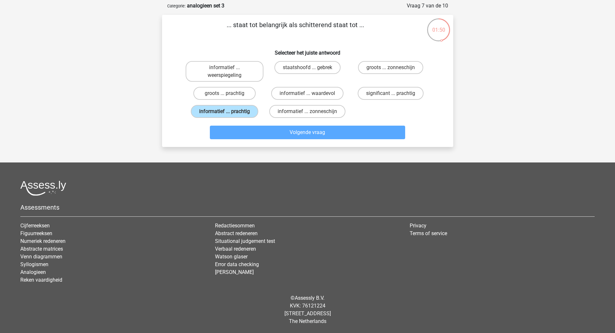
scroll to position [23, 0]
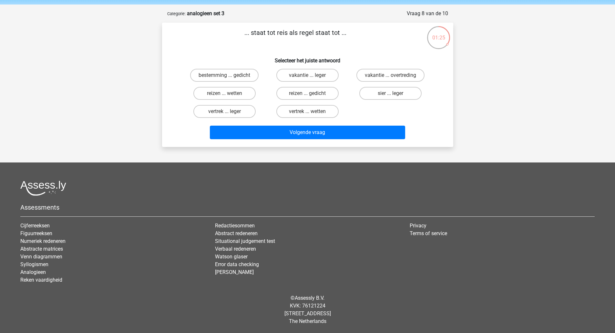
click at [405, 95] on label "sier ... leger" at bounding box center [391, 93] width 62 height 13
click at [395, 95] on input "sier ... leger" at bounding box center [393, 95] width 4 height 4
radio input "true"
click at [378, 133] on button "Volgende vraag" at bounding box center [307, 133] width 195 height 14
click at [402, 96] on label "kist ... onder" at bounding box center [391, 93] width 62 height 13
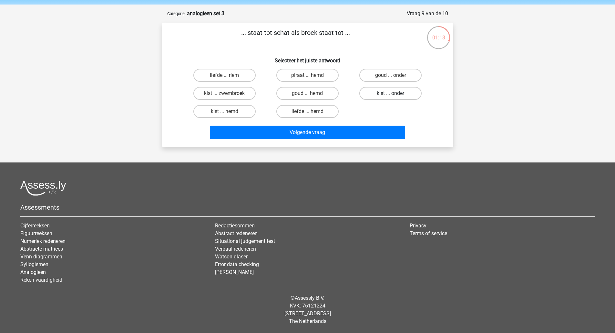
click at [395, 96] on input "kist ... onder" at bounding box center [393, 95] width 4 height 4
radio input "true"
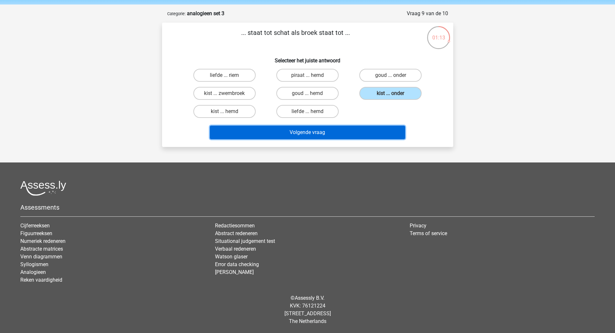
click at [374, 135] on button "Volgende vraag" at bounding box center [307, 133] width 195 height 14
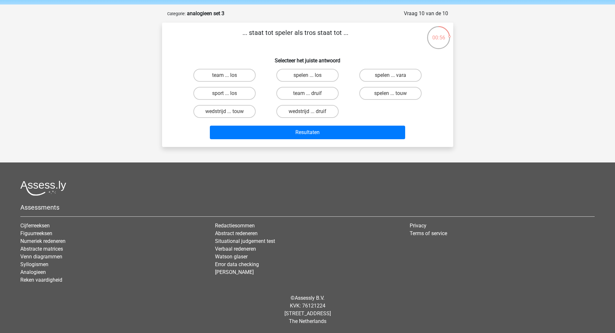
click at [327, 94] on label "team ... druif" at bounding box center [308, 93] width 62 height 13
click at [312, 94] on input "team ... druif" at bounding box center [310, 95] width 4 height 4
radio input "true"
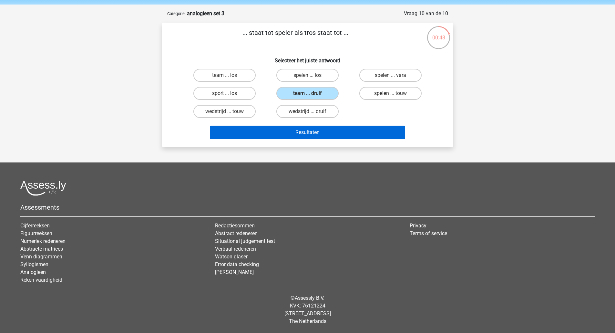
click at [343, 137] on button "Resultaten" at bounding box center [307, 133] width 195 height 14
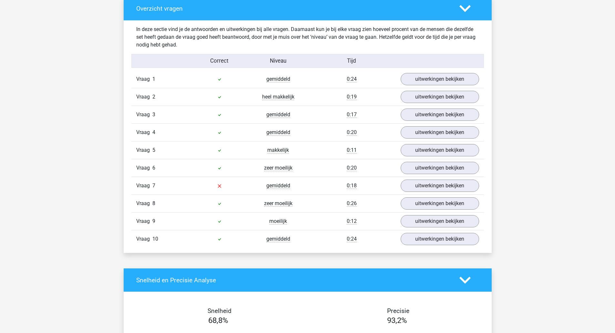
scroll to position [360, 0]
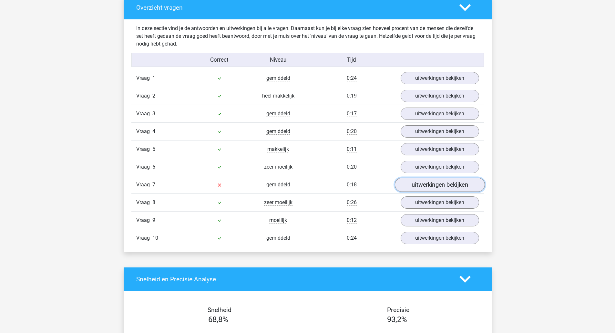
click at [451, 189] on link "uitwerkingen bekijken" at bounding box center [440, 185] width 90 height 14
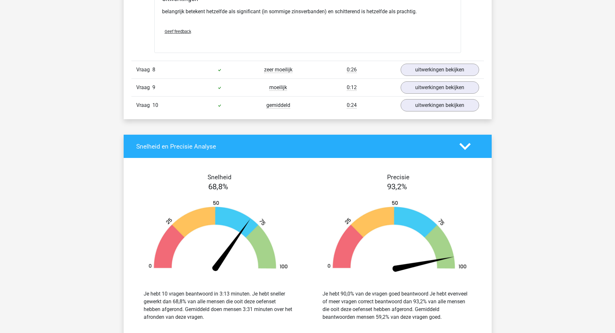
scroll to position [656, 0]
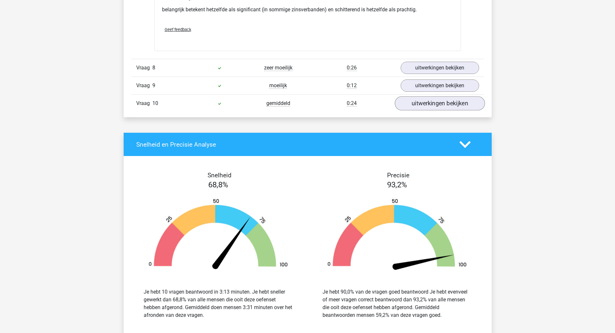
click at [460, 105] on link "uitwerkingen bekijken" at bounding box center [440, 104] width 90 height 14
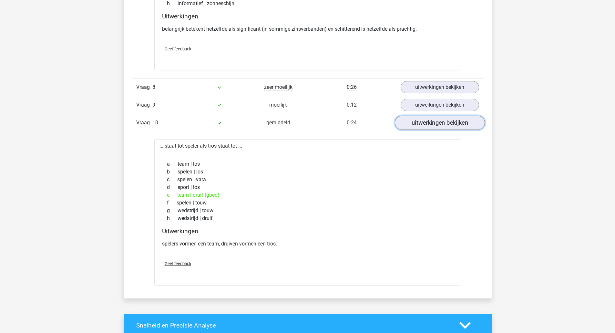
scroll to position [617, 0]
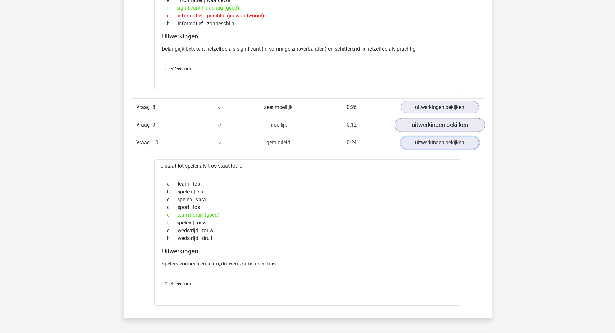
click at [426, 122] on link "uitwerkingen bekijken" at bounding box center [440, 125] width 90 height 14
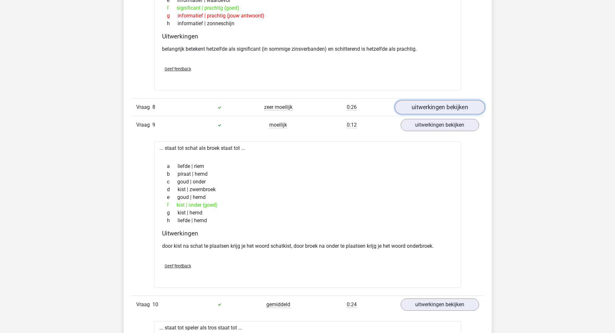
click at [425, 109] on link "uitwerkingen bekijken" at bounding box center [440, 107] width 90 height 14
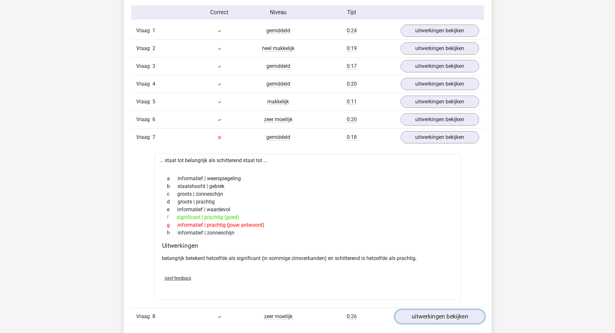
scroll to position [407, 0]
click at [424, 119] on link "uitwerkingen bekijken" at bounding box center [440, 120] width 90 height 14
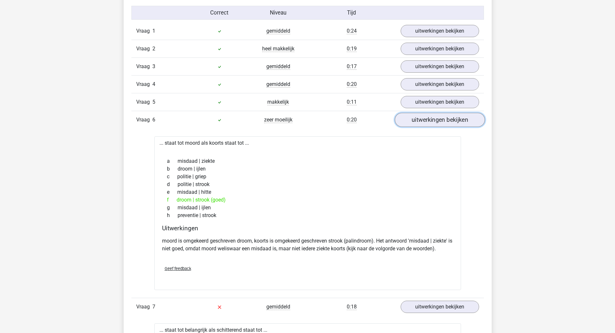
click at [449, 103] on link "uitwerkingen bekijken" at bounding box center [440, 102] width 79 height 12
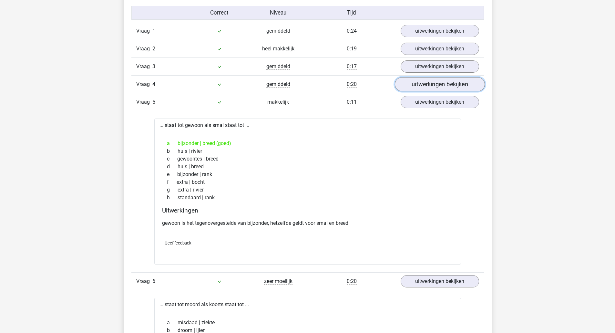
click at [451, 82] on link "uitwerkingen bekijken" at bounding box center [440, 84] width 90 height 14
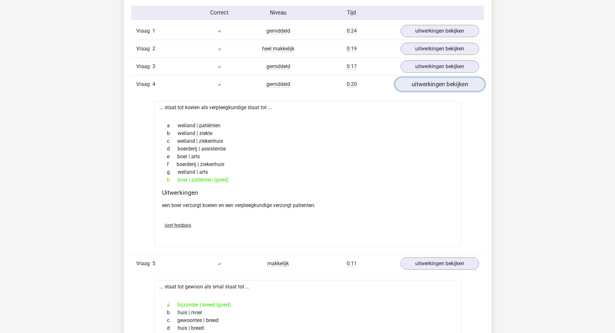
click at [456, 66] on link "uitwerkingen bekijken" at bounding box center [440, 66] width 79 height 12
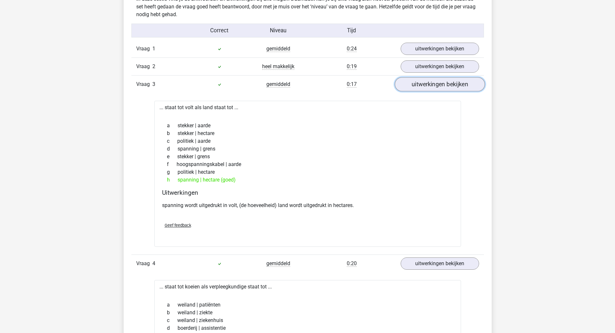
scroll to position [389, 0]
click at [460, 68] on link "uitwerkingen bekijken" at bounding box center [440, 67] width 90 height 14
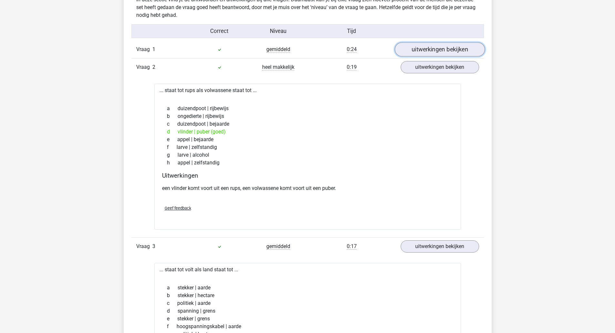
click at [466, 51] on link "uitwerkingen bekijken" at bounding box center [440, 49] width 90 height 14
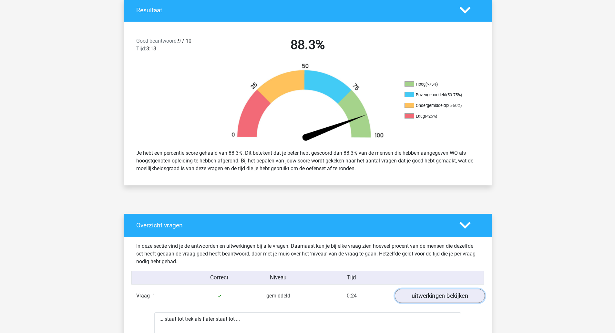
scroll to position [0, 0]
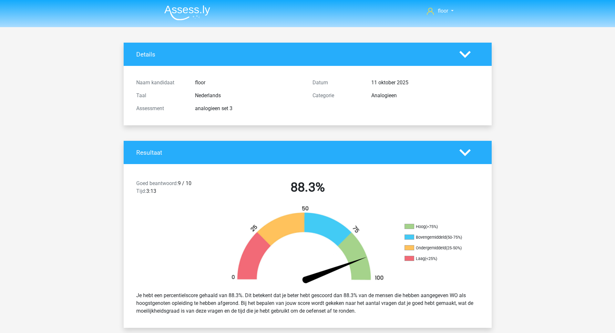
click at [183, 12] on img at bounding box center [187, 12] width 46 height 15
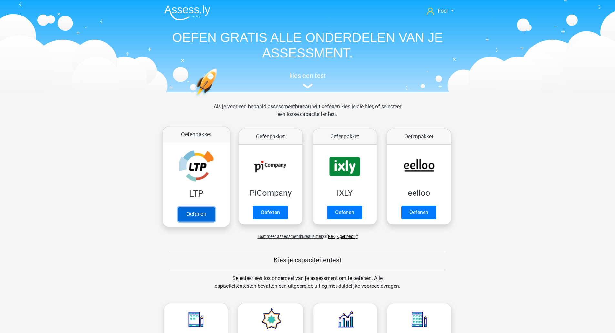
click at [196, 207] on link "Oefenen" at bounding box center [196, 214] width 37 height 14
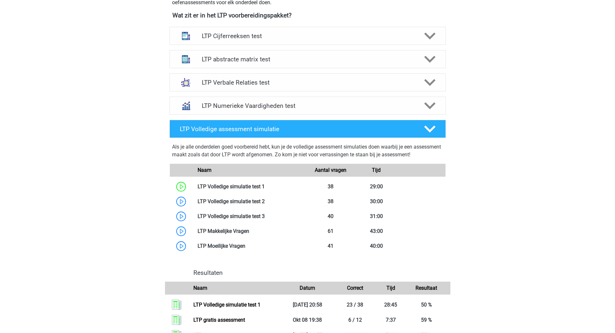
scroll to position [212, 0]
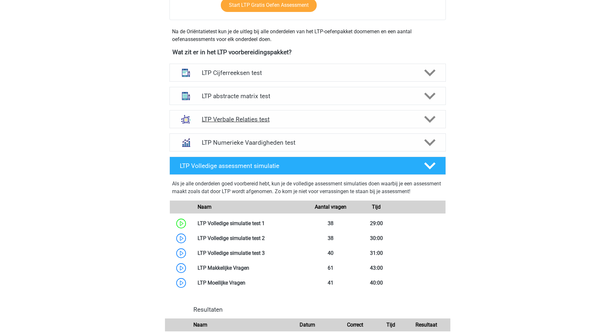
click at [434, 123] on icon at bounding box center [429, 119] width 11 height 11
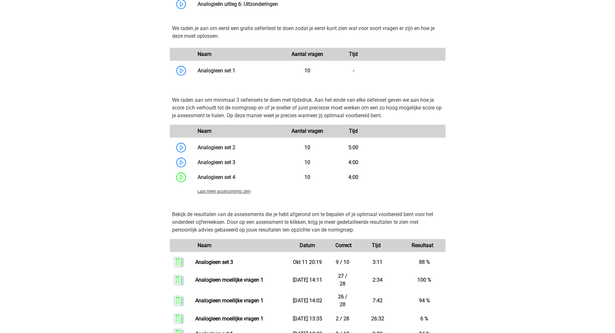
scroll to position [529, 0]
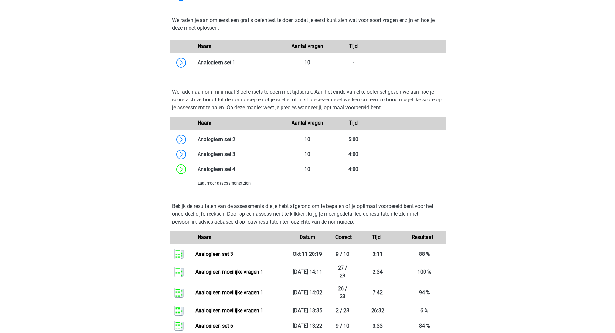
click at [226, 185] on span "Laat meer assessments zien" at bounding box center [224, 183] width 53 height 5
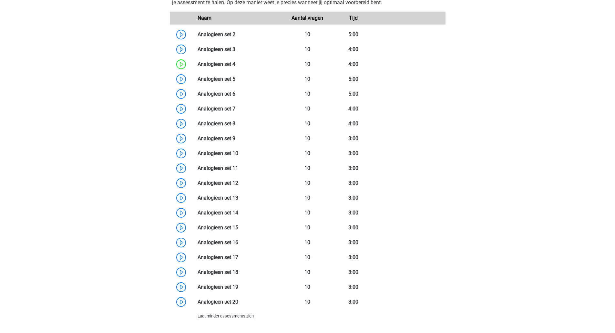
scroll to position [626, 0]
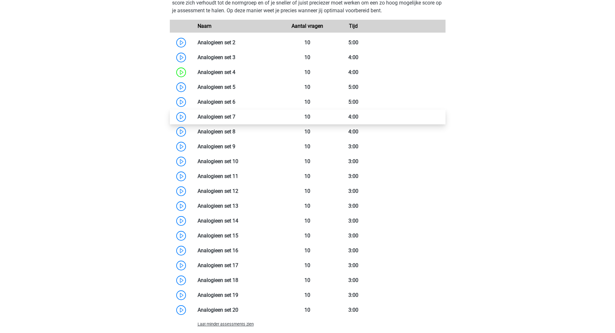
click at [236, 116] on link at bounding box center [236, 117] width 0 height 6
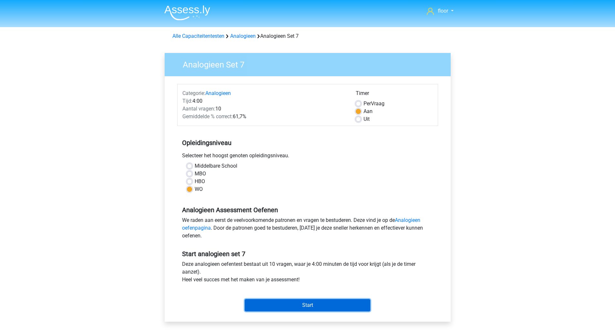
click at [289, 304] on input "Start" at bounding box center [308, 305] width 126 height 12
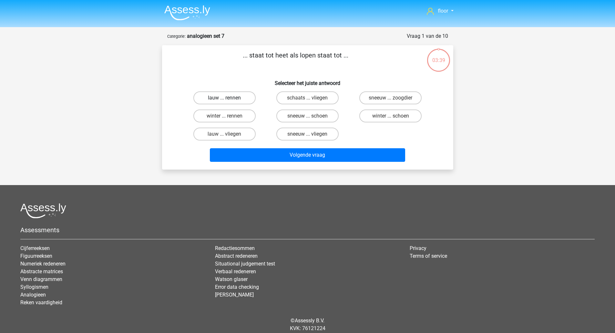
click at [229, 97] on label "lauw ... rennen" at bounding box center [225, 97] width 62 height 13
click at [229, 98] on input "lauw ... rennen" at bounding box center [227, 100] width 4 height 4
radio input "true"
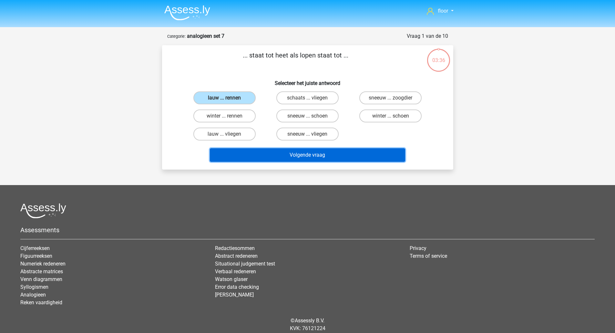
click at [267, 155] on button "Volgende vraag" at bounding box center [307, 155] width 195 height 14
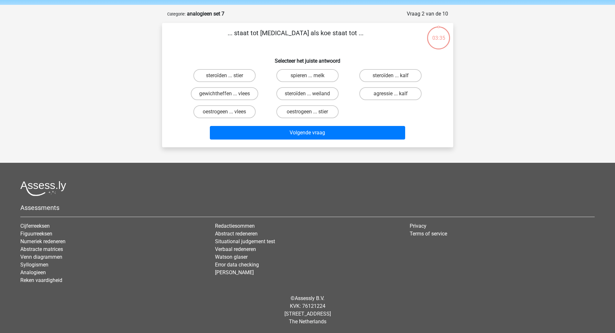
scroll to position [23, 0]
click at [302, 77] on label "spieren ... melk" at bounding box center [308, 75] width 62 height 13
click at [308, 77] on input "spieren ... melk" at bounding box center [310, 77] width 4 height 4
radio input "true"
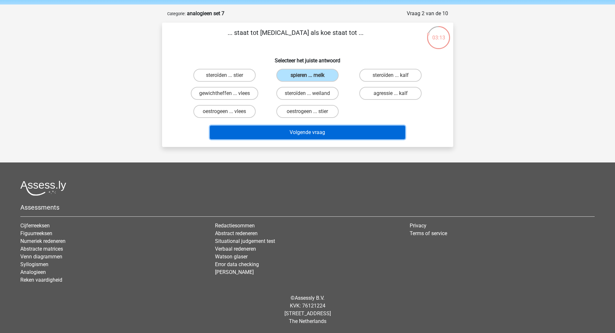
click at [301, 131] on button "Volgende vraag" at bounding box center [307, 133] width 195 height 14
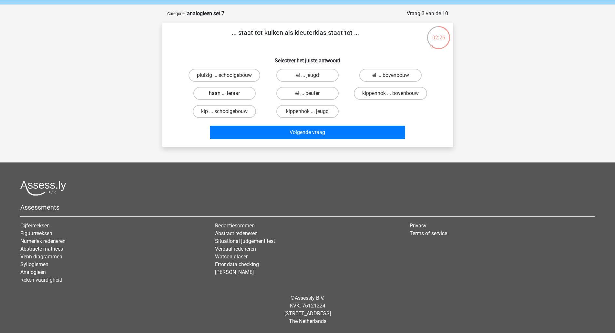
click at [242, 92] on label "haan ... leraar" at bounding box center [225, 93] width 62 height 13
click at [229, 93] on input "haan ... leraar" at bounding box center [227, 95] width 4 height 4
radio input "true"
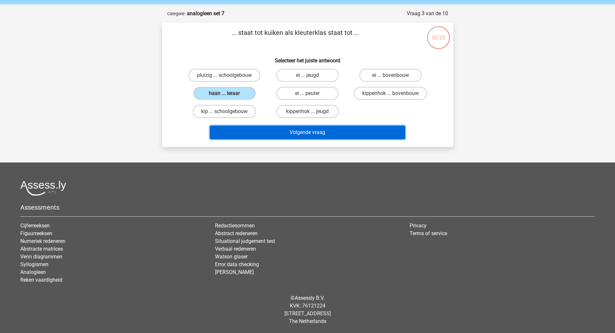
click at [268, 135] on button "Volgende vraag" at bounding box center [307, 133] width 195 height 14
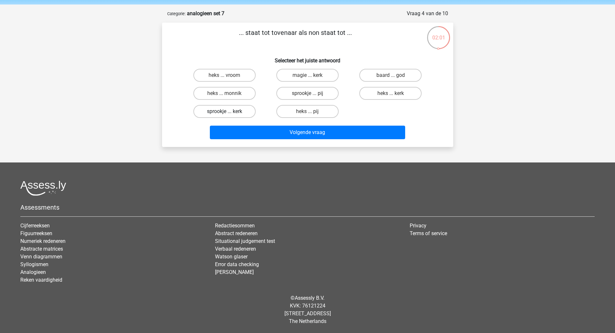
click at [241, 111] on label "sprookje ... kerk" at bounding box center [225, 111] width 62 height 13
click at [229, 111] on input "sprookje ... kerk" at bounding box center [227, 113] width 4 height 4
radio input "true"
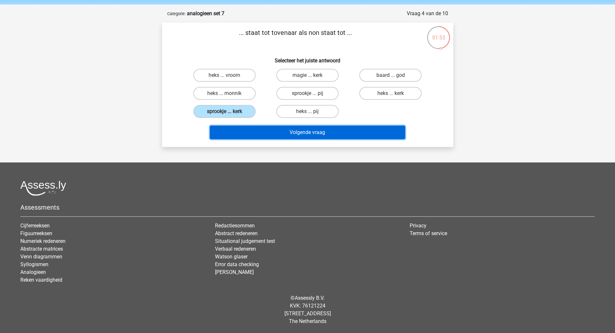
click at [277, 131] on button "Volgende vraag" at bounding box center [307, 133] width 195 height 14
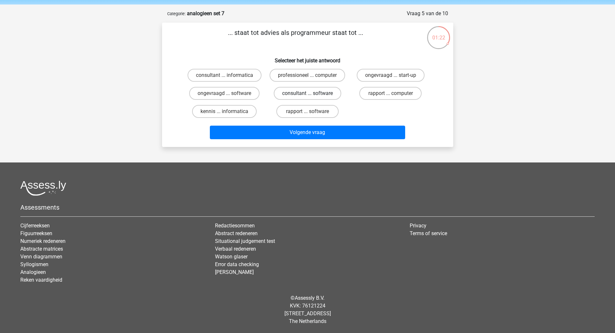
click at [303, 92] on label "consultant ... software" at bounding box center [308, 93] width 68 height 13
click at [308, 93] on input "consultant ... software" at bounding box center [310, 95] width 4 height 4
radio input "true"
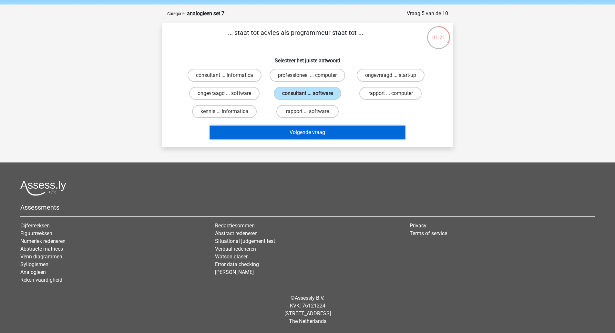
click at [297, 133] on button "Volgende vraag" at bounding box center [307, 133] width 195 height 14
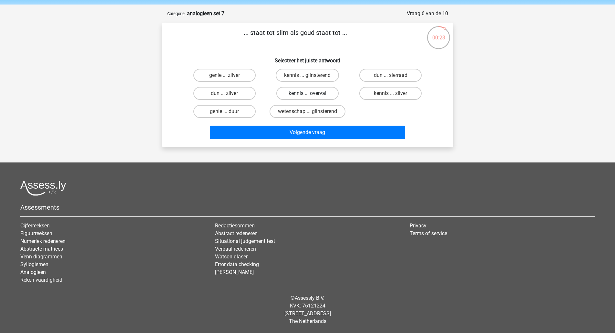
click at [333, 92] on label "kennis ... overval" at bounding box center [308, 93] width 62 height 13
click at [312, 93] on input "kennis ... overval" at bounding box center [310, 95] width 4 height 4
radio input "true"
click at [393, 92] on label "kennis ... zilver" at bounding box center [391, 93] width 62 height 13
click at [393, 93] on input "kennis ... zilver" at bounding box center [393, 95] width 4 height 4
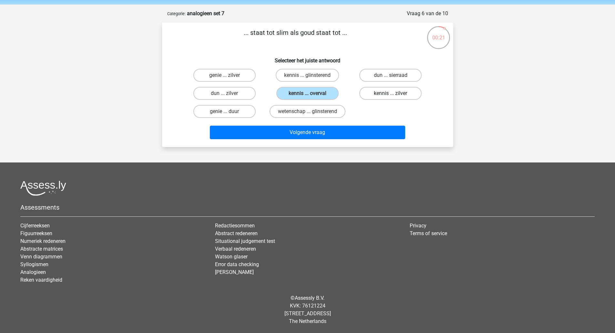
radio input "true"
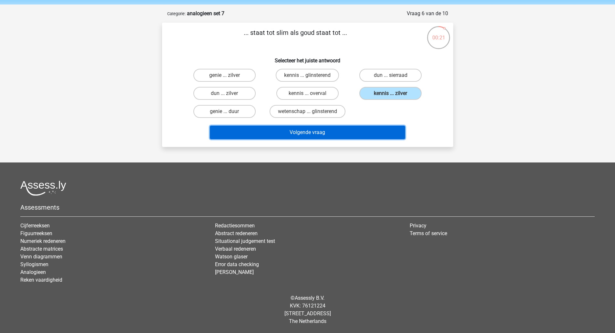
click at [359, 136] on button "Volgende vraag" at bounding box center [307, 133] width 195 height 14
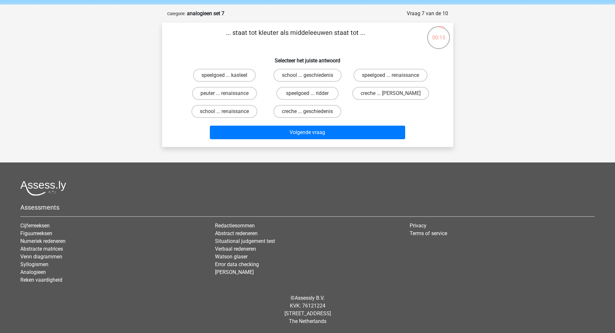
click at [226, 96] on input "peuter ... renaissance" at bounding box center [227, 95] width 4 height 4
radio input "true"
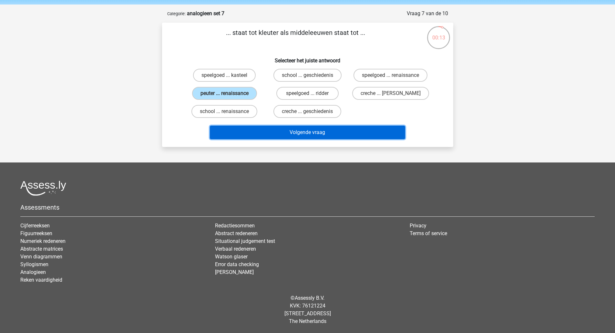
click at [276, 134] on button "Volgende vraag" at bounding box center [307, 133] width 195 height 14
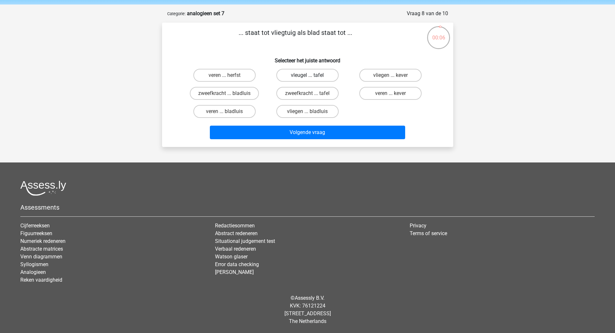
click at [309, 70] on label "vleugel ... tafel" at bounding box center [308, 75] width 62 height 13
click at [309, 75] on input "vleugel ... tafel" at bounding box center [310, 77] width 4 height 4
radio input "true"
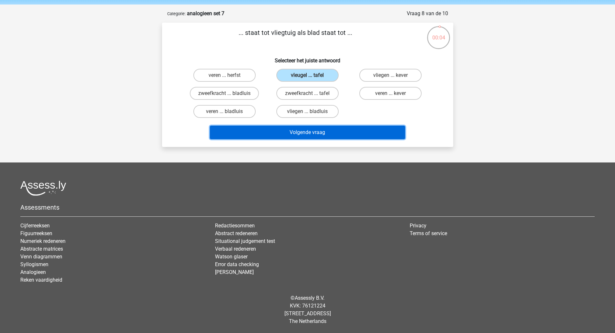
click at [299, 133] on button "Volgende vraag" at bounding box center [307, 133] width 195 height 14
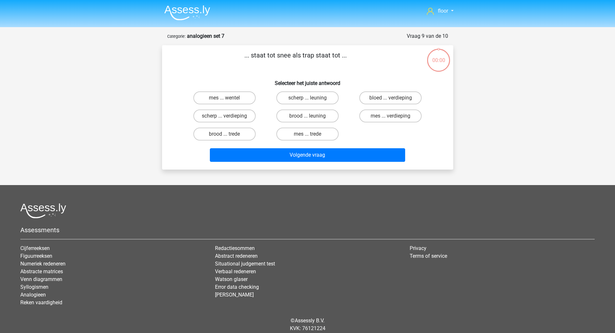
scroll to position [23, 0]
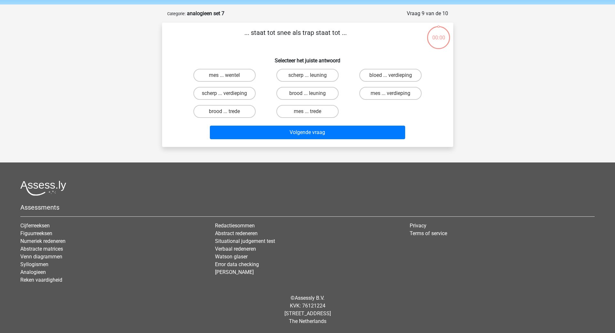
click at [323, 93] on label "brood ... leuning" at bounding box center [308, 93] width 62 height 13
click at [312, 93] on input "brood ... leuning" at bounding box center [310, 95] width 4 height 4
radio input "true"
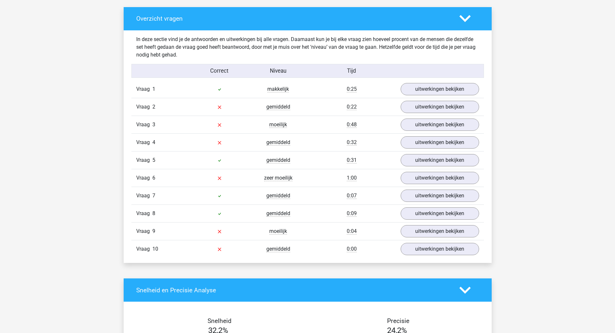
scroll to position [351, 0]
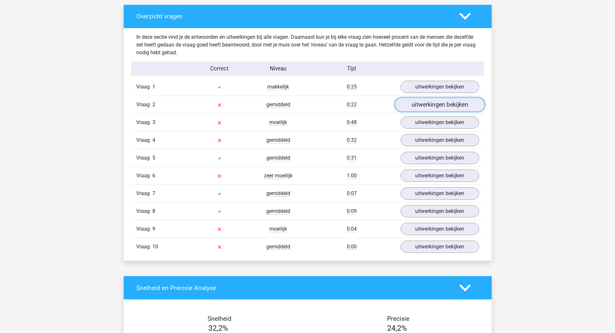
click at [451, 100] on link "uitwerkingen bekijken" at bounding box center [440, 105] width 90 height 14
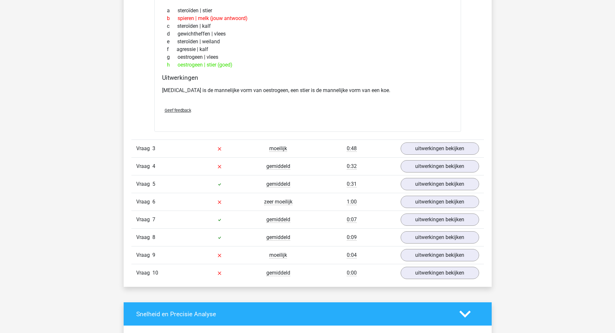
scroll to position [488, 0]
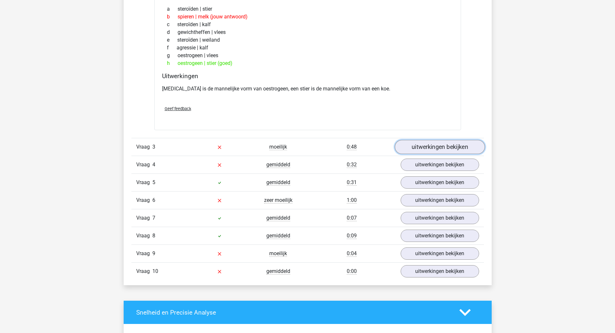
click at [450, 146] on link "uitwerkingen bekijken" at bounding box center [440, 147] width 90 height 14
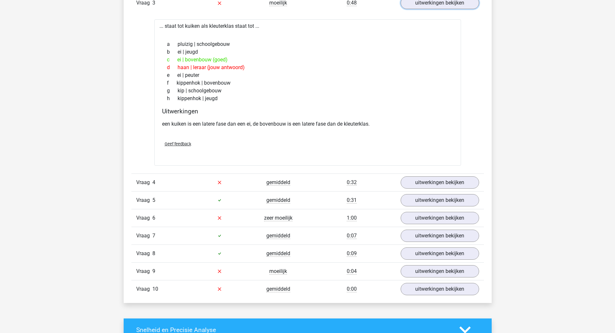
scroll to position [637, 0]
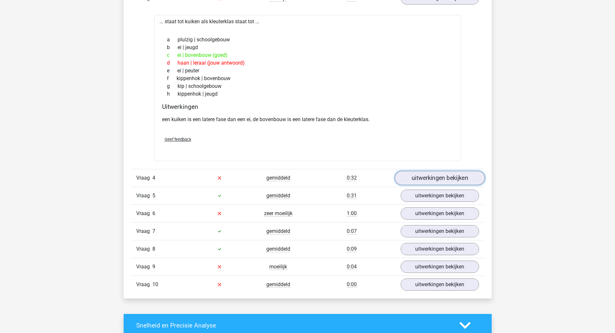
click at [446, 181] on link "uitwerkingen bekijken" at bounding box center [440, 178] width 90 height 14
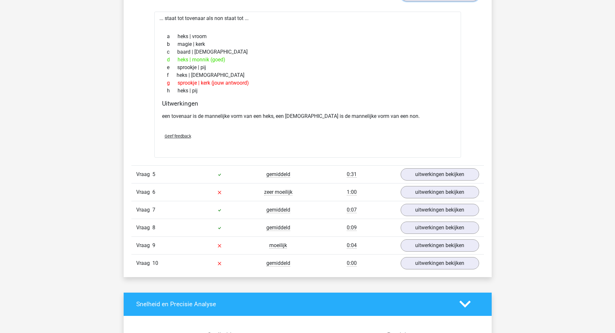
scroll to position [825, 0]
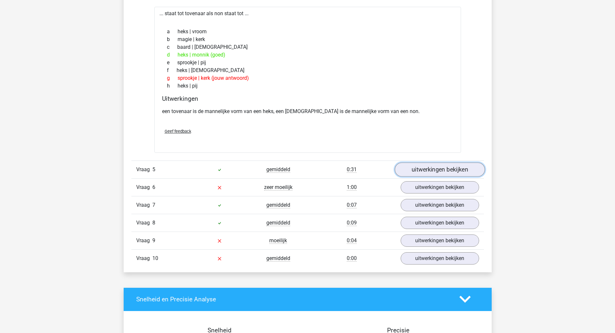
click at [453, 172] on link "uitwerkingen bekijken" at bounding box center [440, 169] width 90 height 14
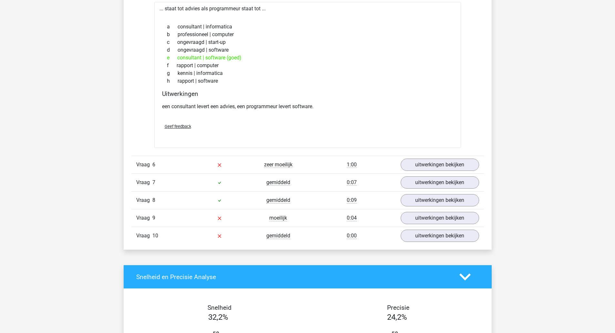
scroll to position [1016, 0]
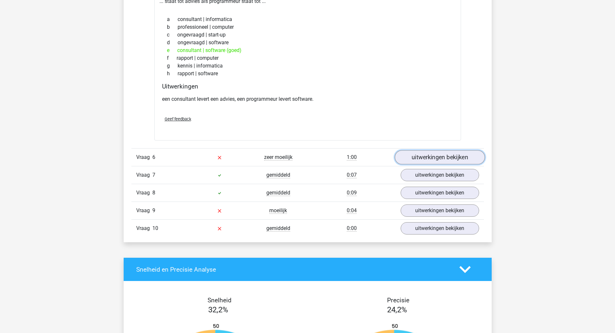
click at [449, 155] on link "uitwerkingen bekijken" at bounding box center [440, 157] width 90 height 14
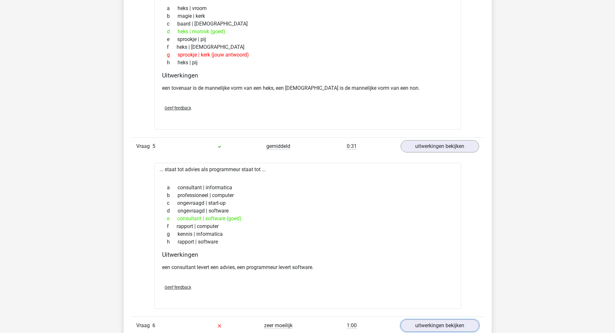
scroll to position [844, 0]
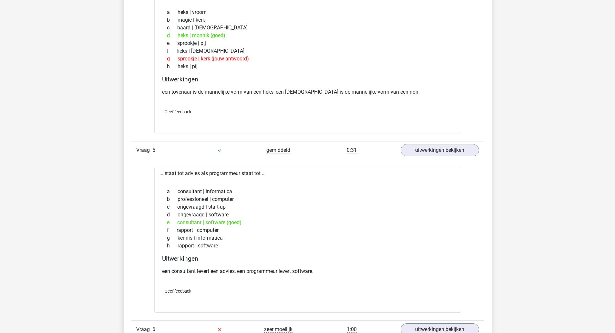
click at [174, 113] on span "Geef feedback" at bounding box center [178, 112] width 26 height 5
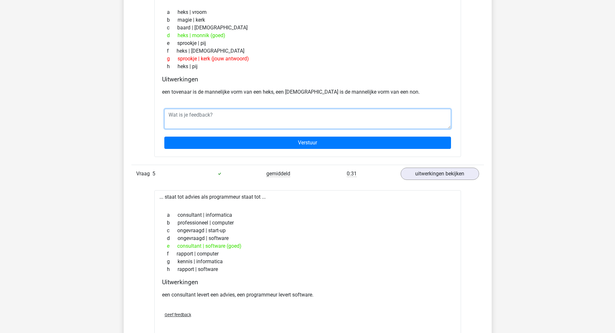
click at [177, 117] on textarea at bounding box center [307, 119] width 287 height 20
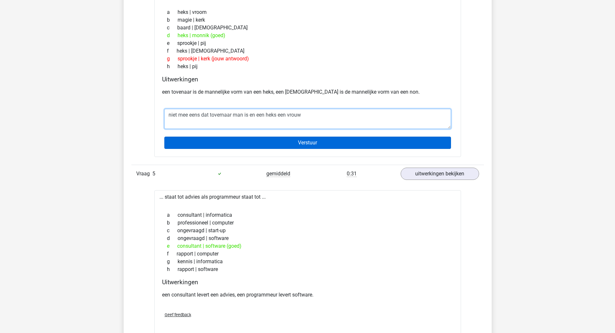
type textarea "niet mee eens dat tovernaar man is en een heks een vrouw"
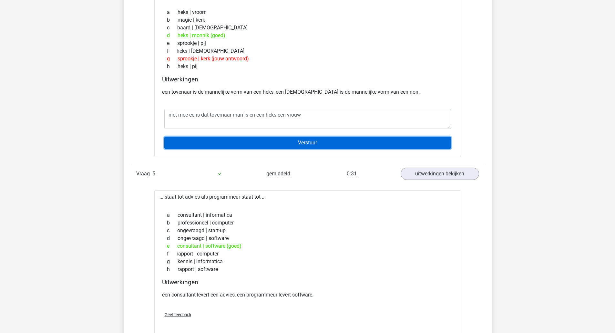
click at [283, 144] on input "Verstuur" at bounding box center [307, 143] width 287 height 12
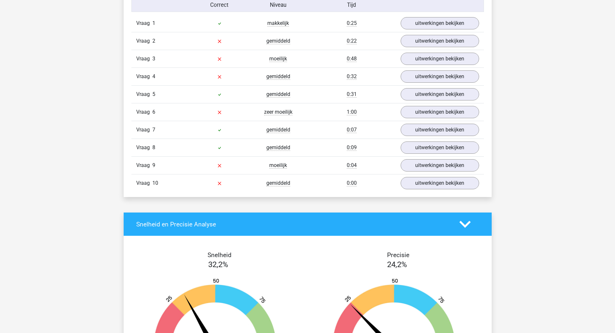
scroll to position [447, 0]
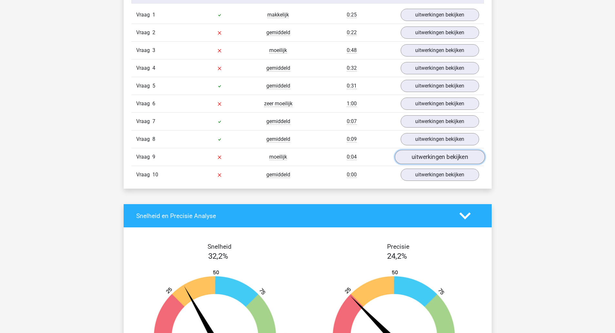
click at [422, 162] on link "uitwerkingen bekijken" at bounding box center [440, 157] width 90 height 14
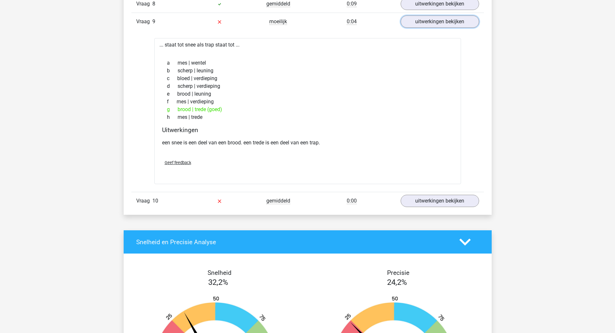
scroll to position [572, 0]
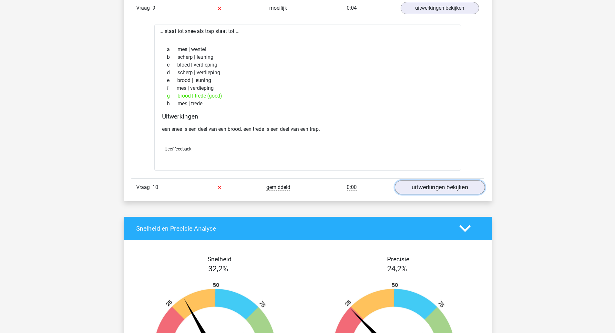
click at [419, 186] on link "uitwerkingen bekijken" at bounding box center [440, 188] width 90 height 14
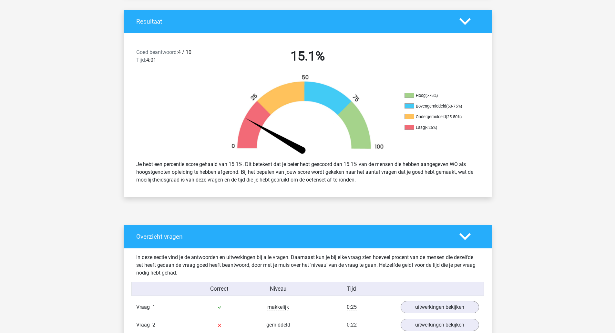
scroll to position [0, 0]
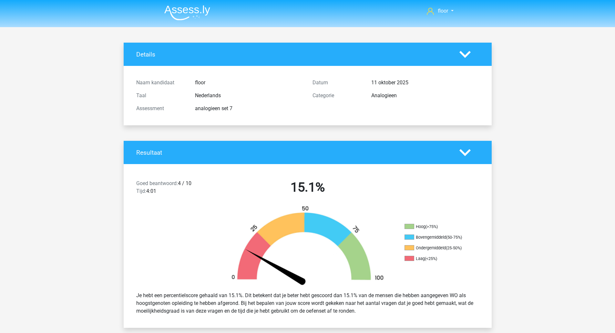
click at [185, 14] on img at bounding box center [187, 12] width 46 height 15
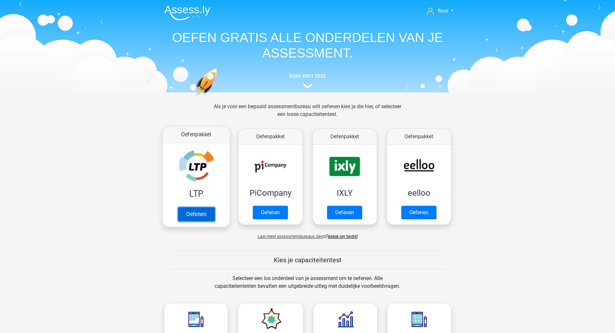
click at [194, 207] on link "Oefenen" at bounding box center [196, 214] width 37 height 14
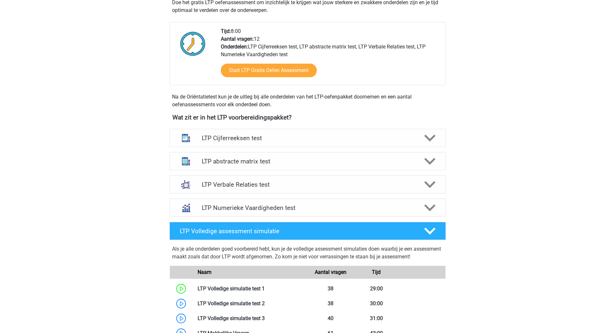
scroll to position [162, 0]
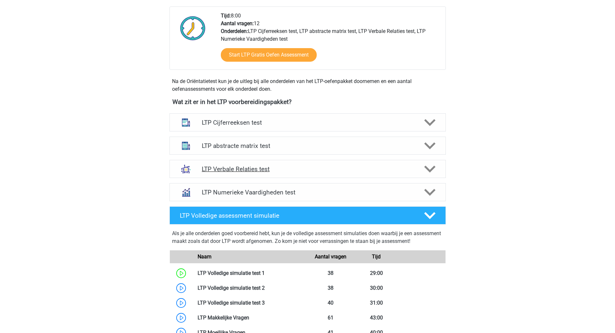
click at [428, 168] on polygon at bounding box center [429, 169] width 11 height 7
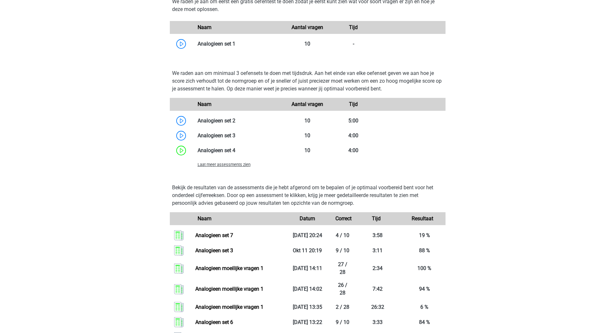
scroll to position [550, 0]
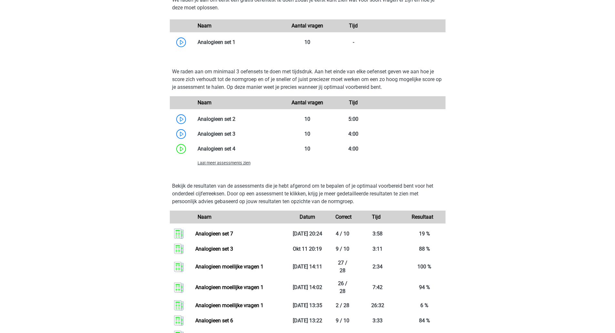
click at [221, 161] on span "Laat meer assessments zien" at bounding box center [224, 163] width 53 height 5
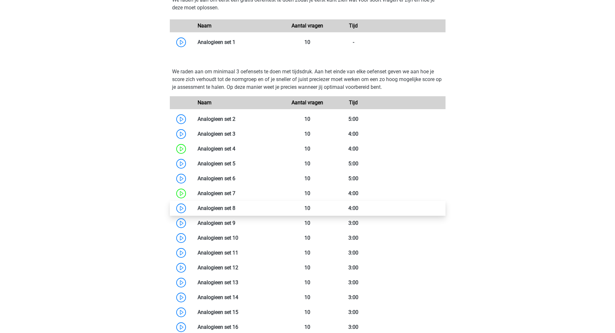
click at [236, 210] on link at bounding box center [236, 208] width 0 height 6
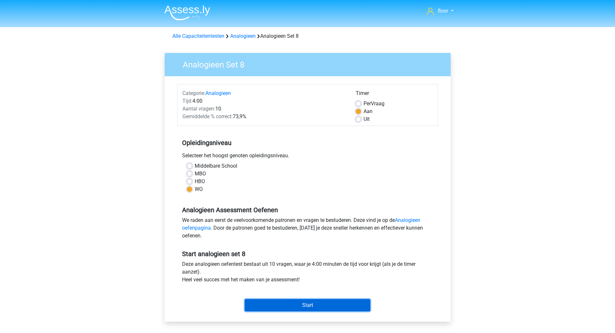
click at [323, 310] on input "Start" at bounding box center [308, 305] width 126 height 12
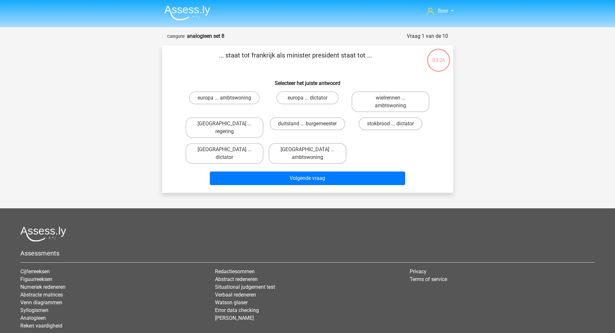
click at [237, 128] on label "[GEOGRAPHIC_DATA] ... regering" at bounding box center [225, 127] width 78 height 21
click at [229, 128] on input "[GEOGRAPHIC_DATA] ... regering" at bounding box center [227, 126] width 4 height 4
radio input "true"
click at [263, 172] on button "Volgende vraag" at bounding box center [307, 179] width 195 height 14
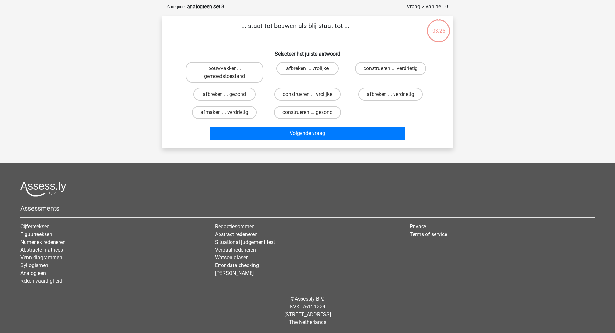
scroll to position [30, 0]
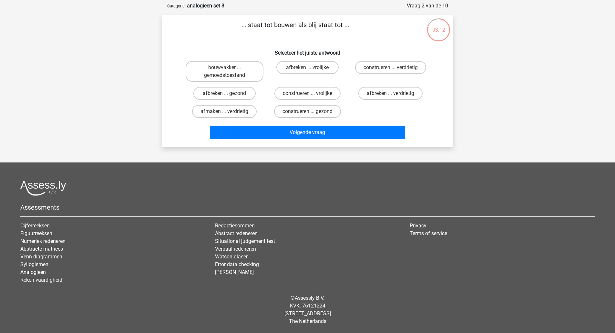
click at [388, 98] on label "afbreken ... verdrietig" at bounding box center [391, 93] width 64 height 13
click at [391, 98] on input "afbreken ... verdrietig" at bounding box center [393, 95] width 4 height 4
radio input "true"
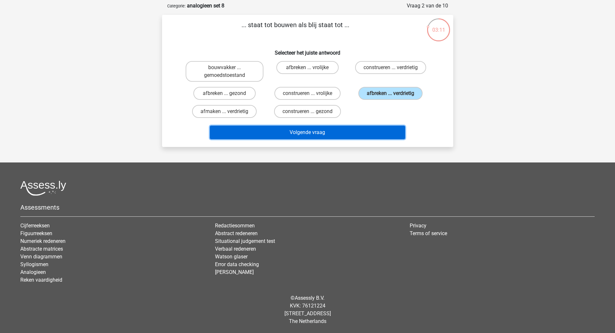
click at [359, 137] on button "Volgende vraag" at bounding box center [307, 133] width 195 height 14
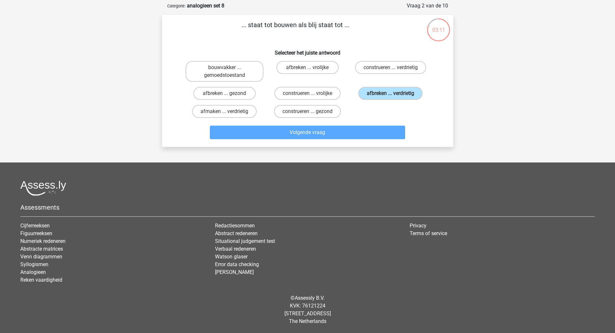
scroll to position [23, 0]
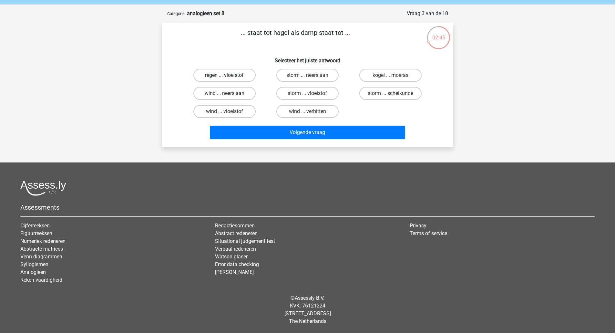
click at [226, 73] on label "regen ... vloeistof" at bounding box center [225, 75] width 62 height 13
click at [226, 75] on input "regen ... vloeistof" at bounding box center [227, 77] width 4 height 4
radio input "true"
click at [268, 140] on div "Volgende vraag" at bounding box center [307, 134] width 249 height 16
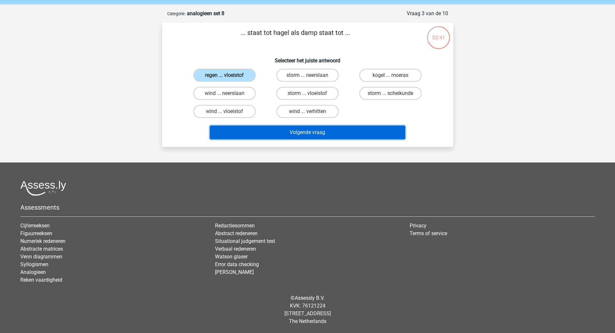
click at [273, 133] on button "Volgende vraag" at bounding box center [307, 133] width 195 height 14
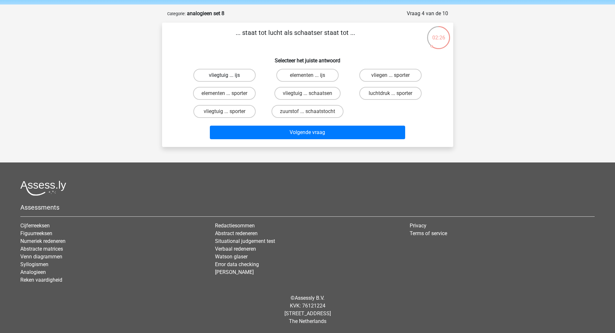
click at [237, 78] on label "vliegtuig ... ijs" at bounding box center [225, 75] width 62 height 13
click at [229, 78] on input "vliegtuig ... ijs" at bounding box center [227, 77] width 4 height 4
radio input "true"
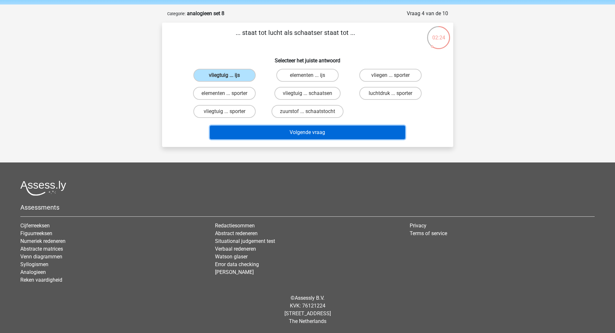
click at [303, 133] on button "Volgende vraag" at bounding box center [307, 133] width 195 height 14
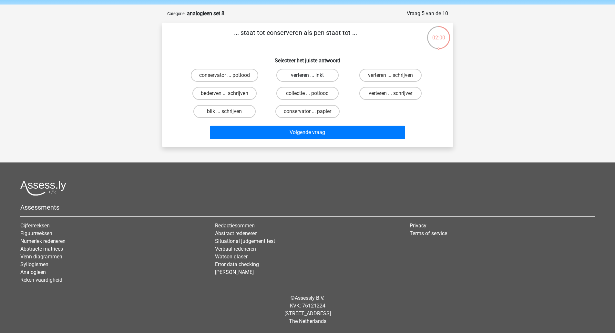
click at [315, 74] on label "verteren ... inkt" at bounding box center [308, 75] width 62 height 13
click at [312, 75] on input "verteren ... inkt" at bounding box center [310, 77] width 4 height 4
radio input "true"
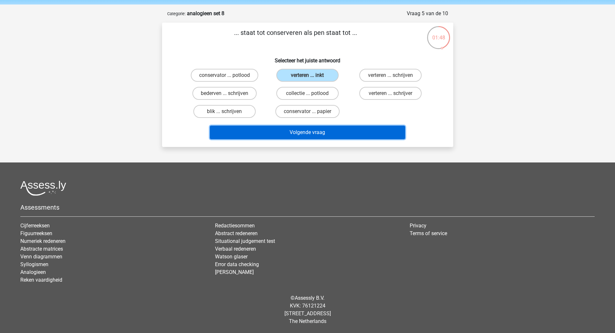
click at [295, 132] on button "Volgende vraag" at bounding box center [307, 133] width 195 height 14
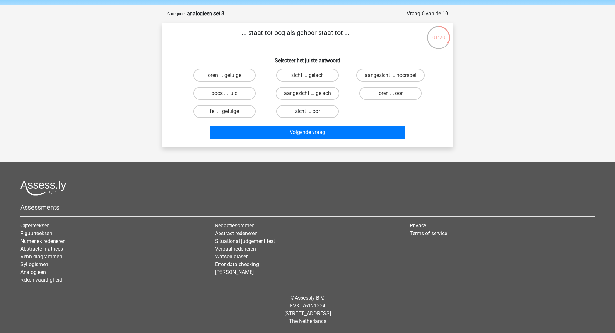
click at [308, 110] on label "zicht ... oor" at bounding box center [308, 111] width 62 height 13
click at [308, 111] on input "zicht ... oor" at bounding box center [310, 113] width 4 height 4
radio input "true"
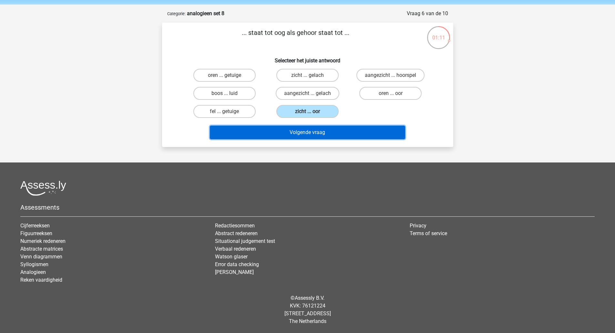
click at [308, 132] on button "Volgende vraag" at bounding box center [307, 133] width 195 height 14
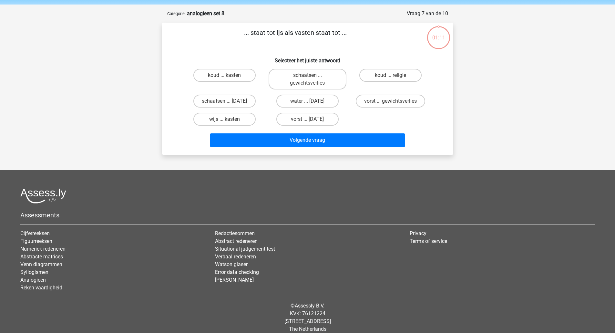
scroll to position [30, 0]
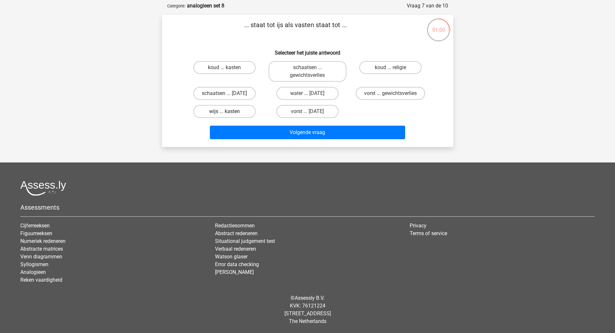
click at [241, 116] on label "wijs ... kasten" at bounding box center [225, 111] width 62 height 13
click at [229, 116] on input "wijs ... kasten" at bounding box center [227, 113] width 4 height 4
radio input "true"
click at [401, 94] on label "vorst ... gewichtsverlies" at bounding box center [390, 93] width 69 height 13
click at [395, 94] on input "vorst ... gewichtsverlies" at bounding box center [393, 95] width 4 height 4
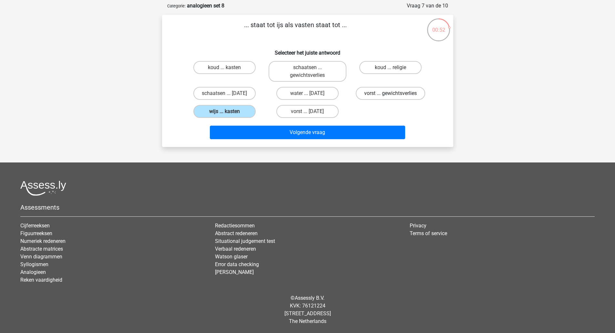
radio input "true"
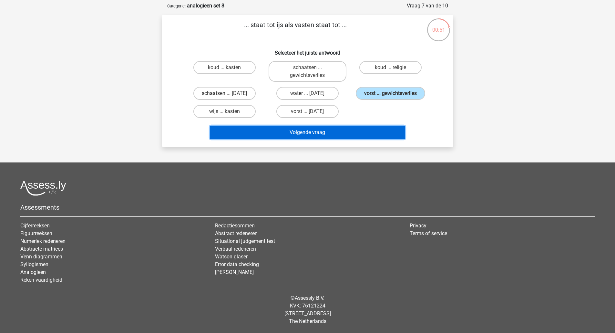
click at [347, 134] on button "Volgende vraag" at bounding box center [307, 133] width 195 height 14
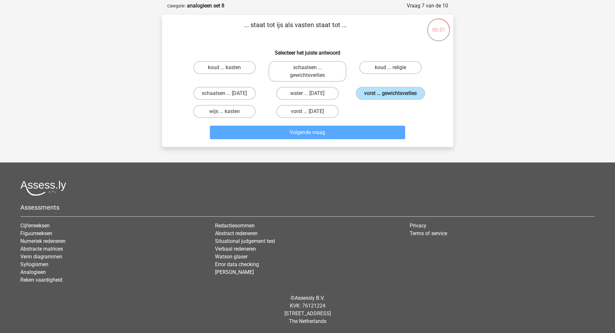
scroll to position [23, 0]
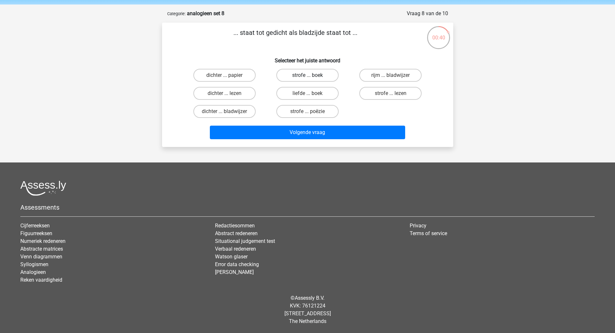
click at [302, 72] on label "strofe ... boek" at bounding box center [308, 75] width 62 height 13
click at [308, 75] on input "strofe ... boek" at bounding box center [310, 77] width 4 height 4
radio input "true"
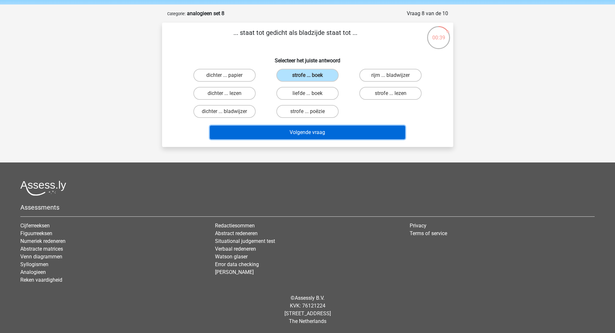
click at [297, 129] on button "Volgende vraag" at bounding box center [307, 133] width 195 height 14
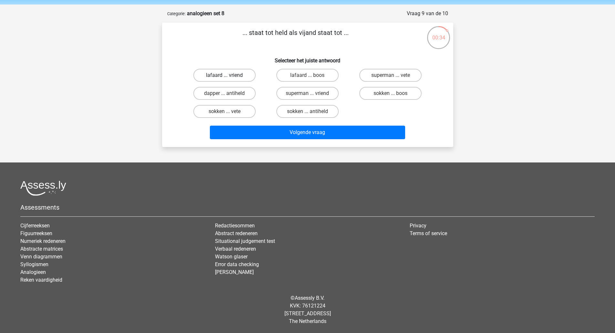
click at [239, 72] on label "lafaard ... vriend" at bounding box center [225, 75] width 62 height 13
click at [229, 75] on input "lafaard ... vriend" at bounding box center [227, 77] width 4 height 4
radio input "true"
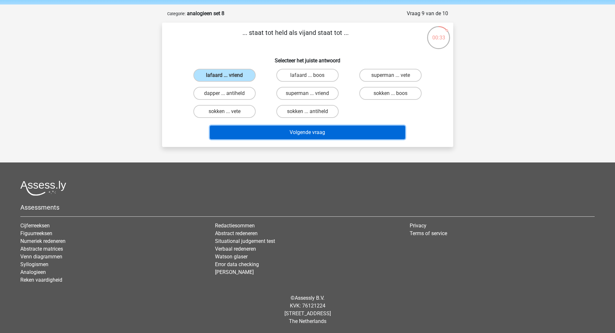
click at [268, 129] on button "Volgende vraag" at bounding box center [307, 133] width 195 height 14
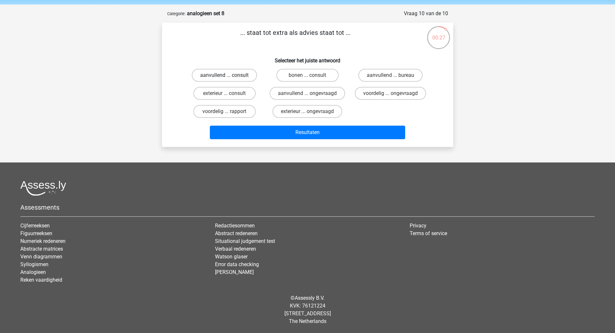
click at [246, 74] on label "aanvullend ... consult" at bounding box center [224, 75] width 65 height 13
click at [229, 75] on input "aanvullend ... consult" at bounding box center [227, 77] width 4 height 4
radio input "true"
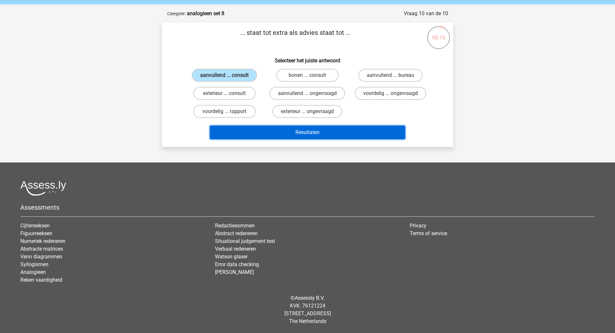
click at [308, 134] on button "Resultaten" at bounding box center [307, 133] width 195 height 14
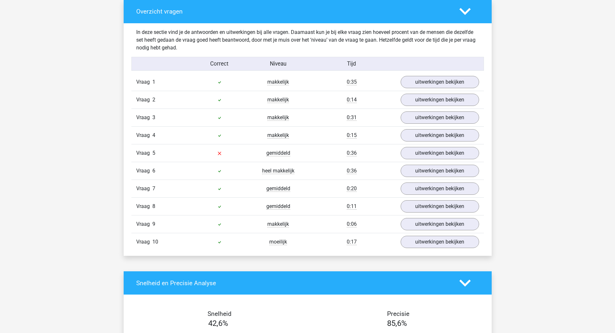
scroll to position [368, 0]
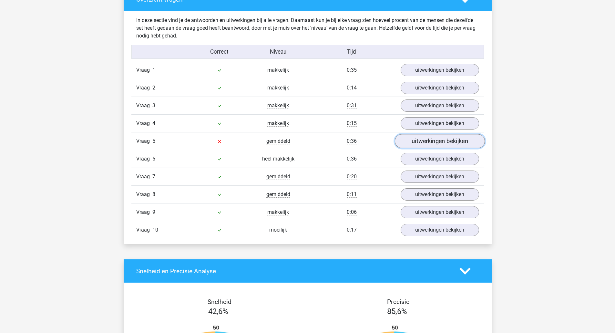
click at [445, 142] on link "uitwerkingen bekijken" at bounding box center [440, 141] width 90 height 14
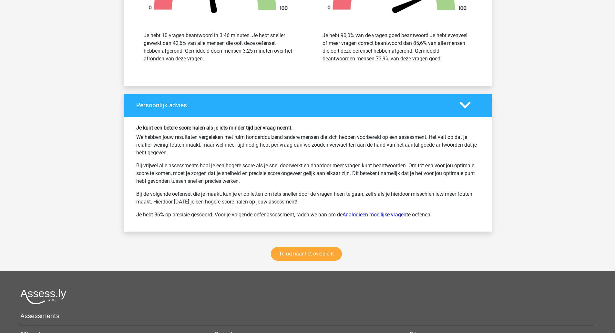
scroll to position [929, 0]
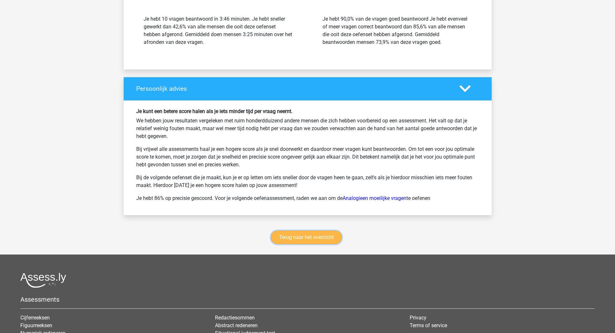
click at [308, 241] on link "Terug naar het overzicht" at bounding box center [306, 238] width 71 height 14
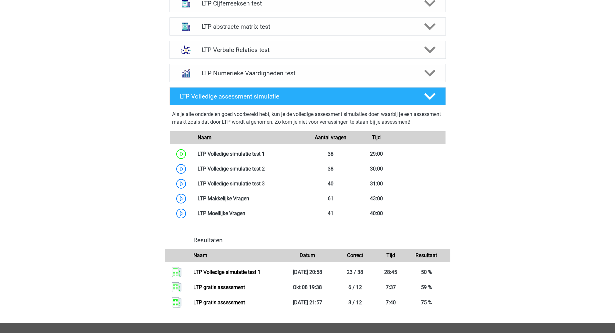
scroll to position [241, 0]
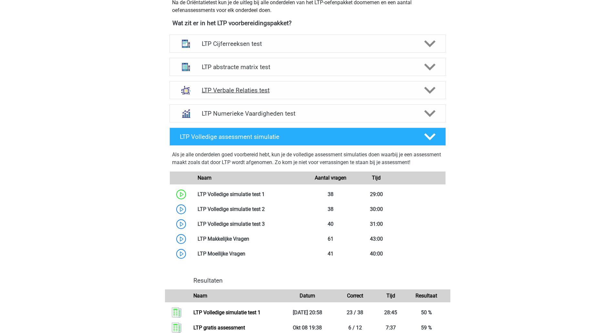
click at [432, 93] on icon at bounding box center [429, 90] width 11 height 11
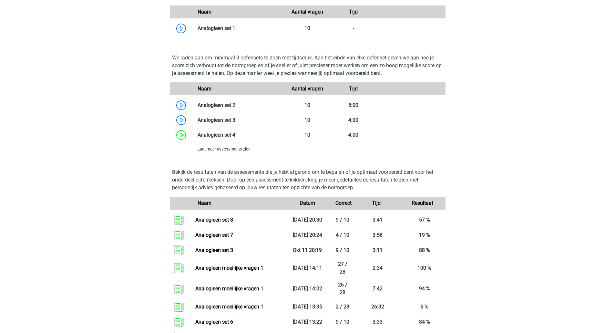
scroll to position [568, 0]
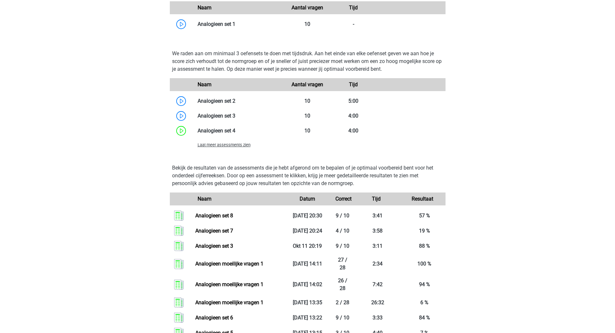
click at [233, 144] on span "Laat meer assessments zien" at bounding box center [224, 144] width 53 height 5
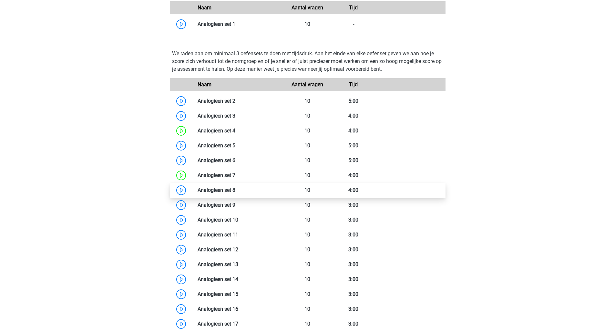
click at [236, 192] on link at bounding box center [236, 190] width 0 height 6
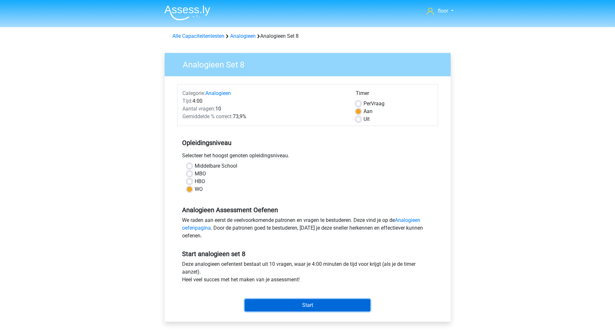
click at [302, 305] on input "Start" at bounding box center [308, 305] width 126 height 12
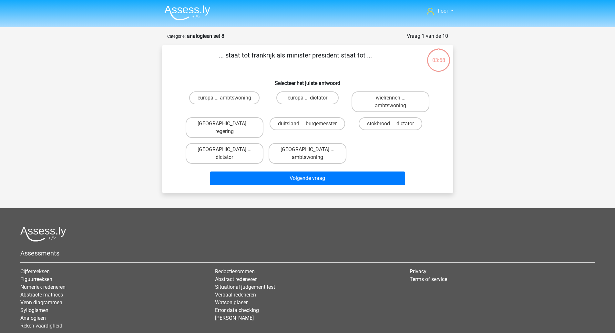
click at [208, 38] on strong "analogieen set 8" at bounding box center [205, 36] width 37 height 6
click at [189, 9] on img at bounding box center [187, 12] width 46 height 15
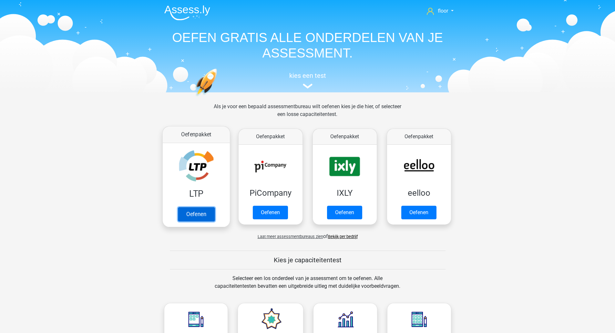
click at [198, 207] on link "Oefenen" at bounding box center [196, 214] width 37 height 14
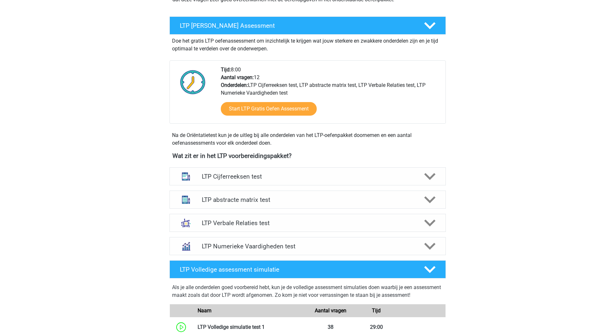
scroll to position [168, 0]
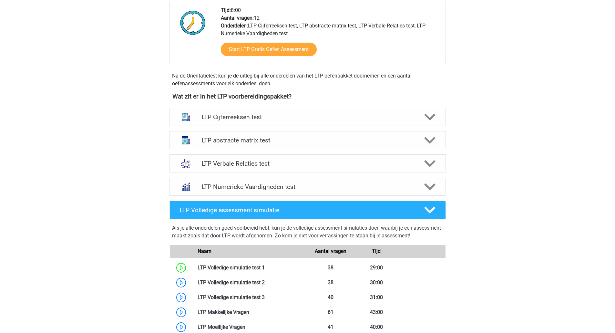
click at [432, 162] on icon at bounding box center [429, 163] width 11 height 11
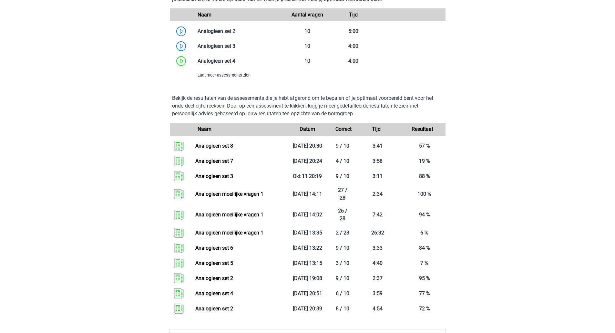
scroll to position [633, 0]
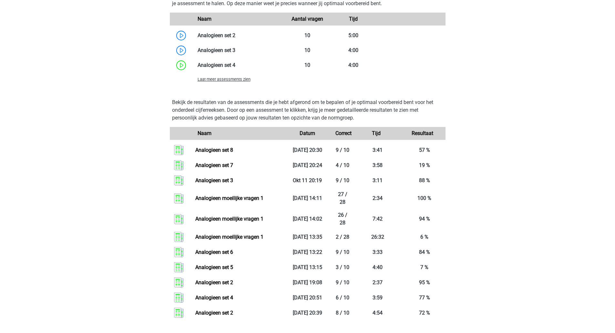
click at [229, 81] on span "Laat meer assessments zien" at bounding box center [224, 79] width 53 height 5
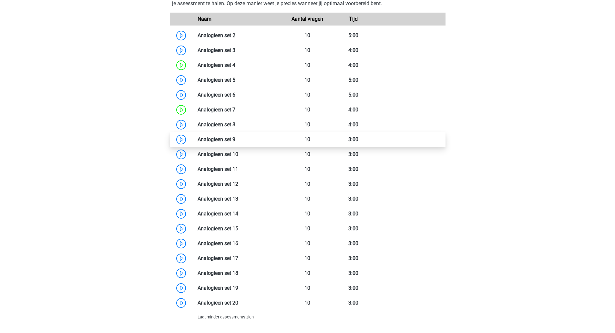
click at [236, 140] on link at bounding box center [236, 139] width 0 height 6
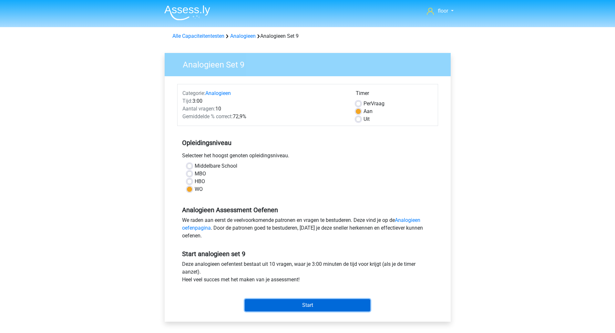
click at [314, 304] on input "Start" at bounding box center [308, 305] width 126 height 12
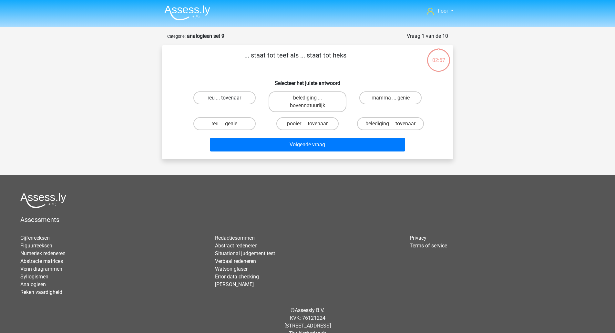
click at [234, 96] on label "reu ... tovenaar" at bounding box center [225, 97] width 62 height 13
click at [229, 98] on input "reu ... tovenaar" at bounding box center [227, 100] width 4 height 4
radio input "true"
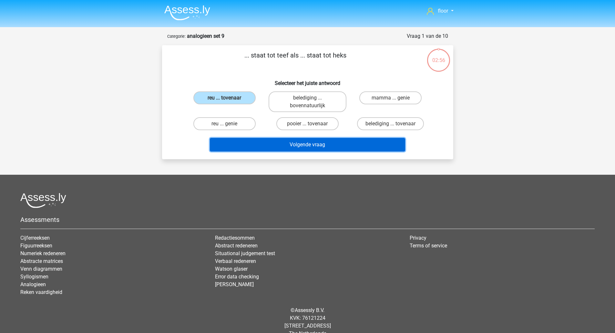
click at [260, 143] on button "Volgende vraag" at bounding box center [307, 145] width 195 height 14
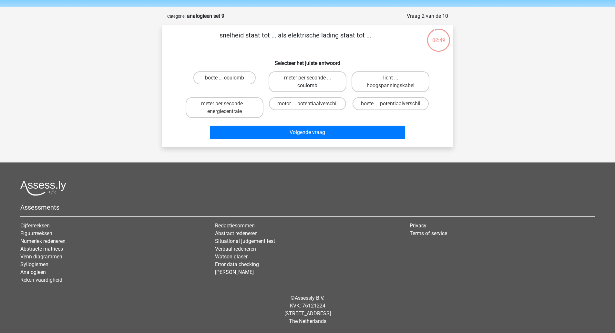
click at [333, 86] on label "meter per seconde ... coulomb" at bounding box center [308, 81] width 78 height 21
click at [312, 82] on input "meter per seconde ... coulomb" at bounding box center [310, 80] width 4 height 4
radio input "true"
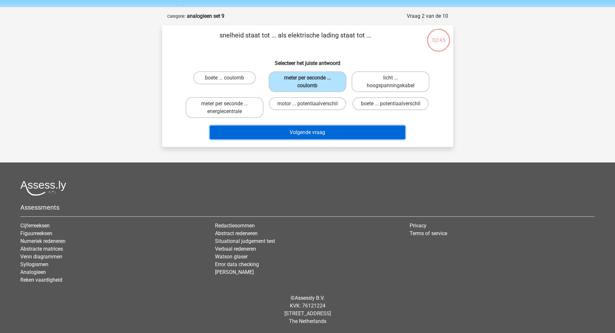
click at [327, 133] on button "Volgende vraag" at bounding box center [307, 133] width 195 height 14
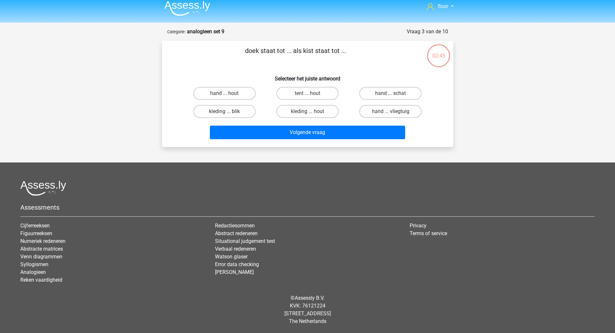
scroll to position [5, 0]
click at [389, 88] on label "hand ... schat" at bounding box center [391, 93] width 62 height 13
click at [391, 93] on input "hand ... schat" at bounding box center [393, 95] width 4 height 4
radio input "true"
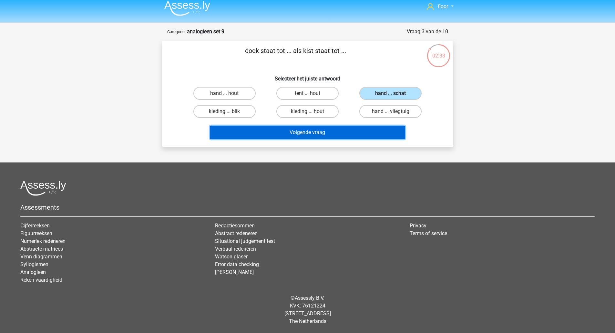
click at [328, 137] on button "Volgende vraag" at bounding box center [307, 133] width 195 height 14
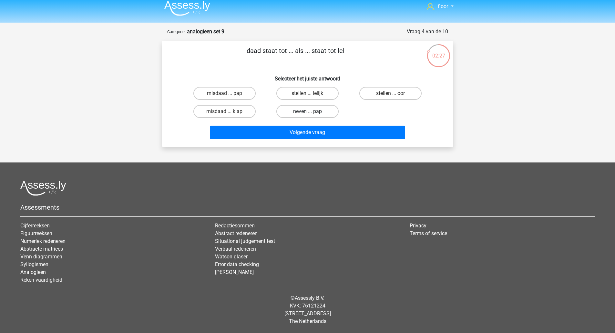
click at [326, 115] on label "neven ... pap" at bounding box center [308, 111] width 62 height 13
click at [312, 115] on input "neven ... pap" at bounding box center [310, 113] width 4 height 4
radio input "true"
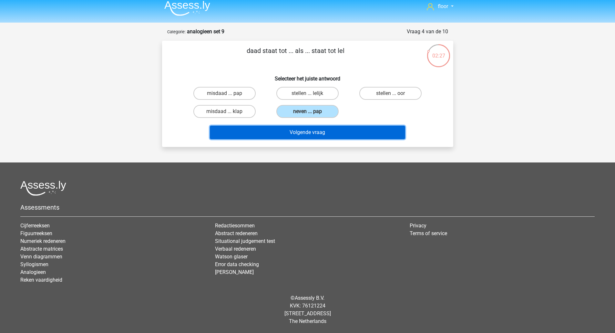
click at [319, 133] on button "Volgende vraag" at bounding box center [307, 133] width 195 height 14
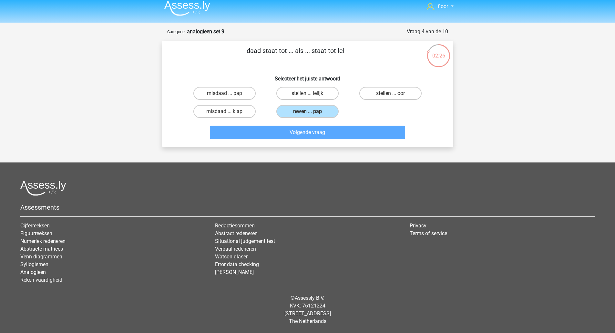
scroll to position [20, 0]
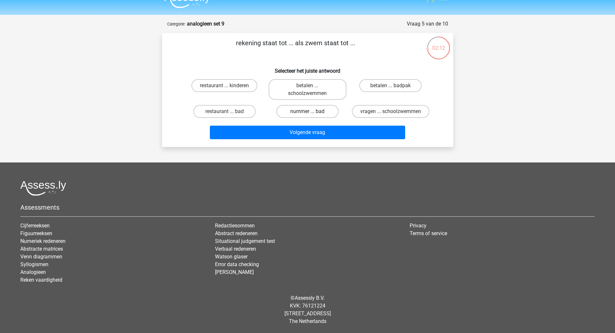
click at [327, 106] on label "nummer ... bad" at bounding box center [308, 111] width 62 height 13
click at [312, 111] on input "nummer ... bad" at bounding box center [310, 113] width 4 height 4
radio input "true"
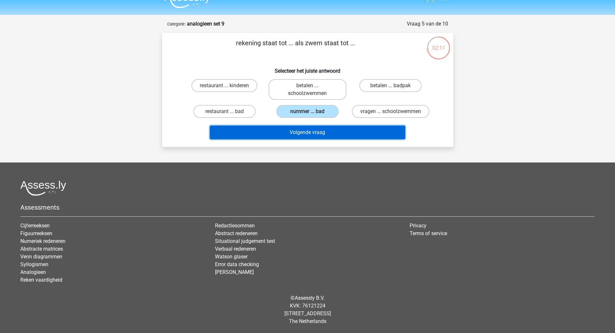
click at [317, 132] on button "Volgende vraag" at bounding box center [307, 133] width 195 height 14
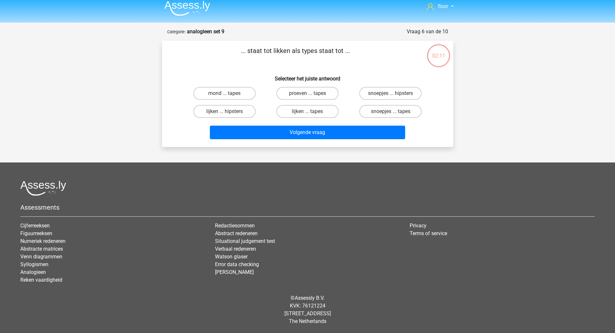
scroll to position [5, 0]
click at [311, 112] on input "lijken ... tapes" at bounding box center [310, 113] width 4 height 4
radio input "true"
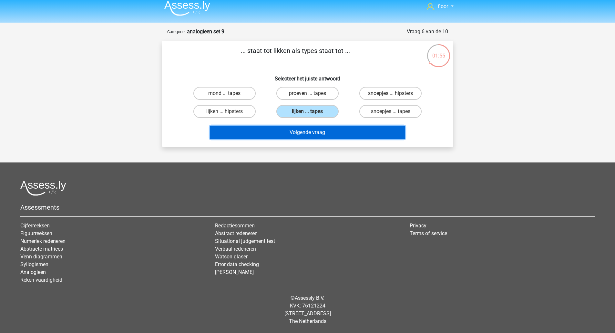
click at [308, 136] on button "Volgende vraag" at bounding box center [307, 133] width 195 height 14
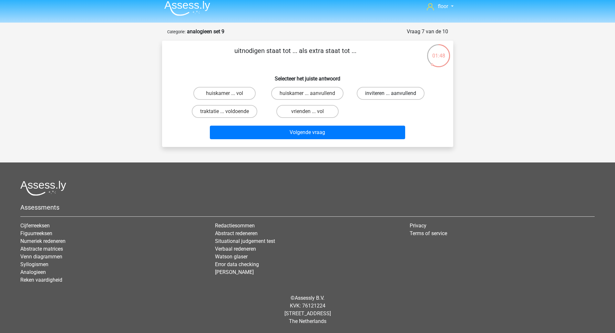
click at [381, 89] on label "inviteren ... aanvullend" at bounding box center [391, 93] width 68 height 13
click at [391, 93] on input "inviteren ... aanvullend" at bounding box center [393, 95] width 4 height 4
radio input "true"
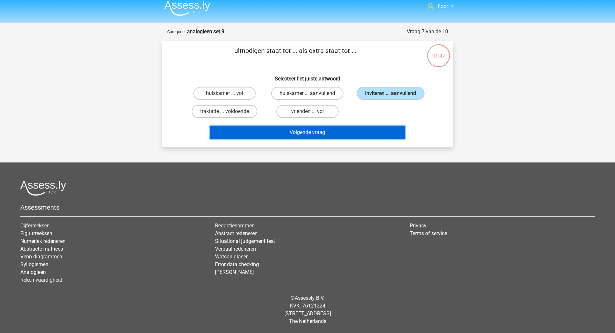
click at [334, 135] on button "Volgende vraag" at bounding box center [307, 133] width 195 height 14
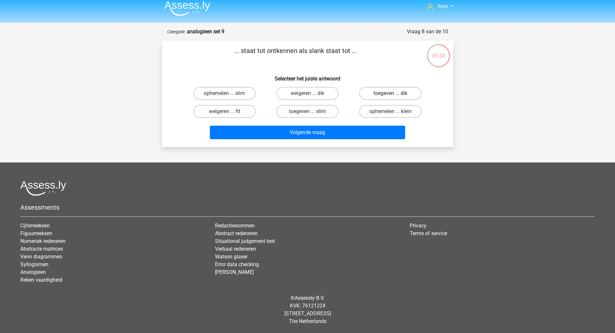
click at [388, 92] on label "toegeven ... dik" at bounding box center [391, 93] width 62 height 13
click at [391, 93] on input "toegeven ... dik" at bounding box center [393, 95] width 4 height 4
radio input "true"
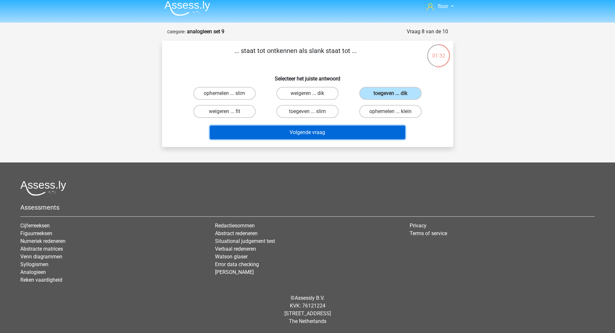
click at [336, 134] on button "Volgende vraag" at bounding box center [307, 133] width 195 height 14
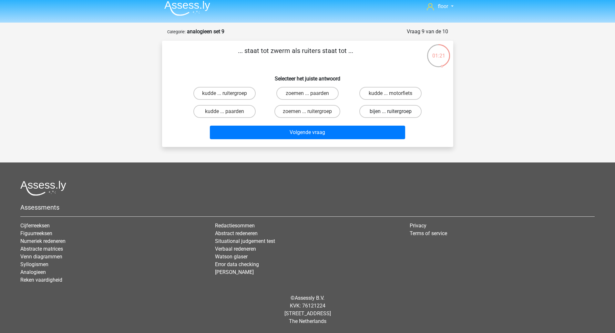
click at [382, 112] on label "bijen ... ruitergroep" at bounding box center [391, 111] width 62 height 13
click at [391, 112] on input "bijen ... ruitergroep" at bounding box center [393, 113] width 4 height 4
radio input "true"
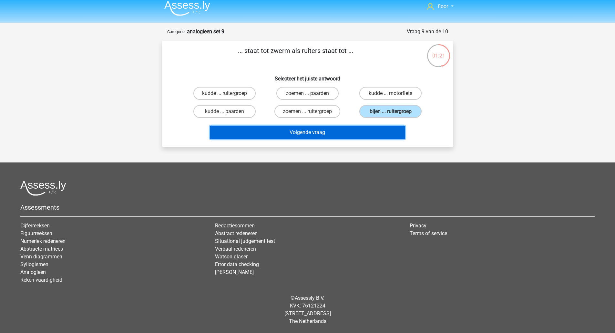
click at [359, 132] on button "Volgende vraag" at bounding box center [307, 133] width 195 height 14
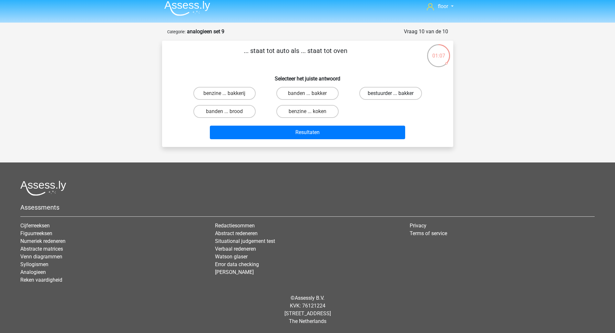
click at [396, 91] on label "bestuurder ... bakker" at bounding box center [391, 93] width 63 height 13
click at [395, 93] on input "bestuurder ... bakker" at bounding box center [393, 95] width 4 height 4
radio input "true"
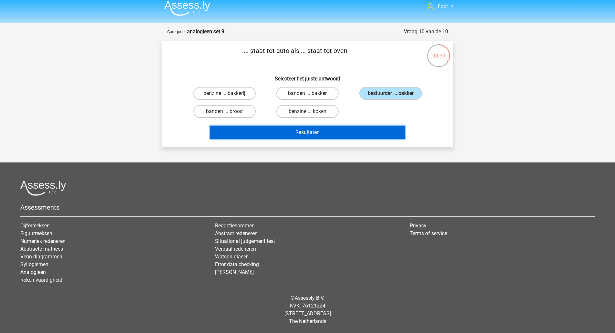
click at [365, 132] on button "Resultaten" at bounding box center [307, 133] width 195 height 14
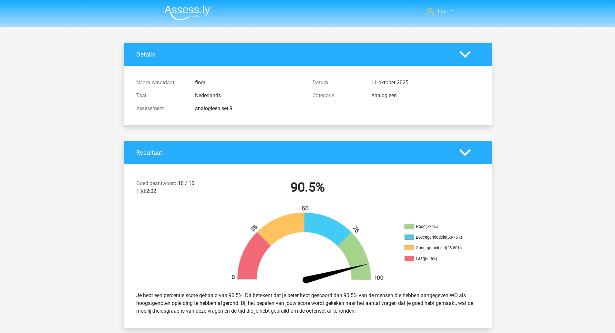
click at [189, 14] on img at bounding box center [187, 12] width 46 height 15
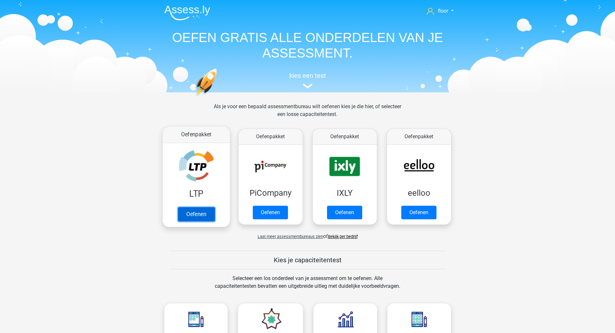
click at [193, 207] on link "Oefenen" at bounding box center [196, 214] width 37 height 14
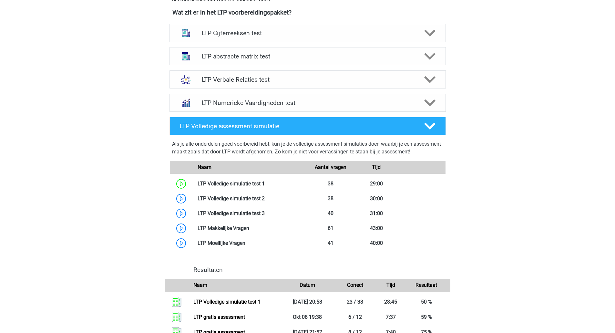
scroll to position [247, 0]
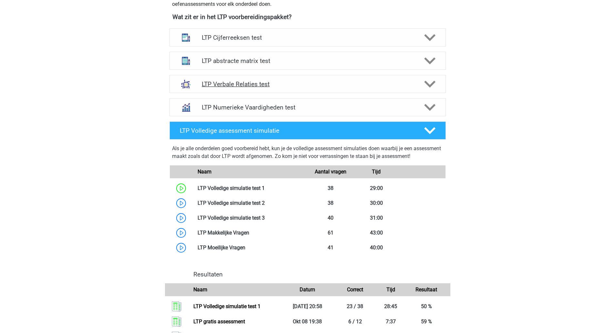
click at [433, 86] on icon at bounding box center [429, 84] width 11 height 11
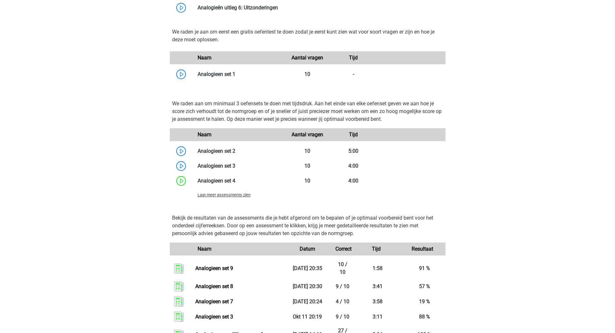
scroll to position [506, 0]
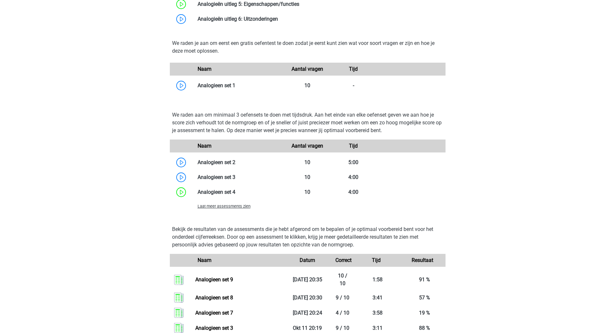
click at [243, 206] on span "Laat meer assessments zien" at bounding box center [224, 206] width 53 height 5
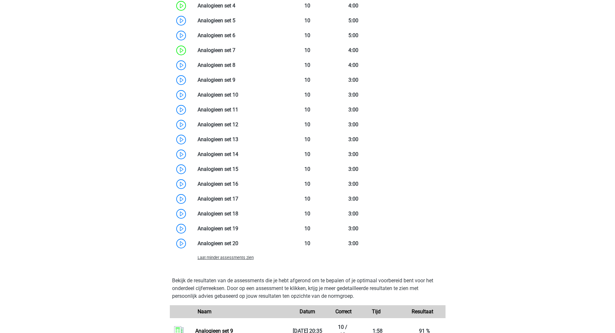
scroll to position [699, 0]
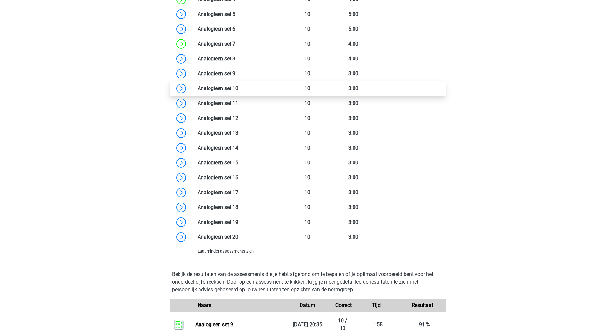
click at [238, 90] on link at bounding box center [238, 88] width 0 height 6
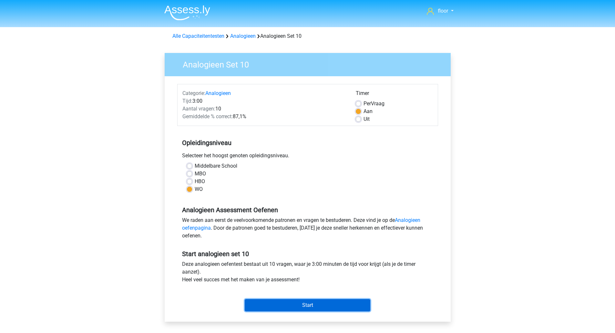
click at [280, 302] on input "Start" at bounding box center [308, 305] width 126 height 12
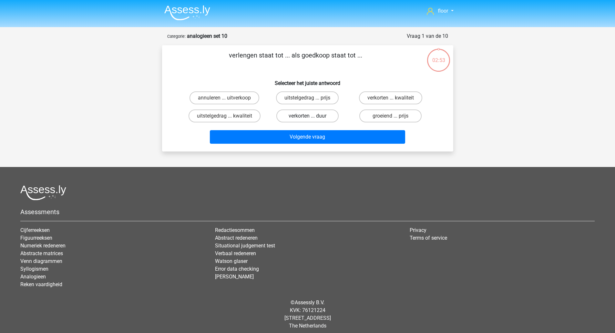
click at [325, 118] on label "verkorten ... duur" at bounding box center [308, 116] width 62 height 13
click at [312, 118] on input "verkorten ... duur" at bounding box center [310, 118] width 4 height 4
radio input "true"
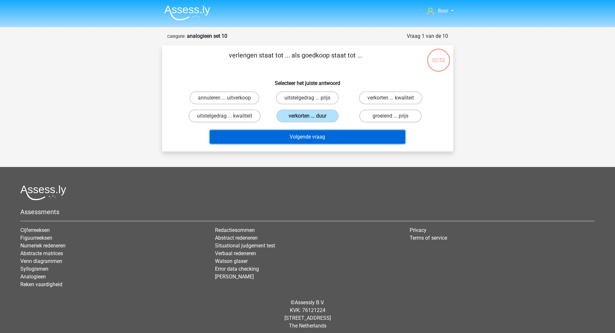
click at [316, 136] on button "Volgende vraag" at bounding box center [307, 137] width 195 height 14
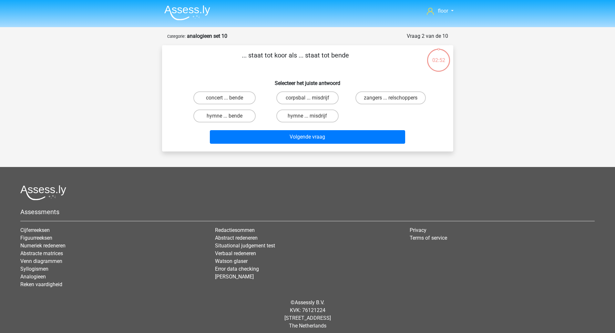
scroll to position [5, 0]
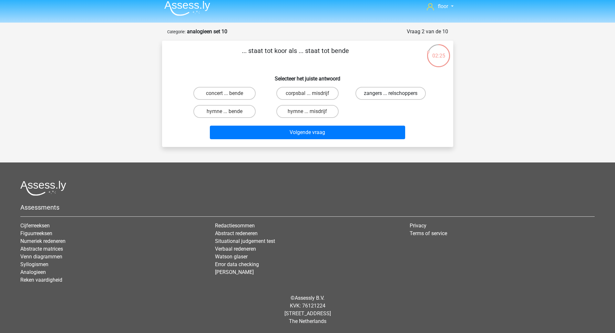
click at [393, 91] on label "zangers ... relschoppers" at bounding box center [391, 93] width 70 height 13
click at [393, 93] on input "zangers ... relschoppers" at bounding box center [393, 95] width 4 height 4
radio input "true"
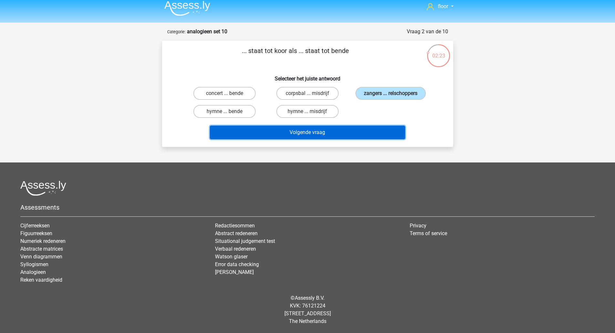
click at [340, 128] on button "Volgende vraag" at bounding box center [307, 133] width 195 height 14
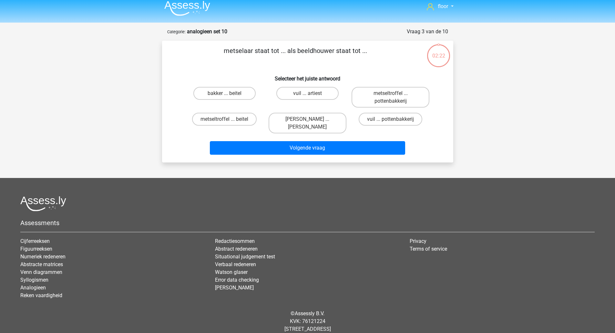
scroll to position [12, 0]
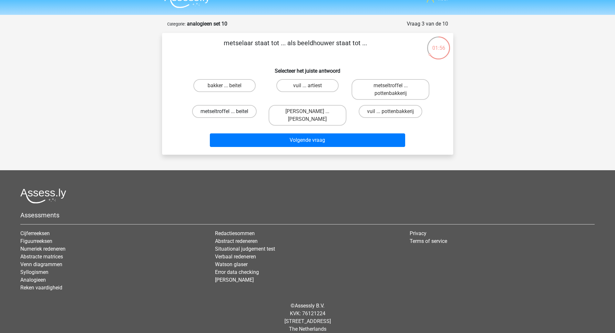
click at [249, 106] on label "metseltroffel ... beitel" at bounding box center [224, 111] width 65 height 13
click at [229, 111] on input "metseltroffel ... beitel" at bounding box center [227, 113] width 4 height 4
radio input "true"
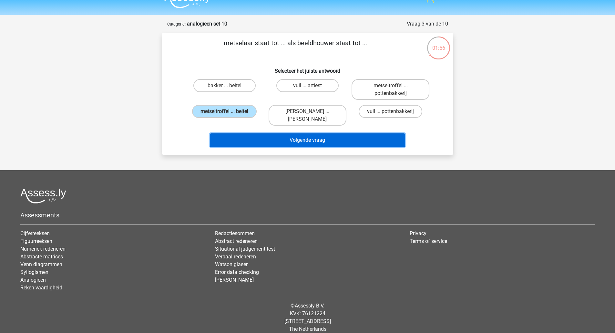
click at [259, 133] on button "Volgende vraag" at bounding box center [307, 140] width 195 height 14
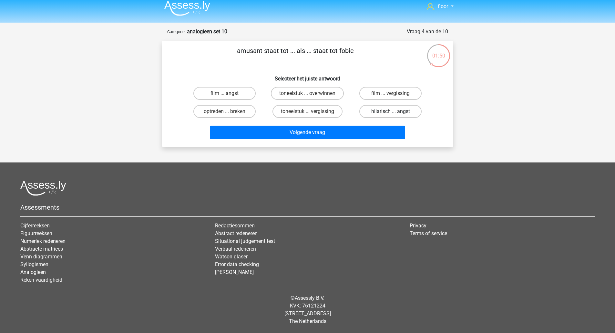
click at [389, 111] on label "hilarisch ... angst" at bounding box center [391, 111] width 62 height 13
click at [391, 111] on input "hilarisch ... angst" at bounding box center [393, 113] width 4 height 4
radio input "true"
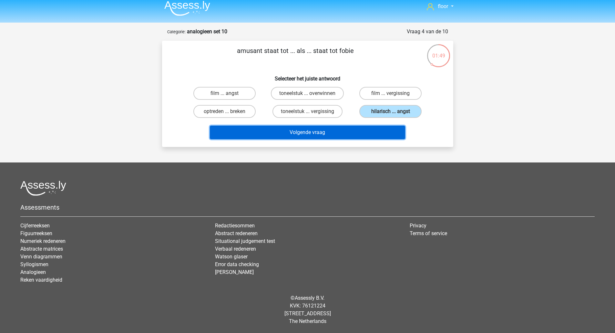
click at [362, 130] on button "Volgende vraag" at bounding box center [307, 133] width 195 height 14
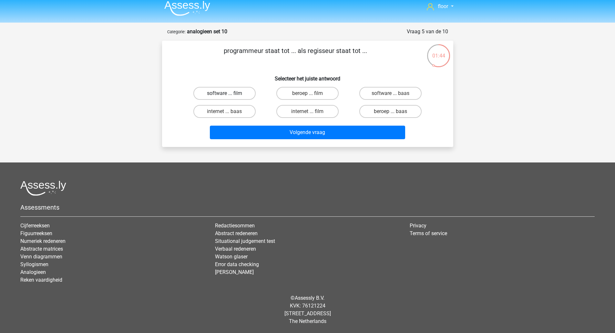
click at [247, 95] on label "software ... film" at bounding box center [225, 93] width 62 height 13
click at [229, 95] on input "software ... film" at bounding box center [227, 95] width 4 height 4
radio input "true"
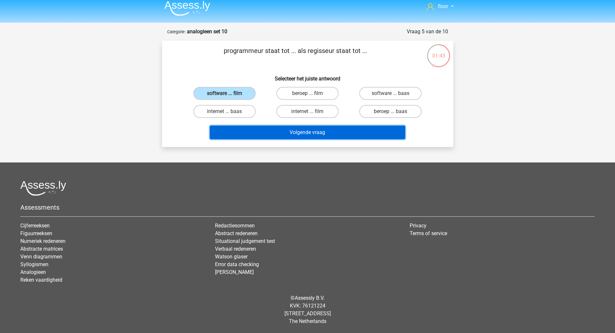
click at [253, 133] on button "Volgende vraag" at bounding box center [307, 133] width 195 height 14
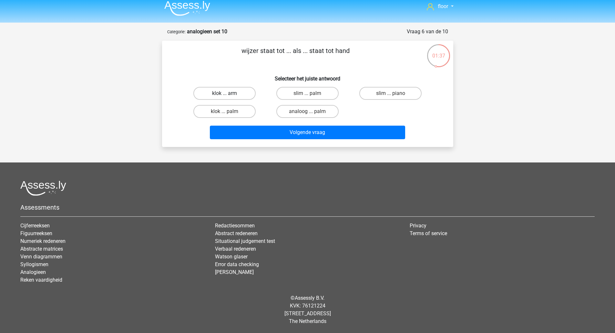
click at [239, 95] on label "klok ... arm" at bounding box center [225, 93] width 62 height 13
click at [229, 95] on input "klok ... arm" at bounding box center [227, 95] width 4 height 4
radio input "true"
click at [243, 113] on label "klok ... palm" at bounding box center [225, 111] width 62 height 13
click at [229, 113] on input "klok ... palm" at bounding box center [227, 113] width 4 height 4
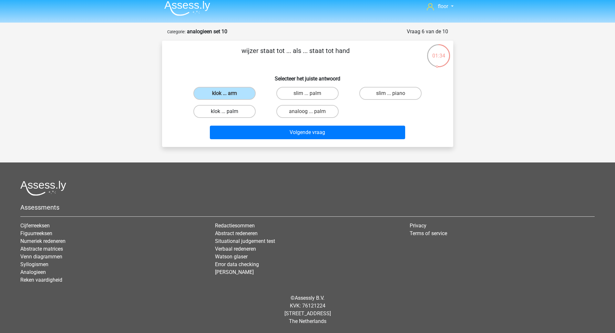
radio input "true"
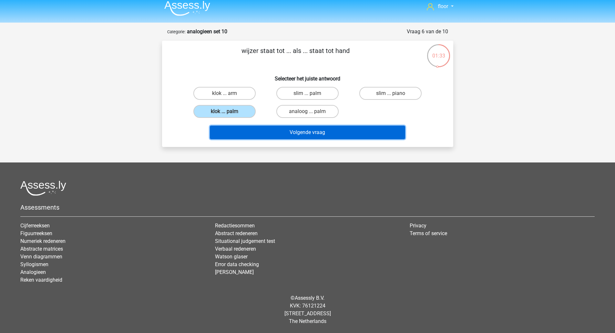
click at [247, 132] on button "Volgende vraag" at bounding box center [307, 133] width 195 height 14
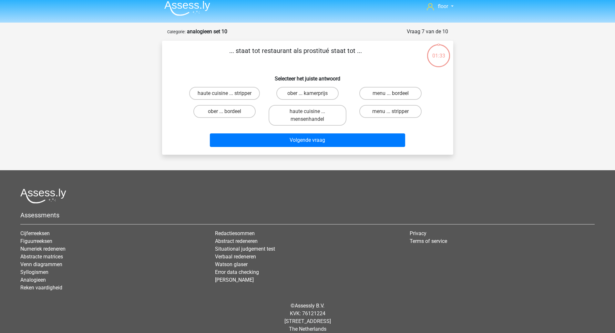
scroll to position [12, 0]
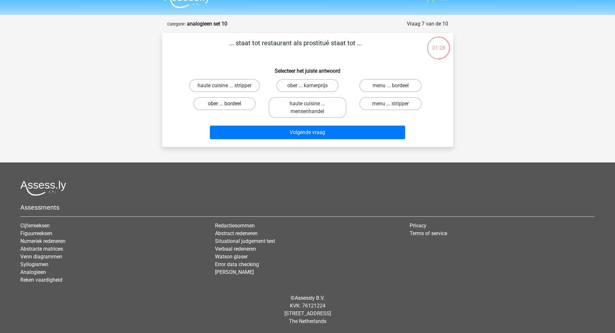
click at [242, 105] on label "ober ... bordeel" at bounding box center [225, 103] width 62 height 13
click at [229, 105] on input "ober ... bordeel" at bounding box center [227, 106] width 4 height 4
radio input "true"
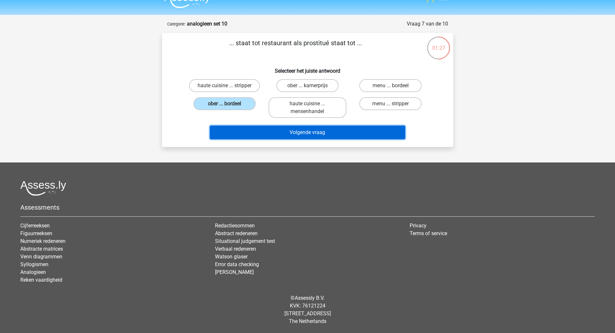
click at [253, 137] on button "Volgende vraag" at bounding box center [307, 133] width 195 height 14
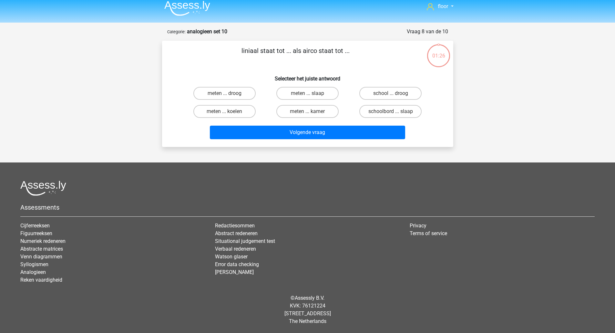
scroll to position [5, 0]
click at [232, 112] on label "meten ... koelen" at bounding box center [225, 111] width 62 height 13
click at [229, 112] on input "meten ... koelen" at bounding box center [227, 113] width 4 height 4
radio input "true"
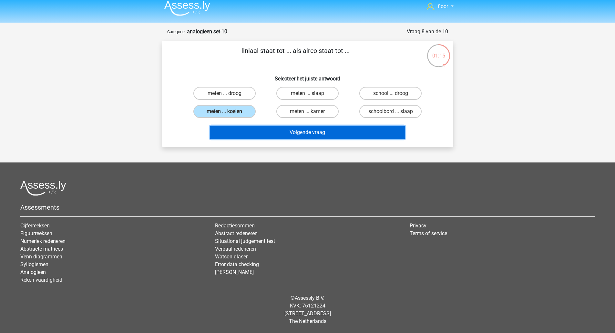
click at [243, 135] on button "Volgende vraag" at bounding box center [307, 133] width 195 height 14
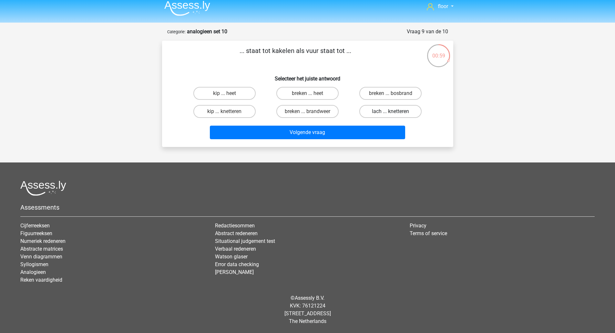
click at [379, 110] on label "lach ... knetteren" at bounding box center [391, 111] width 62 height 13
click at [391, 111] on input "lach ... knetteren" at bounding box center [393, 113] width 4 height 4
radio input "true"
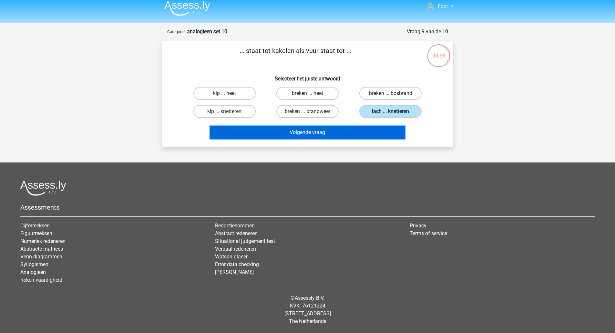
click at [349, 131] on button "Volgende vraag" at bounding box center [307, 133] width 195 height 14
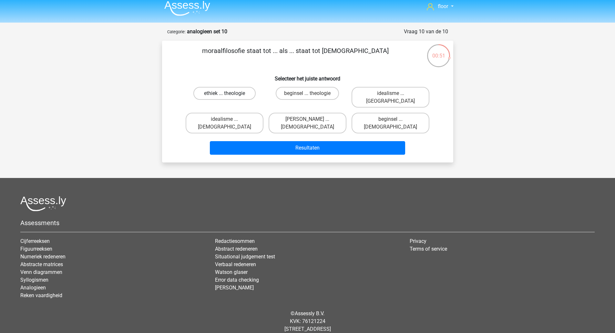
click at [235, 95] on label "ethiek ... theologie" at bounding box center [225, 93] width 62 height 13
click at [229, 95] on input "ethiek ... theologie" at bounding box center [227, 95] width 4 height 4
radio input "true"
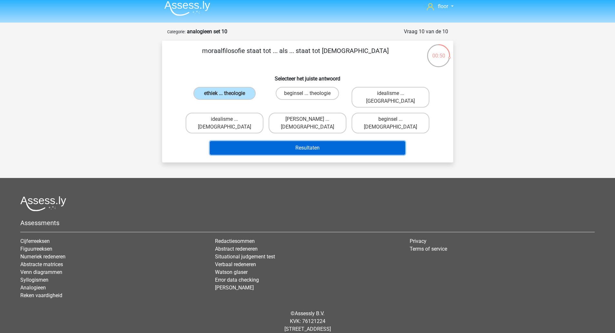
click at [241, 141] on button "Resultaten" at bounding box center [307, 148] width 195 height 14
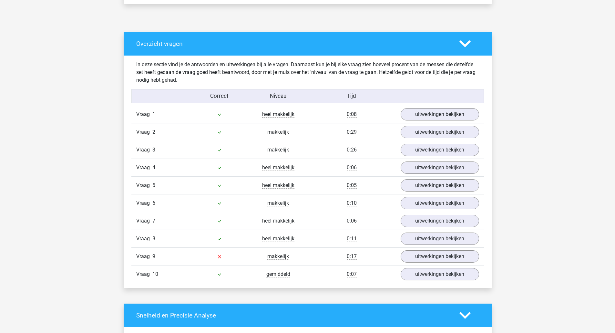
scroll to position [330, 0]
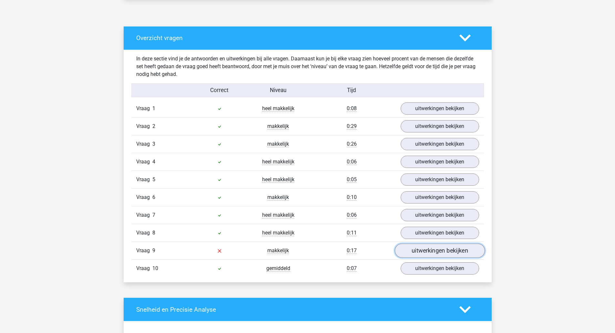
click at [424, 251] on link "uitwerkingen bekijken" at bounding box center [440, 251] width 90 height 14
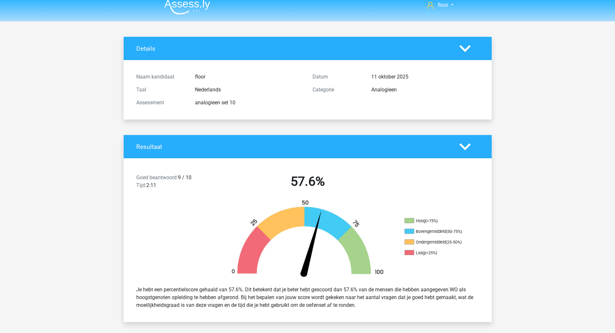
scroll to position [0, 0]
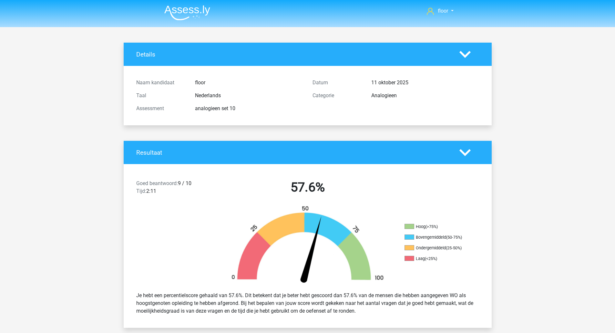
click at [188, 10] on img at bounding box center [187, 12] width 46 height 15
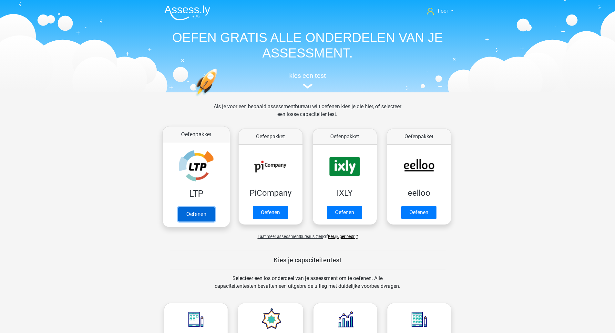
click at [195, 207] on link "Oefenen" at bounding box center [196, 214] width 37 height 14
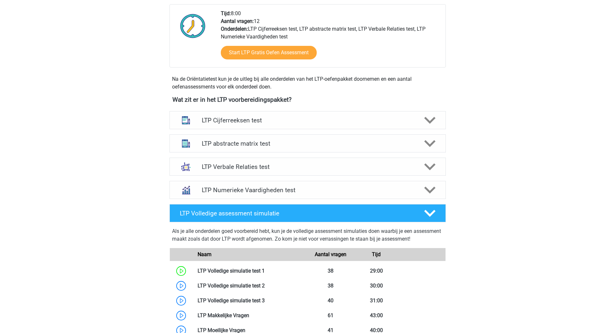
scroll to position [171, 0]
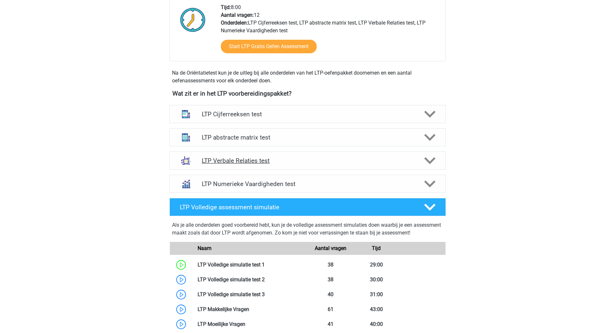
click at [430, 158] on icon at bounding box center [429, 160] width 11 height 11
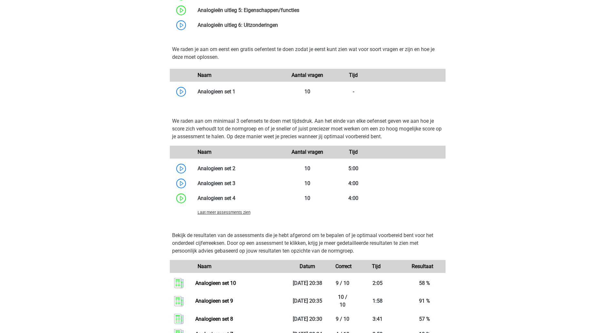
scroll to position [503, 0]
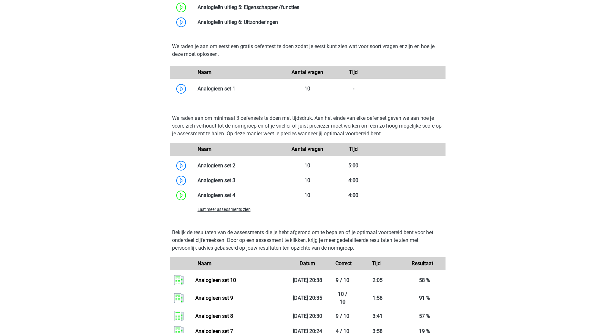
click at [241, 211] on span "Laat meer assessments zien" at bounding box center [224, 209] width 53 height 5
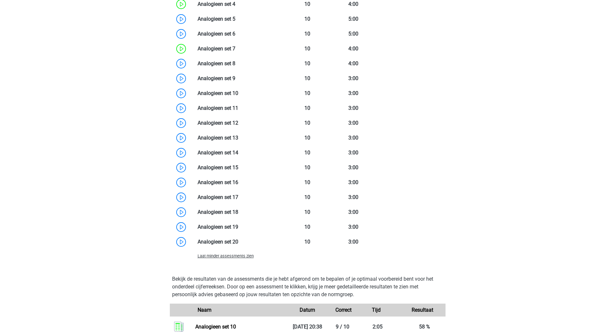
scroll to position [713, 0]
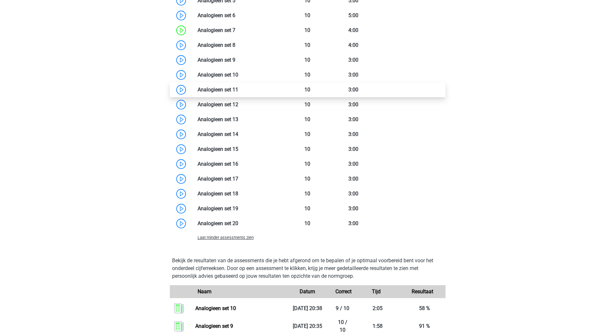
click at [238, 89] on link at bounding box center [238, 90] width 0 height 6
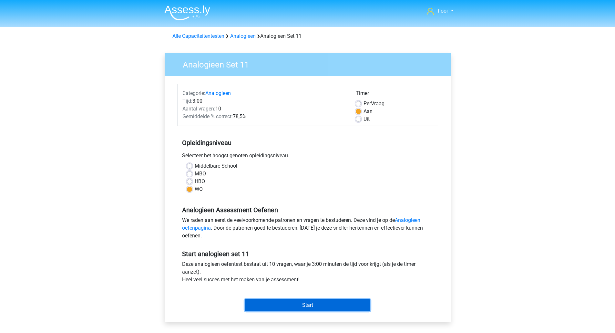
click at [314, 302] on input "Start" at bounding box center [308, 305] width 126 height 12
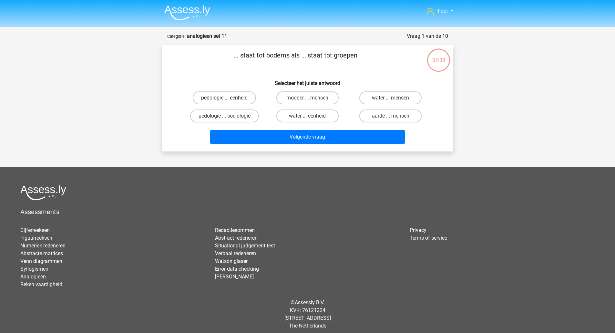
click at [229, 97] on label "pedologie ... eenheid" at bounding box center [224, 97] width 63 height 13
click at [229, 98] on input "pedologie ... eenheid" at bounding box center [227, 100] width 4 height 4
radio input "true"
click at [236, 116] on label "pedologie ... sociologie" at bounding box center [224, 116] width 69 height 13
click at [229, 116] on input "pedologie ... sociologie" at bounding box center [227, 118] width 4 height 4
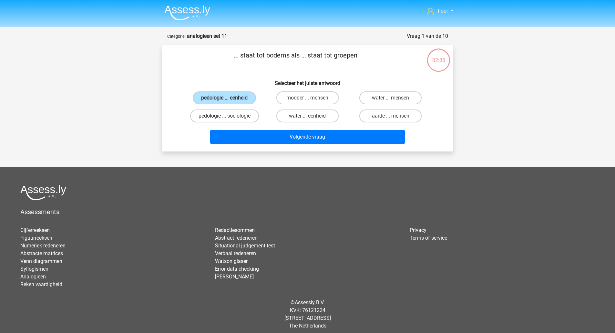
radio input "true"
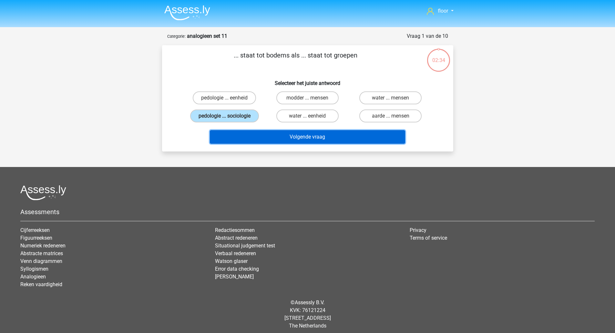
click at [279, 144] on button "Volgende vraag" at bounding box center [307, 137] width 195 height 14
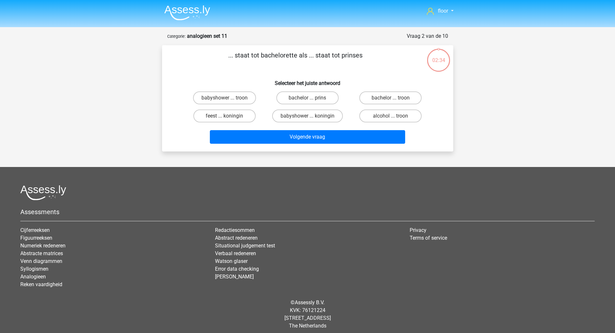
scroll to position [5, 0]
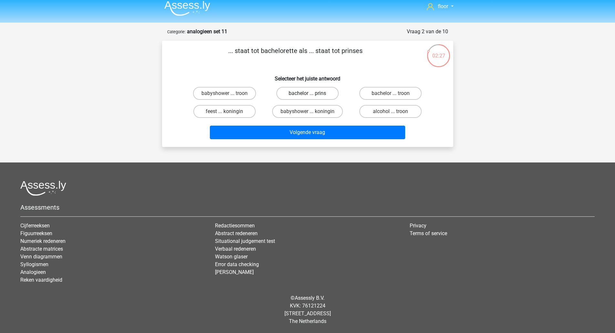
click at [295, 94] on label "bachelor ... prins" at bounding box center [308, 93] width 62 height 13
click at [308, 94] on input "bachelor ... prins" at bounding box center [310, 95] width 4 height 4
radio input "true"
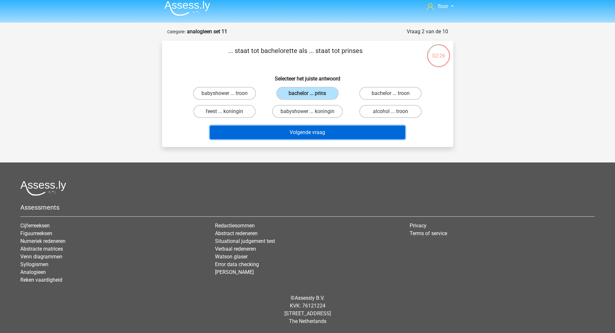
click at [286, 131] on button "Volgende vraag" at bounding box center [307, 133] width 195 height 14
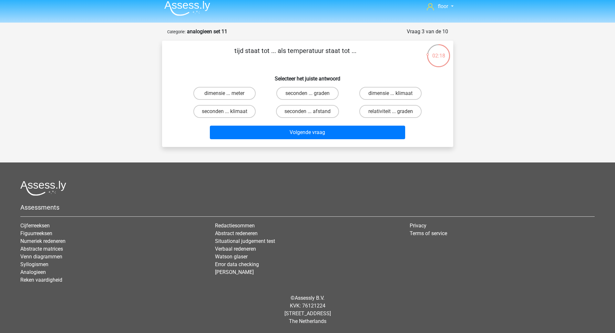
click at [312, 96] on input "seconden ... graden" at bounding box center [310, 95] width 4 height 4
radio input "true"
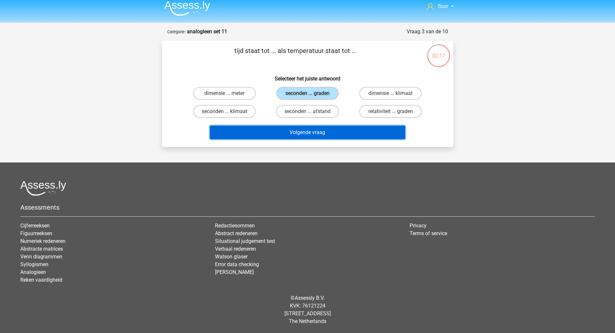
click at [308, 134] on button "Volgende vraag" at bounding box center [307, 133] width 195 height 14
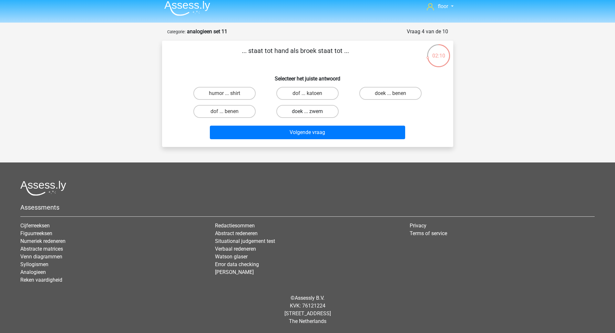
click at [315, 113] on label "doek ... zwem" at bounding box center [308, 111] width 62 height 13
click at [312, 113] on input "doek ... zwem" at bounding box center [310, 113] width 4 height 4
radio input "true"
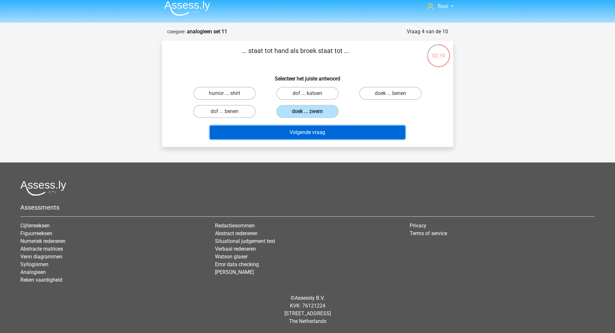
click at [309, 133] on button "Volgende vraag" at bounding box center [307, 133] width 195 height 14
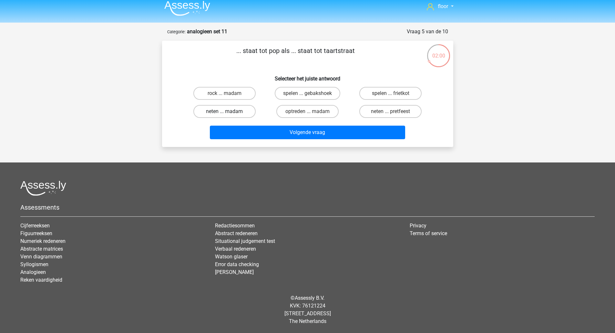
click at [249, 109] on label "neten ... madam" at bounding box center [225, 111] width 62 height 13
click at [229, 111] on input "neten ... madam" at bounding box center [227, 113] width 4 height 4
radio input "true"
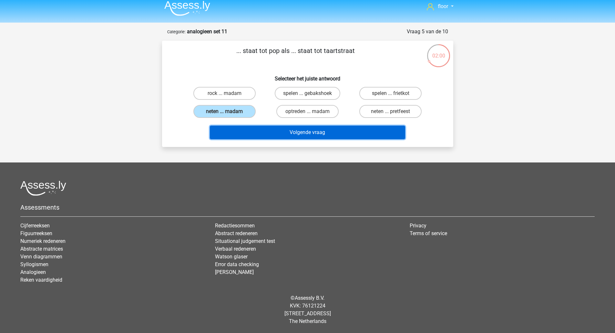
click at [260, 127] on button "Volgende vraag" at bounding box center [307, 133] width 195 height 14
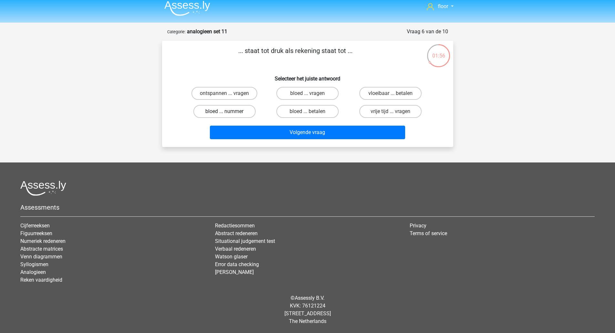
click at [230, 113] on label "bloed ... nummer" at bounding box center [225, 111] width 62 height 13
click at [229, 113] on input "bloed ... nummer" at bounding box center [227, 113] width 4 height 4
radio input "true"
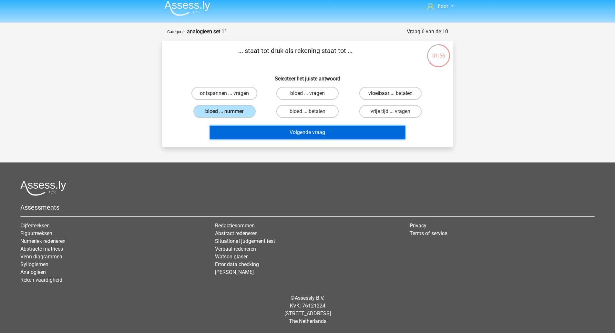
click at [245, 139] on button "Volgende vraag" at bounding box center [307, 133] width 195 height 14
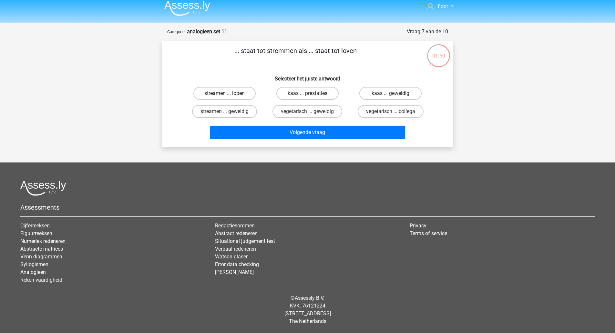
click at [232, 95] on label "streamen ... lopen" at bounding box center [225, 93] width 62 height 13
click at [229, 95] on input "streamen ... lopen" at bounding box center [227, 95] width 4 height 4
radio input "true"
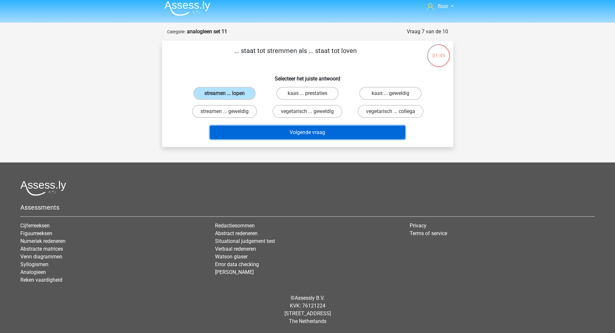
click at [249, 133] on button "Volgende vraag" at bounding box center [307, 133] width 195 height 14
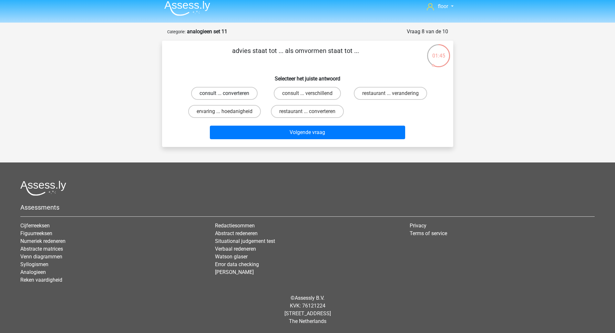
click at [243, 90] on label "consult ... converteren" at bounding box center [224, 93] width 67 height 13
click at [229, 93] on input "consult ... converteren" at bounding box center [227, 95] width 4 height 4
radio input "true"
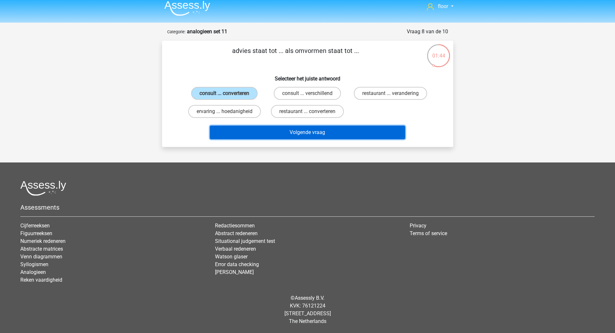
click at [262, 133] on button "Volgende vraag" at bounding box center [307, 133] width 195 height 14
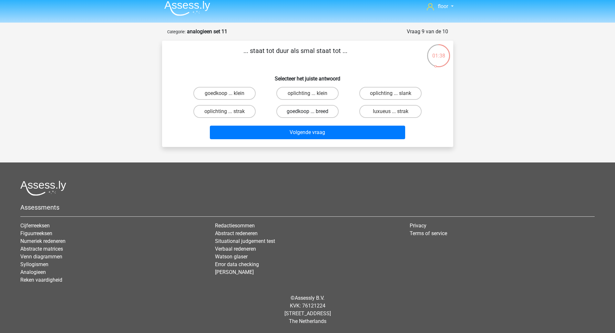
click at [326, 113] on label "goedkoop ... breed" at bounding box center [308, 111] width 62 height 13
click at [312, 113] on input "goedkoop ... breed" at bounding box center [310, 113] width 4 height 4
radio input "true"
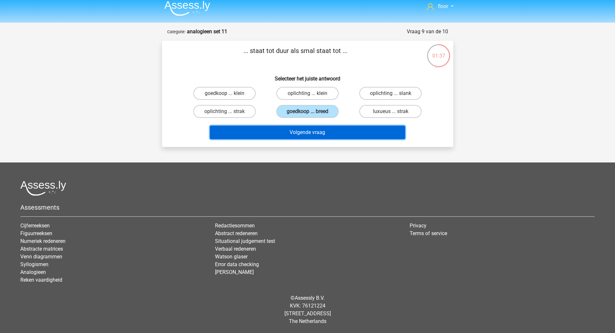
click at [317, 131] on button "Volgende vraag" at bounding box center [307, 133] width 195 height 14
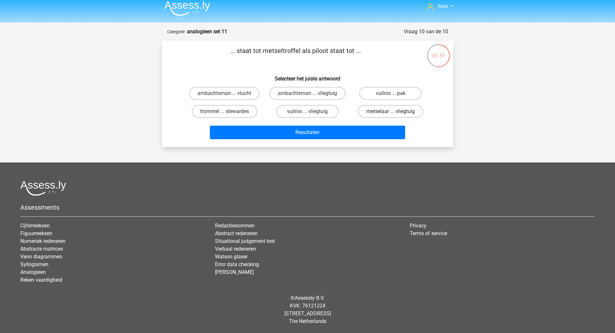
click at [382, 111] on label "metselaar ... vliegtuig" at bounding box center [390, 111] width 65 height 13
click at [391, 111] on input "metselaar ... vliegtuig" at bounding box center [393, 113] width 4 height 4
radio input "true"
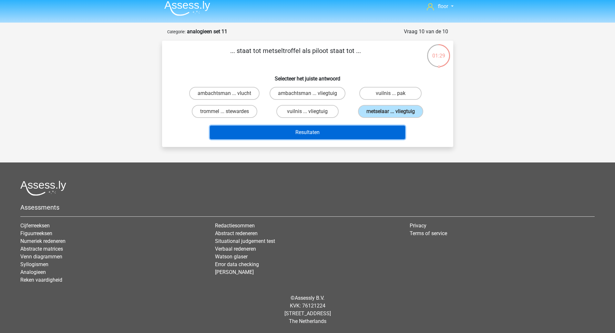
click at [364, 129] on button "Resultaten" at bounding box center [307, 133] width 195 height 14
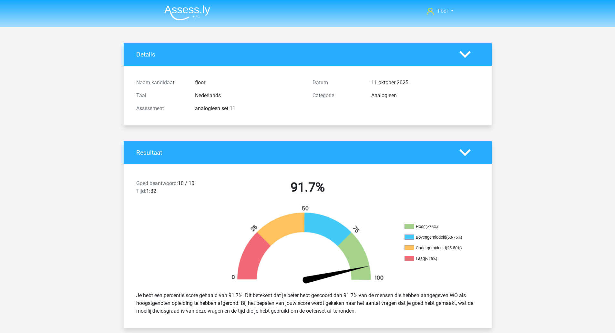
click at [190, 20] on img at bounding box center [187, 12] width 46 height 15
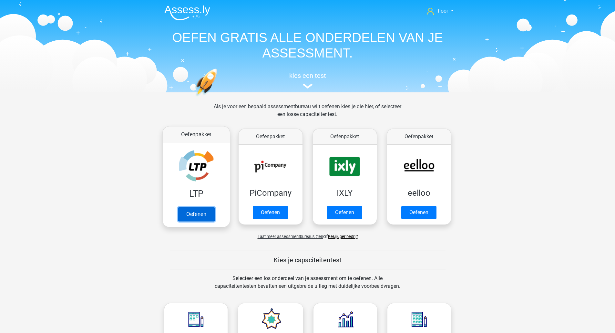
click at [197, 207] on link "Oefenen" at bounding box center [196, 214] width 37 height 14
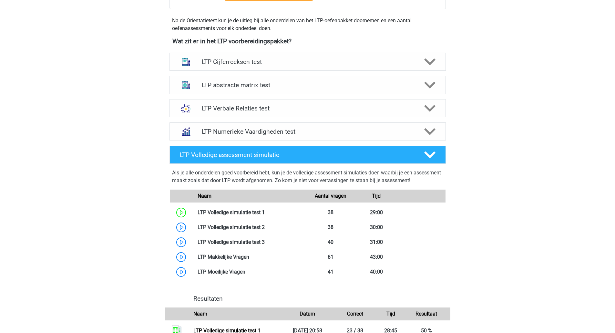
scroll to position [263, 0]
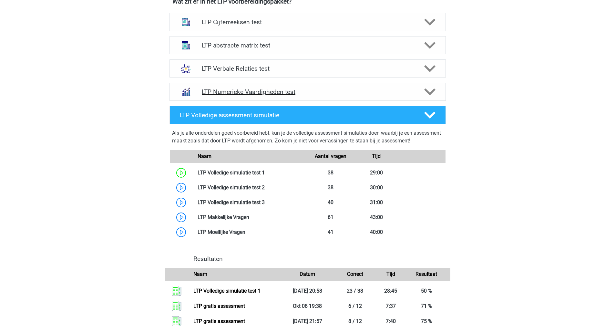
click at [431, 95] on icon at bounding box center [429, 91] width 11 height 11
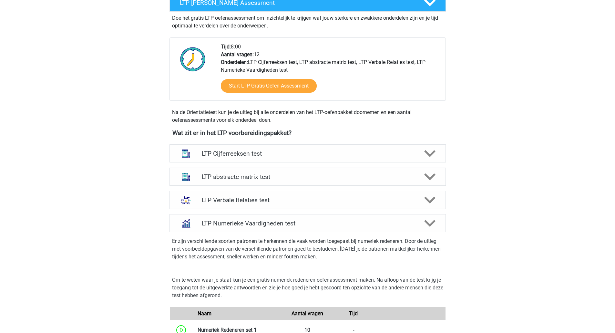
scroll to position [207, 0]
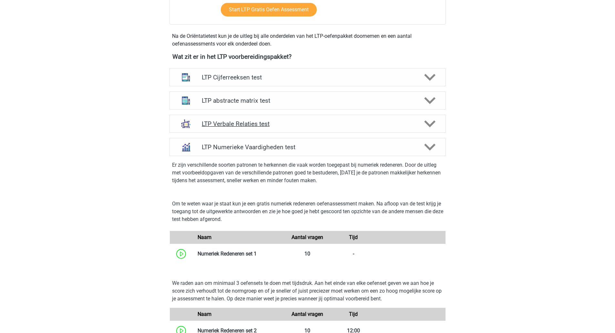
click at [423, 124] on div at bounding box center [429, 123] width 22 height 11
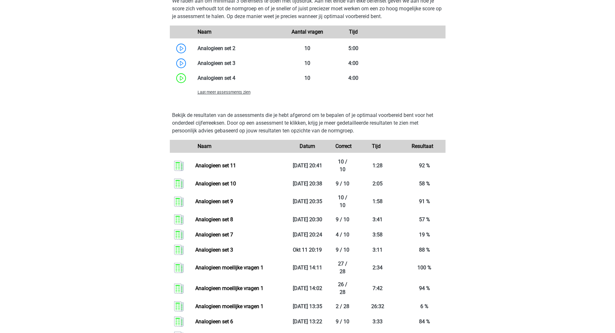
scroll to position [626, 0]
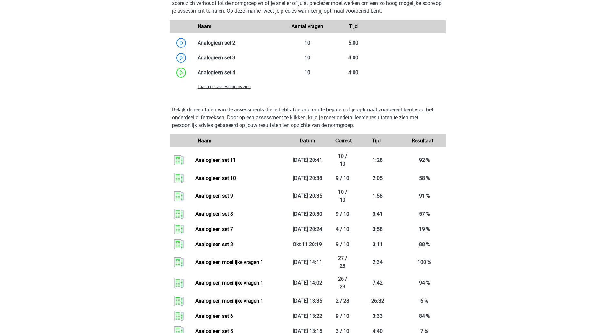
click at [241, 86] on span "Laat meer assessments zien" at bounding box center [224, 86] width 53 height 5
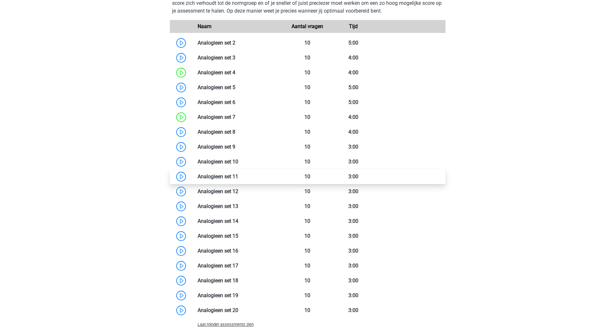
click at [238, 173] on link at bounding box center [238, 176] width 0 height 6
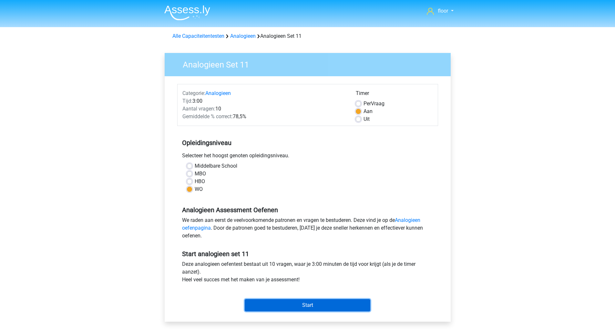
click at [288, 303] on input "Start" at bounding box center [308, 305] width 126 height 12
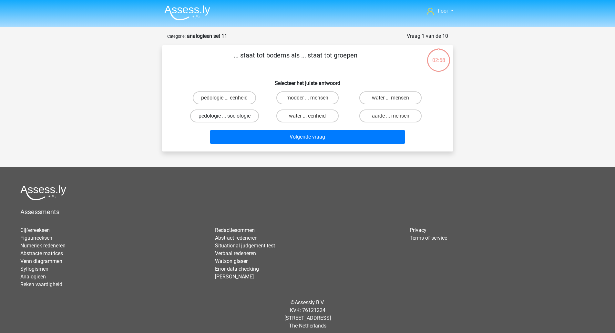
click at [237, 120] on label "pedologie ... sociologie" at bounding box center [224, 116] width 69 height 13
click at [229, 120] on input "pedologie ... sociologie" at bounding box center [227, 118] width 4 height 4
radio input "true"
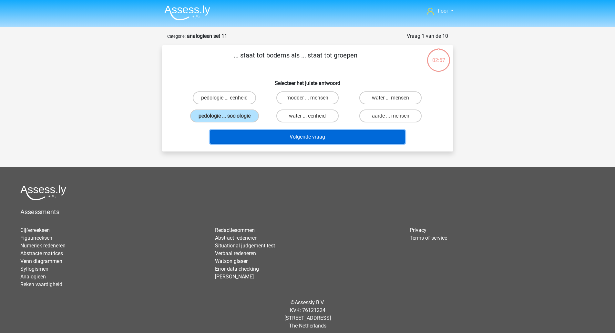
click at [243, 136] on button "Volgende vraag" at bounding box center [307, 137] width 195 height 14
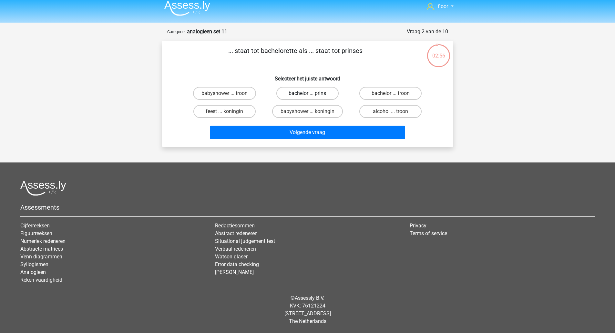
click at [303, 93] on label "bachelor ... prins" at bounding box center [308, 93] width 62 height 13
click at [308, 93] on input "bachelor ... prins" at bounding box center [310, 95] width 4 height 4
radio input "true"
click at [175, 10] on img at bounding box center [187, 8] width 46 height 15
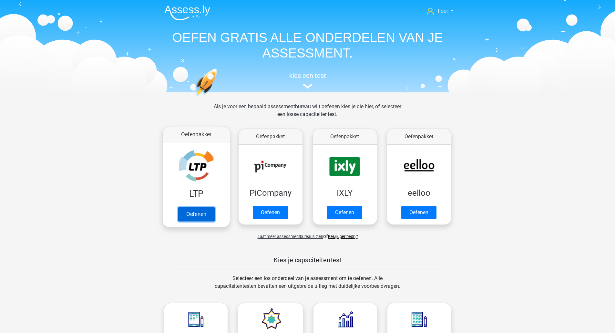
click at [200, 207] on link "Oefenen" at bounding box center [196, 214] width 37 height 14
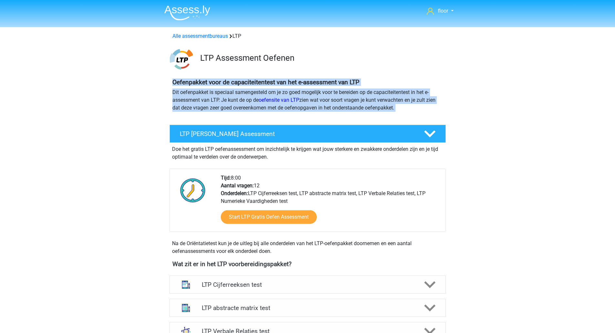
drag, startPoint x: 615, startPoint y: 71, endPoint x: 620, endPoint y: 118, distance: 46.4
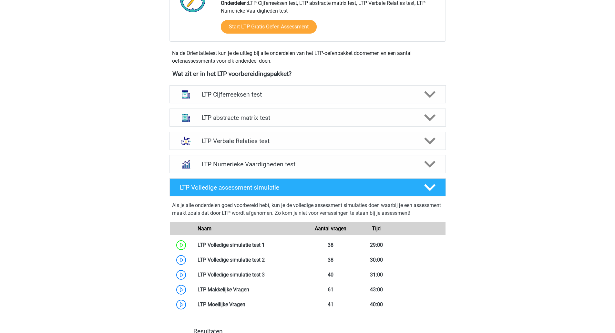
scroll to position [193, 0]
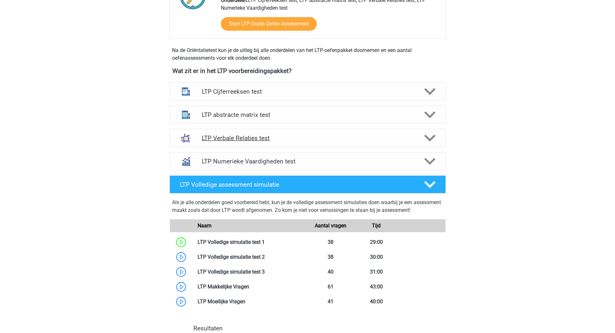
click at [433, 134] on icon at bounding box center [429, 137] width 11 height 11
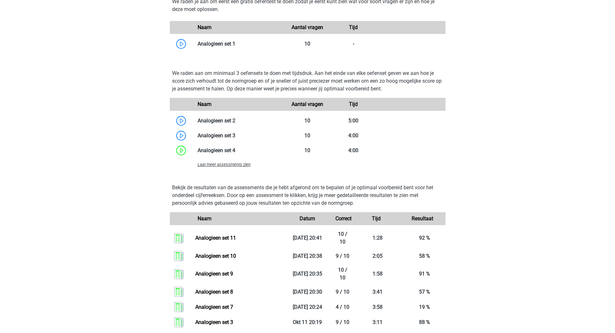
scroll to position [560, 0]
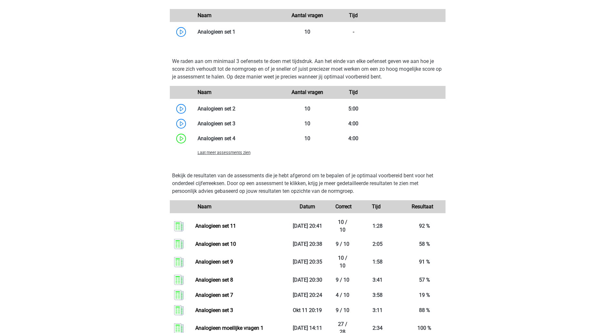
click at [244, 154] on span "Laat meer assessments zien" at bounding box center [224, 152] width 53 height 5
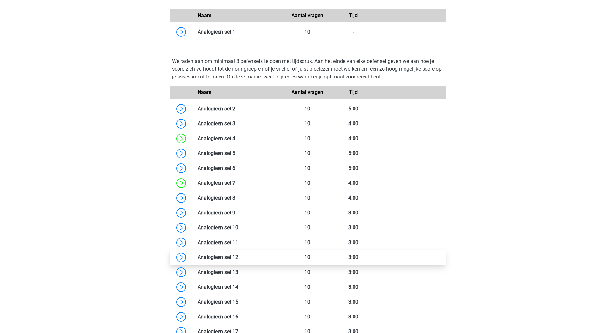
click at [238, 254] on link at bounding box center [238, 257] width 0 height 6
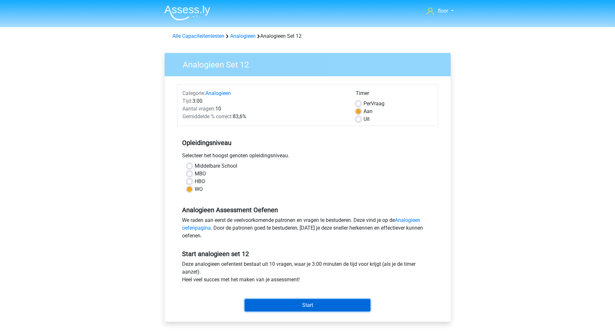
click at [268, 304] on input "Start" at bounding box center [308, 305] width 126 height 12
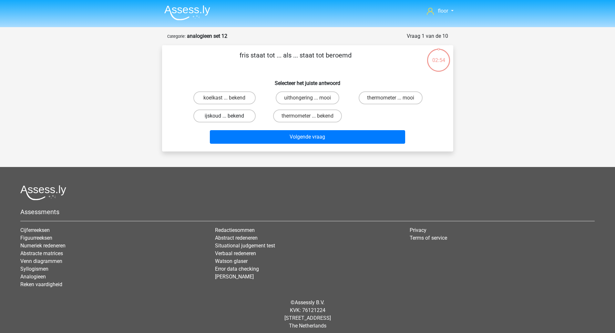
click at [235, 118] on label "ijskoud ... bekend" at bounding box center [225, 116] width 62 height 13
click at [229, 118] on input "ijskoud ... bekend" at bounding box center [227, 118] width 4 height 4
radio input "true"
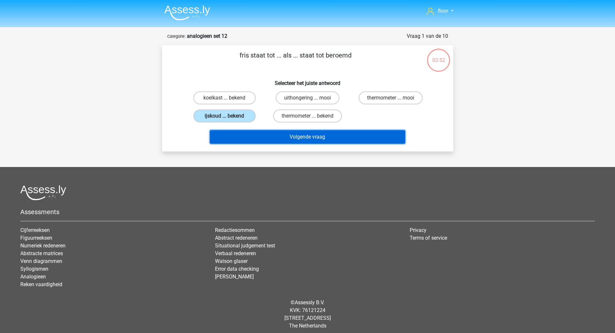
click at [272, 143] on button "Volgende vraag" at bounding box center [307, 137] width 195 height 14
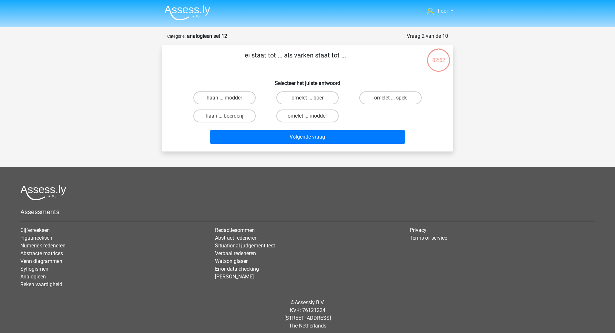
scroll to position [5, 0]
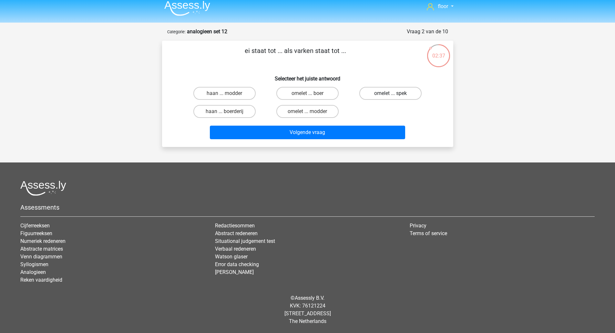
click at [375, 92] on label "omelet ... spek" at bounding box center [391, 93] width 62 height 13
click at [391, 93] on input "omelet ... spek" at bounding box center [393, 95] width 4 height 4
radio input "true"
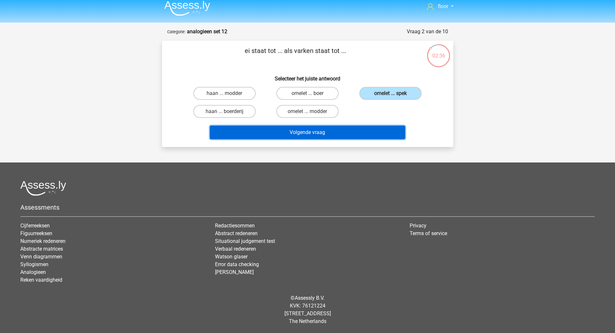
click at [322, 131] on button "Volgende vraag" at bounding box center [307, 133] width 195 height 14
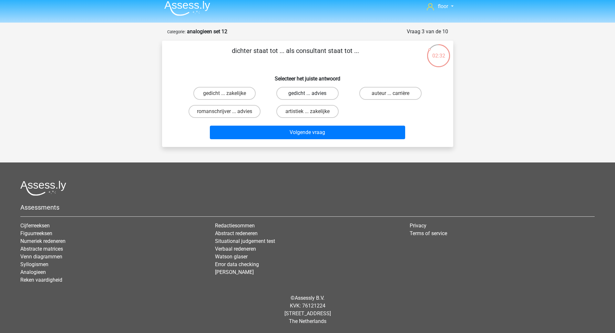
click at [325, 94] on label "gedicht ... advies" at bounding box center [308, 93] width 62 height 13
click at [312, 94] on input "gedicht ... advies" at bounding box center [310, 95] width 4 height 4
radio input "true"
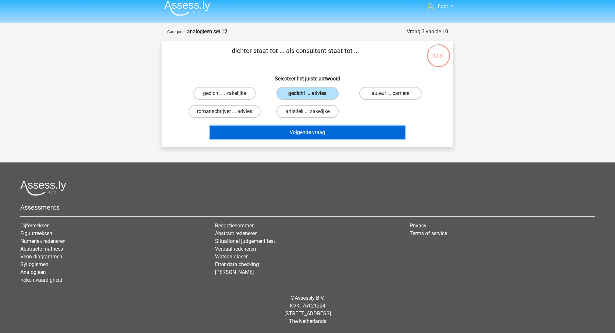
click at [313, 134] on button "Volgende vraag" at bounding box center [307, 133] width 195 height 14
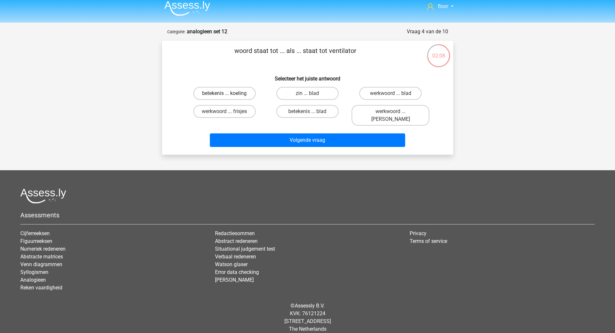
click at [246, 94] on label "betekenis ... koeling" at bounding box center [225, 93] width 62 height 13
click at [229, 94] on input "betekenis ... koeling" at bounding box center [227, 95] width 4 height 4
radio input "true"
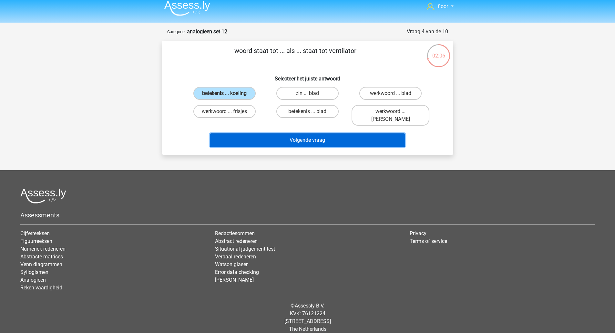
click at [266, 133] on button "Volgende vraag" at bounding box center [307, 140] width 195 height 14
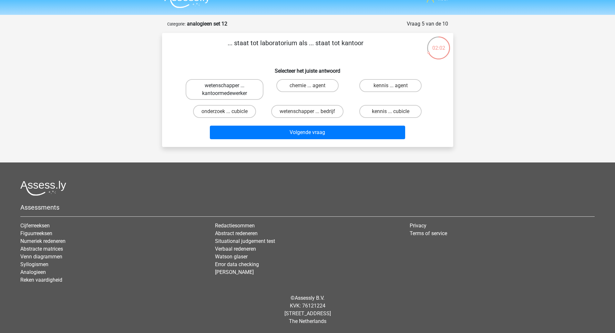
click at [245, 84] on label "wetenschapper ... kantoormedewerker" at bounding box center [225, 89] width 78 height 21
click at [229, 86] on input "wetenschapper ... kantoormedewerker" at bounding box center [227, 88] width 4 height 4
radio input "true"
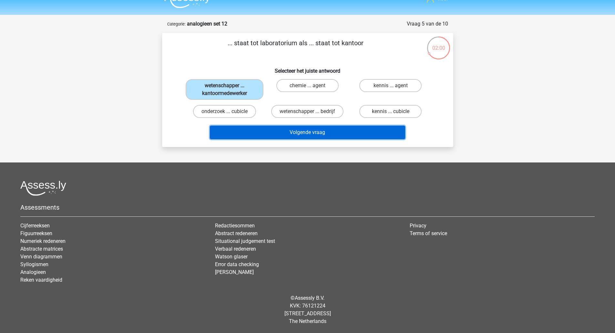
click at [273, 131] on button "Volgende vraag" at bounding box center [307, 133] width 195 height 14
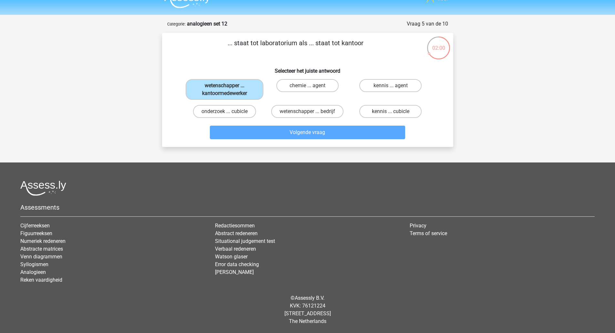
scroll to position [5, 0]
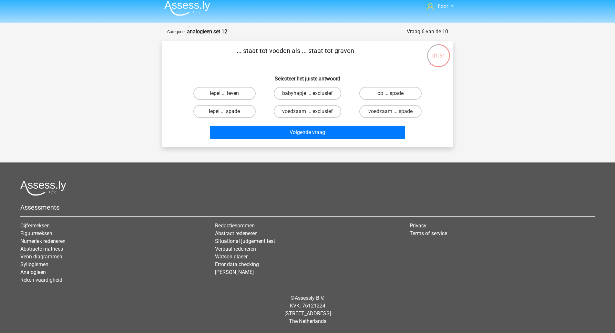
click at [244, 105] on label "lepel ... spade" at bounding box center [225, 111] width 62 height 13
click at [229, 111] on input "lepel ... spade" at bounding box center [227, 113] width 4 height 4
radio input "true"
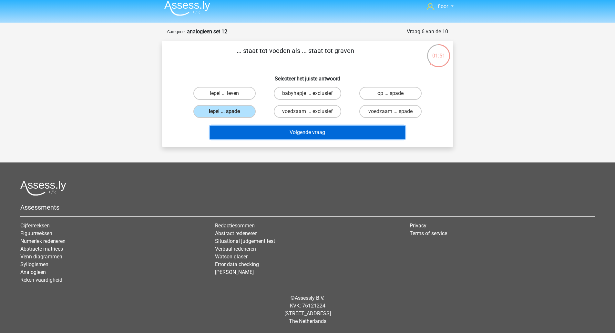
click at [252, 126] on button "Volgende vraag" at bounding box center [307, 133] width 195 height 14
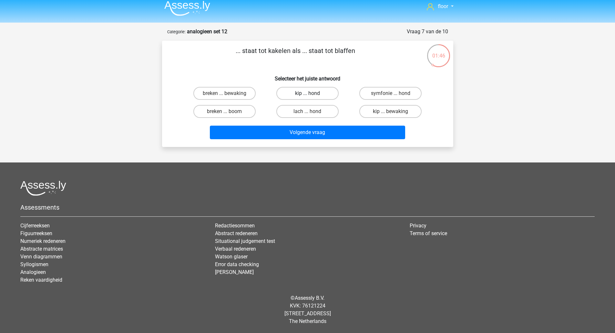
click at [328, 98] on label "kip ... hond" at bounding box center [308, 93] width 62 height 13
click at [312, 98] on input "kip ... hond" at bounding box center [310, 95] width 4 height 4
radio input "true"
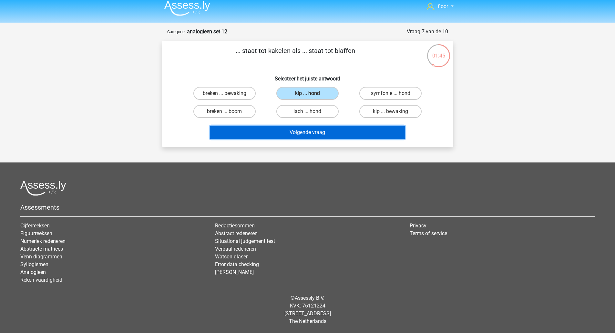
click at [318, 137] on button "Volgende vraag" at bounding box center [307, 133] width 195 height 14
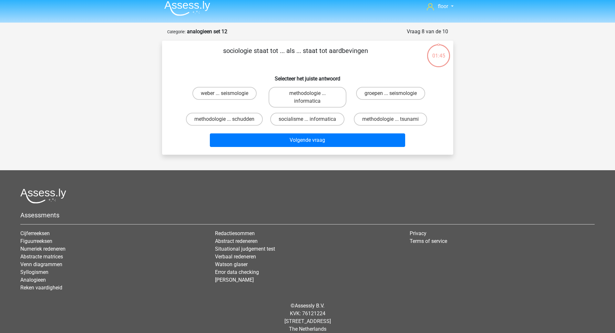
scroll to position [12, 0]
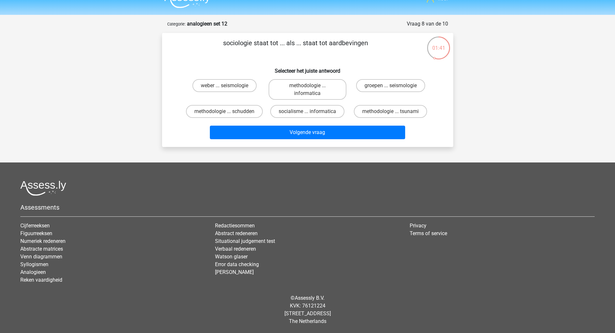
click at [395, 87] on input "groepen ... seismologie" at bounding box center [393, 88] width 4 height 4
radio input "true"
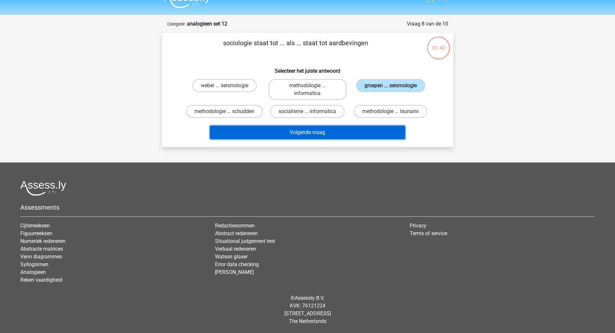
click at [353, 133] on button "Volgende vraag" at bounding box center [307, 133] width 195 height 14
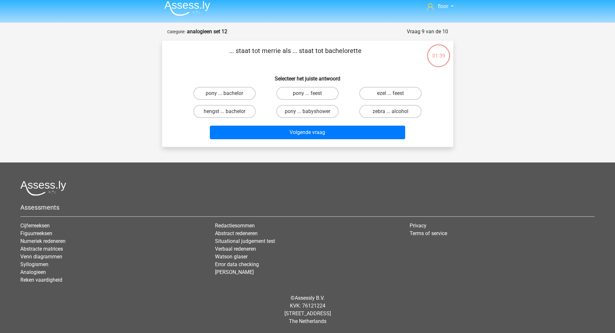
scroll to position [5, 0]
click at [244, 112] on label "hengst ... bachelor" at bounding box center [225, 111] width 62 height 13
click at [229, 112] on input "hengst ... bachelor" at bounding box center [227, 113] width 4 height 4
radio input "true"
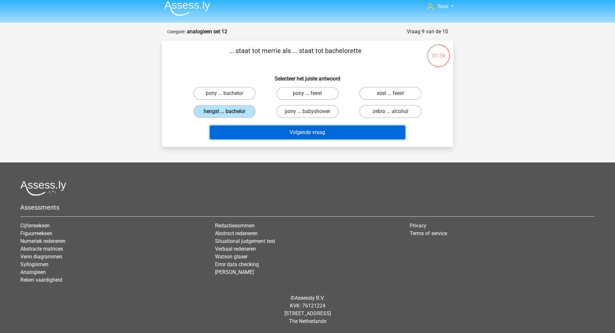
click at [259, 134] on button "Volgende vraag" at bounding box center [307, 133] width 195 height 14
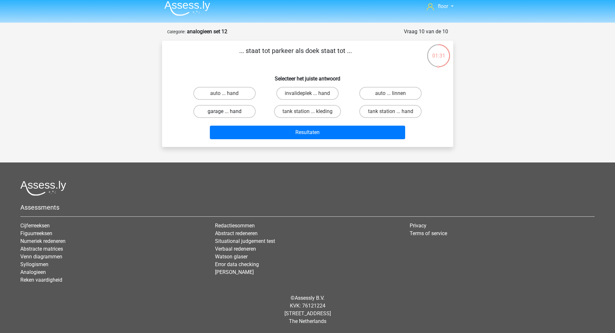
click at [244, 115] on label "garage ... hand" at bounding box center [225, 111] width 62 height 13
click at [229, 115] on input "garage ... hand" at bounding box center [227, 113] width 4 height 4
radio input "true"
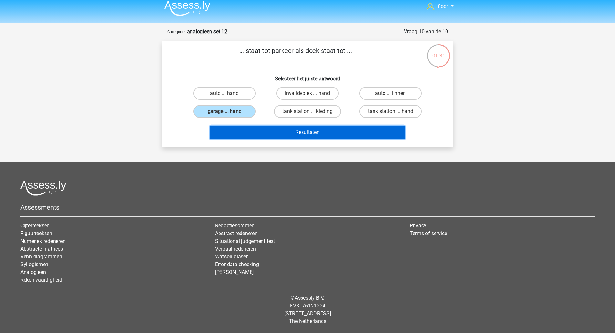
click at [251, 136] on button "Resultaten" at bounding box center [307, 133] width 195 height 14
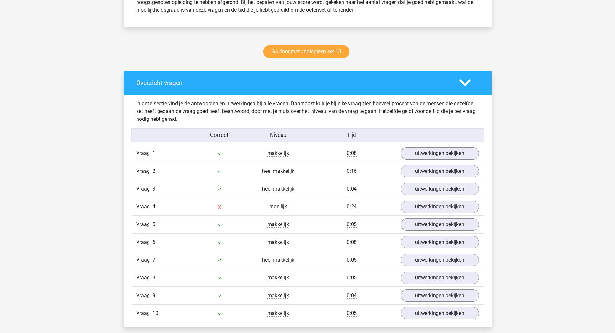
scroll to position [309, 0]
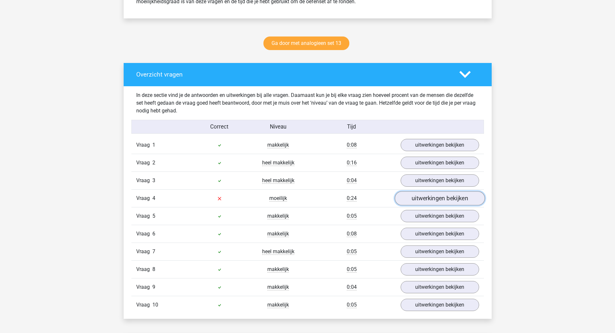
click at [435, 201] on link "uitwerkingen bekijken" at bounding box center [440, 198] width 90 height 14
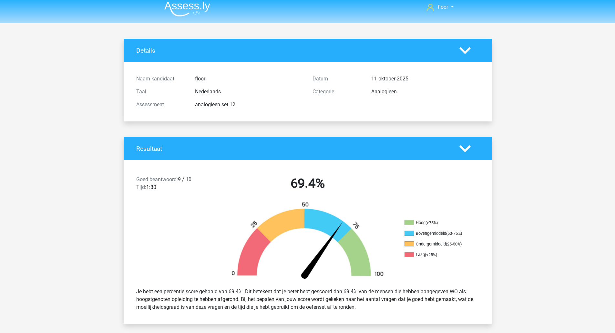
scroll to position [1, 0]
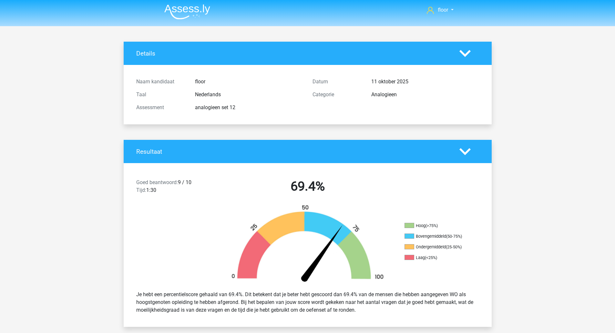
click at [187, 8] on img at bounding box center [187, 11] width 46 height 15
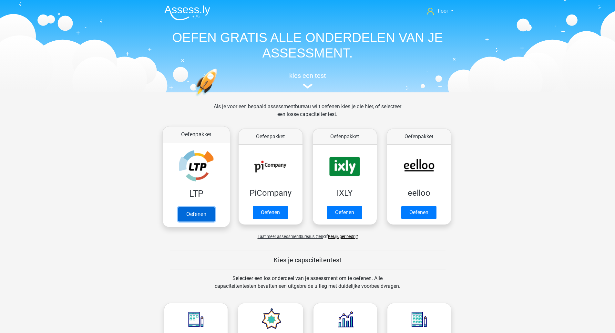
click at [194, 207] on link "Oefenen" at bounding box center [196, 214] width 37 height 14
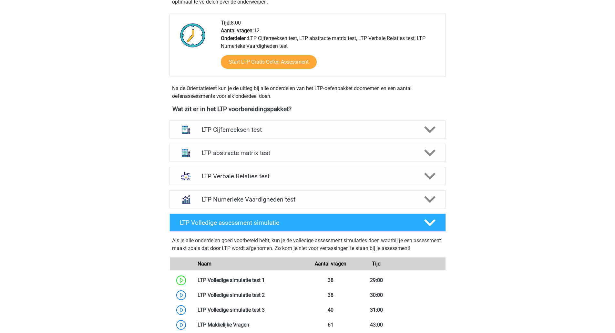
scroll to position [172, 0]
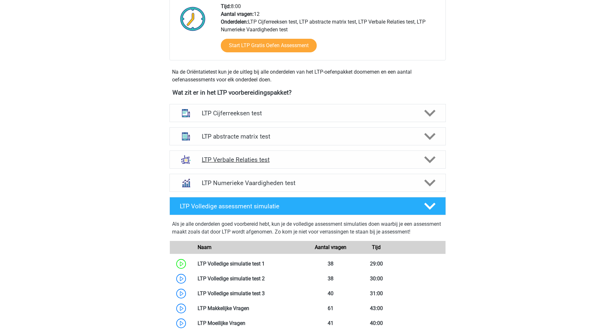
click at [429, 157] on icon at bounding box center [429, 159] width 11 height 11
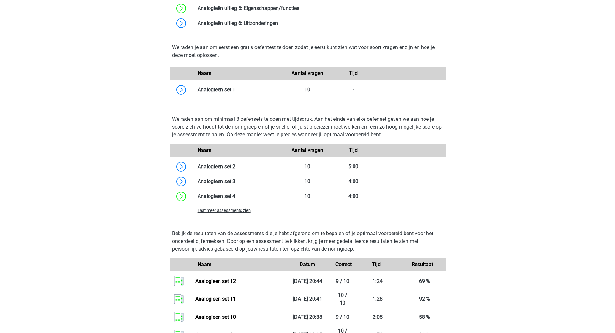
scroll to position [507, 0]
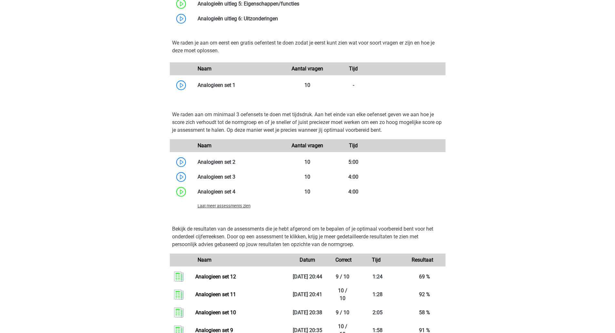
click at [240, 204] on span "Laat meer assessments zien" at bounding box center [224, 206] width 53 height 5
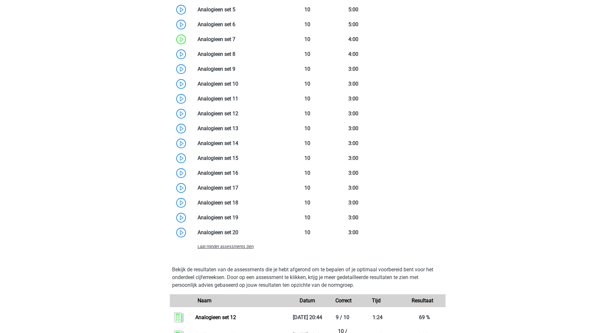
scroll to position [712, 0]
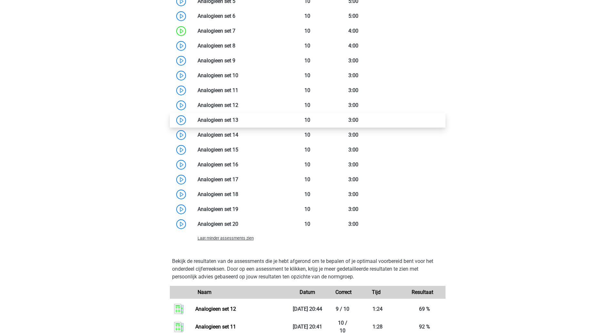
click at [238, 123] on link at bounding box center [238, 120] width 0 height 6
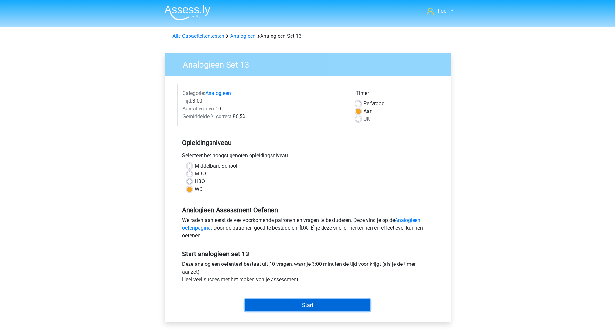
click at [304, 302] on input "Start" at bounding box center [308, 305] width 126 height 12
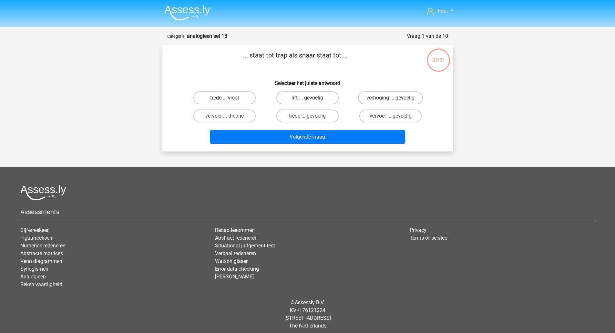
click at [239, 98] on label "trede ... viool" at bounding box center [225, 97] width 62 height 13
click at [229, 98] on input "trede ... viool" at bounding box center [227, 100] width 4 height 4
radio input "true"
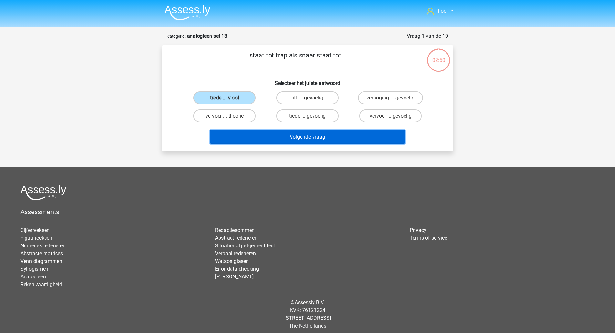
click at [251, 133] on button "Volgende vraag" at bounding box center [307, 137] width 195 height 14
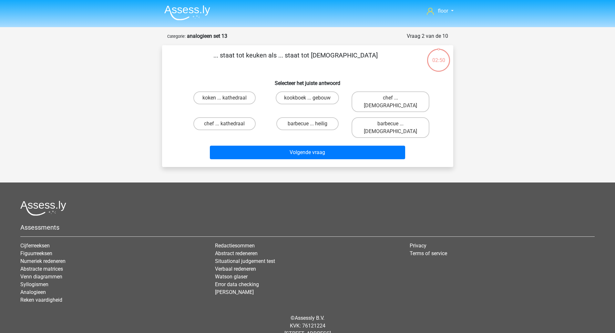
scroll to position [5, 0]
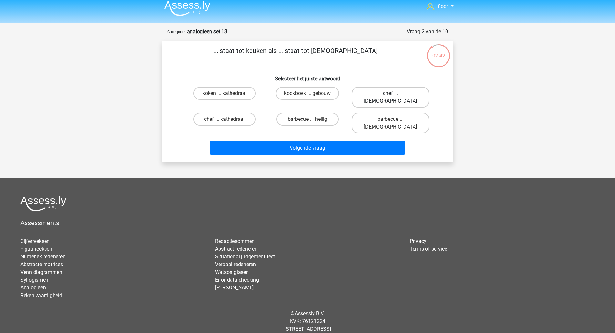
click at [372, 92] on label "chef ... priester" at bounding box center [391, 97] width 78 height 21
click at [391, 93] on input "chef ... priester" at bounding box center [393, 95] width 4 height 4
radio input "true"
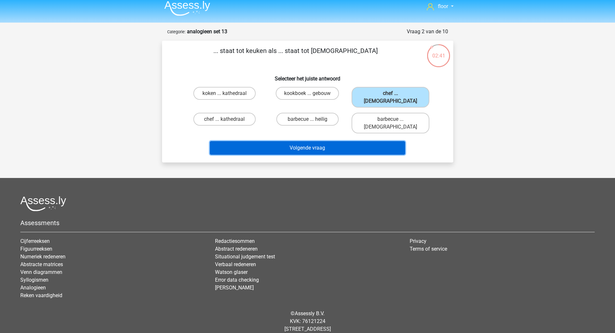
click at [329, 141] on button "Volgende vraag" at bounding box center [307, 148] width 195 height 14
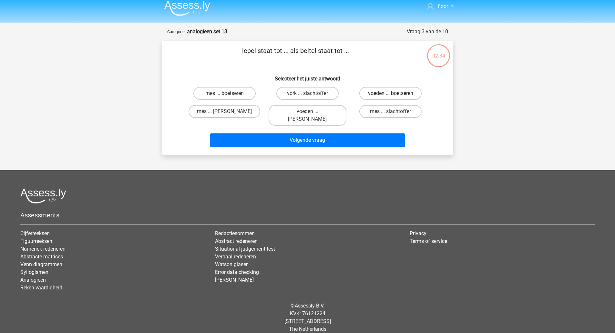
click at [383, 89] on label "voeden ... boetseren" at bounding box center [391, 93] width 62 height 13
click at [391, 93] on input "voeden ... boetseren" at bounding box center [393, 95] width 4 height 4
radio input "true"
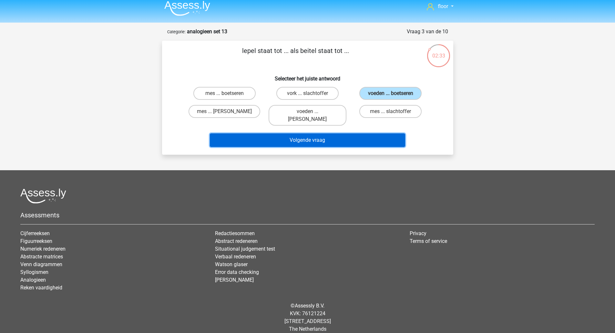
click at [340, 133] on button "Volgende vraag" at bounding box center [307, 140] width 195 height 14
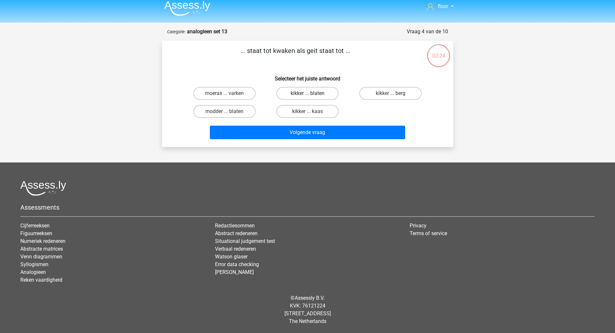
click at [317, 97] on label "kikker ... blaten" at bounding box center [308, 93] width 62 height 13
click at [312, 97] on input "kikker ... blaten" at bounding box center [310, 95] width 4 height 4
radio input "true"
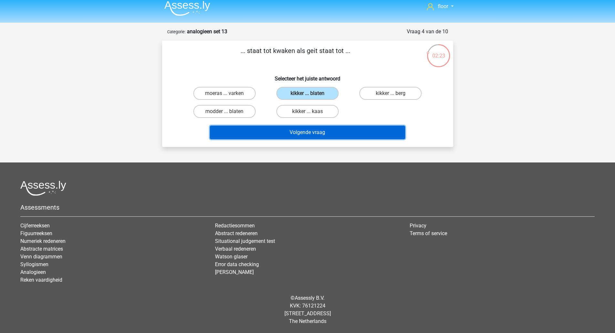
click at [306, 129] on button "Volgende vraag" at bounding box center [307, 133] width 195 height 14
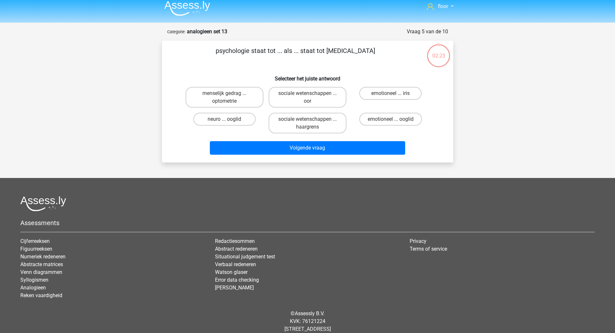
scroll to position [20, 0]
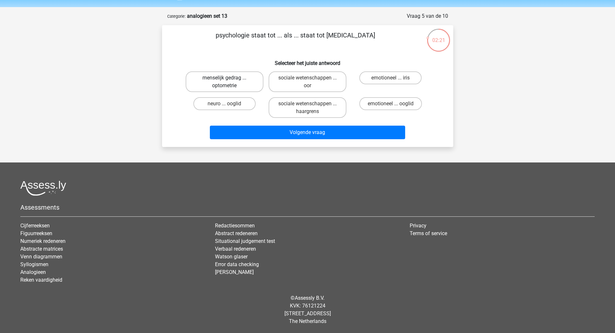
click at [242, 84] on label "menselijk gedrag ... optometrie" at bounding box center [225, 81] width 78 height 21
click at [229, 82] on input "menselijk gedrag ... optometrie" at bounding box center [227, 80] width 4 height 4
radio input "true"
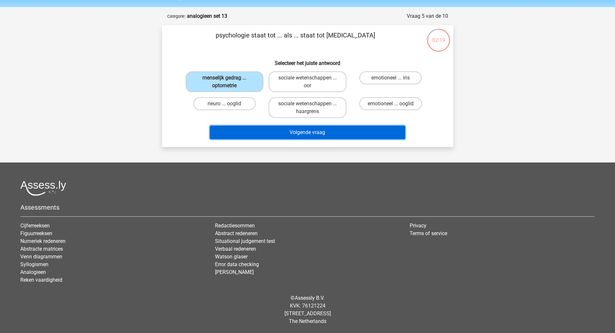
click at [273, 134] on button "Volgende vraag" at bounding box center [307, 133] width 195 height 14
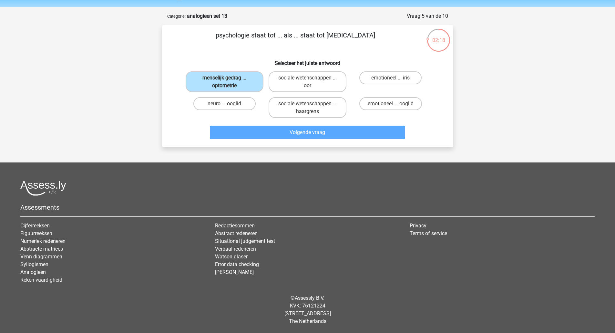
scroll to position [5, 0]
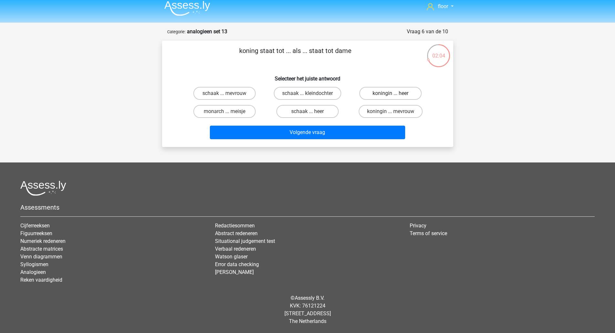
click at [388, 90] on label "koningin ... heer" at bounding box center [391, 93] width 62 height 13
click at [391, 93] on input "koningin ... heer" at bounding box center [393, 95] width 4 height 4
radio input "true"
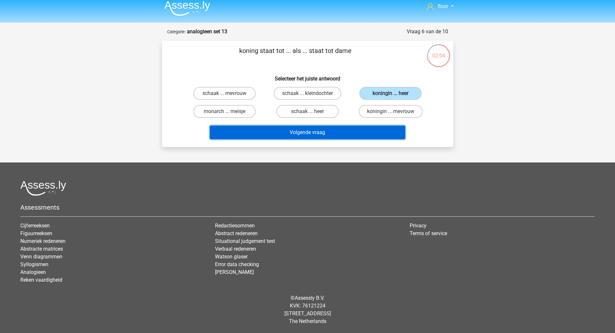
click at [319, 127] on button "Volgende vraag" at bounding box center [307, 133] width 195 height 14
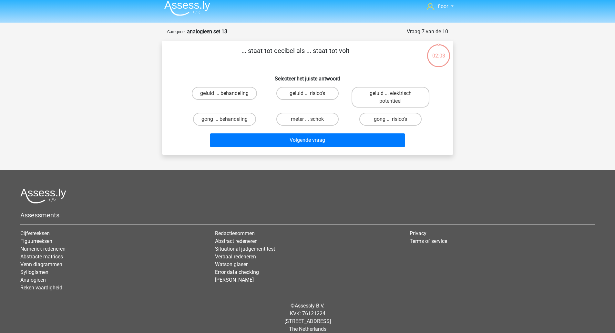
scroll to position [12, 0]
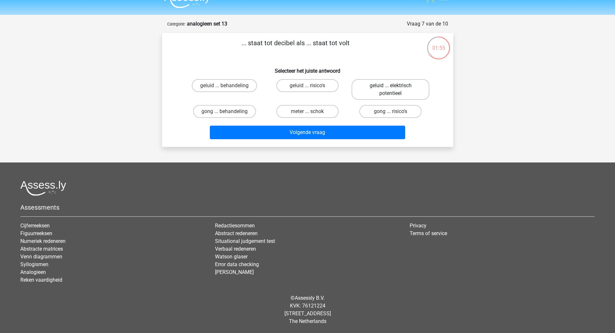
click at [369, 96] on label "geluid ... elektrisch potentieel" at bounding box center [391, 89] width 78 height 21
click at [391, 90] on input "geluid ... elektrisch potentieel" at bounding box center [393, 88] width 4 height 4
radio input "true"
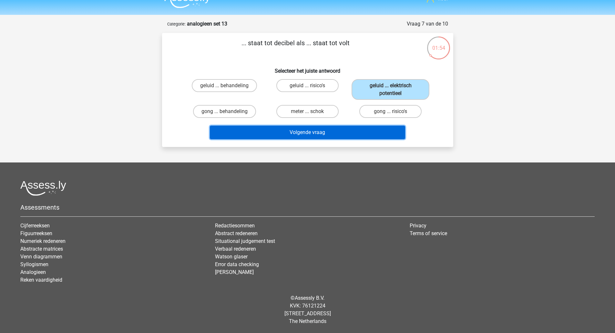
click at [352, 136] on button "Volgende vraag" at bounding box center [307, 133] width 195 height 14
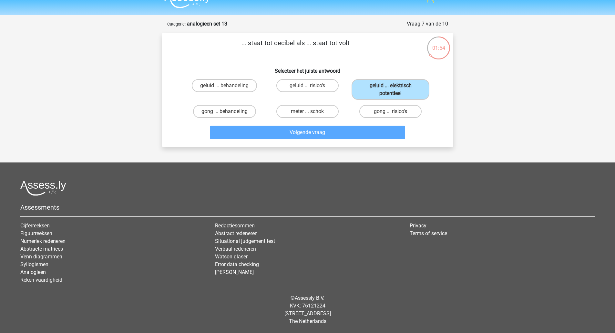
scroll to position [5, 0]
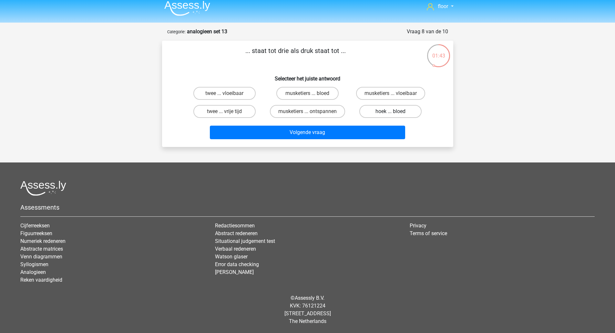
click at [401, 111] on label "hoek ... bloed" at bounding box center [391, 111] width 62 height 13
click at [395, 111] on input "hoek ... bloed" at bounding box center [393, 113] width 4 height 4
radio input "true"
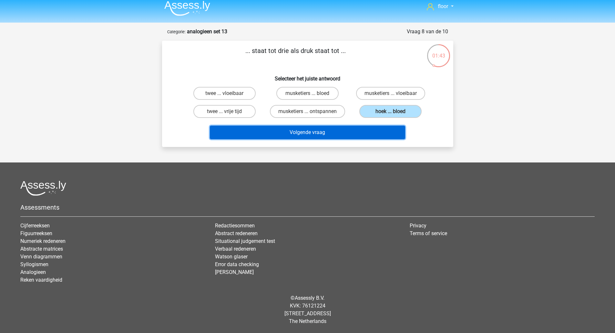
click at [373, 131] on button "Volgende vraag" at bounding box center [307, 133] width 195 height 14
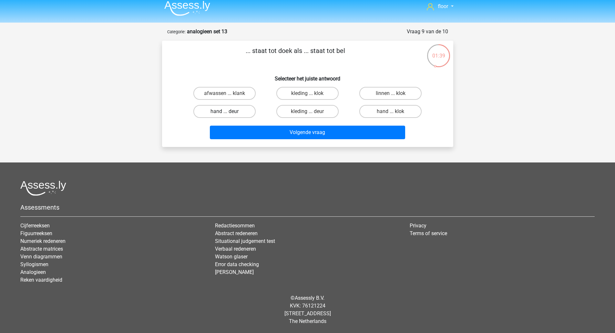
click at [229, 113] on label "hand ... deur" at bounding box center [225, 111] width 62 height 13
click at [229, 113] on input "hand ... deur" at bounding box center [227, 113] width 4 height 4
radio input "true"
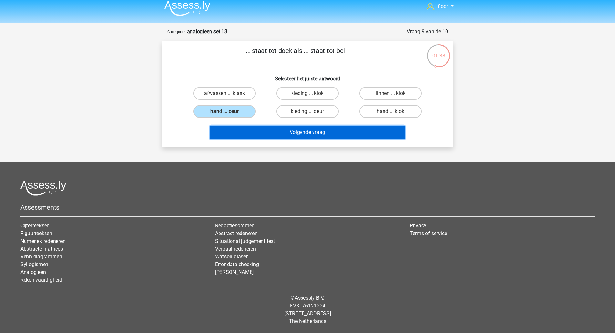
click at [245, 135] on button "Volgende vraag" at bounding box center [307, 133] width 195 height 14
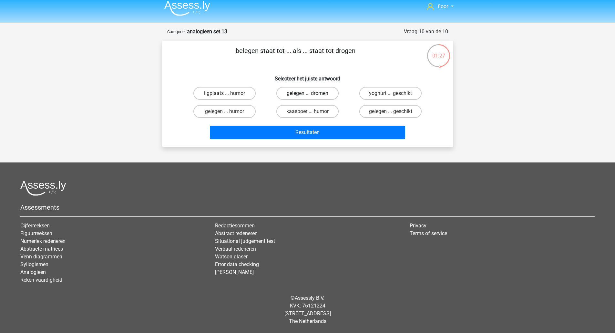
click at [328, 97] on label "gelegen ... dromen" at bounding box center [308, 93] width 62 height 13
click at [312, 97] on input "gelegen ... dromen" at bounding box center [310, 95] width 4 height 4
radio input "true"
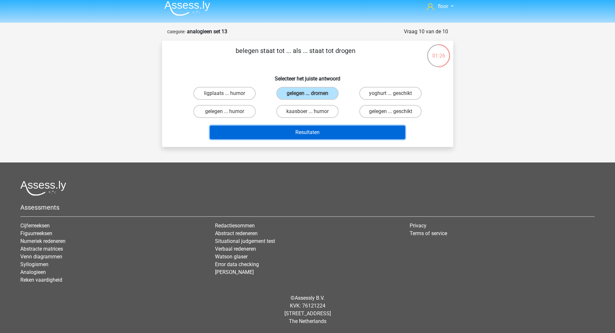
click at [312, 127] on button "Resultaten" at bounding box center [307, 133] width 195 height 14
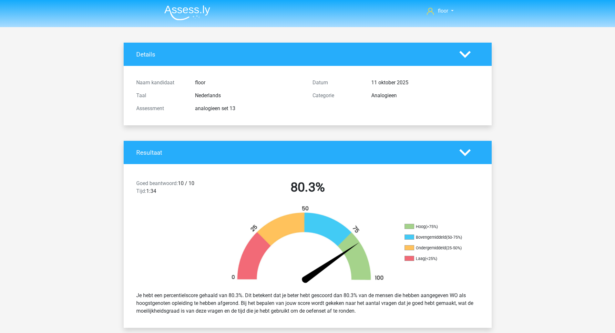
click at [191, 17] on img at bounding box center [187, 12] width 46 height 15
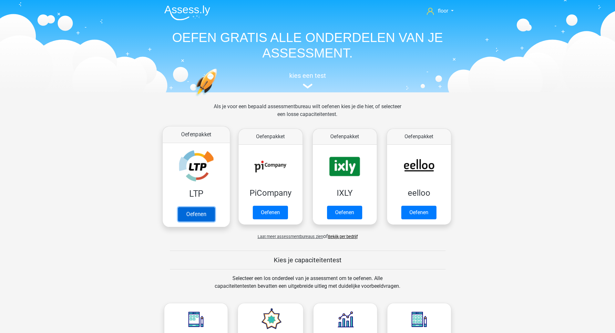
click at [199, 207] on link "Oefenen" at bounding box center [196, 214] width 37 height 14
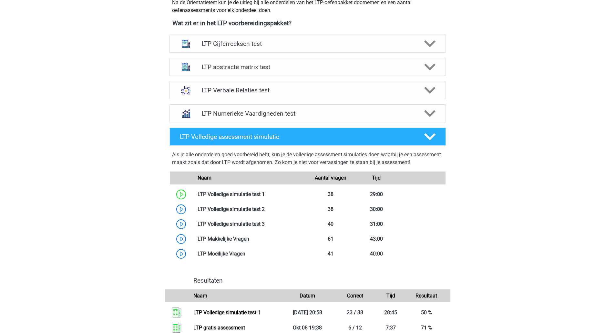
scroll to position [238, 0]
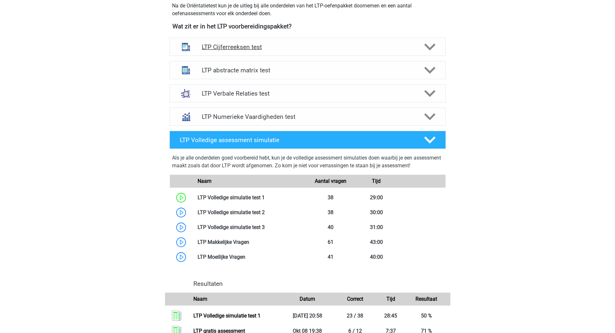
click at [429, 48] on polygon at bounding box center [429, 47] width 11 height 7
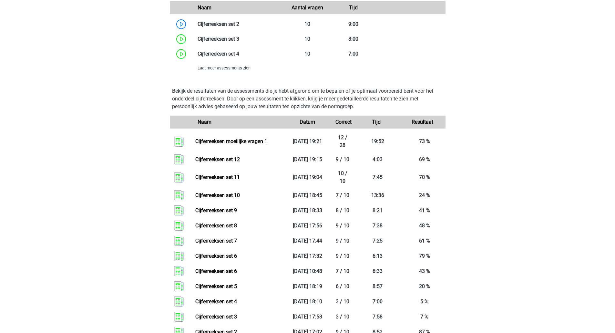
scroll to position [533, 0]
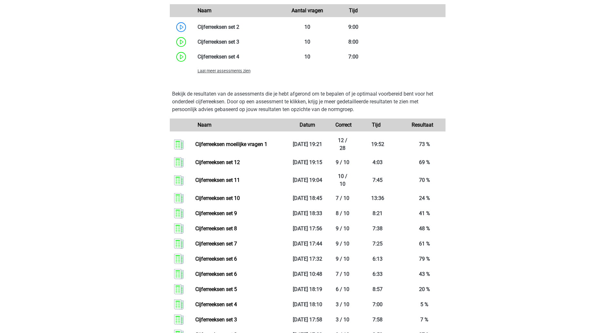
click at [239, 71] on span "Laat meer assessments zien" at bounding box center [224, 70] width 53 height 5
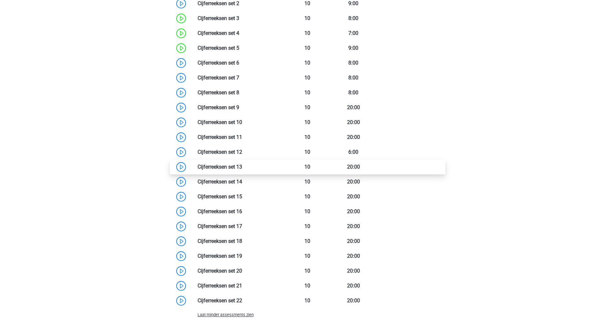
scroll to position [556, 0]
click at [242, 167] on link at bounding box center [242, 167] width 0 height 6
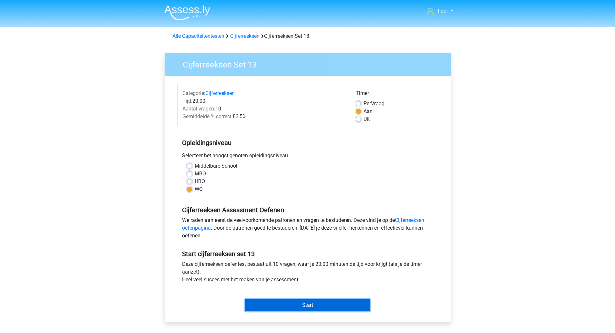
click at [305, 301] on input "Start" at bounding box center [308, 305] width 126 height 12
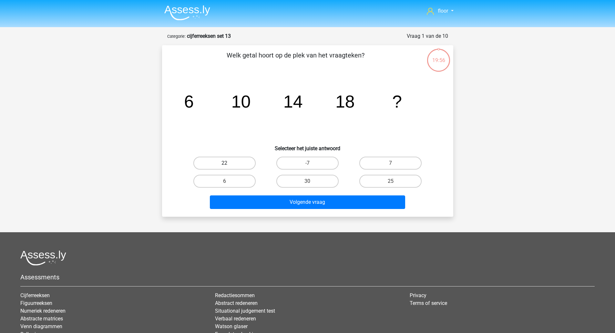
click at [234, 162] on label "22" at bounding box center [225, 163] width 62 height 13
click at [229, 163] on input "22" at bounding box center [227, 165] width 4 height 4
radio input "true"
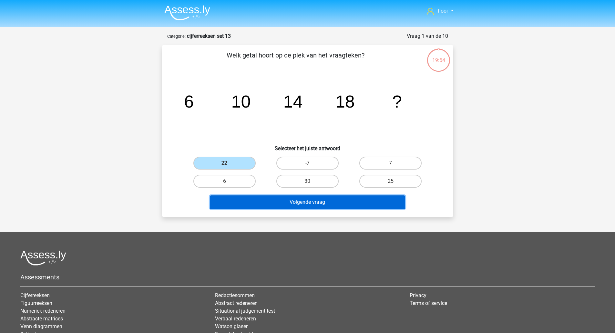
click at [246, 200] on button "Volgende vraag" at bounding box center [307, 202] width 195 height 14
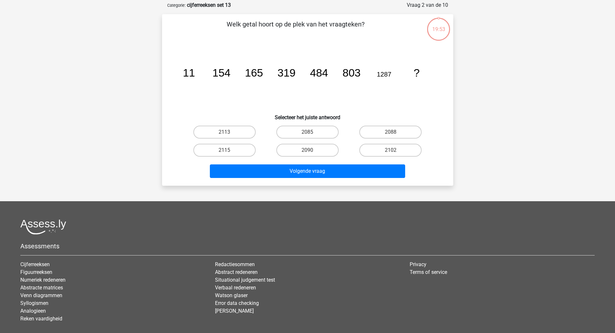
scroll to position [32, 0]
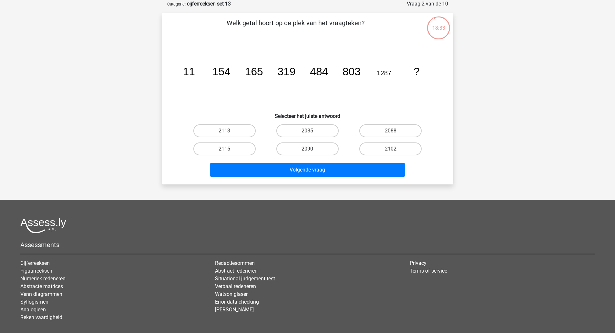
click at [284, 149] on label "2090" at bounding box center [308, 148] width 62 height 13
click at [308, 149] on input "2090" at bounding box center [310, 151] width 4 height 4
radio input "true"
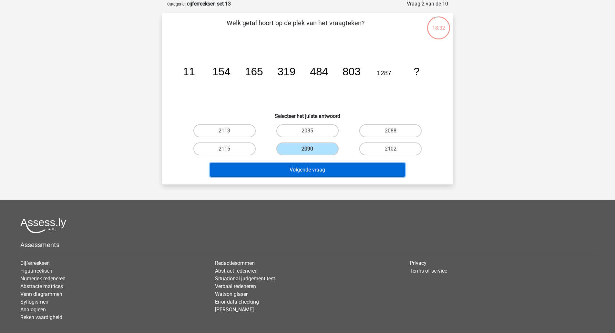
click at [274, 172] on button "Volgende vraag" at bounding box center [307, 170] width 195 height 14
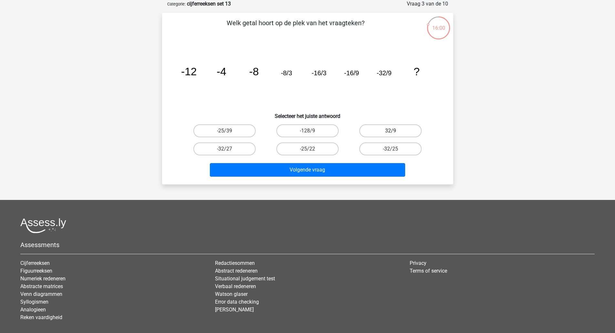
click at [393, 127] on label "32/9" at bounding box center [391, 130] width 62 height 13
click at [393, 131] on input "32/9" at bounding box center [393, 133] width 4 height 4
radio input "true"
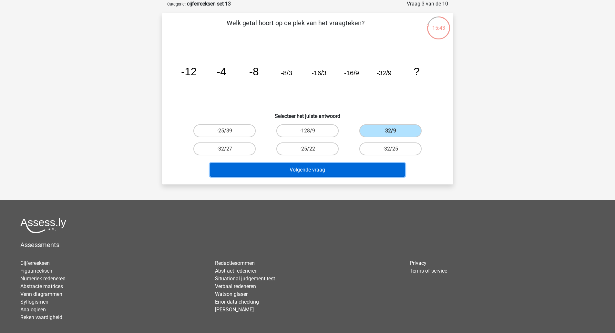
click at [351, 168] on button "Volgende vraag" at bounding box center [307, 170] width 195 height 14
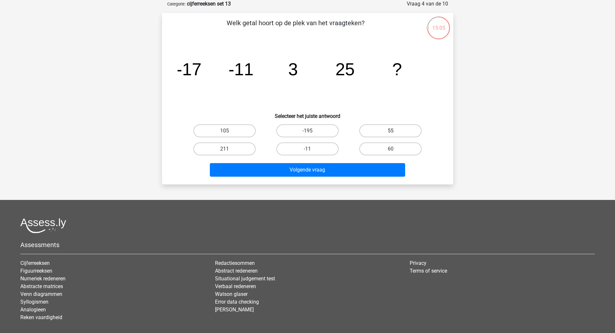
click at [378, 128] on label "55" at bounding box center [391, 130] width 62 height 13
click at [391, 131] on input "55" at bounding box center [393, 133] width 4 height 4
radio input "true"
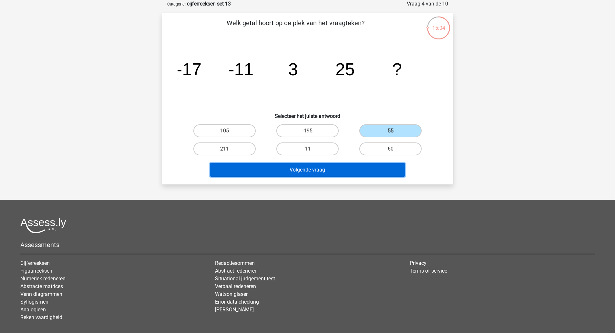
click at [344, 170] on button "Volgende vraag" at bounding box center [307, 170] width 195 height 14
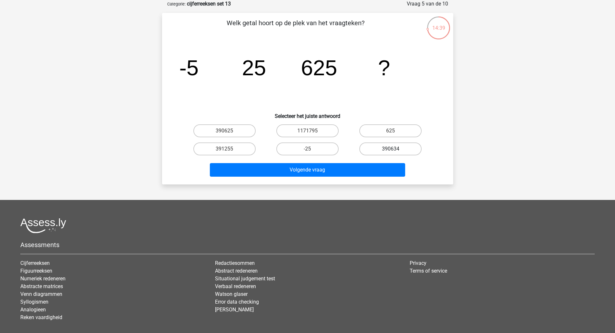
click at [374, 147] on label "390634" at bounding box center [391, 148] width 62 height 13
click at [391, 149] on input "390634" at bounding box center [393, 151] width 4 height 4
radio input "true"
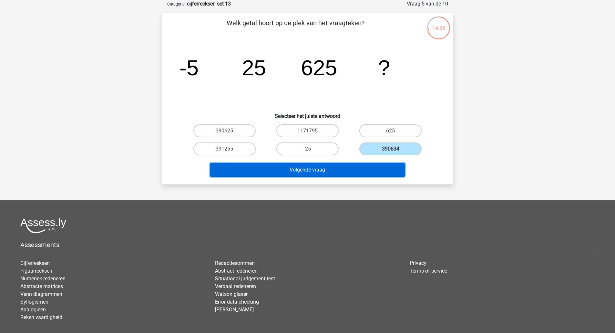
click at [355, 165] on button "Volgende vraag" at bounding box center [307, 170] width 195 height 14
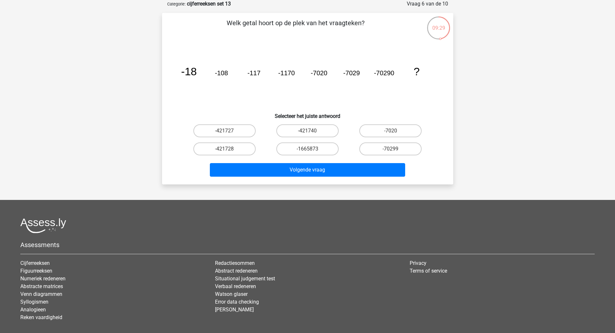
click at [403, 131] on label "-7020" at bounding box center [391, 130] width 62 height 13
click at [395, 131] on input "-7020" at bounding box center [393, 133] width 4 height 4
radio input "true"
click at [370, 172] on button "Volgende vraag" at bounding box center [307, 170] width 195 height 14
click at [325, 127] on label "49" at bounding box center [308, 130] width 62 height 13
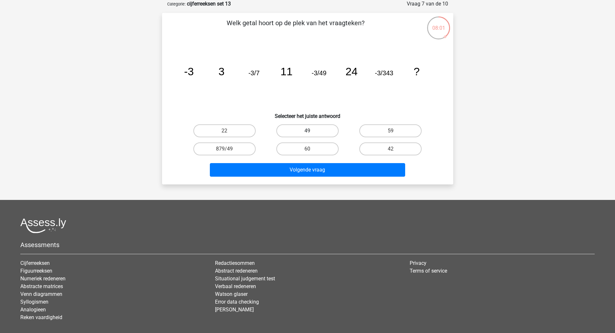
click at [312, 131] on input "49" at bounding box center [310, 133] width 4 height 4
radio input "true"
click at [344, 169] on button "Volgende vraag" at bounding box center [307, 170] width 195 height 14
click at [324, 154] on label "-8/9" at bounding box center [308, 148] width 62 height 13
click at [312, 153] on input "-8/9" at bounding box center [310, 151] width 4 height 4
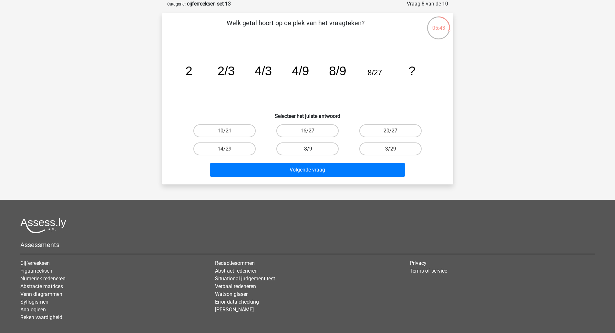
radio input "true"
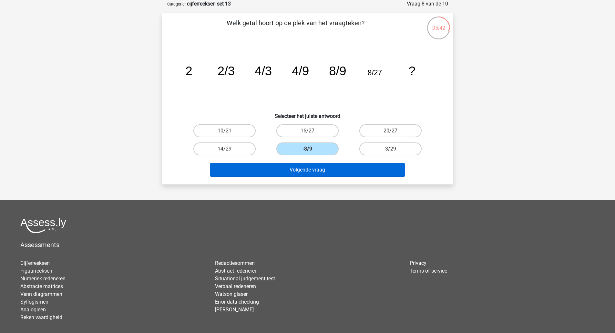
click at [328, 174] on button "Volgende vraag" at bounding box center [307, 170] width 195 height 14
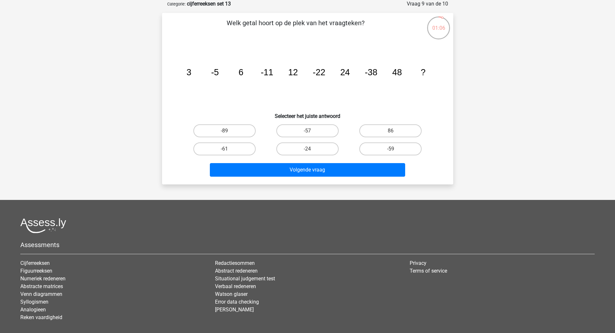
click at [320, 132] on label "-57" at bounding box center [308, 130] width 62 height 13
click at [312, 132] on input "-57" at bounding box center [310, 133] width 4 height 4
radio input "true"
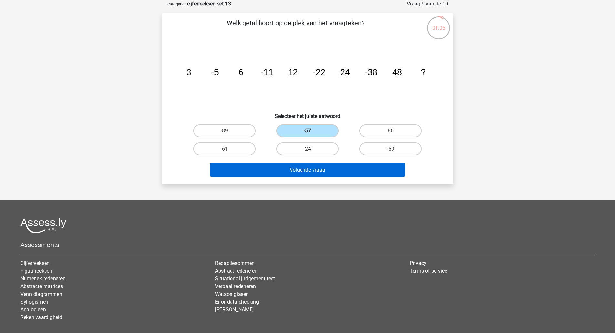
click at [324, 176] on button "Volgende vraag" at bounding box center [307, 170] width 195 height 14
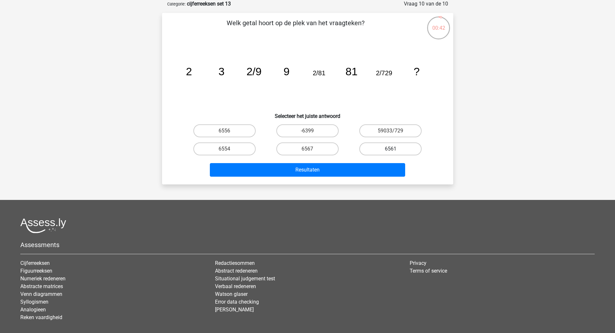
click at [373, 149] on label "6561" at bounding box center [391, 148] width 62 height 13
click at [391, 149] on input "6561" at bounding box center [393, 151] width 4 height 4
radio input "true"
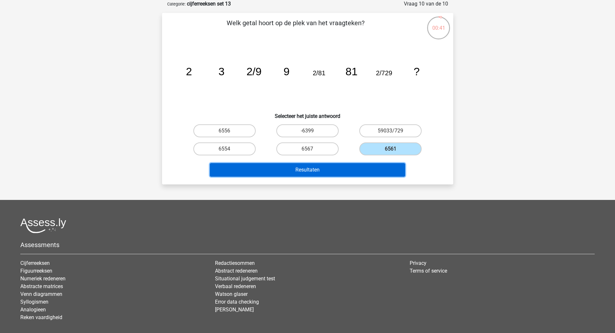
click at [345, 170] on button "Resultaten" at bounding box center [307, 170] width 195 height 14
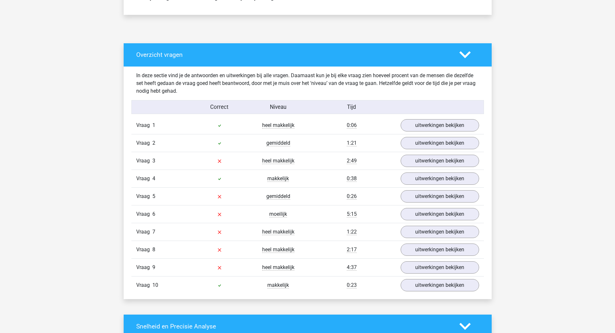
scroll to position [308, 0]
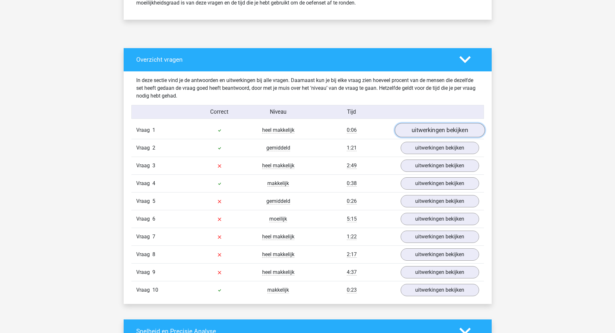
click at [442, 132] on link "uitwerkingen bekijken" at bounding box center [440, 130] width 90 height 14
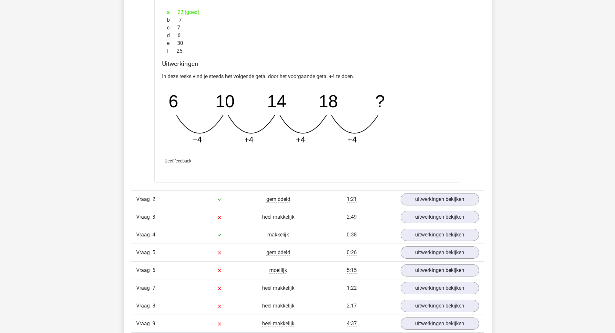
scroll to position [542, 0]
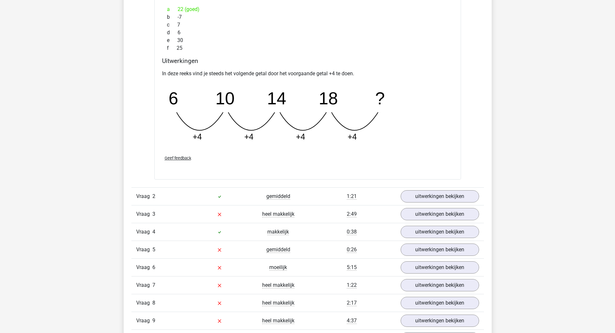
click at [443, 200] on link "uitwerkingen bekijken" at bounding box center [440, 196] width 79 height 12
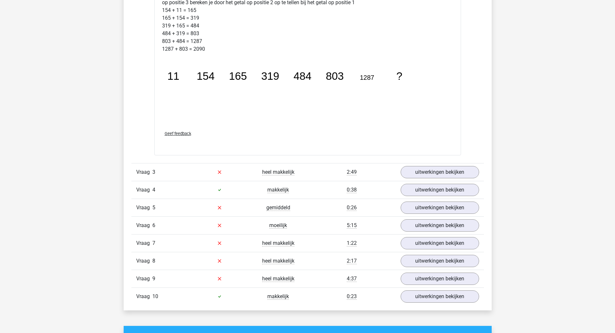
scroll to position [922, 0]
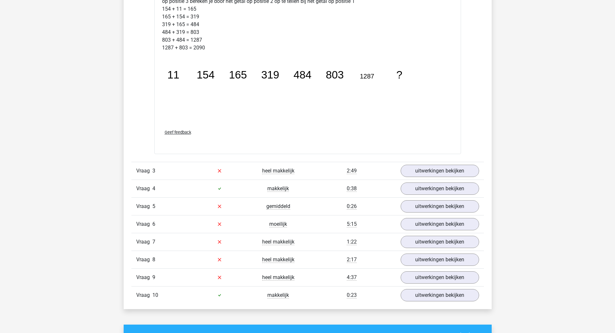
click at [454, 175] on link "uitwerkingen bekijken" at bounding box center [440, 171] width 79 height 12
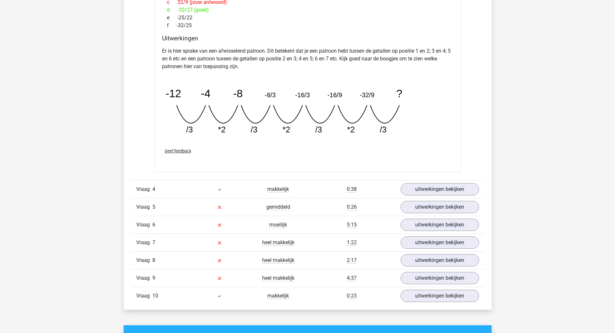
scroll to position [1219, 0]
click at [434, 208] on link "uitwerkingen bekijken" at bounding box center [440, 207] width 90 height 14
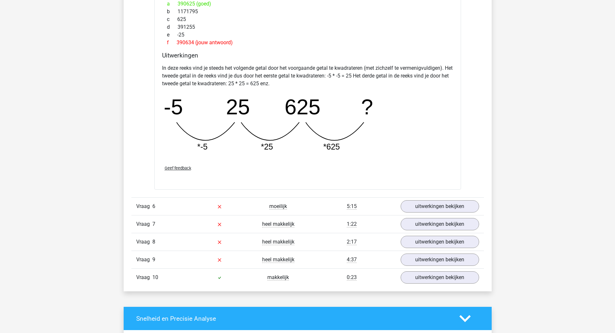
scroll to position [1538, 0]
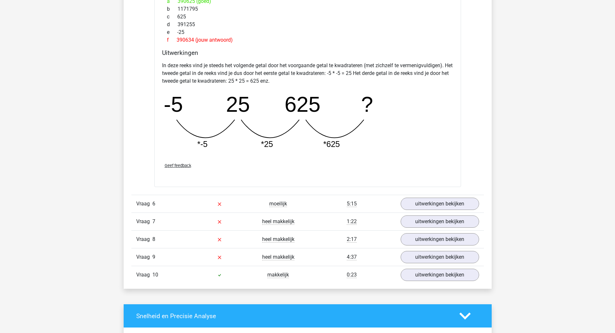
click at [434, 205] on link "uitwerkingen bekijken" at bounding box center [440, 204] width 79 height 12
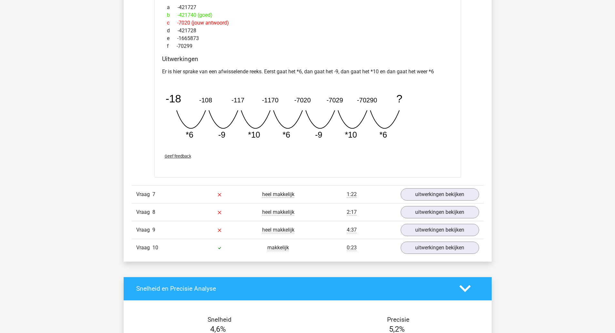
scroll to position [1848, 0]
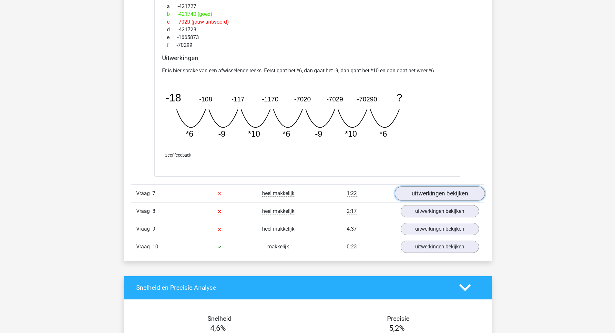
click at [440, 195] on link "uitwerkingen bekijken" at bounding box center [440, 193] width 90 height 14
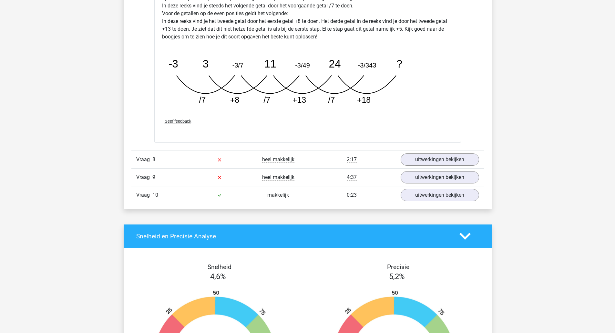
scroll to position [2242, 0]
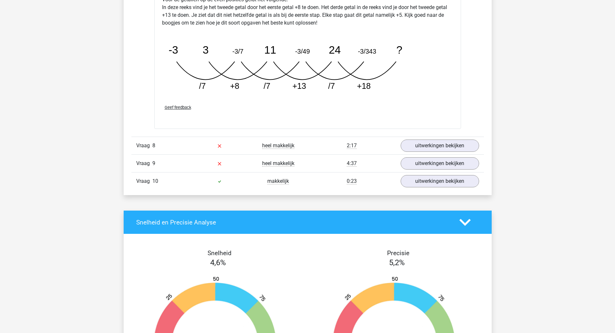
click at [452, 148] on link "uitwerkingen bekijken" at bounding box center [440, 146] width 79 height 12
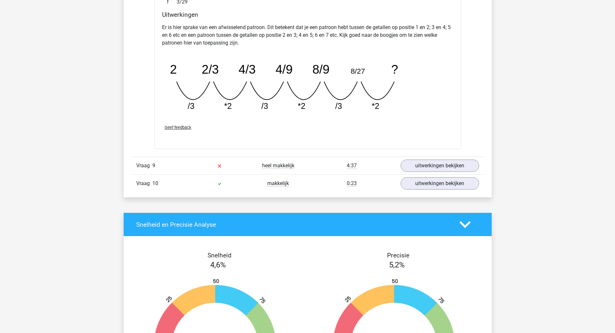
scroll to position [2543, 0]
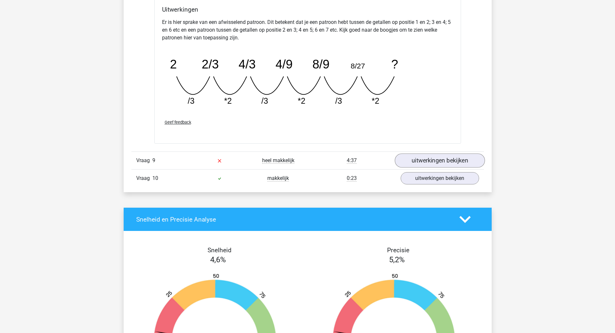
click at [457, 158] on link "uitwerkingen bekijken" at bounding box center [440, 160] width 90 height 14
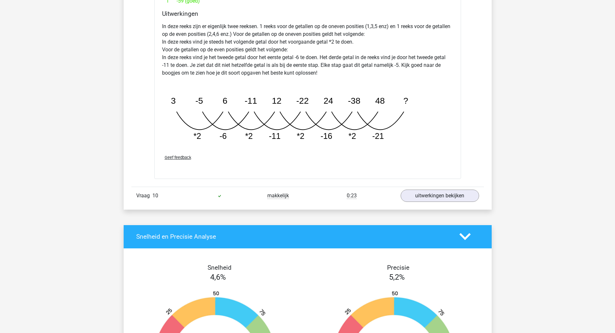
scroll to position [2855, 0]
click at [448, 193] on link "uitwerkingen bekijken" at bounding box center [440, 195] width 90 height 14
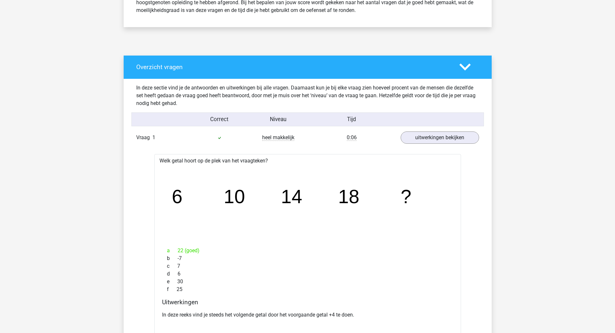
scroll to position [0, 0]
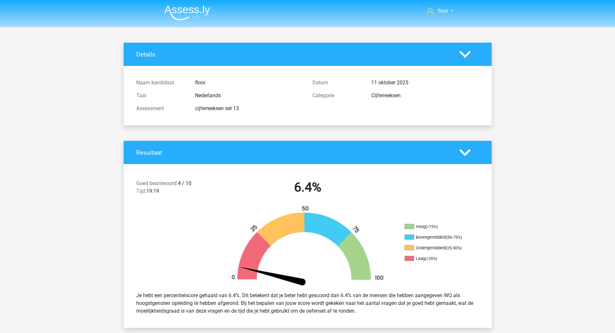
click at [183, 11] on img at bounding box center [187, 12] width 46 height 15
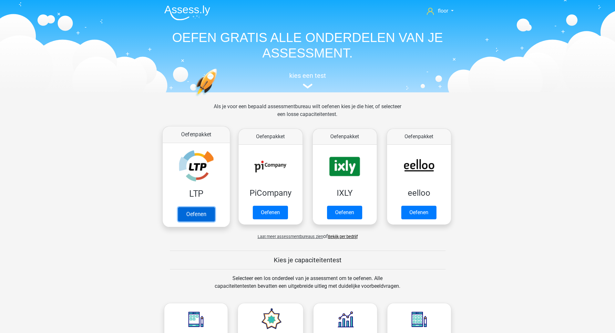
click at [192, 207] on link "Oefenen" at bounding box center [196, 214] width 37 height 14
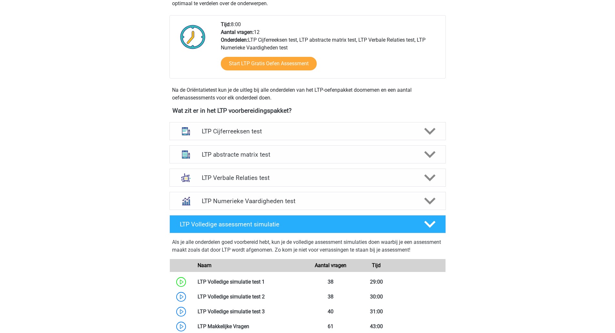
scroll to position [164, 0]
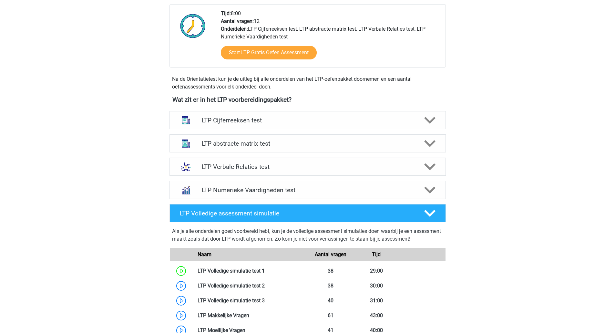
click at [435, 119] on icon at bounding box center [429, 120] width 11 height 11
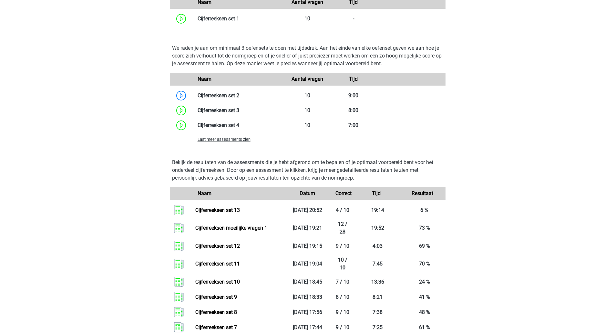
scroll to position [462, 0]
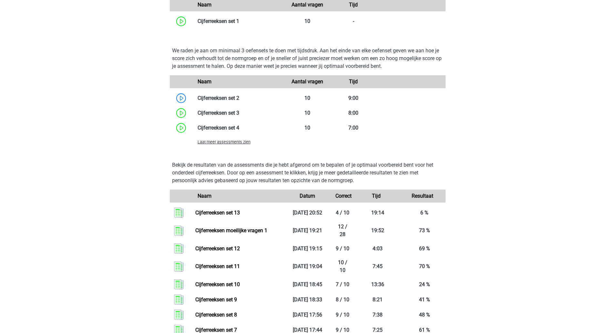
click at [235, 141] on span "Laat meer assessments zien" at bounding box center [224, 142] width 53 height 5
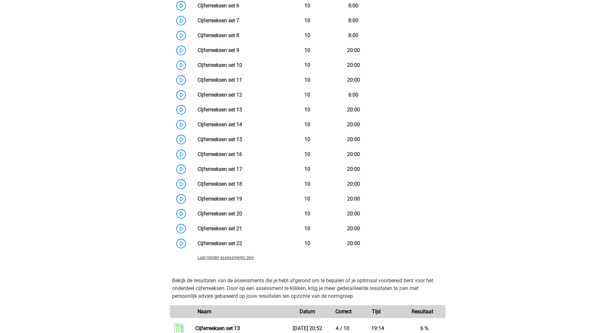
scroll to position [615, 0]
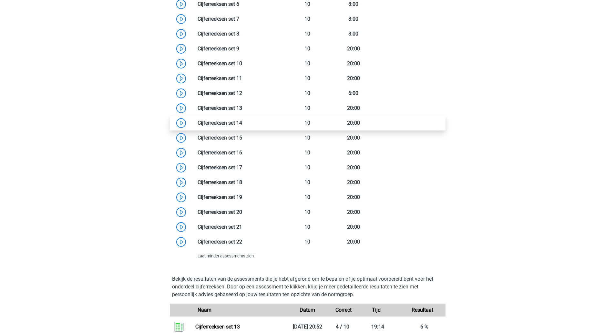
click at [242, 123] on link at bounding box center [242, 123] width 0 height 6
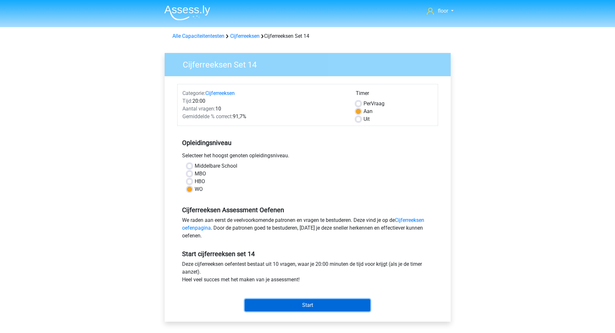
click at [296, 305] on input "Start" at bounding box center [308, 305] width 126 height 12
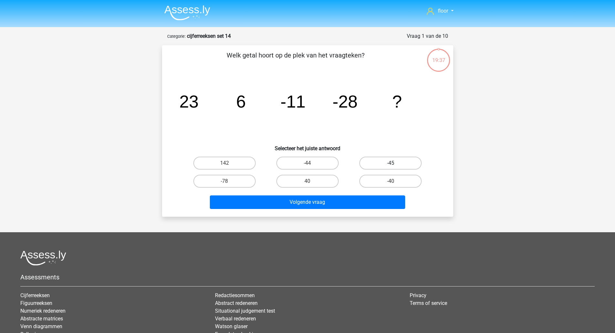
click at [382, 166] on label "-45" at bounding box center [391, 163] width 62 height 13
click at [391, 166] on input "-45" at bounding box center [393, 165] width 4 height 4
radio input "true"
click at [334, 212] on div "Welk getal hoort op de plek van het vraagteken? image/svg+xml 23 6 -11 -28 ? Se…" at bounding box center [307, 131] width 291 height 172
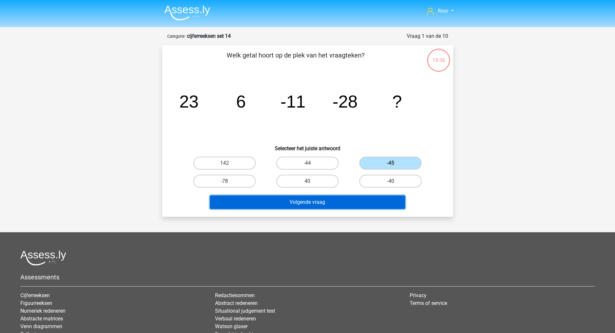
click at [332, 199] on button "Volgende vraag" at bounding box center [307, 202] width 195 height 14
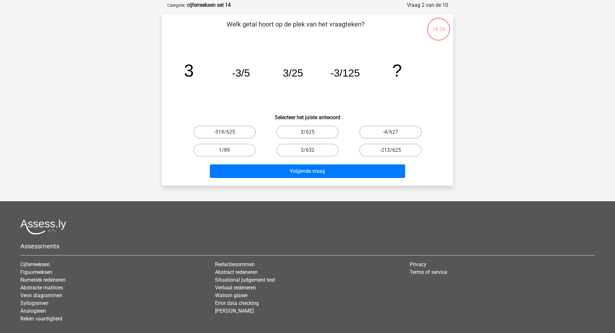
scroll to position [32, 0]
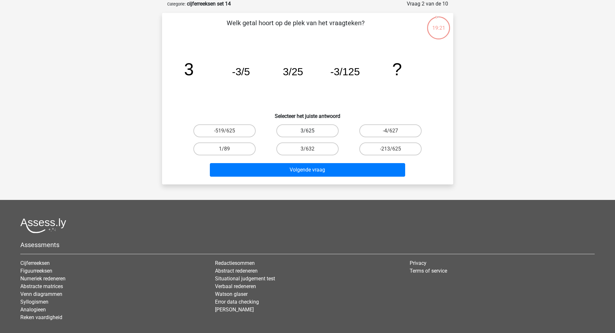
click at [321, 129] on label "3/625" at bounding box center [308, 130] width 62 height 13
click at [312, 131] on input "3/625" at bounding box center [310, 133] width 4 height 4
radio input "true"
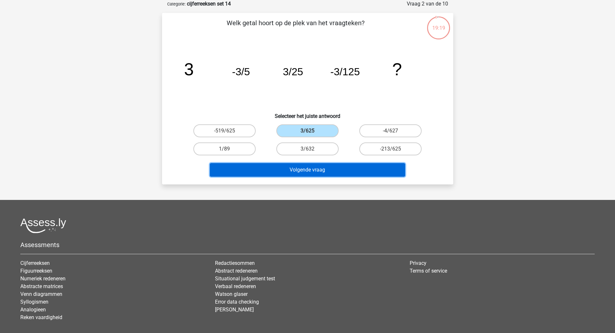
click at [308, 173] on button "Volgende vraag" at bounding box center [307, 170] width 195 height 14
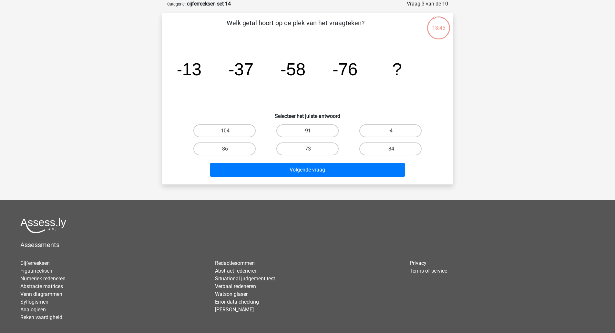
click at [323, 130] on label "-91" at bounding box center [308, 130] width 62 height 13
click at [312, 131] on input "-91" at bounding box center [310, 133] width 4 height 4
radio input "true"
click at [313, 178] on div "Volgende vraag" at bounding box center [307, 171] width 249 height 16
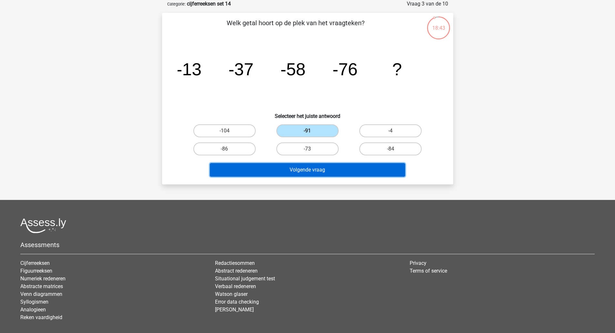
click at [314, 170] on button "Volgende vraag" at bounding box center [307, 170] width 195 height 14
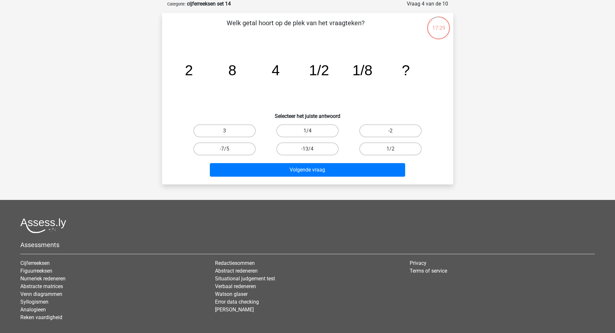
click at [320, 133] on label "1/4" at bounding box center [308, 130] width 62 height 13
click at [312, 133] on input "1/4" at bounding box center [310, 133] width 4 height 4
radio input "true"
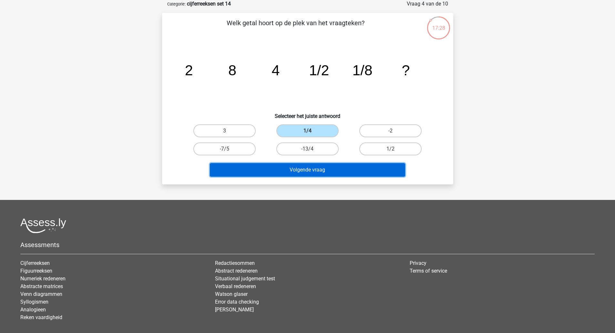
click at [317, 169] on button "Volgende vraag" at bounding box center [307, 170] width 195 height 14
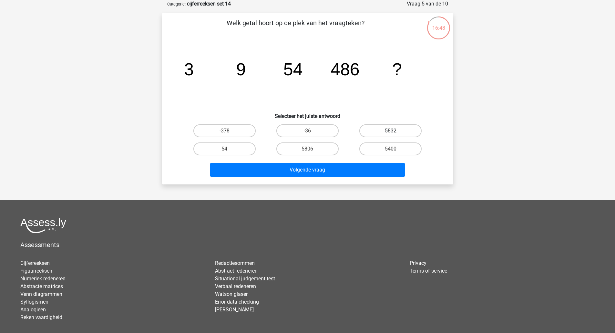
click at [383, 127] on label "5832" at bounding box center [391, 130] width 62 height 13
click at [391, 131] on input "5832" at bounding box center [393, 133] width 4 height 4
radio input "true"
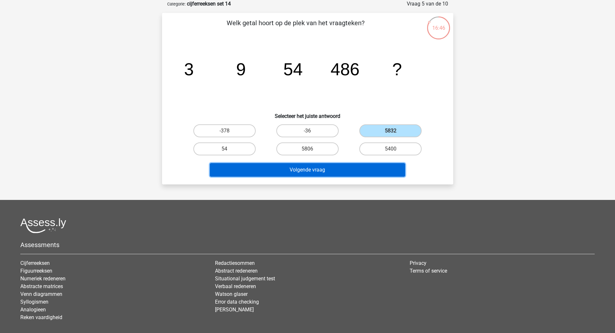
click at [342, 168] on button "Volgende vraag" at bounding box center [307, 170] width 195 height 14
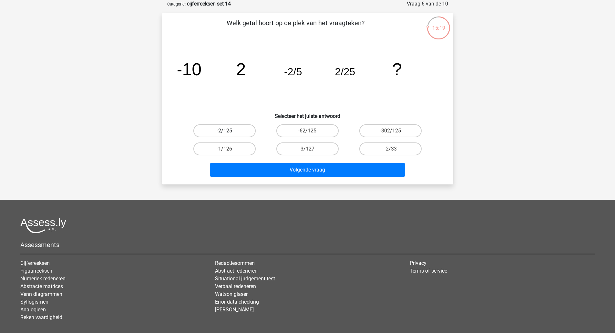
click at [246, 132] on label "-2/125" at bounding box center [225, 130] width 62 height 13
click at [229, 132] on input "-2/125" at bounding box center [227, 133] width 4 height 4
radio input "true"
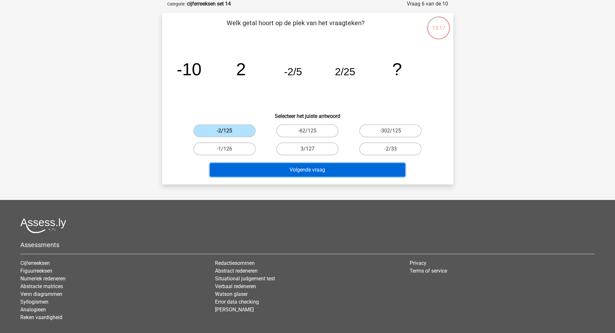
click at [252, 165] on button "Volgende vraag" at bounding box center [307, 170] width 195 height 14
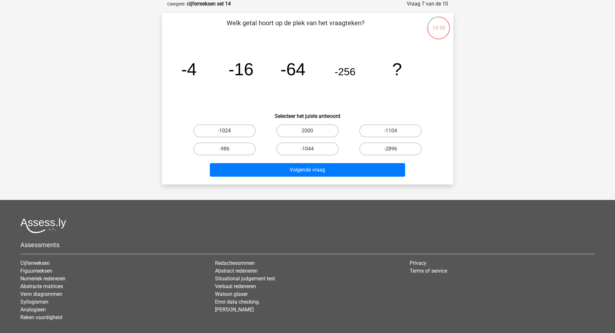
click at [233, 127] on label "-1024" at bounding box center [225, 130] width 62 height 13
click at [229, 131] on input "-1024" at bounding box center [227, 133] width 4 height 4
radio input "true"
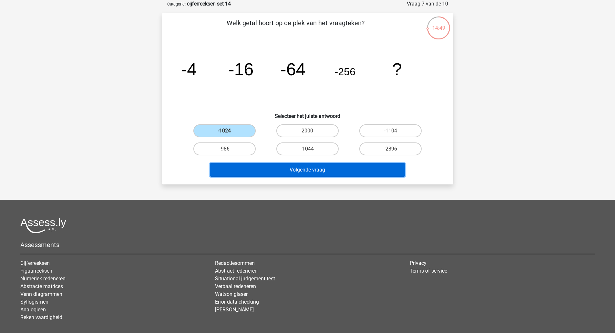
click at [263, 173] on button "Volgende vraag" at bounding box center [307, 170] width 195 height 14
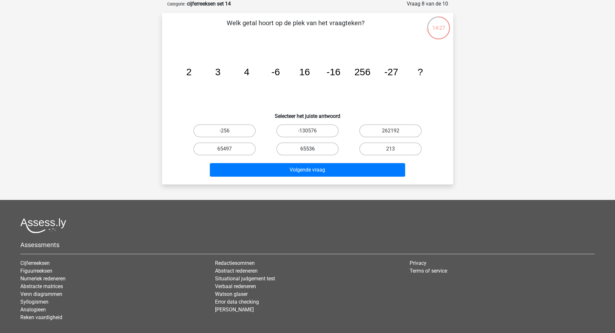
click at [305, 149] on label "65536" at bounding box center [308, 148] width 62 height 13
click at [308, 149] on input "65536" at bounding box center [310, 151] width 4 height 4
radio input "true"
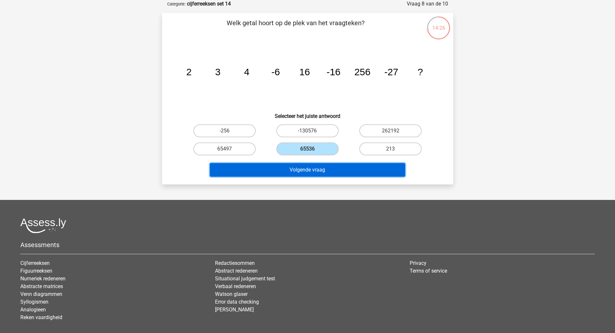
click at [304, 168] on button "Volgende vraag" at bounding box center [307, 170] width 195 height 14
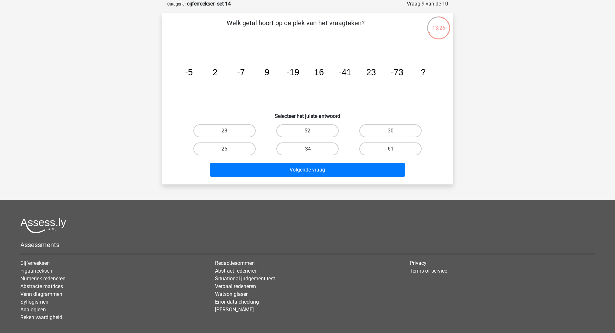
click at [243, 136] on label "28" at bounding box center [225, 130] width 62 height 13
click at [229, 135] on input "28" at bounding box center [227, 133] width 4 height 4
radio input "true"
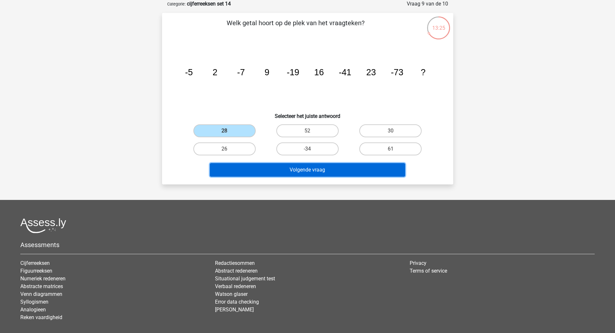
click at [269, 171] on button "Volgende vraag" at bounding box center [307, 170] width 195 height 14
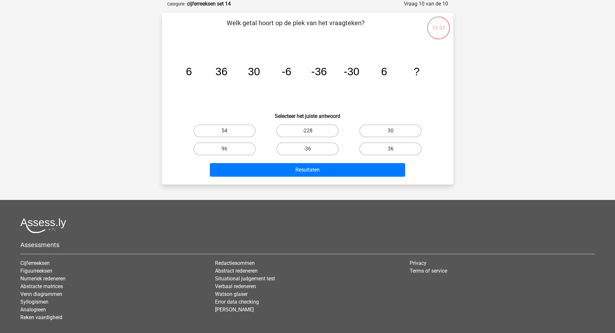
click at [387, 148] on label "36" at bounding box center [391, 148] width 62 height 13
click at [391, 149] on input "36" at bounding box center [393, 151] width 4 height 4
radio input "true"
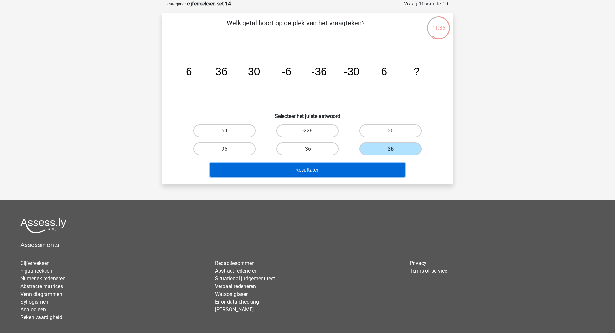
click at [360, 173] on button "Resultaten" at bounding box center [307, 170] width 195 height 14
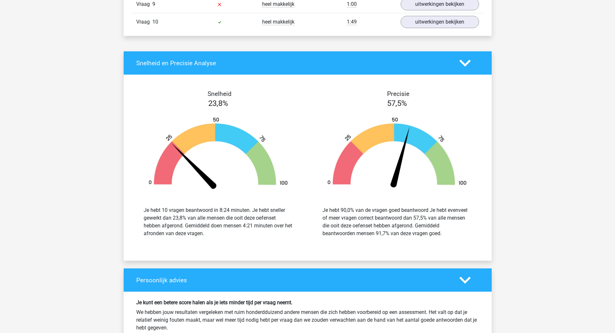
scroll to position [577, 0]
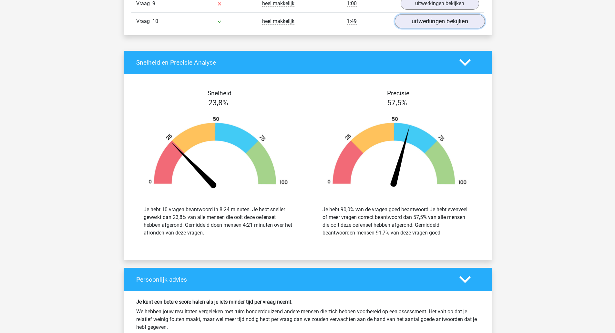
click at [455, 23] on link "uitwerkingen bekijken" at bounding box center [440, 21] width 90 height 14
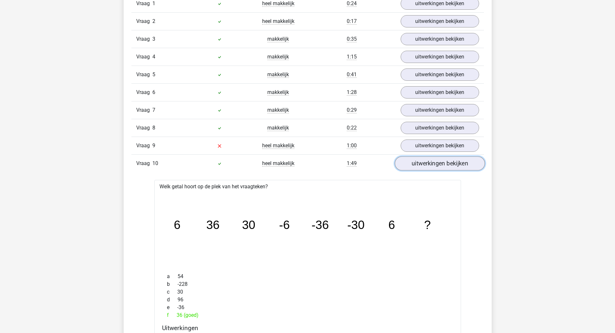
scroll to position [435, 0]
click at [463, 148] on link "uitwerkingen bekijken" at bounding box center [440, 145] width 90 height 14
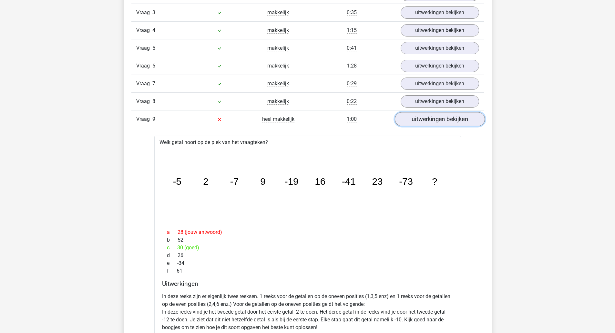
scroll to position [0, 0]
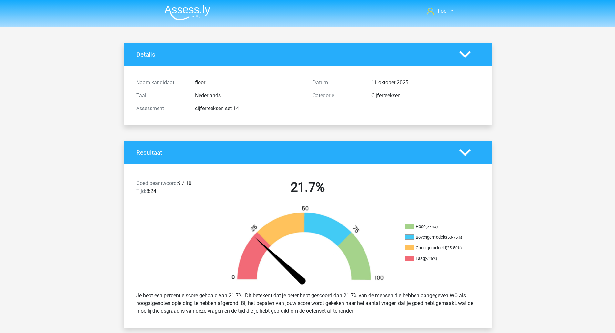
click at [195, 17] on img at bounding box center [187, 12] width 46 height 15
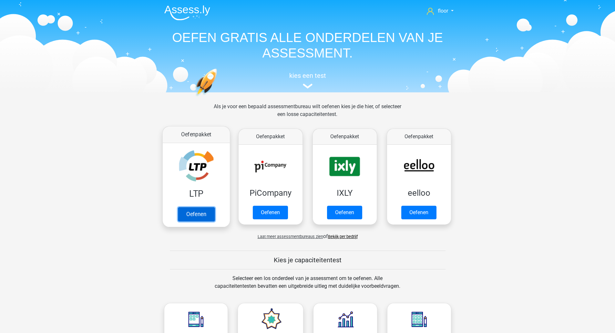
click at [206, 217] on link "Oefenen" at bounding box center [196, 214] width 37 height 14
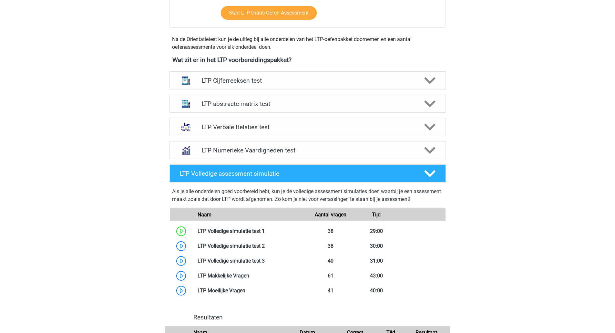
scroll to position [203, 0]
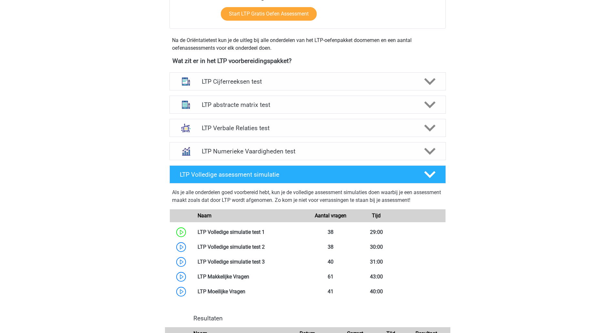
click at [428, 89] on div "LTP Cijferreeksen test" at bounding box center [308, 81] width 277 height 18
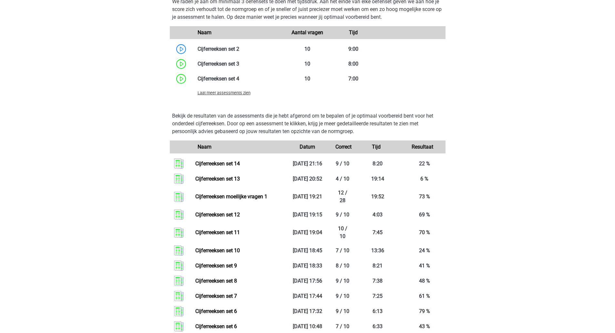
scroll to position [512, 0]
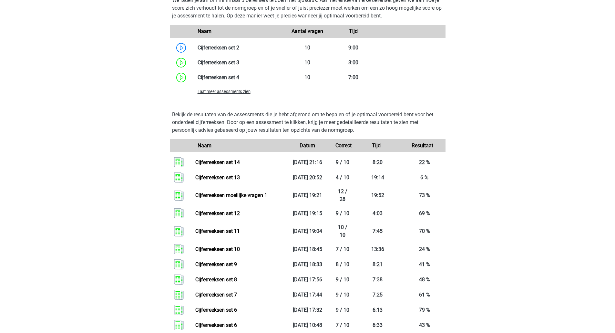
click at [233, 92] on span "Laat meer assessments zien" at bounding box center [224, 91] width 53 height 5
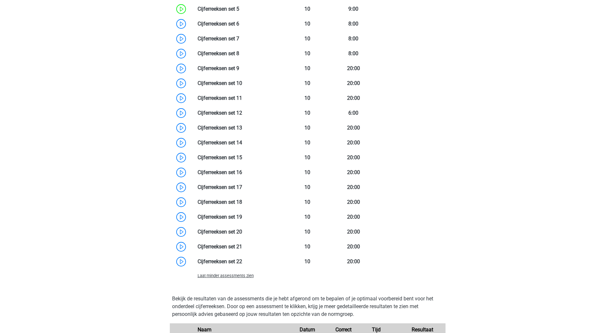
scroll to position [598, 0]
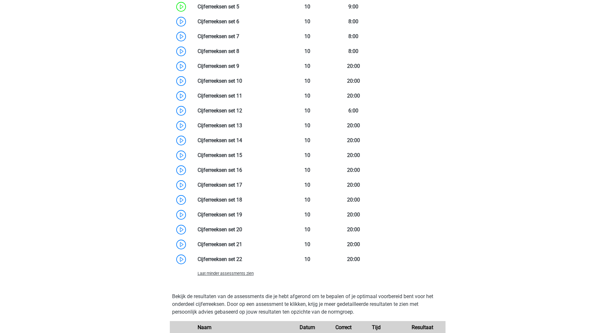
click at [242, 154] on link at bounding box center [242, 155] width 0 height 6
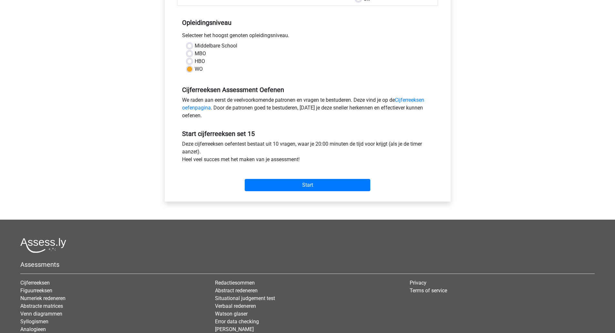
scroll to position [122, 0]
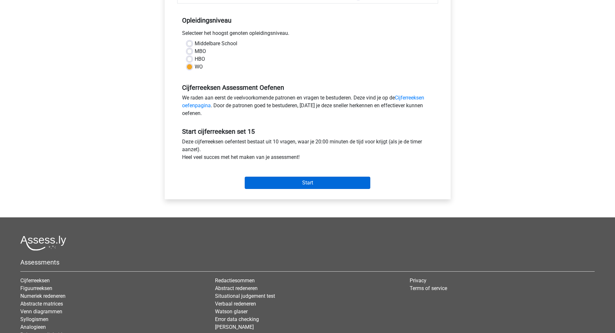
click at [346, 186] on input "Start" at bounding box center [308, 183] width 126 height 12
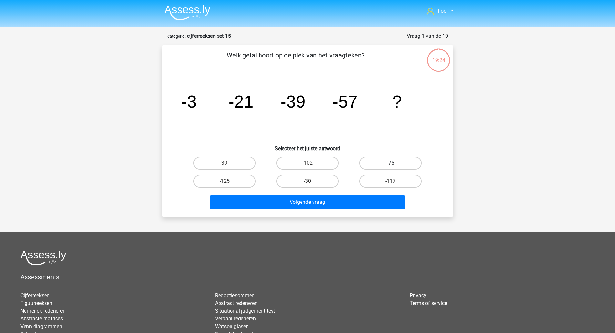
click at [382, 162] on label "-75" at bounding box center [391, 163] width 62 height 13
click at [391, 163] on input "-75" at bounding box center [393, 165] width 4 height 4
radio input "true"
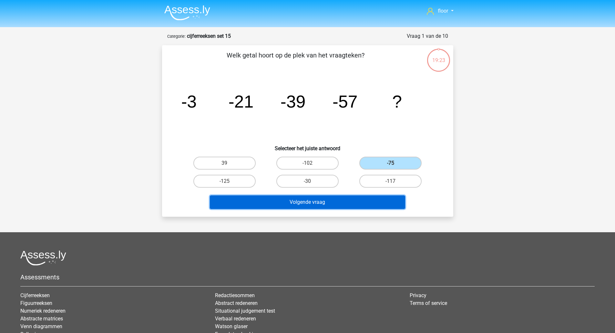
click at [338, 198] on button "Volgende vraag" at bounding box center [307, 202] width 195 height 14
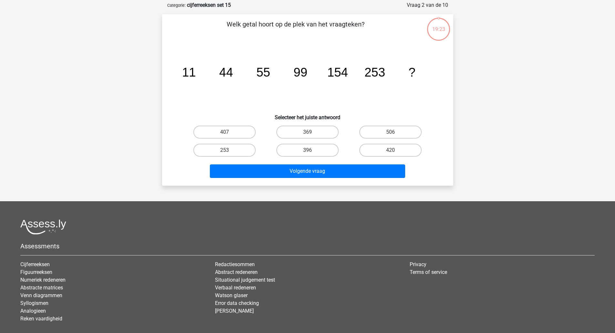
scroll to position [32, 0]
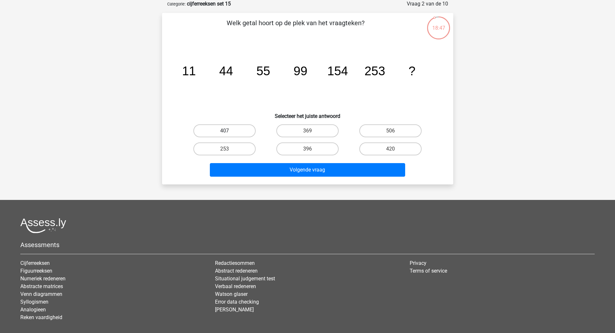
click at [241, 129] on label "407" at bounding box center [225, 130] width 62 height 13
click at [229, 131] on input "407" at bounding box center [227, 133] width 4 height 4
radio input "true"
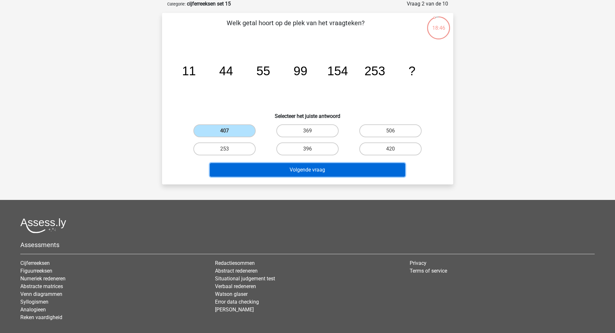
click at [258, 168] on button "Volgende vraag" at bounding box center [307, 170] width 195 height 14
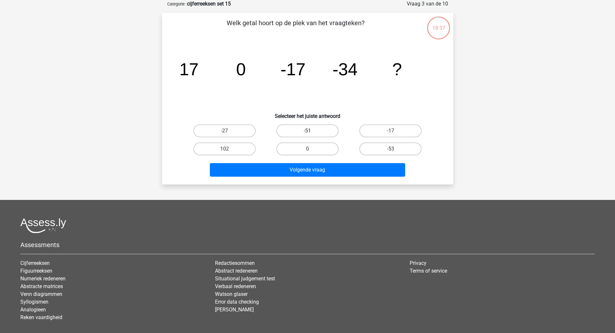
click at [303, 132] on label "-51" at bounding box center [308, 130] width 62 height 13
click at [308, 132] on input "-51" at bounding box center [310, 133] width 4 height 4
radio input "true"
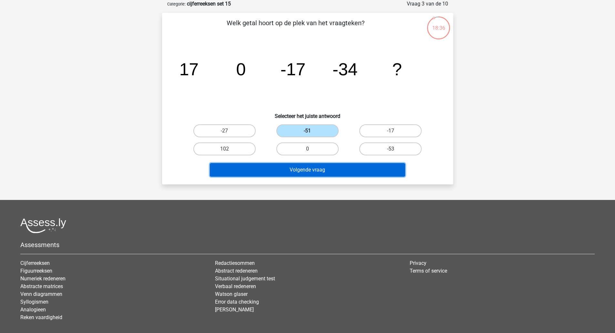
click at [291, 168] on button "Volgende vraag" at bounding box center [307, 170] width 195 height 14
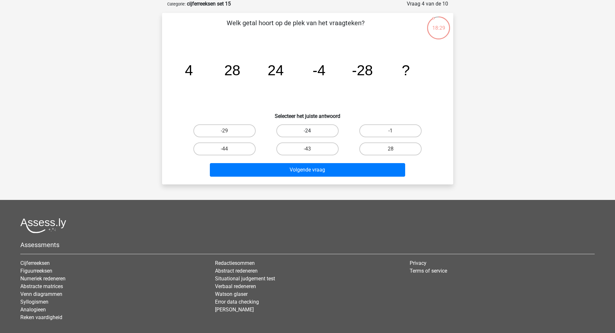
click at [297, 130] on label "-24" at bounding box center [308, 130] width 62 height 13
click at [308, 131] on input "-24" at bounding box center [310, 133] width 4 height 4
radio input "true"
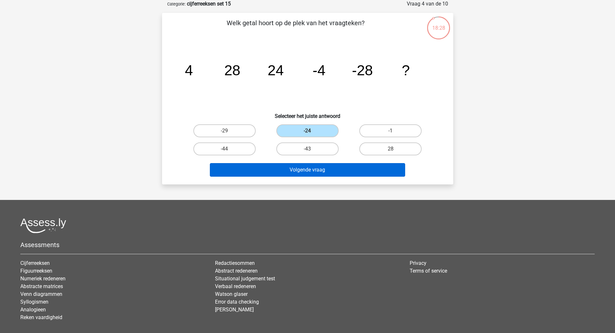
click at [311, 166] on button "Volgende vraag" at bounding box center [307, 170] width 195 height 14
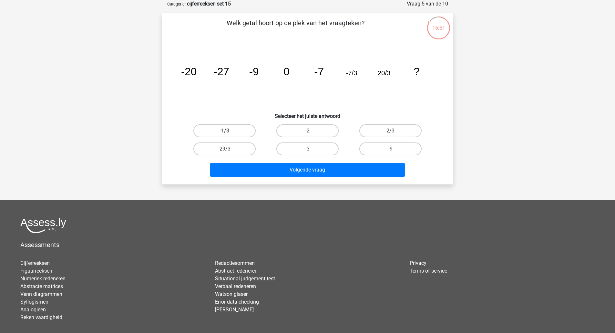
click at [220, 130] on label "-1/3" at bounding box center [225, 130] width 62 height 13
click at [225, 131] on input "-1/3" at bounding box center [227, 133] width 4 height 4
radio input "true"
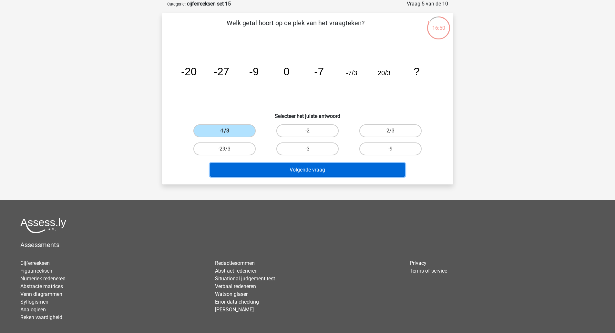
click at [235, 170] on button "Volgende vraag" at bounding box center [307, 170] width 195 height 14
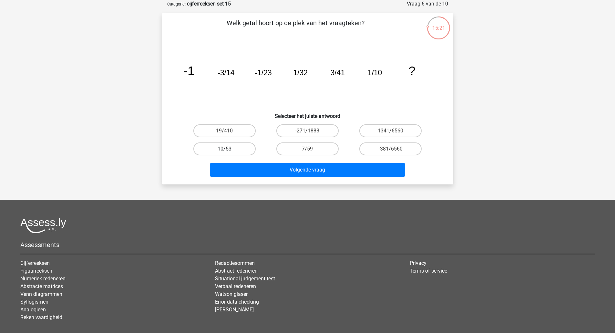
click at [235, 150] on label "10/53" at bounding box center [225, 148] width 62 height 13
click at [229, 150] on input "10/53" at bounding box center [227, 151] width 4 height 4
radio input "true"
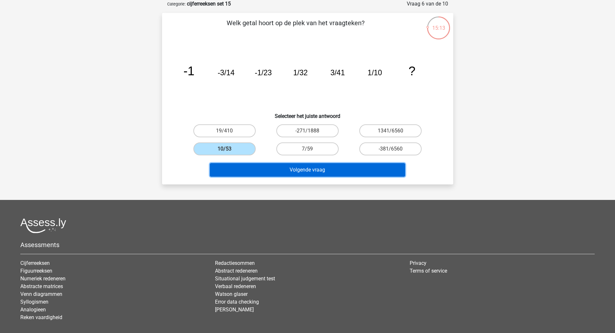
click at [242, 167] on button "Volgende vraag" at bounding box center [307, 170] width 195 height 14
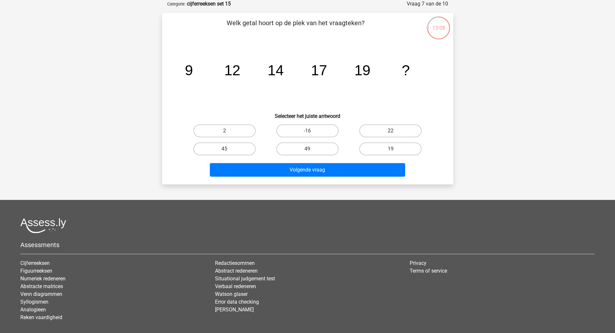
click at [378, 127] on label "22" at bounding box center [391, 130] width 62 height 13
click at [391, 131] on input "22" at bounding box center [393, 133] width 4 height 4
radio input "true"
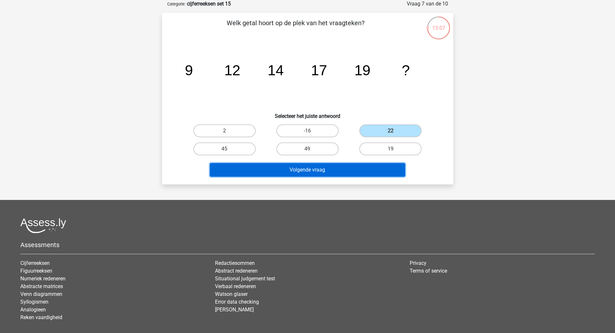
click at [343, 166] on button "Volgende vraag" at bounding box center [307, 170] width 195 height 14
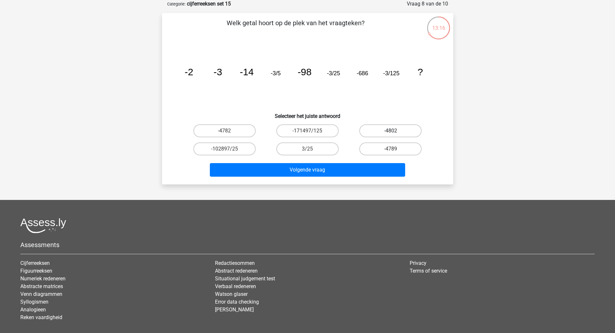
click at [383, 136] on label "-4802" at bounding box center [391, 130] width 62 height 13
click at [391, 135] on input "-4802" at bounding box center [393, 133] width 4 height 4
radio input "true"
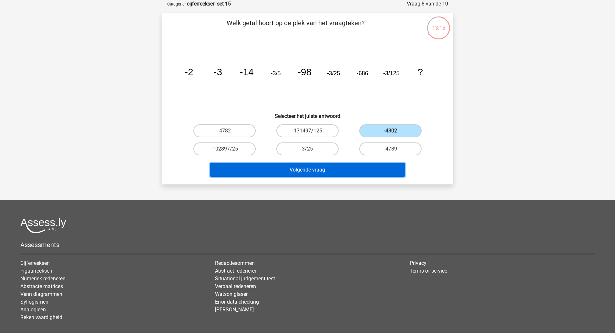
click at [340, 174] on button "Volgende vraag" at bounding box center [307, 170] width 195 height 14
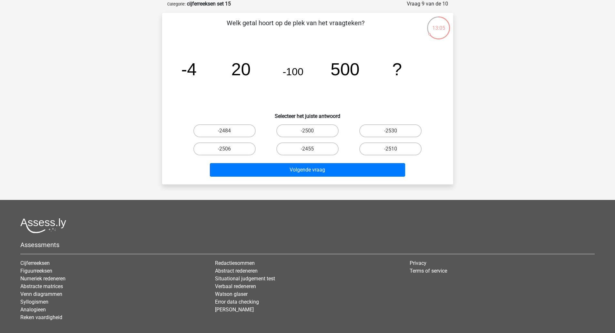
click at [309, 133] on input "-2500" at bounding box center [310, 133] width 4 height 4
radio input "true"
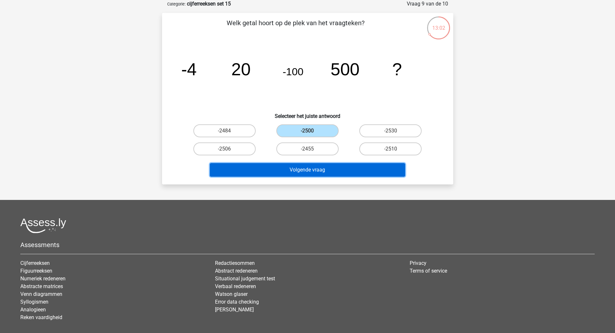
click at [296, 172] on button "Volgende vraag" at bounding box center [307, 170] width 195 height 14
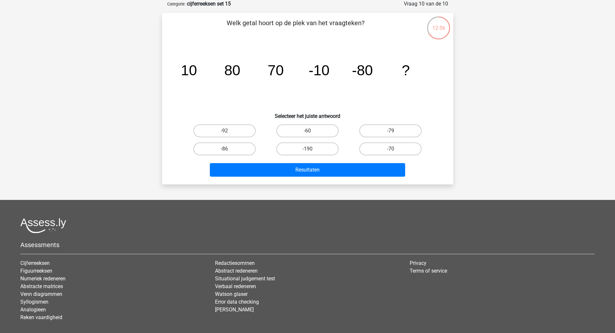
click at [393, 151] on input "-70" at bounding box center [393, 151] width 4 height 4
radio input "true"
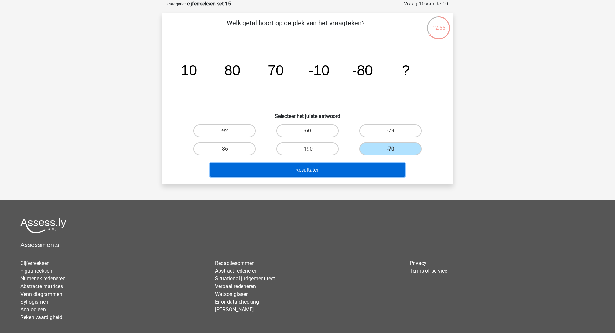
click at [381, 172] on button "Resultaten" at bounding box center [307, 170] width 195 height 14
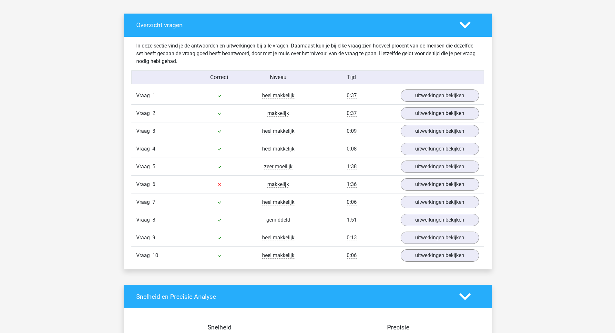
scroll to position [343, 0]
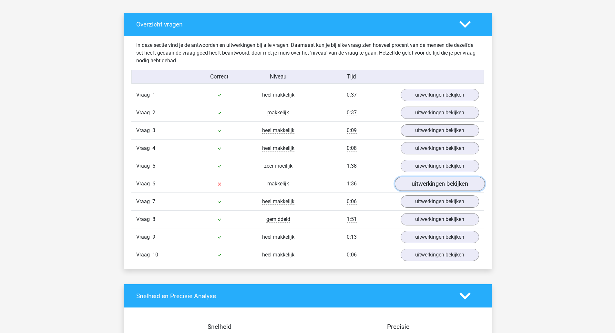
click at [470, 188] on link "uitwerkingen bekijken" at bounding box center [440, 184] width 90 height 14
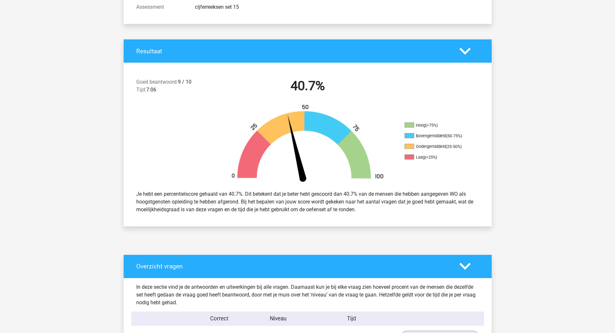
scroll to position [0, 0]
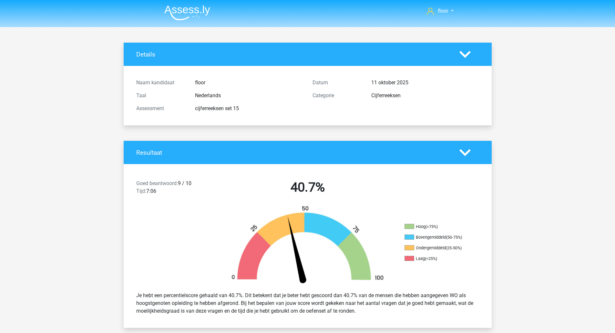
click at [197, 17] on img at bounding box center [187, 12] width 46 height 15
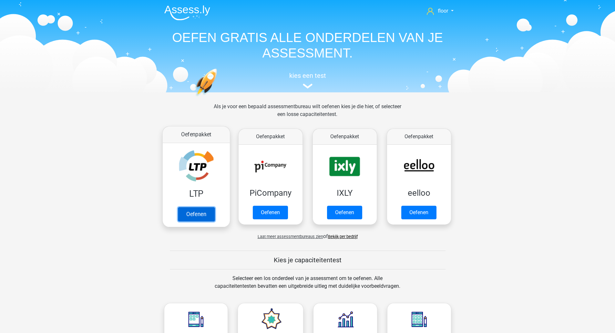
click at [208, 207] on link "Oefenen" at bounding box center [196, 214] width 37 height 14
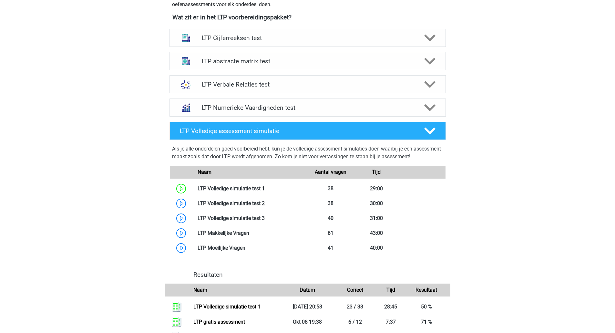
scroll to position [242, 0]
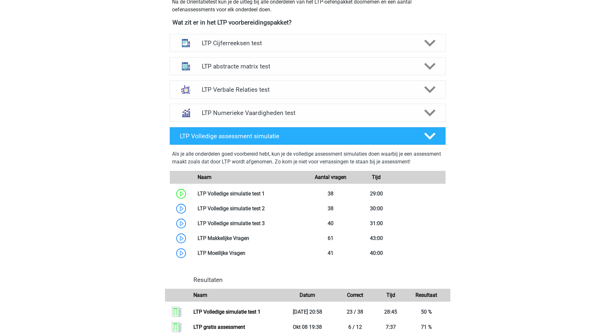
click at [434, 49] on div "LTP Cijferreeksen test" at bounding box center [308, 43] width 277 height 18
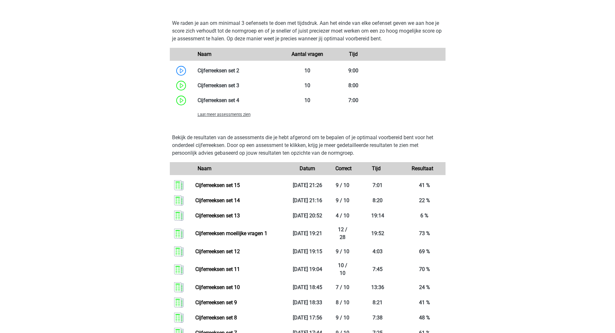
scroll to position [489, 0]
click at [248, 115] on span "Laat meer assessments zien" at bounding box center [224, 115] width 53 height 5
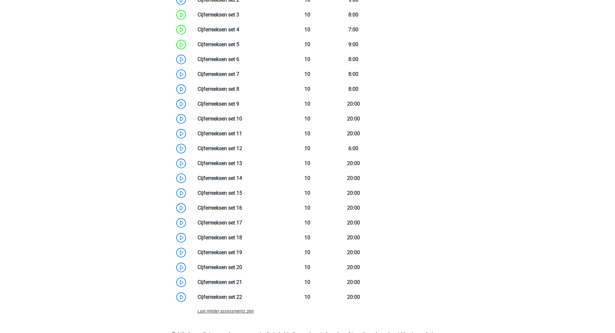
scroll to position [561, 0]
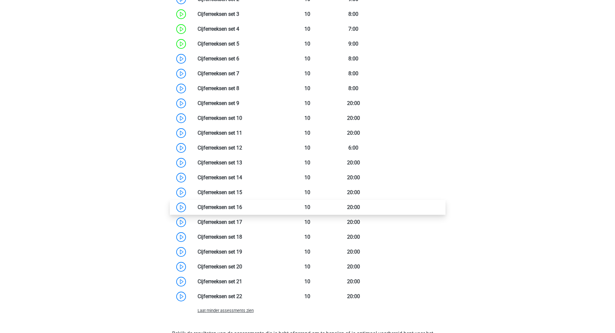
click at [242, 207] on link at bounding box center [242, 207] width 0 height 6
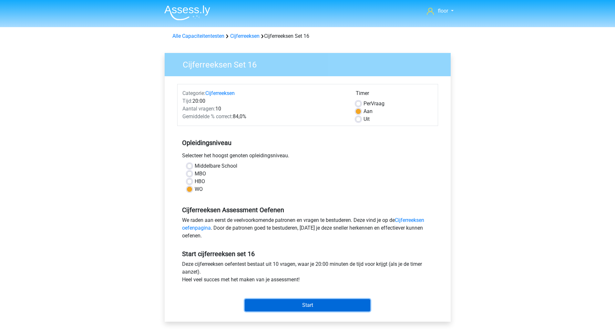
click at [289, 304] on input "Start" at bounding box center [308, 305] width 126 height 12
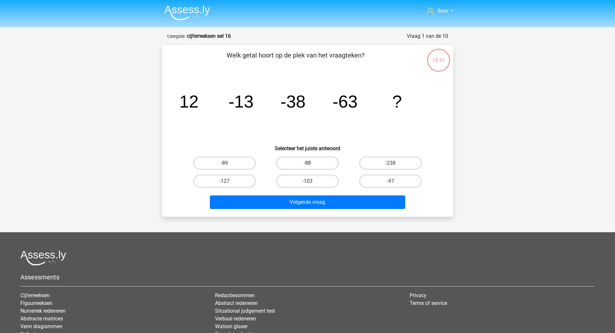
click at [318, 159] on label "-88" at bounding box center [308, 163] width 62 height 13
click at [312, 163] on input "-88" at bounding box center [310, 165] width 4 height 4
radio input "true"
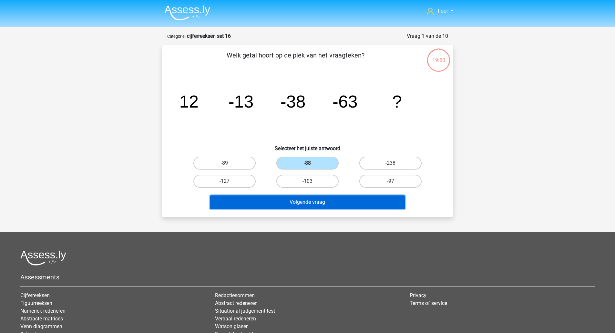
click at [302, 201] on button "Volgende vraag" at bounding box center [307, 202] width 195 height 14
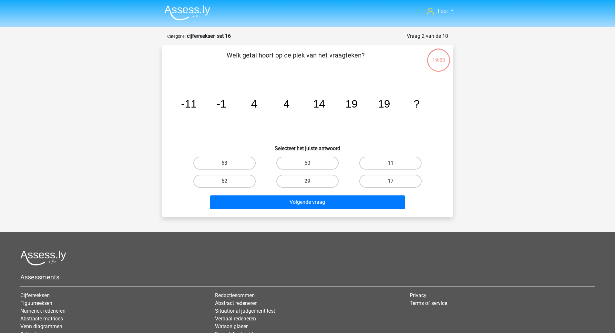
scroll to position [32, 0]
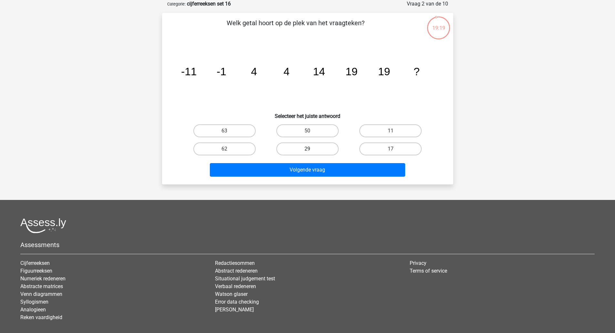
click at [304, 150] on label "29" at bounding box center [308, 148] width 62 height 13
click at [308, 150] on input "29" at bounding box center [310, 151] width 4 height 4
radio input "true"
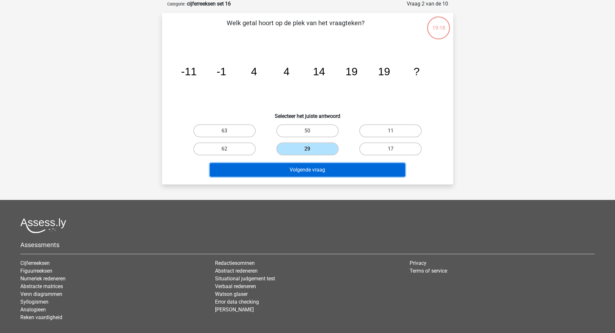
click at [297, 165] on button "Volgende vraag" at bounding box center [307, 170] width 195 height 14
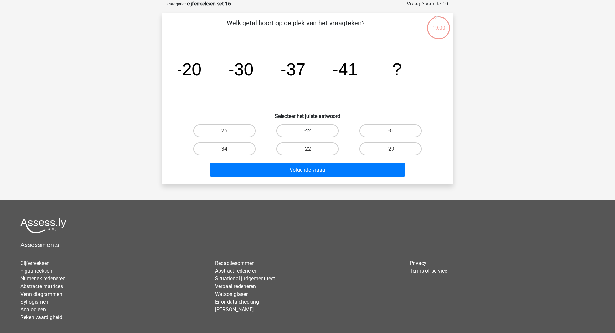
click at [301, 129] on label "-42" at bounding box center [308, 130] width 62 height 13
click at [308, 131] on input "-42" at bounding box center [310, 133] width 4 height 4
radio input "true"
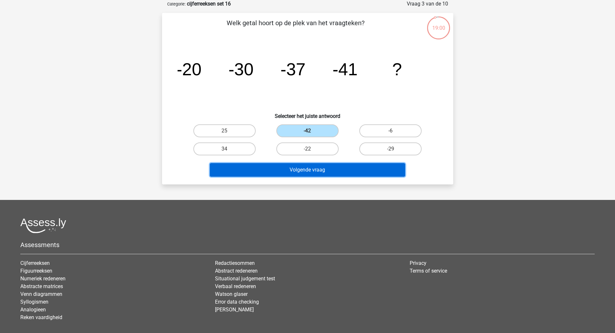
click at [288, 174] on button "Volgende vraag" at bounding box center [307, 170] width 195 height 14
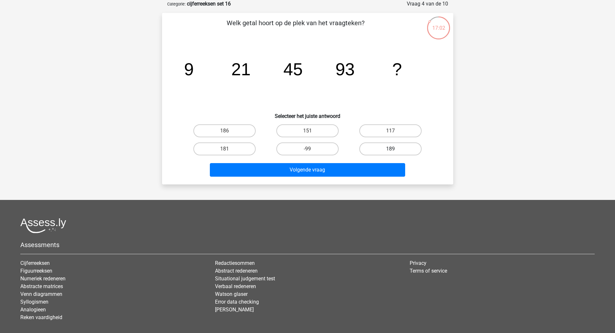
click at [373, 149] on label "189" at bounding box center [391, 148] width 62 height 13
click at [391, 149] on input "189" at bounding box center [393, 151] width 4 height 4
radio input "true"
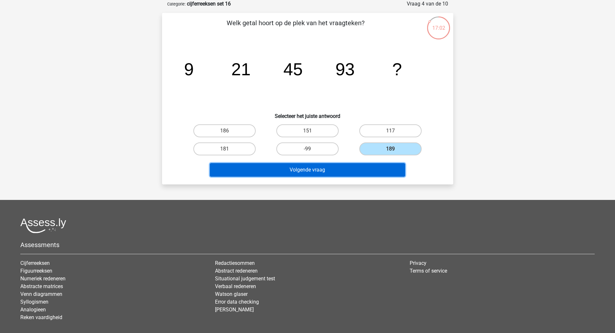
click at [343, 170] on button "Volgende vraag" at bounding box center [307, 170] width 195 height 14
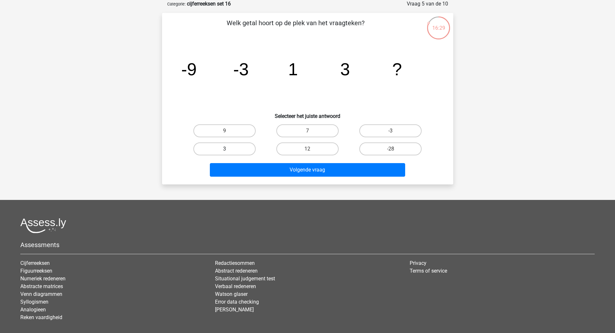
click at [238, 153] on label "3" at bounding box center [225, 148] width 62 height 13
click at [229, 153] on input "3" at bounding box center [227, 151] width 4 height 4
radio input "true"
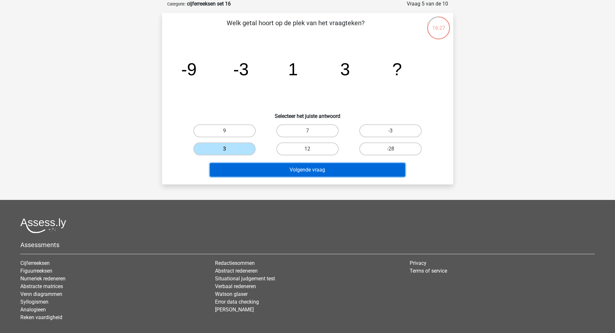
click at [247, 168] on button "Volgende vraag" at bounding box center [307, 170] width 195 height 14
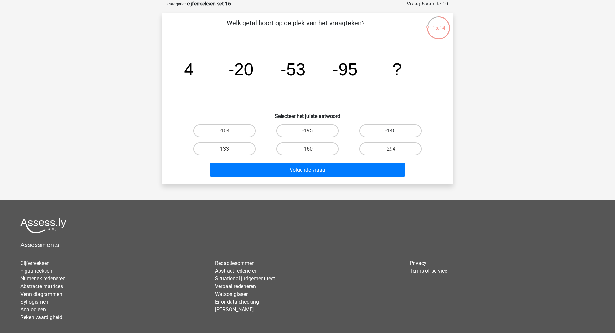
click at [379, 132] on label "-146" at bounding box center [391, 130] width 62 height 13
click at [391, 132] on input "-146" at bounding box center [393, 133] width 4 height 4
radio input "true"
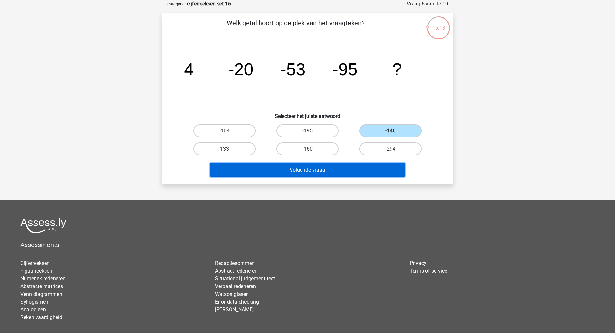
click at [345, 168] on button "Volgende vraag" at bounding box center [307, 170] width 195 height 14
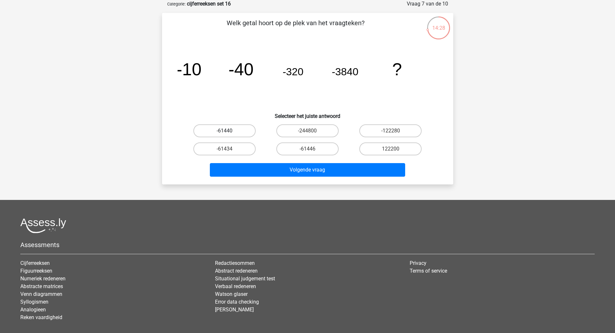
click at [242, 132] on label "-61440" at bounding box center [225, 130] width 62 height 13
click at [229, 132] on input "-61440" at bounding box center [227, 133] width 4 height 4
radio input "true"
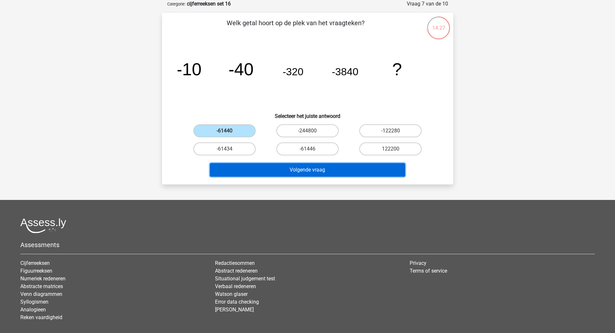
click at [252, 170] on button "Volgende vraag" at bounding box center [307, 170] width 195 height 14
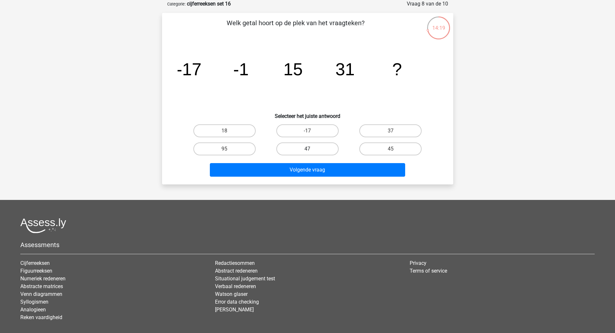
click at [304, 154] on label "47" at bounding box center [308, 148] width 62 height 13
click at [308, 153] on input "47" at bounding box center [310, 151] width 4 height 4
radio input "true"
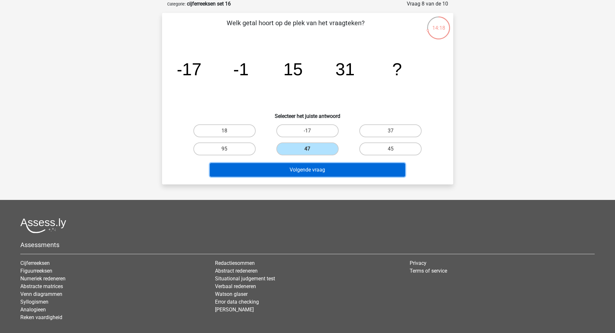
click at [300, 170] on button "Volgende vraag" at bounding box center [307, 170] width 195 height 14
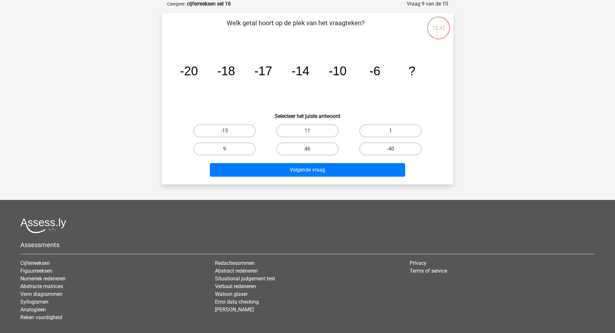
click at [389, 130] on label "1" at bounding box center [391, 130] width 62 height 13
click at [391, 131] on input "1" at bounding box center [393, 133] width 4 height 4
radio input "true"
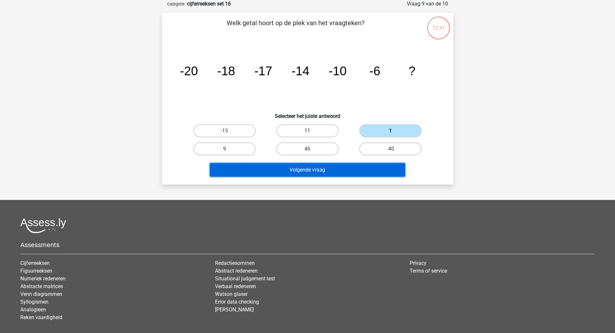
click at [333, 172] on button "Volgende vraag" at bounding box center [307, 170] width 195 height 14
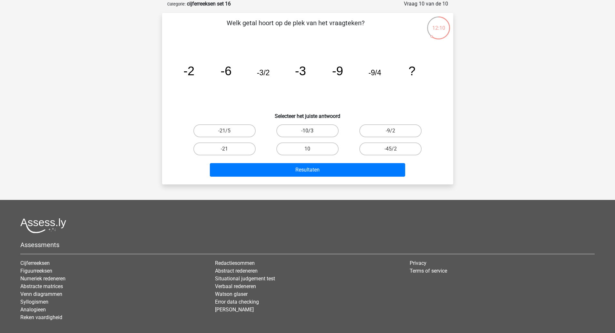
click at [297, 131] on label "-10/3" at bounding box center [308, 130] width 62 height 13
click at [308, 131] on input "-10/3" at bounding box center [310, 133] width 4 height 4
radio input "true"
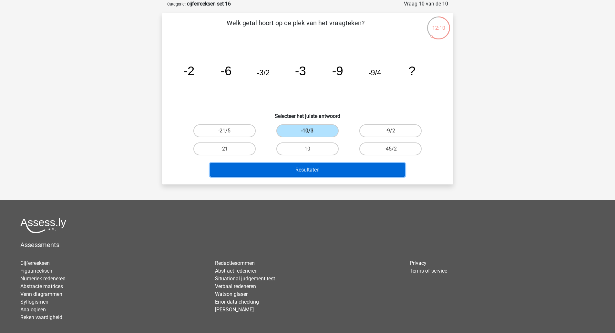
click at [290, 171] on button "Resultaten" at bounding box center [307, 170] width 195 height 14
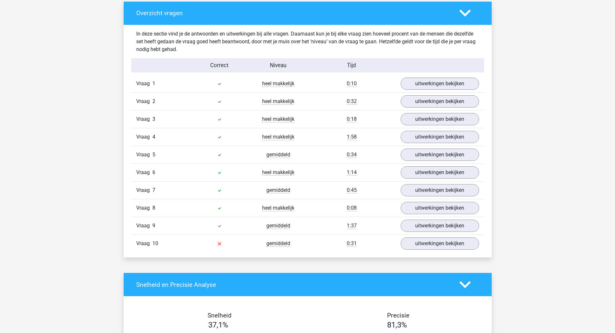
scroll to position [355, 0]
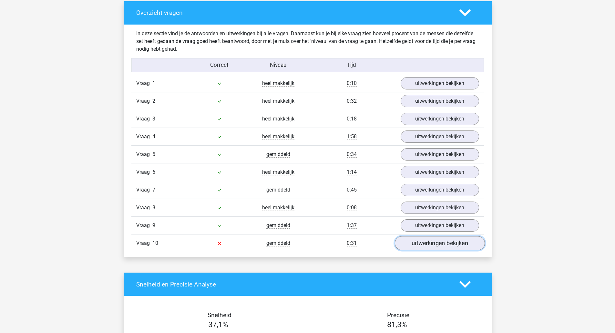
click at [451, 243] on link "uitwerkingen bekijken" at bounding box center [440, 243] width 90 height 14
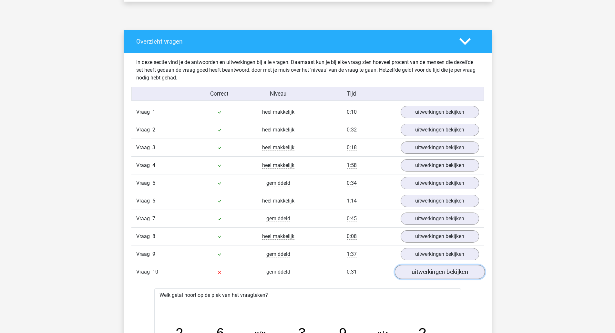
scroll to position [0, 0]
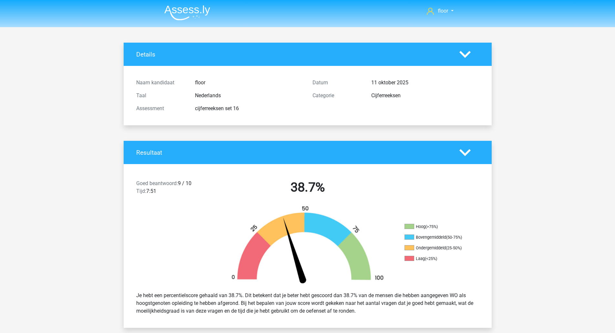
click at [174, 12] on img at bounding box center [187, 12] width 46 height 15
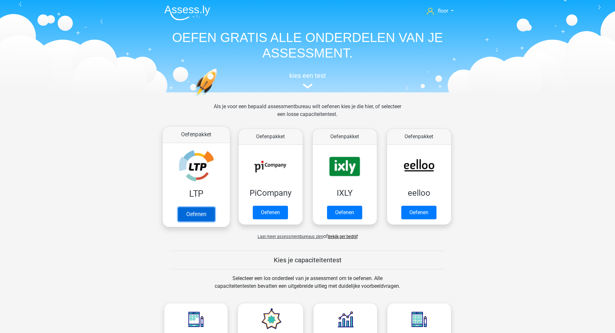
click at [193, 207] on link "Oefenen" at bounding box center [196, 214] width 37 height 14
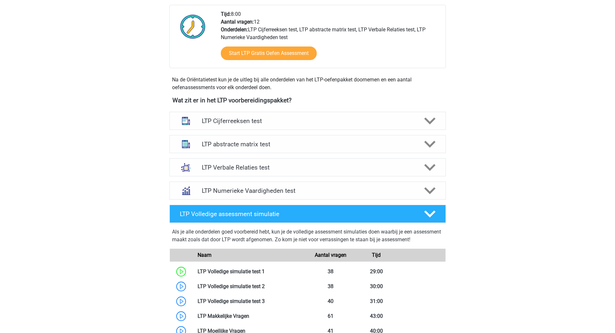
scroll to position [168, 0]
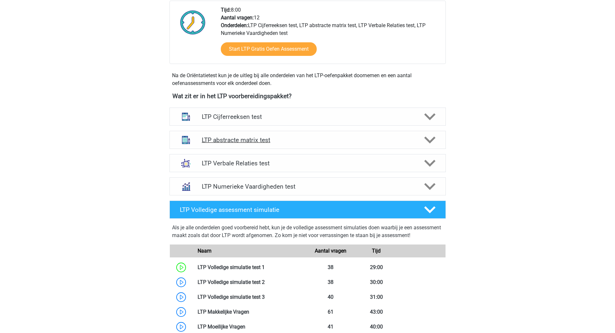
click at [430, 139] on icon at bounding box center [429, 139] width 11 height 11
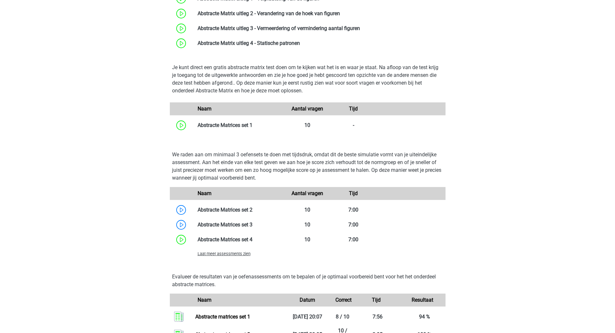
scroll to position [364, 0]
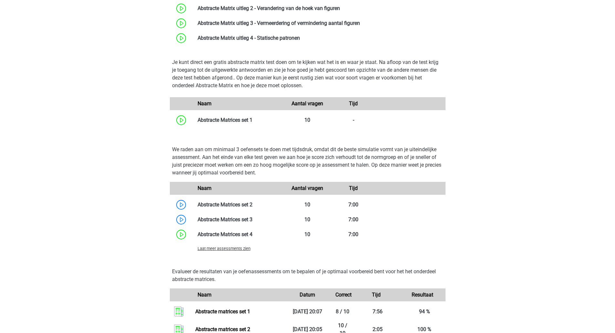
click at [242, 249] on span "Laat meer assessments zien" at bounding box center [224, 248] width 53 height 5
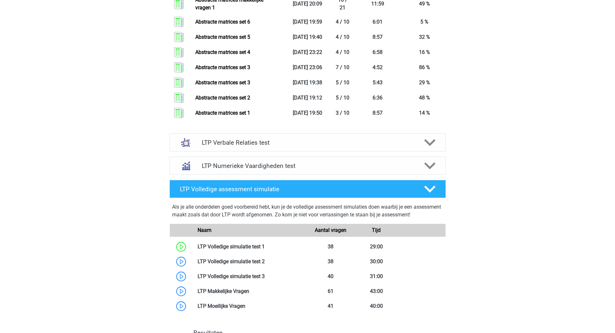
scroll to position [909, 0]
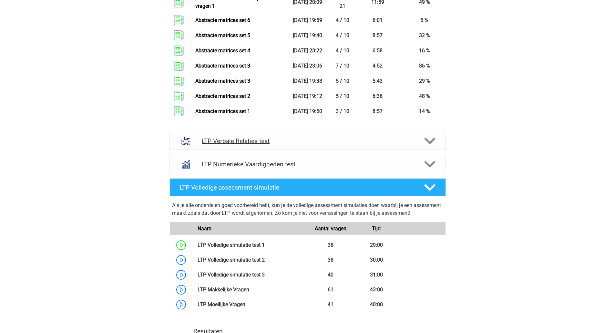
click at [432, 143] on icon at bounding box center [429, 140] width 11 height 11
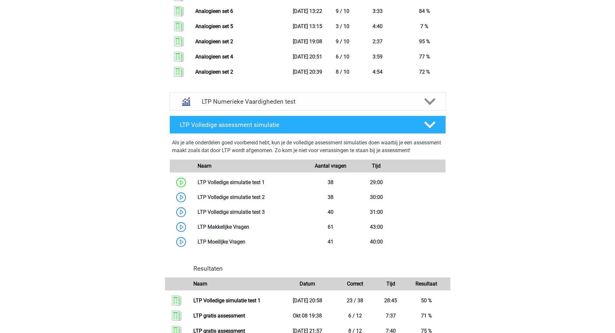
scroll to position [1686, 0]
click at [432, 107] on div "LTP Numerieke Vaardigheden test" at bounding box center [308, 101] width 277 height 18
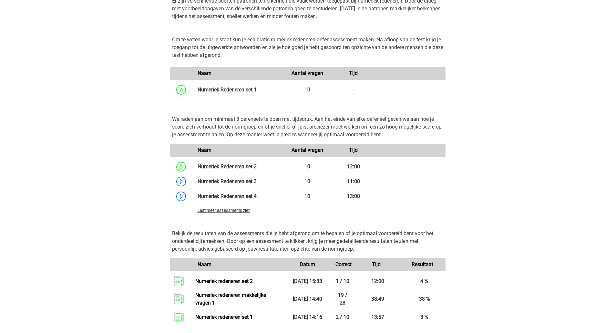
scroll to position [1806, 0]
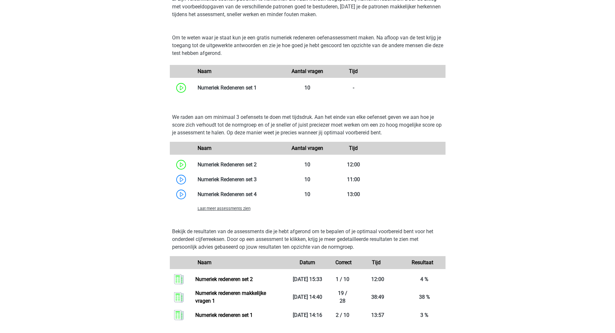
click at [236, 209] on span "Laat meer assessments zien" at bounding box center [224, 208] width 53 height 5
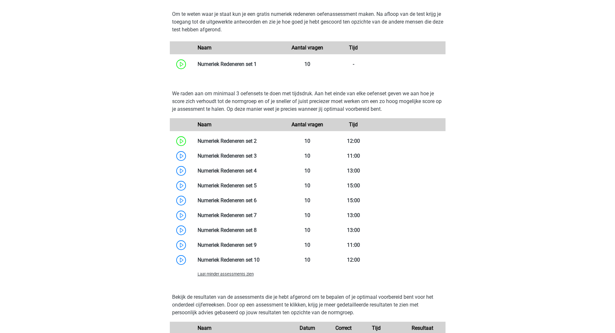
scroll to position [1830, 0]
click at [257, 155] on link at bounding box center [257, 155] width 0 height 6
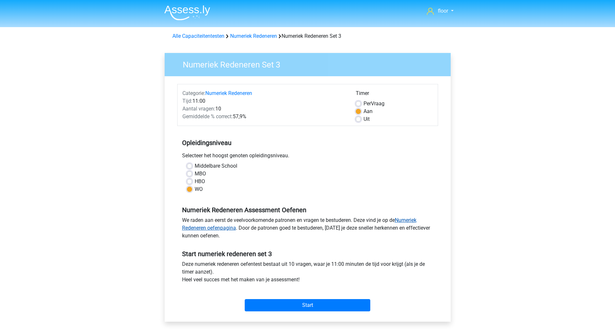
click at [403, 219] on link "Numeriek Redeneren oefenpagina" at bounding box center [299, 224] width 235 height 14
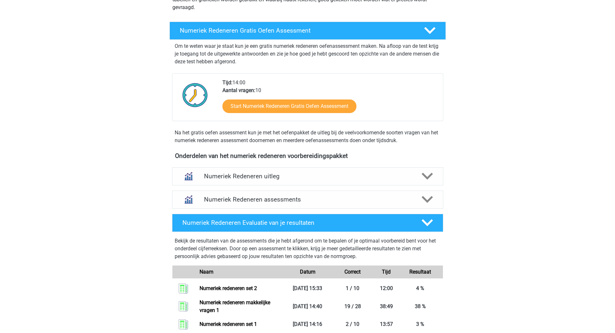
scroll to position [101, 0]
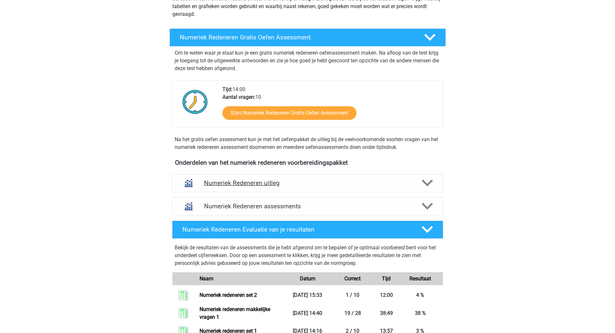
click at [429, 183] on polygon at bounding box center [427, 183] width 11 height 7
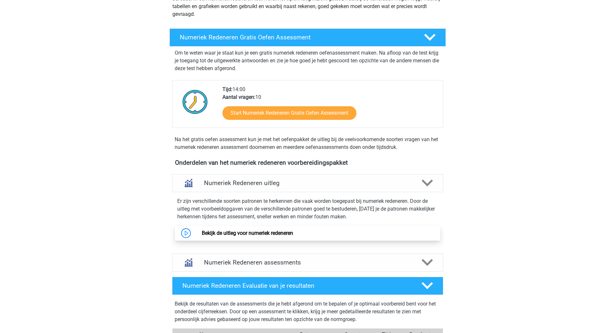
click at [293, 230] on link "Bekijk de uitleg voor numeriek redeneren" at bounding box center [247, 233] width 91 height 6
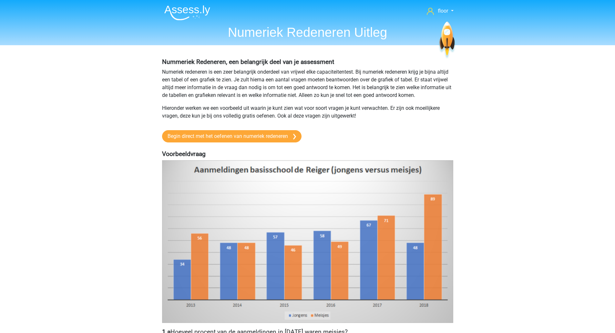
drag, startPoint x: 612, startPoint y: 62, endPoint x: 611, endPoint y: 73, distance: 10.3
drag, startPoint x: 611, startPoint y: 73, endPoint x: 519, endPoint y: 278, distance: 225.6
click at [262, 136] on link "Begin direct met het oefenen van numeriek redeneren" at bounding box center [232, 136] width 140 height 12
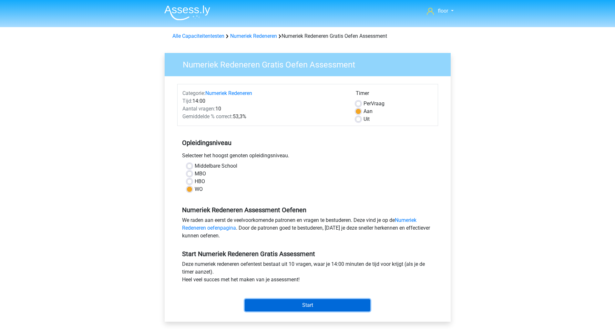
click at [307, 306] on input "Start" at bounding box center [308, 305] width 126 height 12
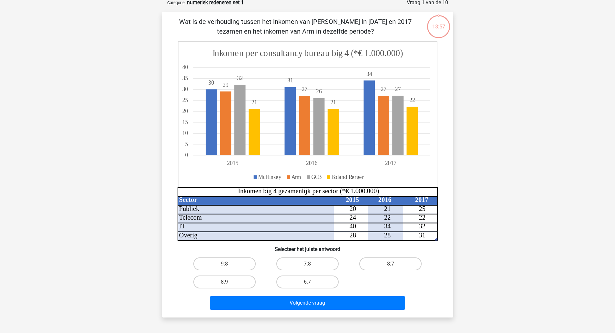
scroll to position [35, 0]
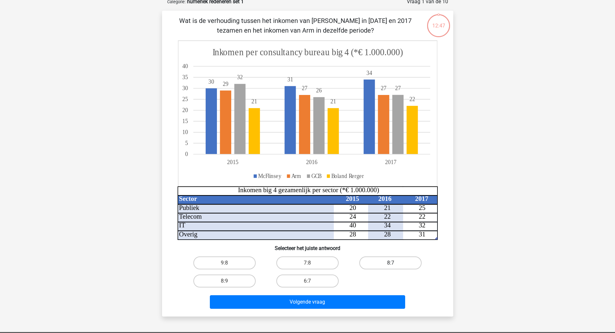
click at [401, 259] on label "8:7" at bounding box center [391, 262] width 62 height 13
click at [395, 263] on input "8:7" at bounding box center [393, 265] width 4 height 4
radio input "true"
click at [378, 306] on button "Volgende vraag" at bounding box center [307, 302] width 195 height 14
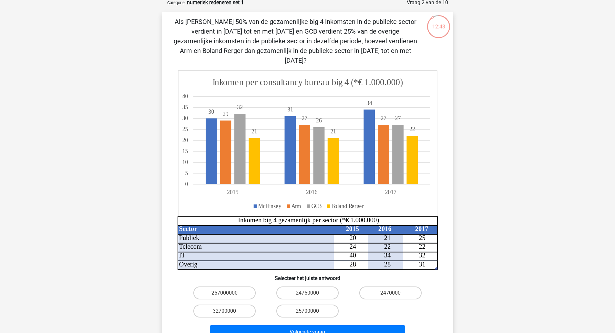
scroll to position [34, 0]
click at [309, 286] on label "24750000" at bounding box center [308, 292] width 62 height 13
click at [309, 293] on input "24750000" at bounding box center [310, 295] width 4 height 4
radio input "true"
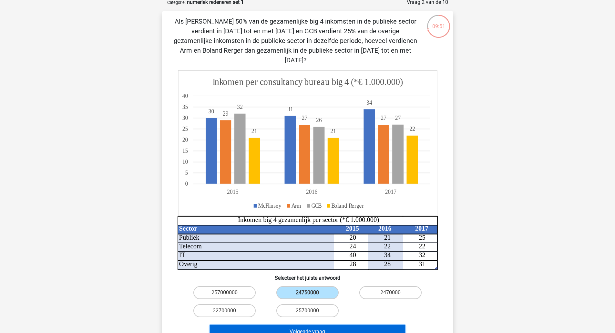
click at [305, 325] on button "Volgende vraag" at bounding box center [307, 332] width 195 height 14
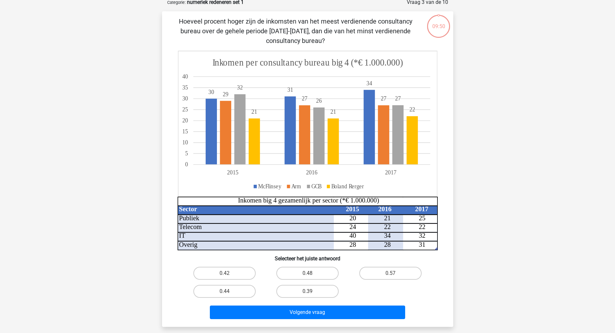
scroll to position [32, 0]
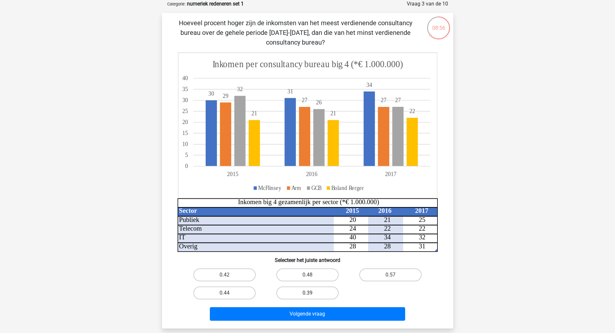
click at [308, 289] on label "0.39" at bounding box center [308, 293] width 62 height 13
click at [308, 293] on input "0.39" at bounding box center [310, 295] width 4 height 4
radio input "true"
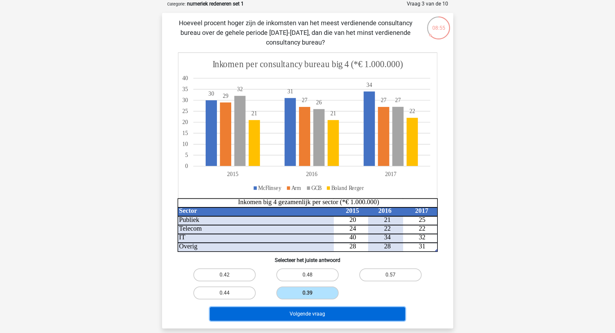
click at [339, 312] on button "Volgende vraag" at bounding box center [307, 314] width 195 height 14
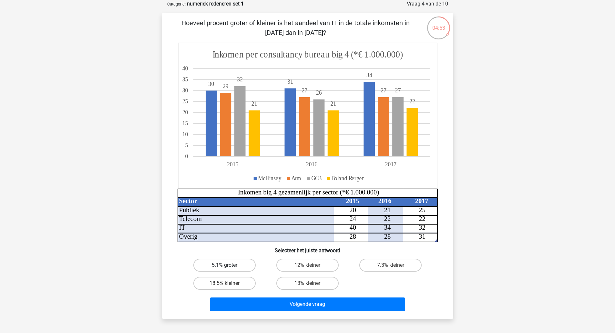
click at [239, 268] on label "5.1% groter" at bounding box center [225, 265] width 62 height 13
click at [229, 268] on input "5.1% groter" at bounding box center [227, 267] width 4 height 4
radio input "true"
click at [261, 314] on div "Hoeveel procent groter of kleiner is het aandeel van IT in de totale inkomsten …" at bounding box center [307, 166] width 291 height 306
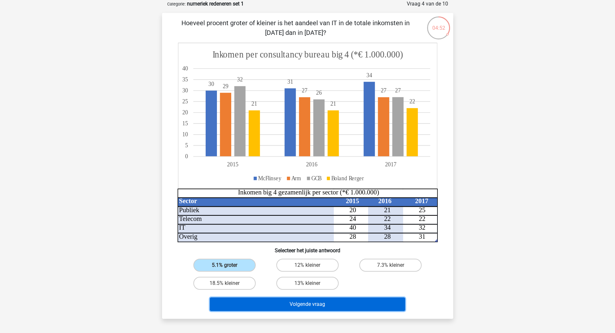
click at [267, 305] on button "Volgende vraag" at bounding box center [307, 305] width 195 height 14
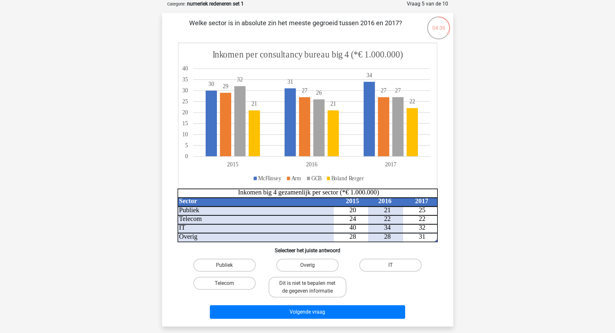
click at [237, 269] on label "Publiek" at bounding box center [225, 265] width 62 height 13
click at [229, 269] on input "Publiek" at bounding box center [227, 267] width 4 height 4
radio input "true"
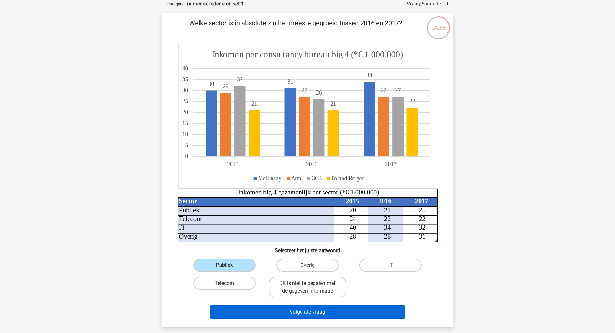
click at [260, 313] on button "Volgende vraag" at bounding box center [307, 312] width 195 height 14
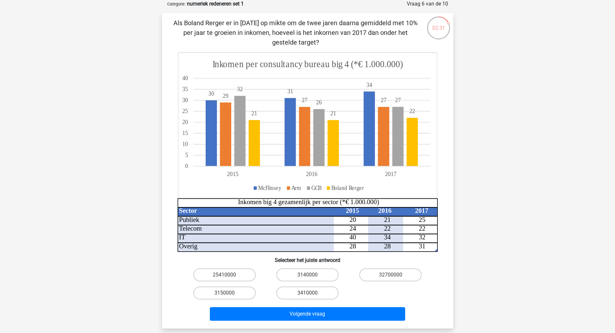
click at [308, 287] on label "3410000" at bounding box center [308, 293] width 62 height 13
click at [308, 293] on input "3410000" at bounding box center [310, 295] width 4 height 4
radio input "true"
click at [317, 315] on button "Volgende vraag" at bounding box center [307, 314] width 195 height 14
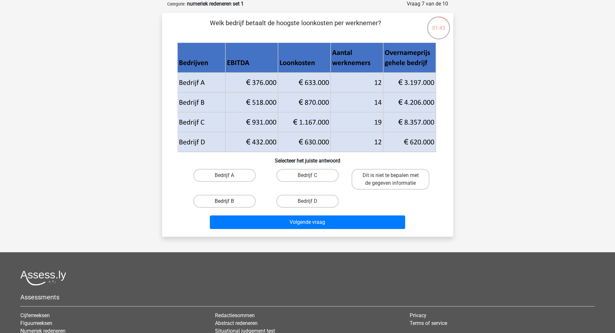
click at [238, 199] on label "Bedrijf B" at bounding box center [225, 201] width 62 height 13
click at [229, 201] on input "Bedrijf B" at bounding box center [227, 203] width 4 height 4
radio input "true"
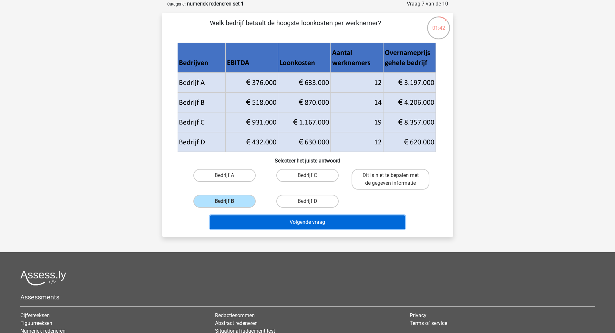
click at [249, 222] on button "Volgende vraag" at bounding box center [307, 222] width 195 height 14
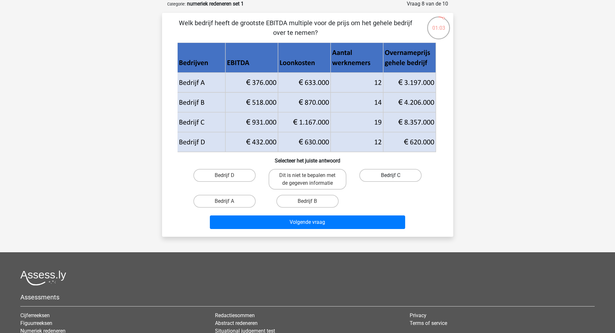
click at [401, 173] on label "Bedrijf C" at bounding box center [391, 175] width 62 height 13
click at [395, 175] on input "Bedrijf C" at bounding box center [393, 177] width 4 height 4
radio input "true"
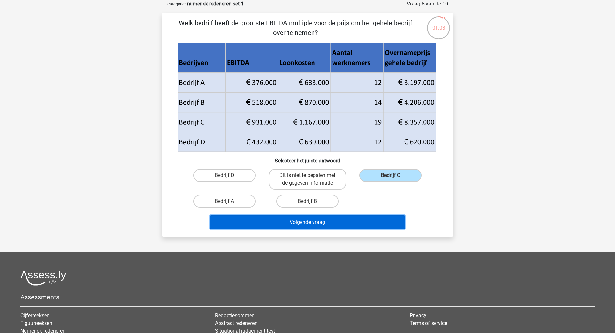
click at [347, 224] on button "Volgende vraag" at bounding box center [307, 222] width 195 height 14
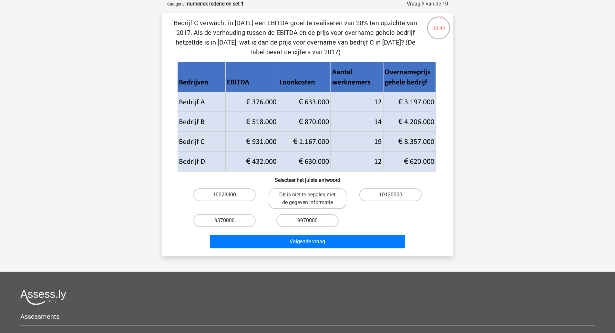
click at [234, 220] on label "9370000" at bounding box center [225, 220] width 62 height 13
click at [229, 221] on input "9370000" at bounding box center [227, 223] width 4 height 4
radio input "true"
click at [260, 244] on button "Volgende vraag" at bounding box center [307, 242] width 195 height 14
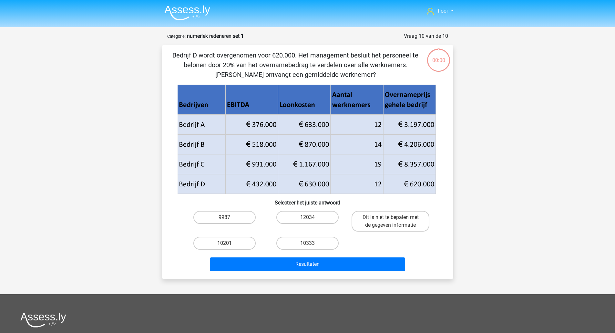
scroll to position [32, 0]
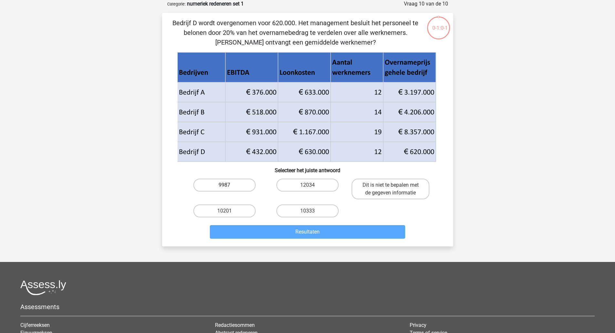
click at [246, 181] on label "9987" at bounding box center [225, 185] width 62 height 13
click at [229, 185] on input "9987" at bounding box center [227, 187] width 4 height 4
radio input "true"
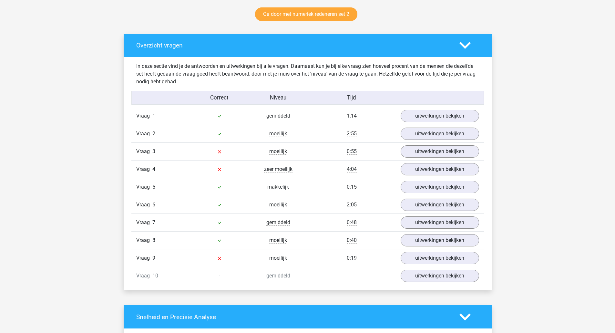
scroll to position [339, 0]
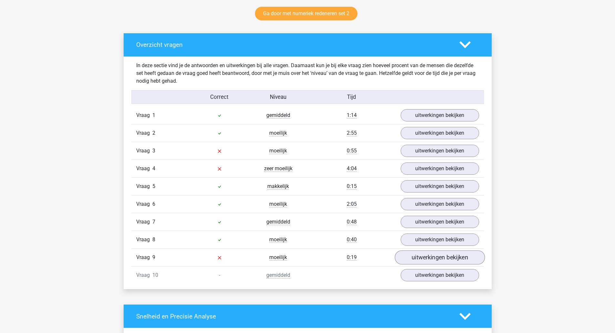
click at [443, 258] on link "uitwerkingen bekijken" at bounding box center [440, 257] width 90 height 14
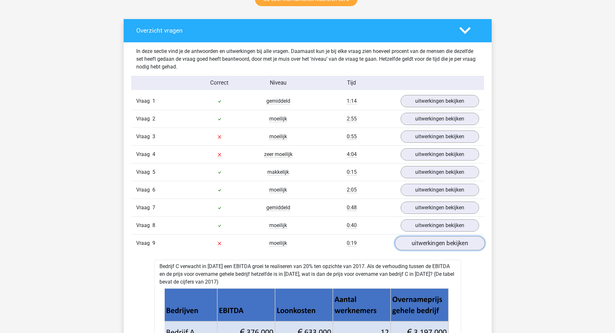
scroll to position [349, 0]
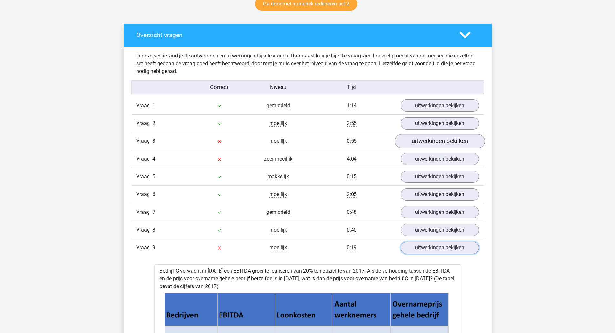
click at [460, 143] on link "uitwerkingen bekijken" at bounding box center [440, 141] width 90 height 14
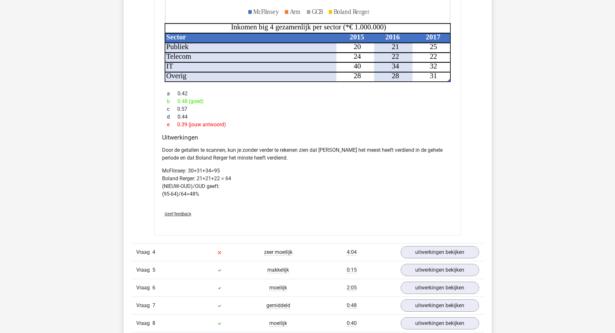
scroll to position [672, 0]
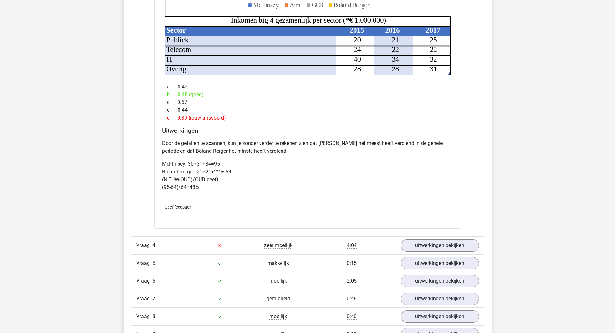
click at [458, 241] on link "uitwerkingen bekijken" at bounding box center [440, 245] width 79 height 12
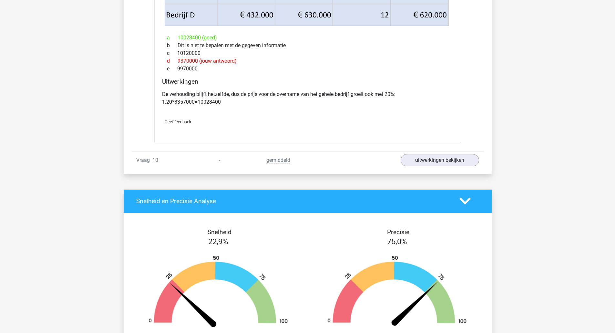
scroll to position [1557, 0]
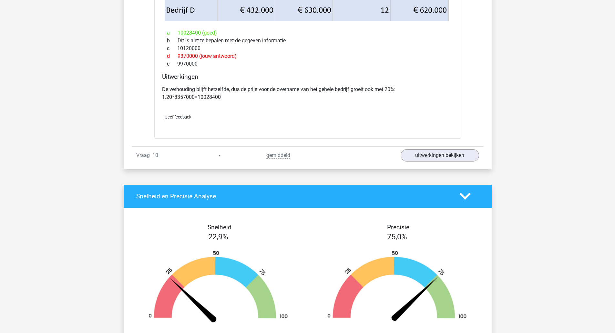
click at [460, 159] on link "uitwerkingen bekijken" at bounding box center [440, 155] width 79 height 12
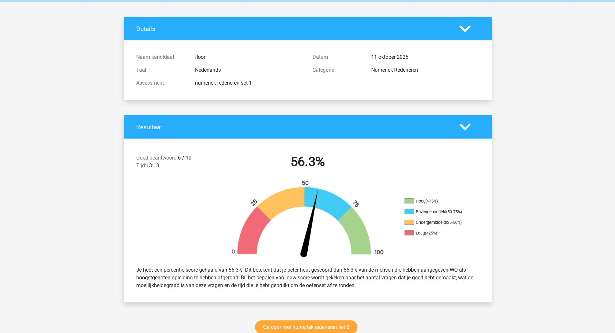
scroll to position [0, 0]
